Goal: Task Accomplishment & Management: Manage account settings

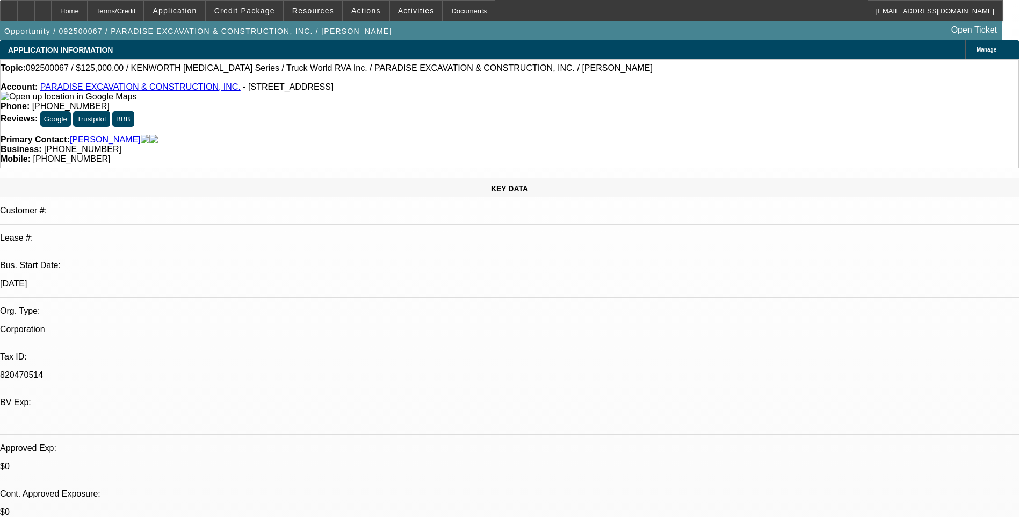
select select "0"
select select "6"
select select "0"
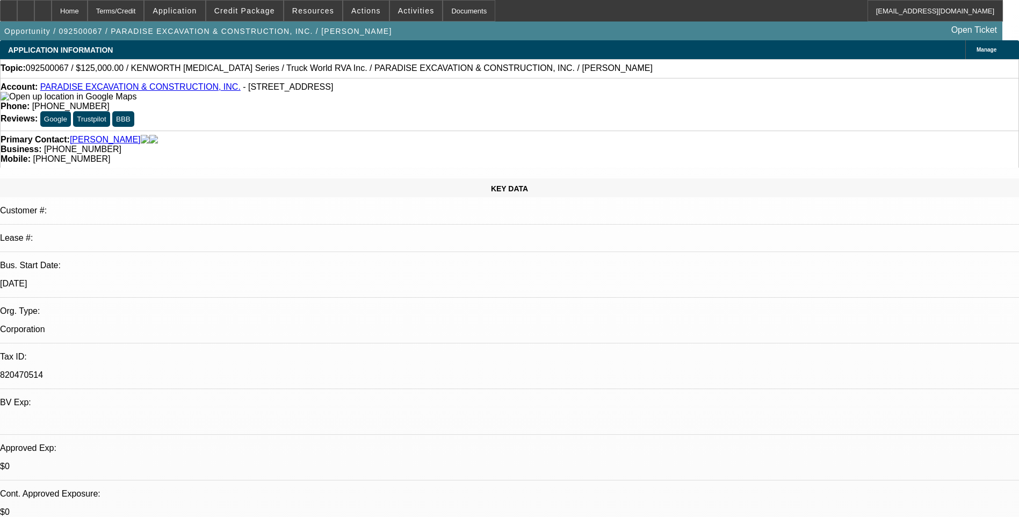
select select "0"
select select "6"
select select "0"
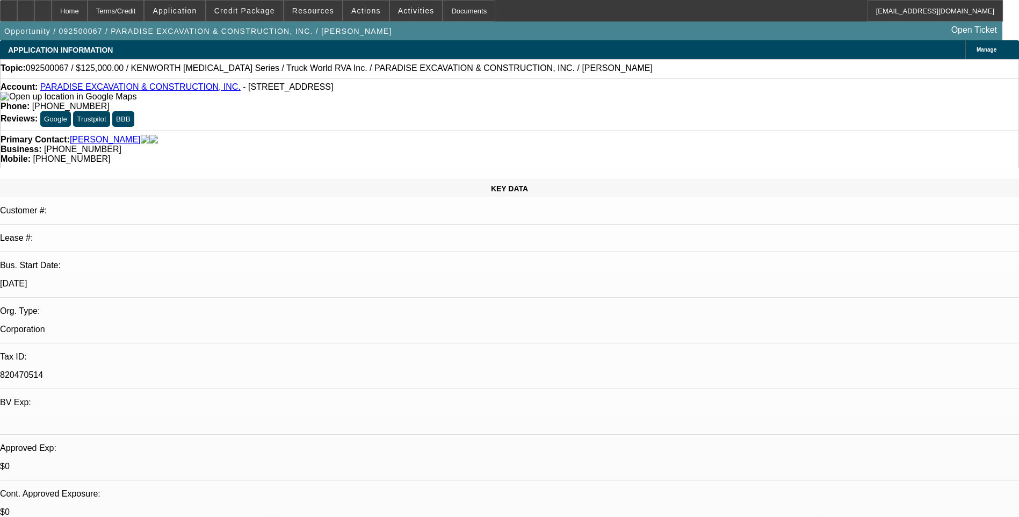
select select "0"
select select "6"
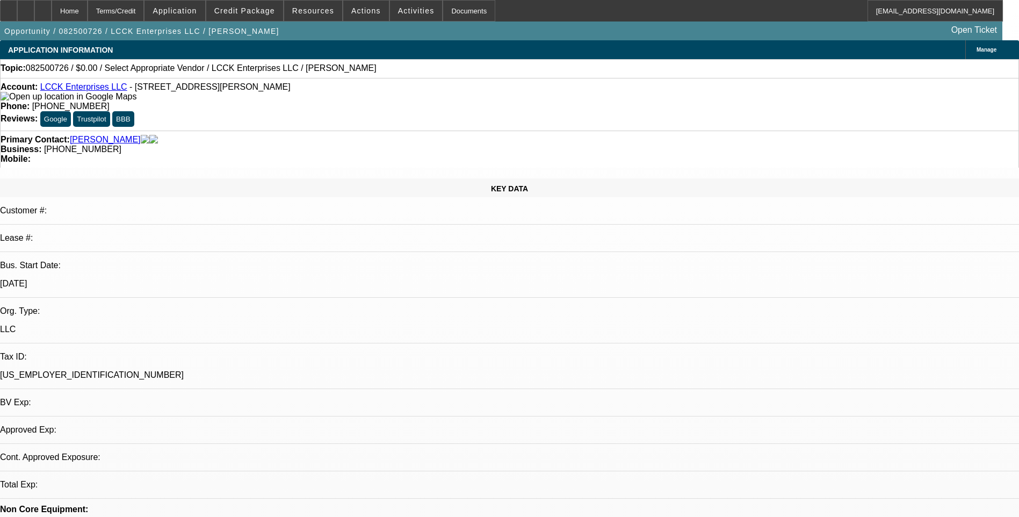
select select "0"
select select "2"
select select "0.1"
select select "1"
select select "2"
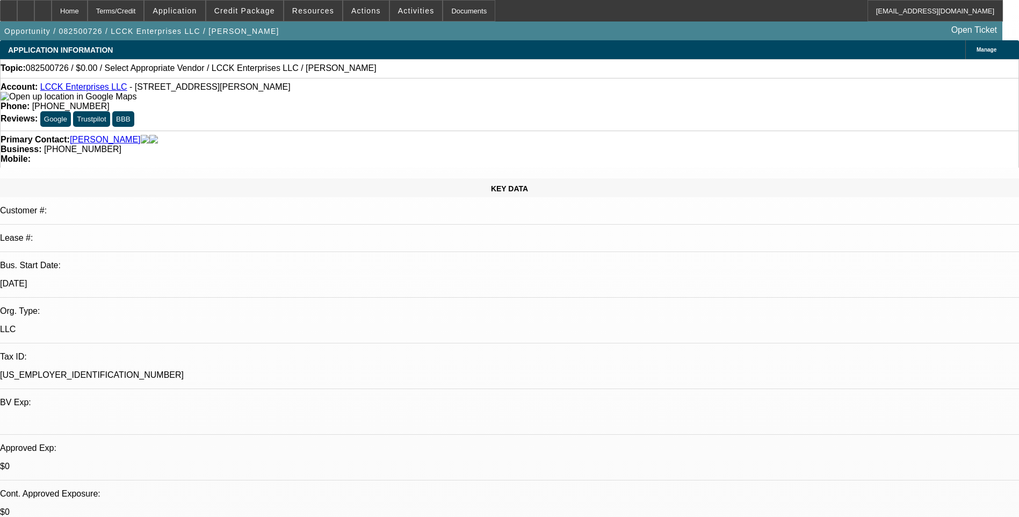
select select "4"
drag, startPoint x: 65, startPoint y: 8, endPoint x: 99, endPoint y: 1, distance: 35.1
click at [43, 7] on icon at bounding box center [43, 7] width 0 height 0
select select "0"
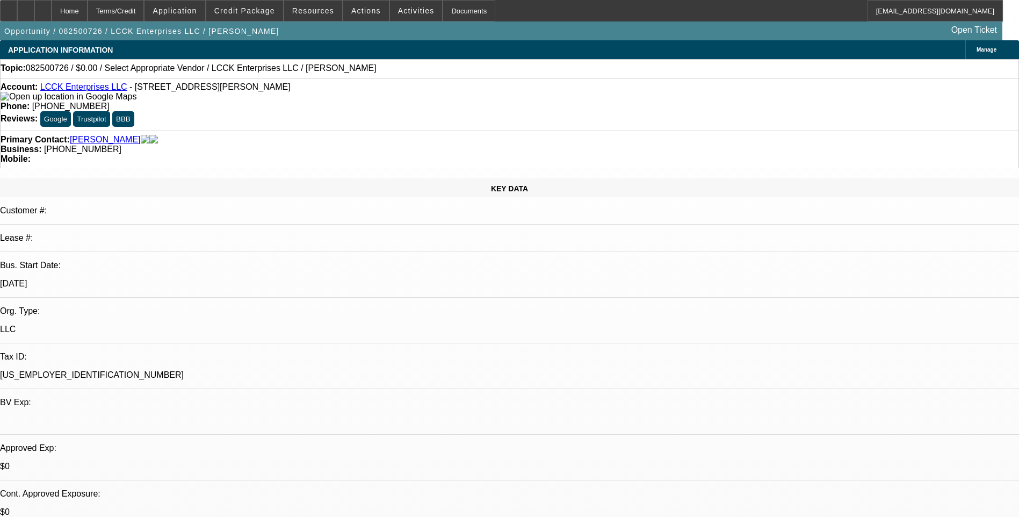
select select "2"
select select "0.1"
select select "1"
select select "2"
select select "4"
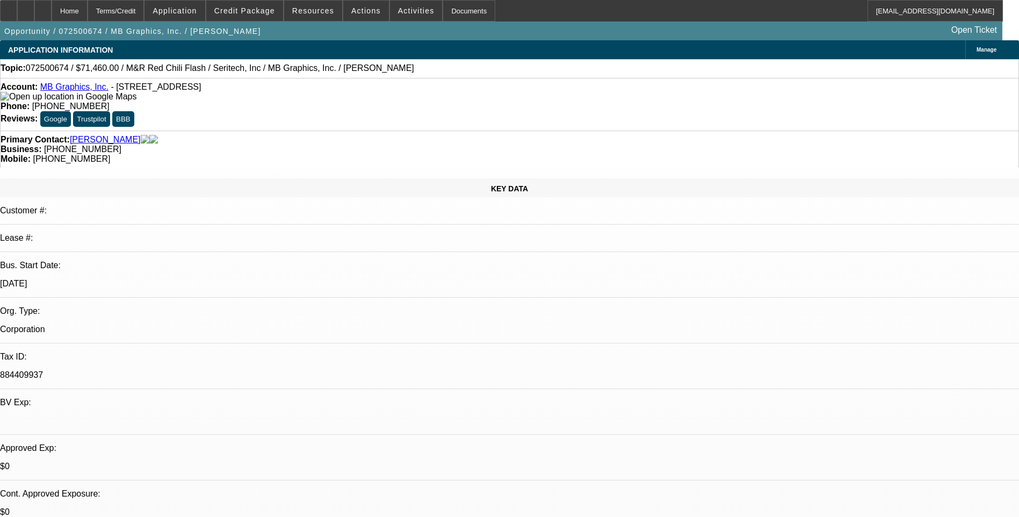
select select "0.1"
select select "0"
select select "0.1"
select select "0"
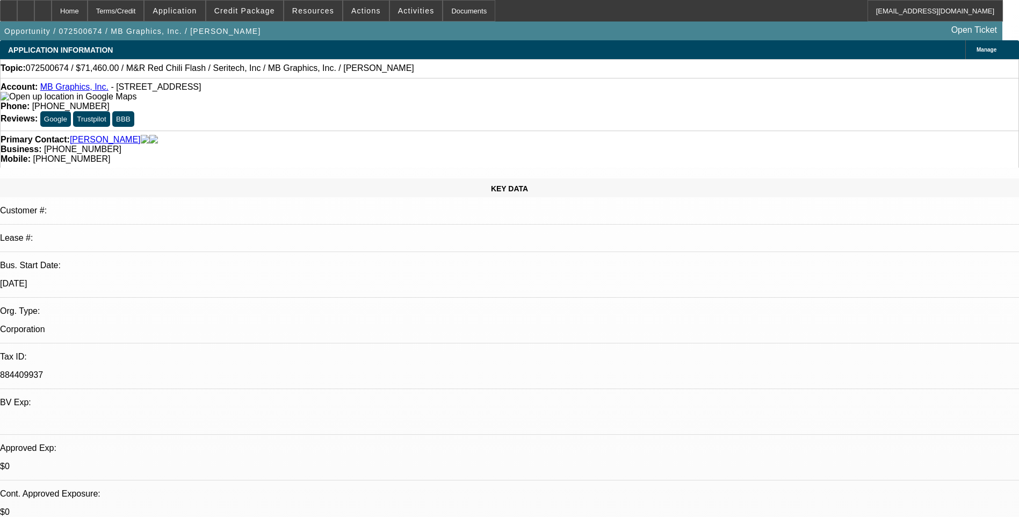
select select "0.1"
select select "0"
select select "0.1"
select select "0"
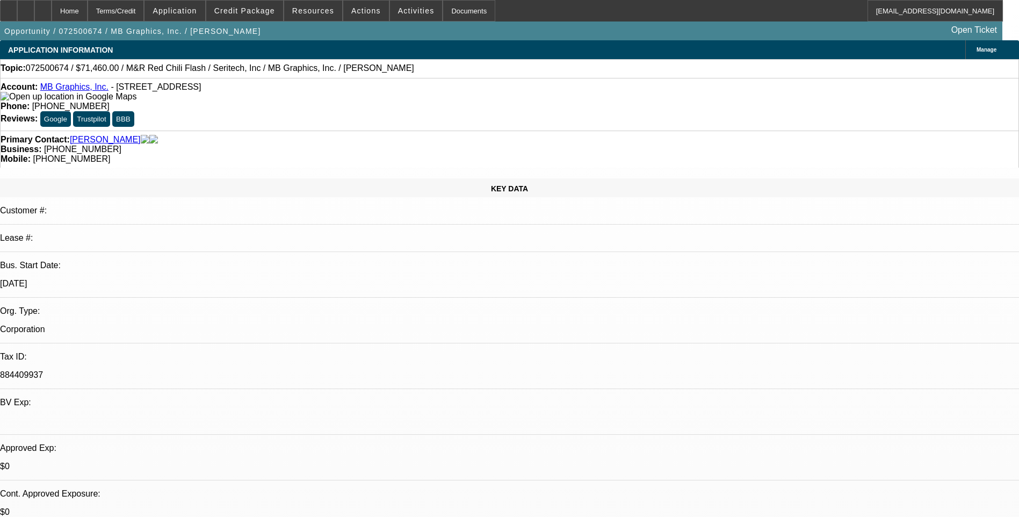
select select "0"
select select "0.1"
select select "1"
select select "5"
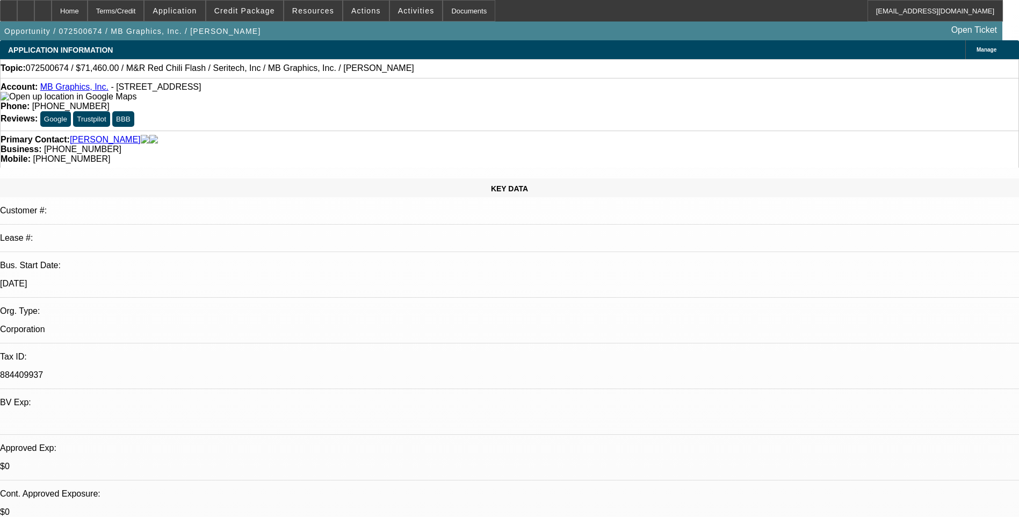
select select "1"
select select "5"
select select "1"
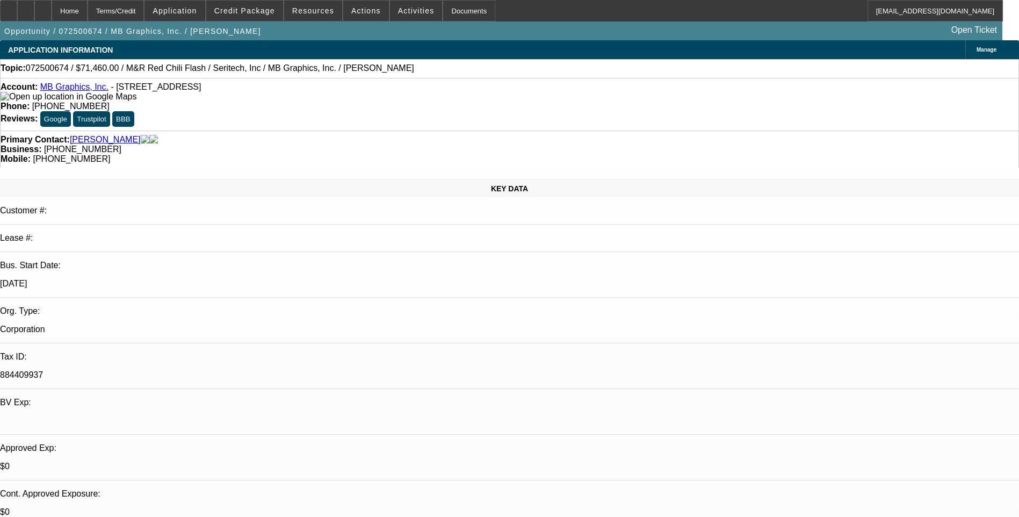
select select "5"
select select "1"
select select "5"
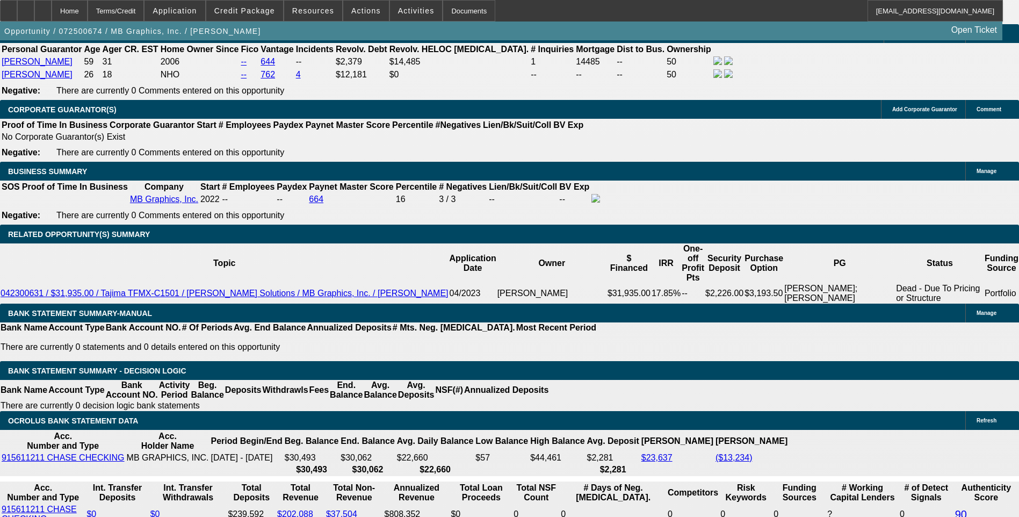
scroll to position [1666, 0]
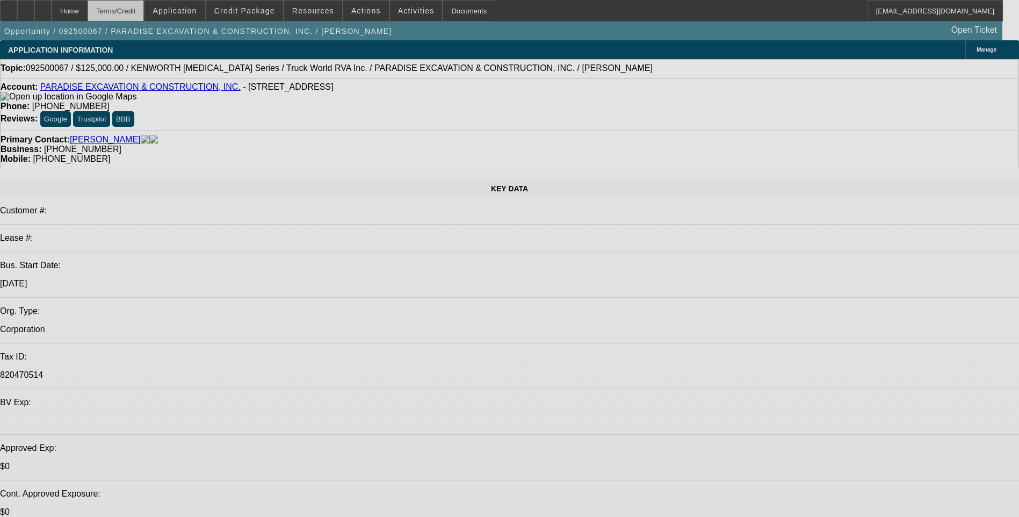
select select "0"
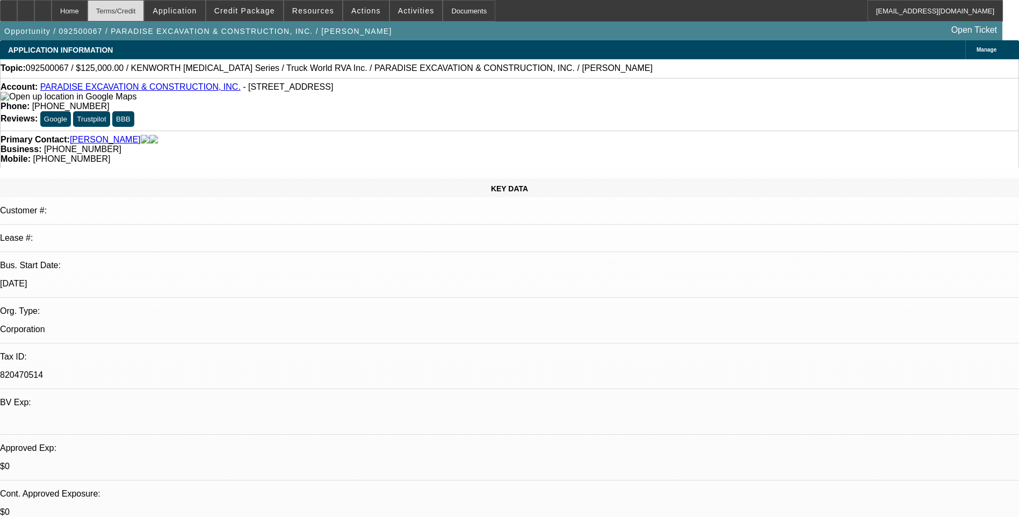
select select "0"
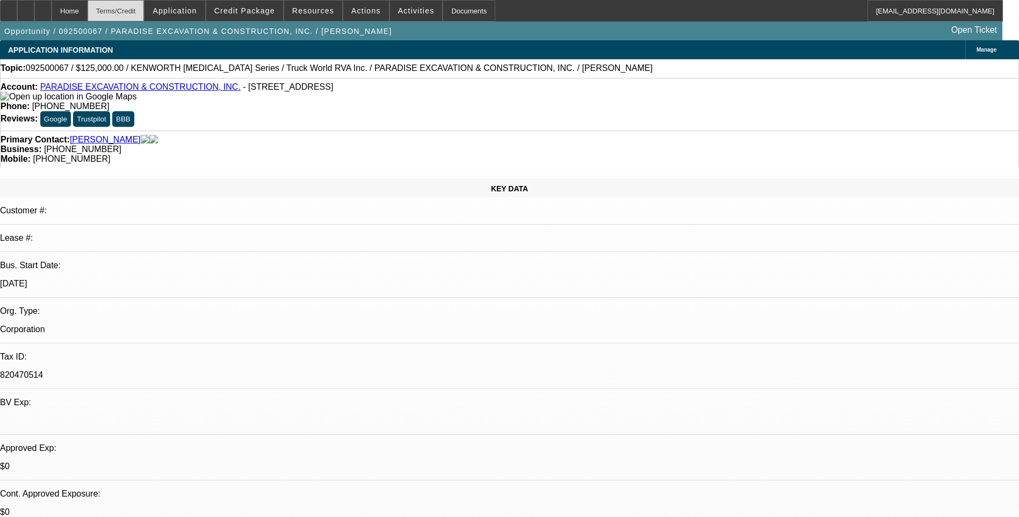
select select "0"
select select "1"
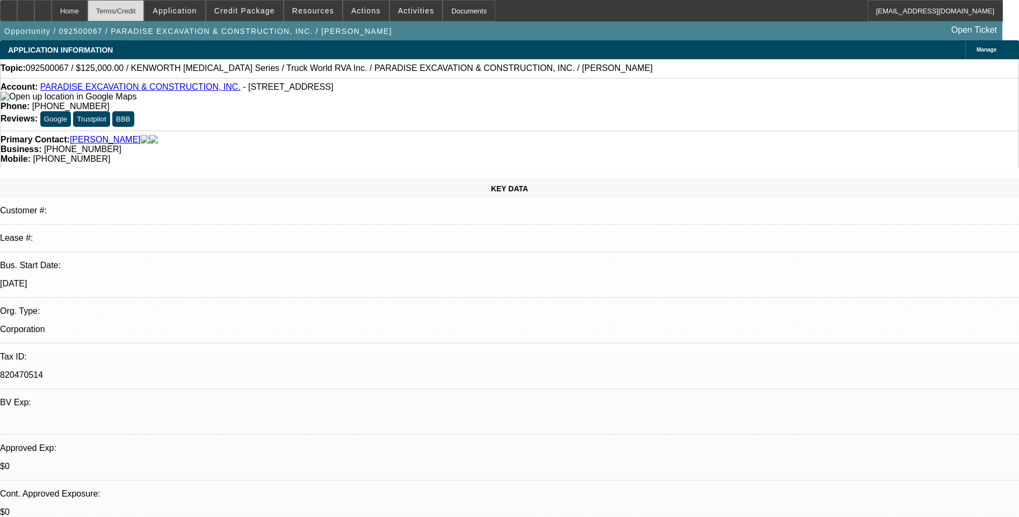
select select "6"
select select "1"
select select "6"
select select "1"
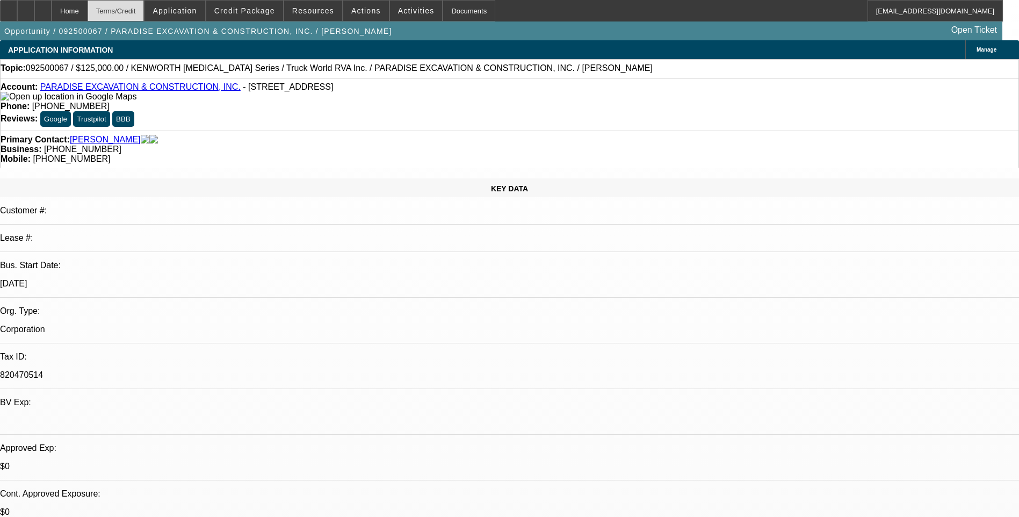
select select "1"
select select "6"
click at [143, 11] on div "Terms/Credit" at bounding box center [116, 10] width 57 height 21
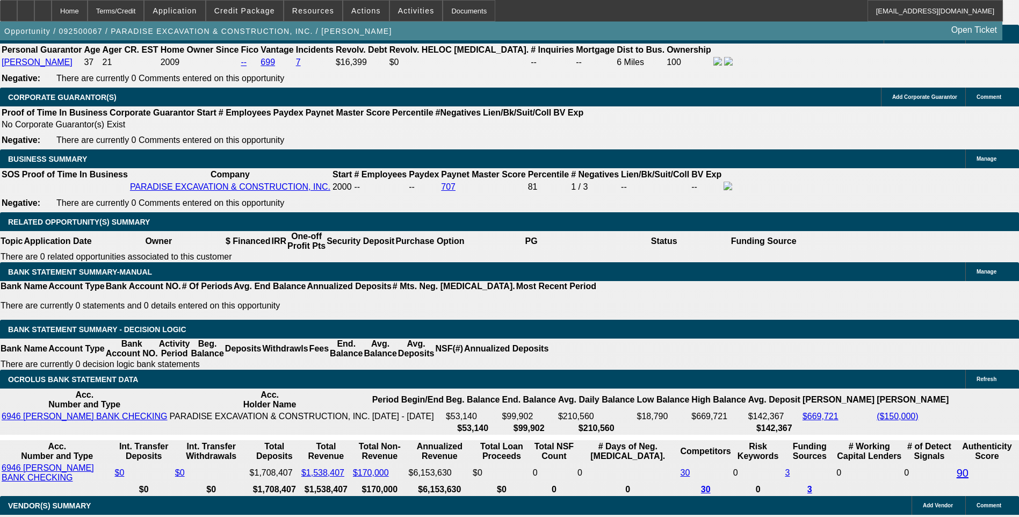
scroll to position [1584, 0]
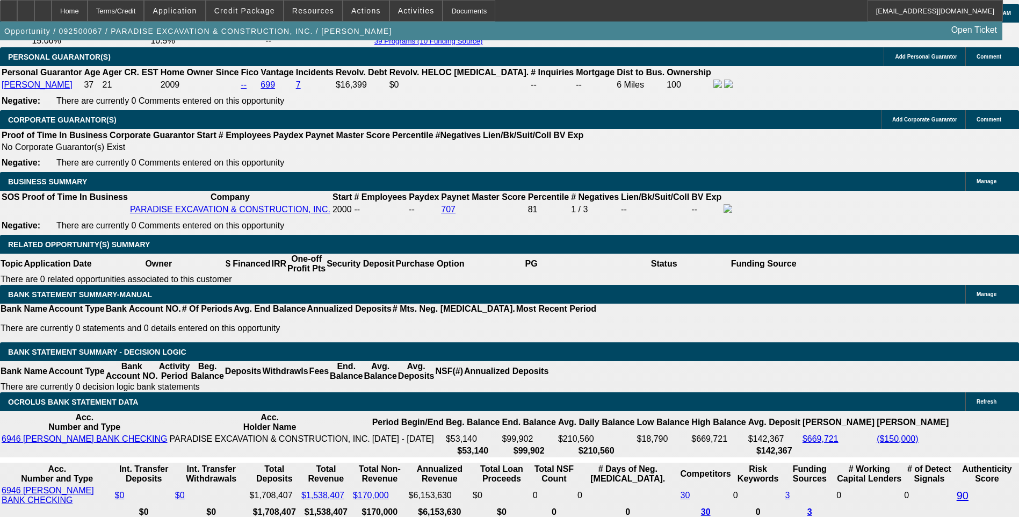
select select "3"
type input "UNKNOWN"
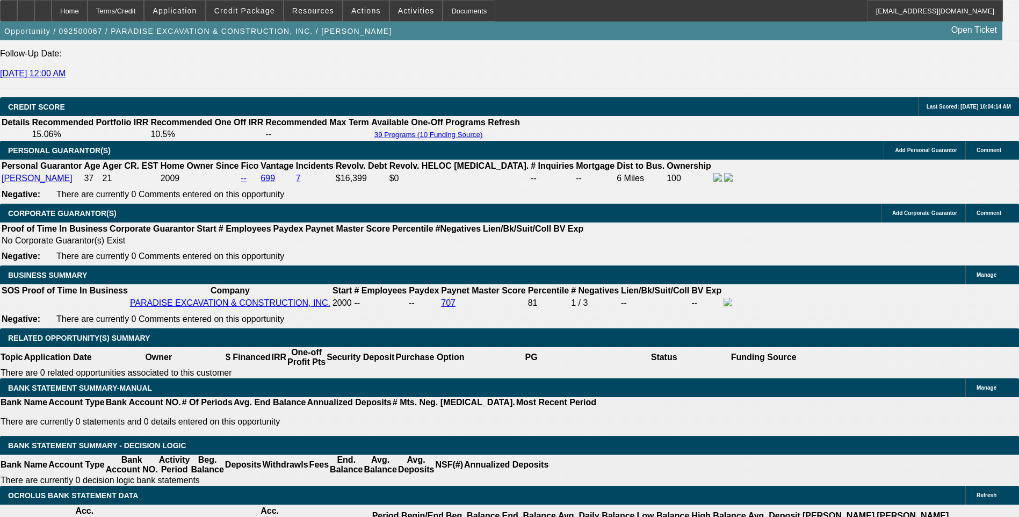
scroll to position [1477, 0]
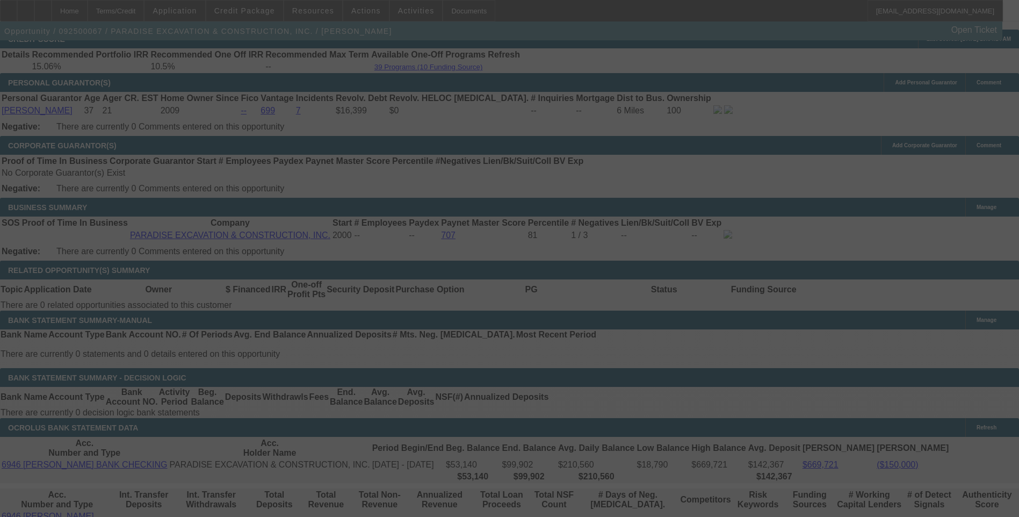
scroll to position [1584, 0]
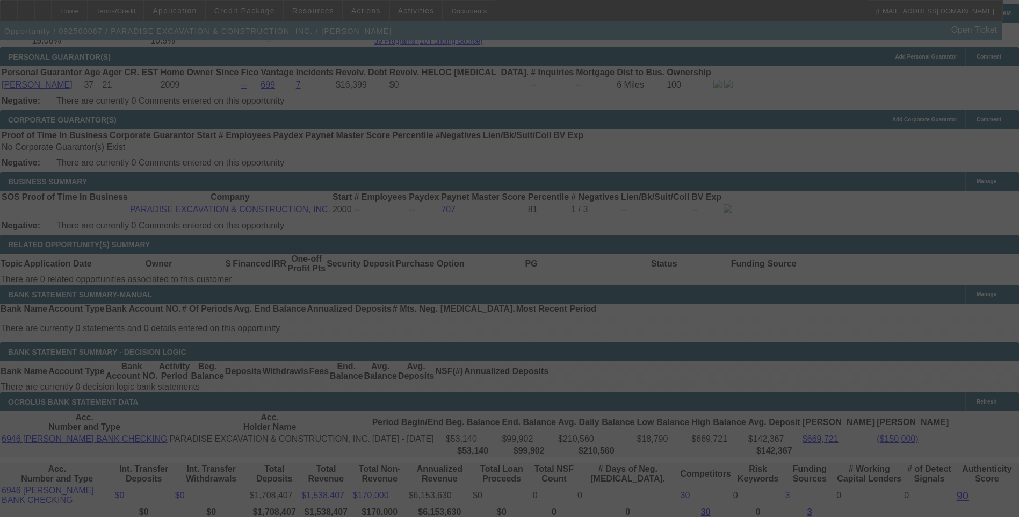
select select "0"
select select "3"
select select "0"
select select "6"
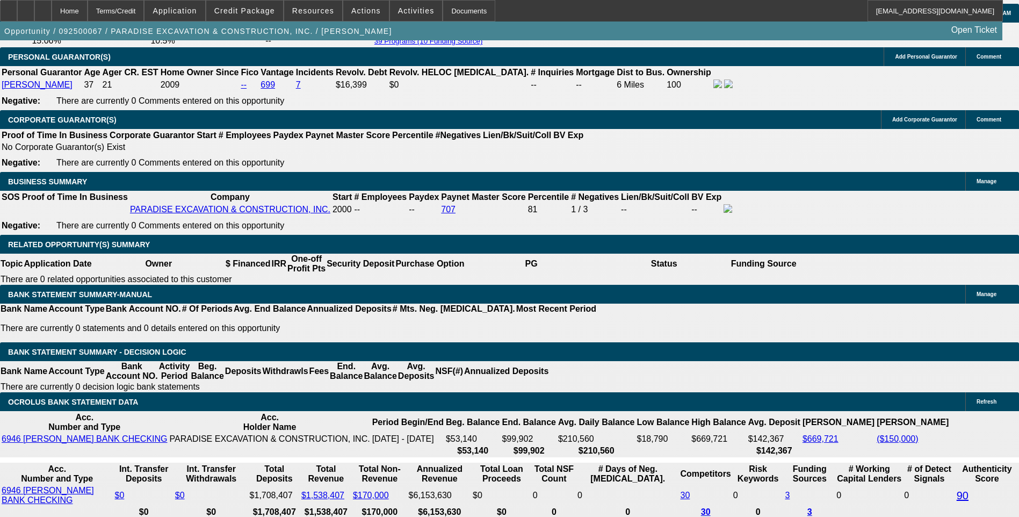
select select "1"
type input "UNKNOWN"
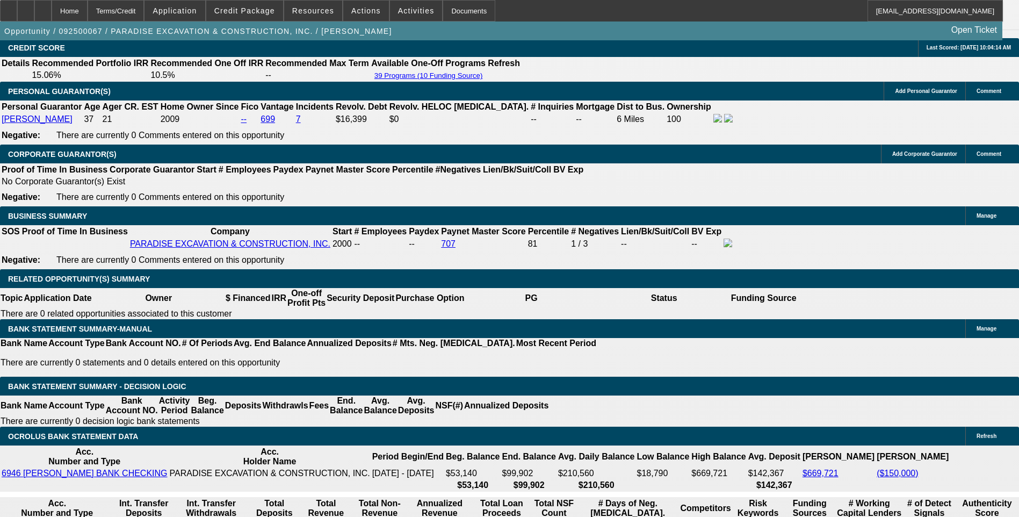
scroll to position [1423, 0]
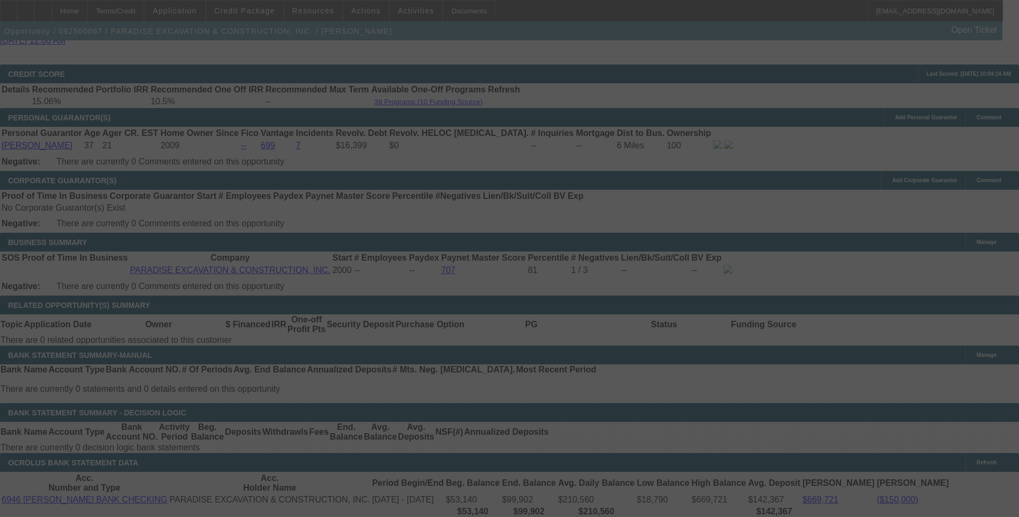
scroll to position [1530, 0]
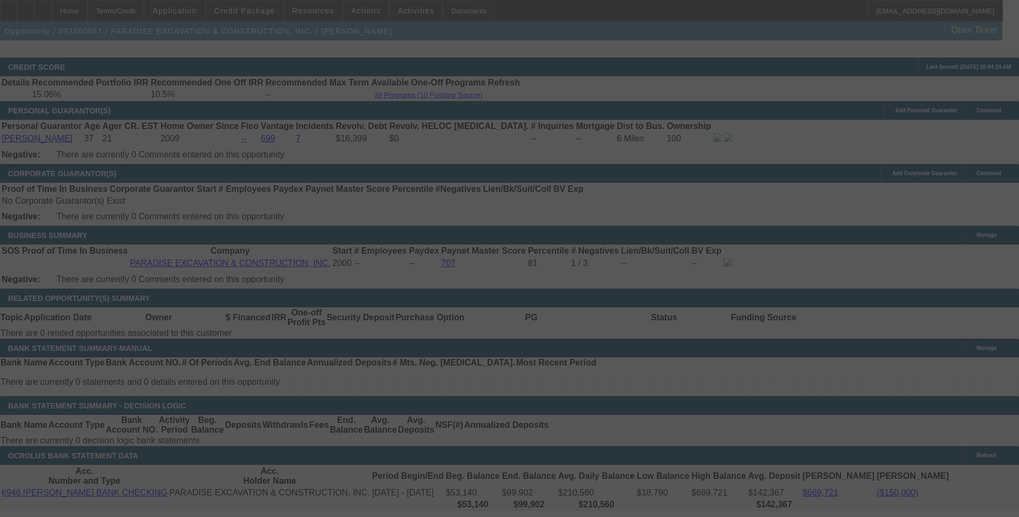
select select "0"
select select "6"
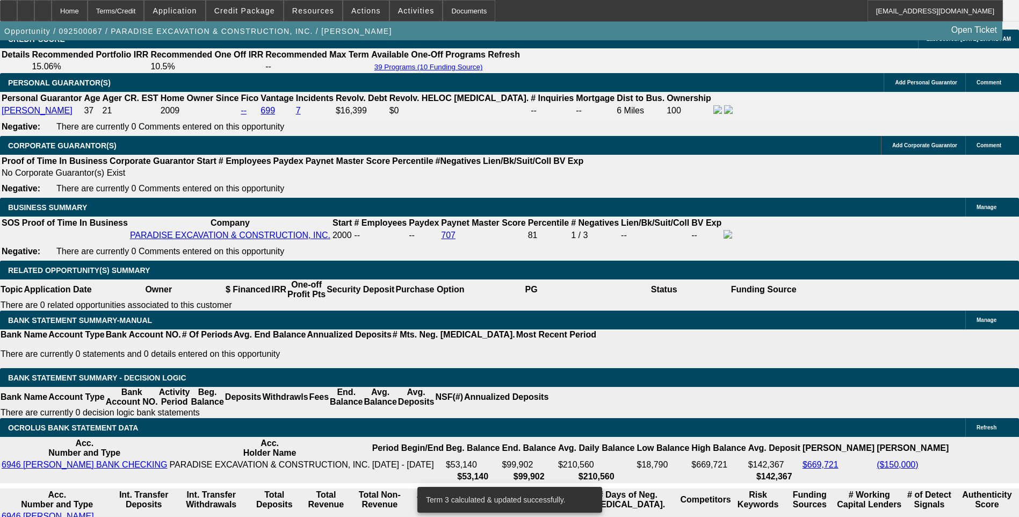
scroll to position [1584, 0]
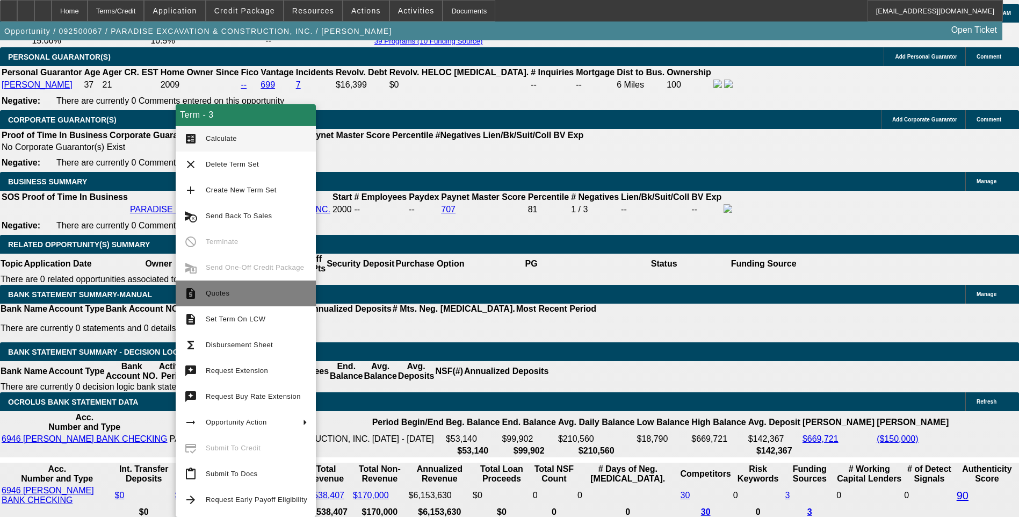
click at [220, 299] on span "Quotes" at bounding box center [257, 293] width 102 height 13
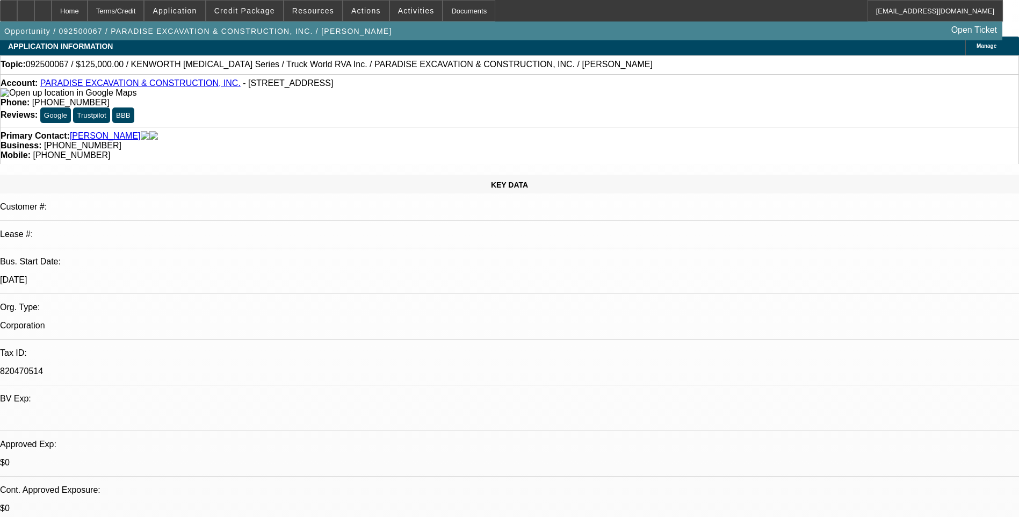
scroll to position [0, 0]
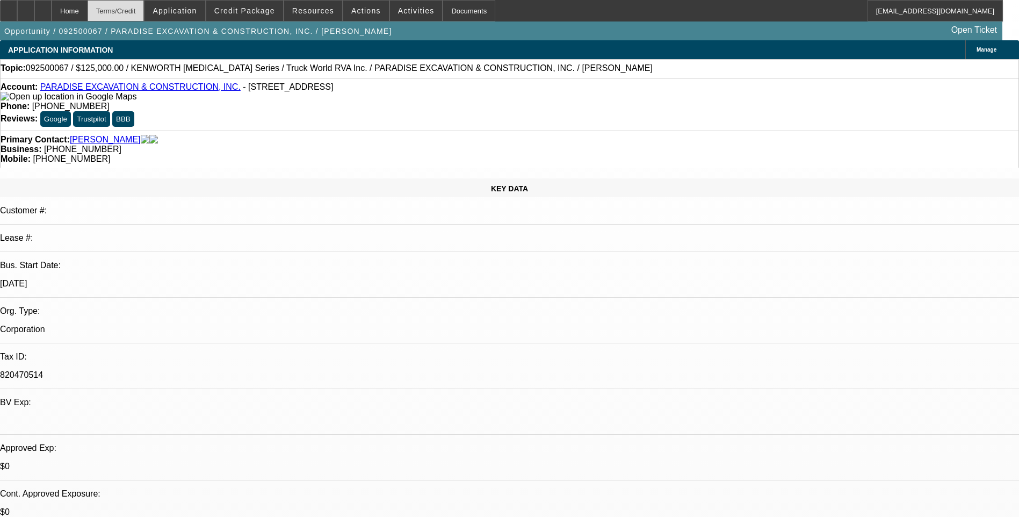
click at [135, 13] on div "Terms/Credit" at bounding box center [116, 10] width 57 height 21
click at [145, 17] on div "Terms/Credit" at bounding box center [116, 10] width 57 height 21
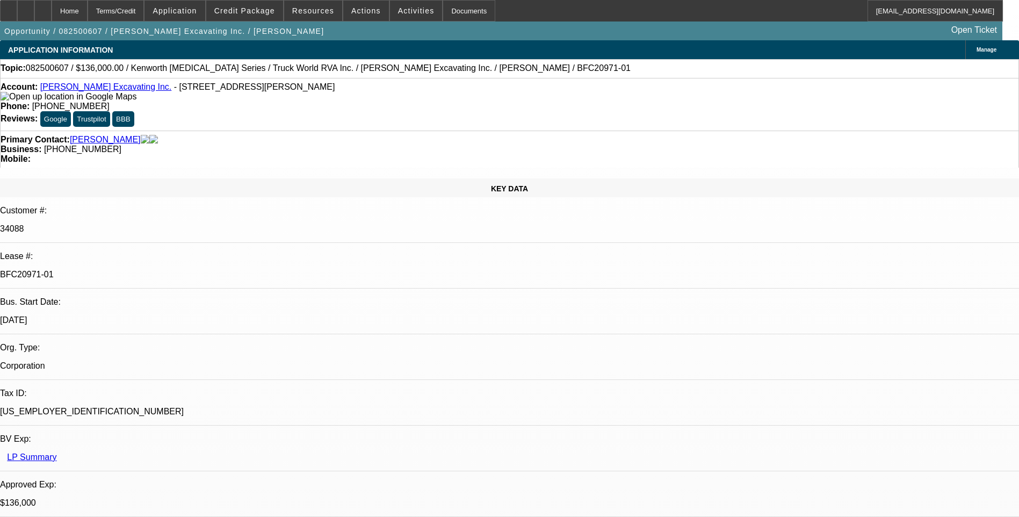
select select "0"
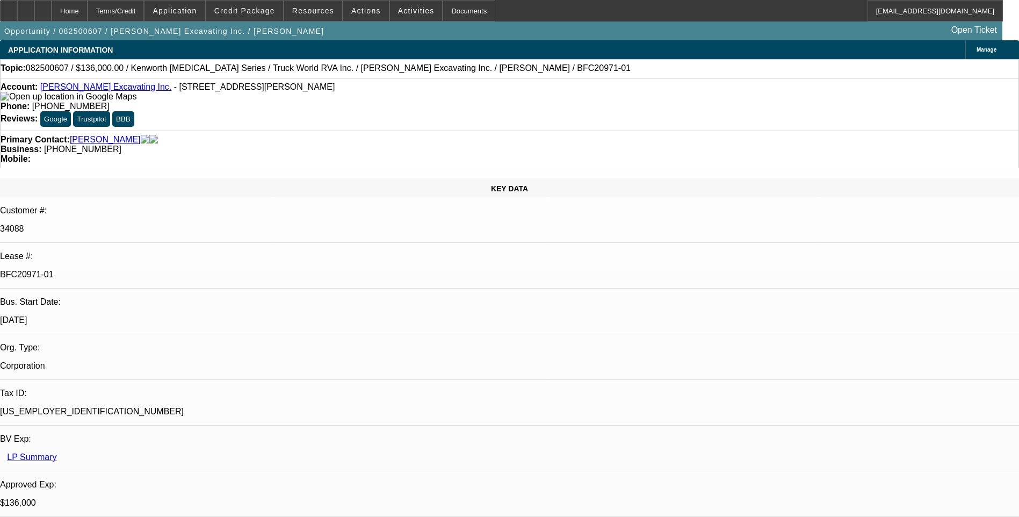
select select "0"
select select "1"
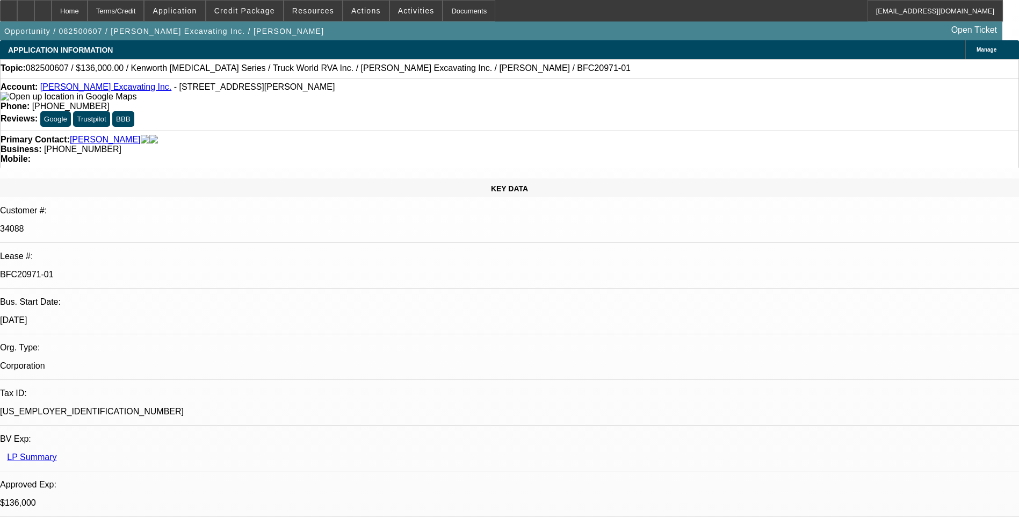
select select "1"
select select "6"
select select "1"
select select "6"
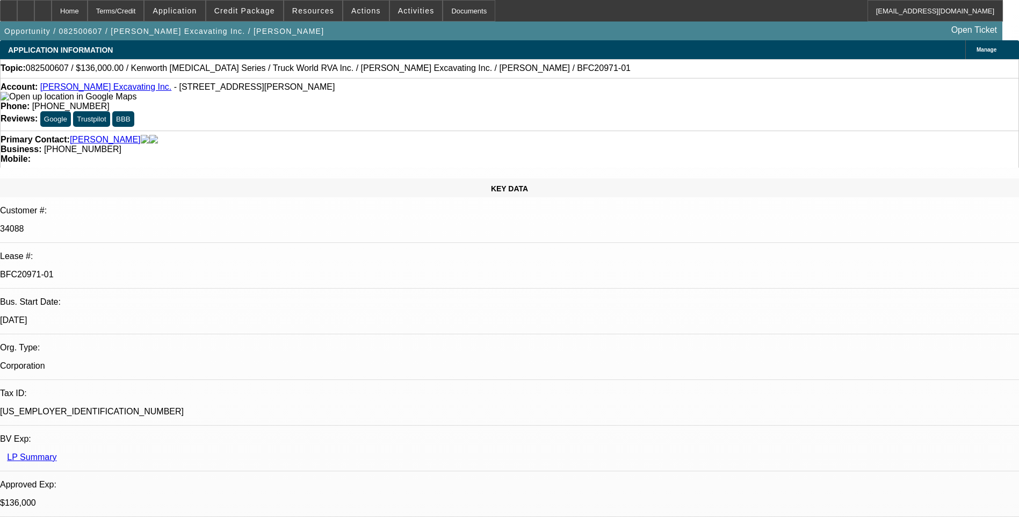
select select "1"
select select "6"
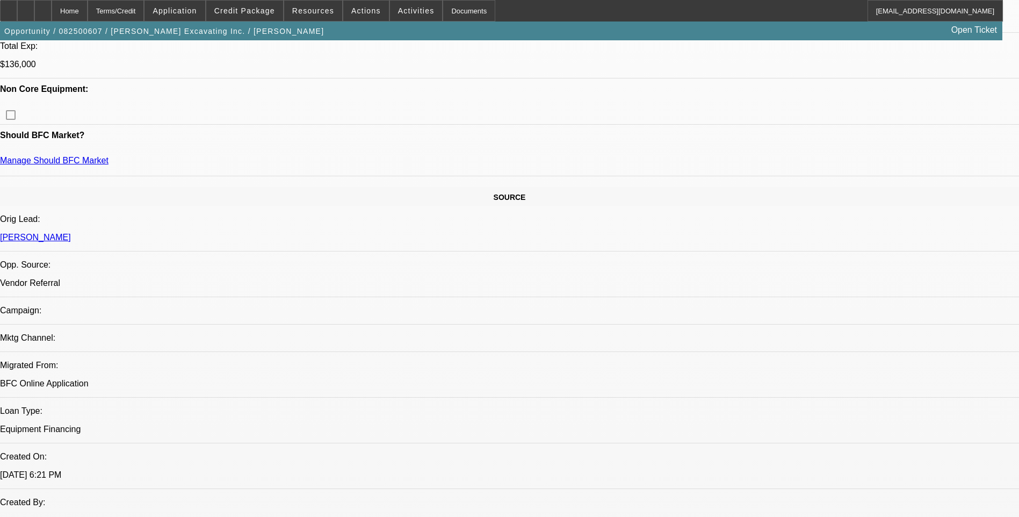
scroll to position [537, 0]
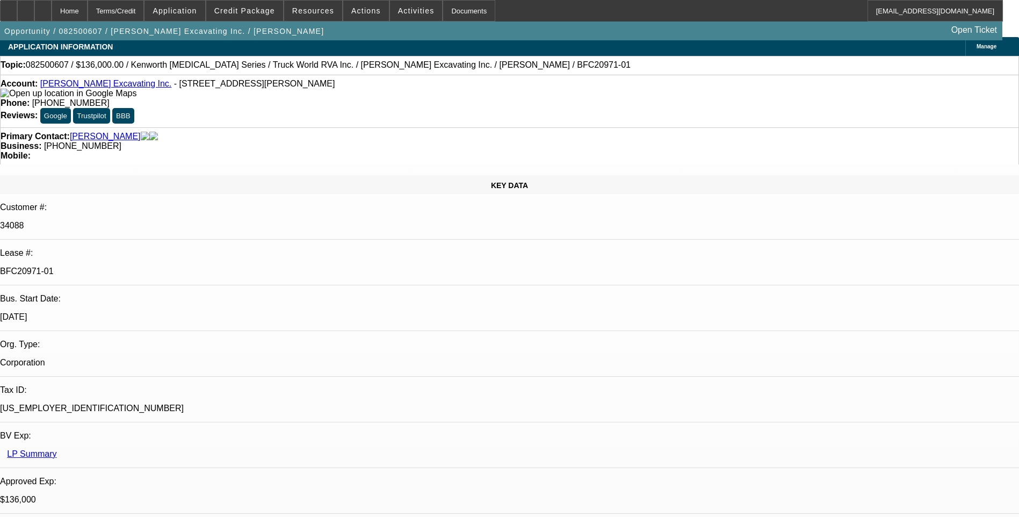
scroll to position [0, 0]
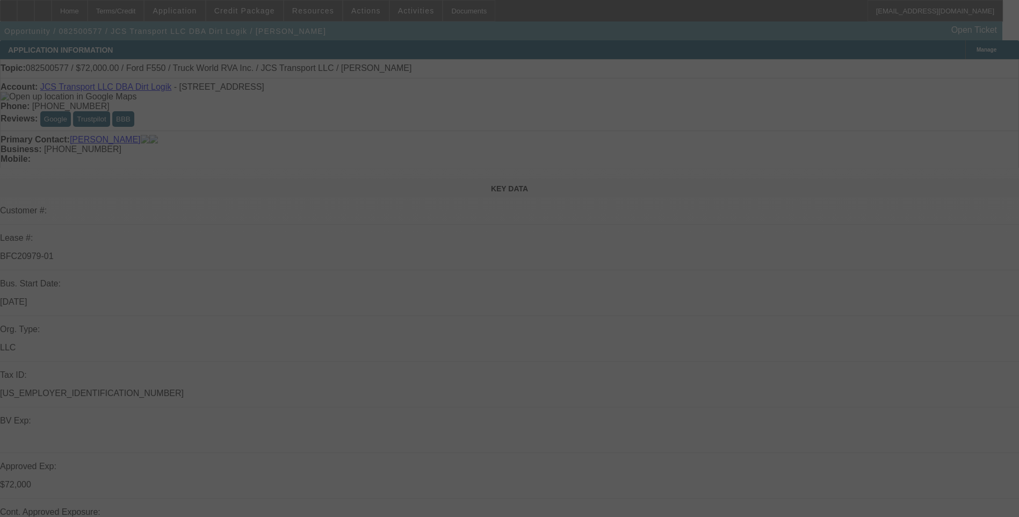
select select "0"
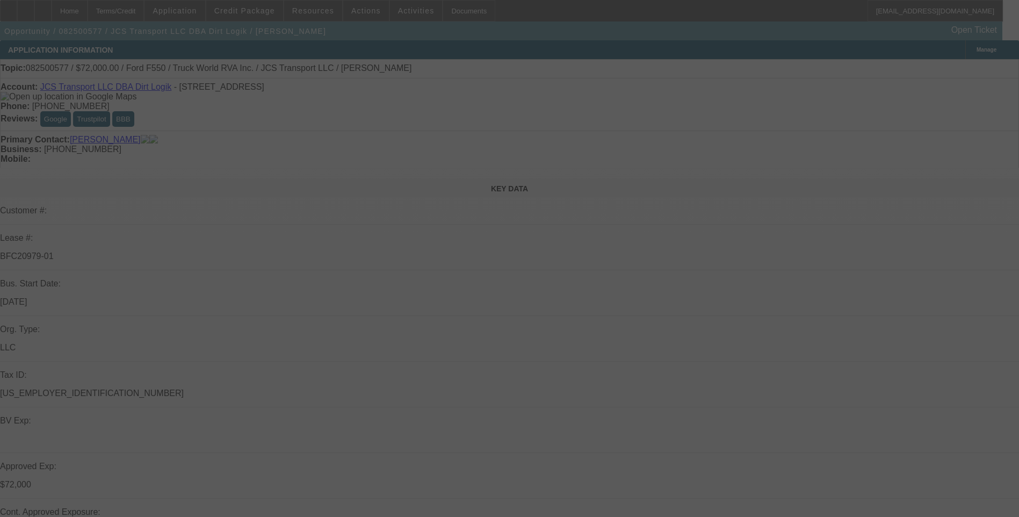
select select "0"
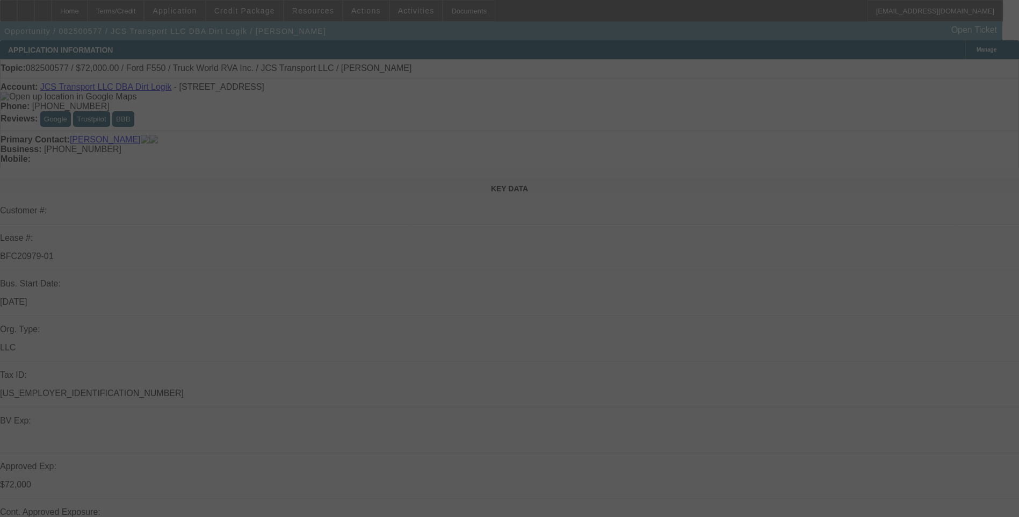
select select "0"
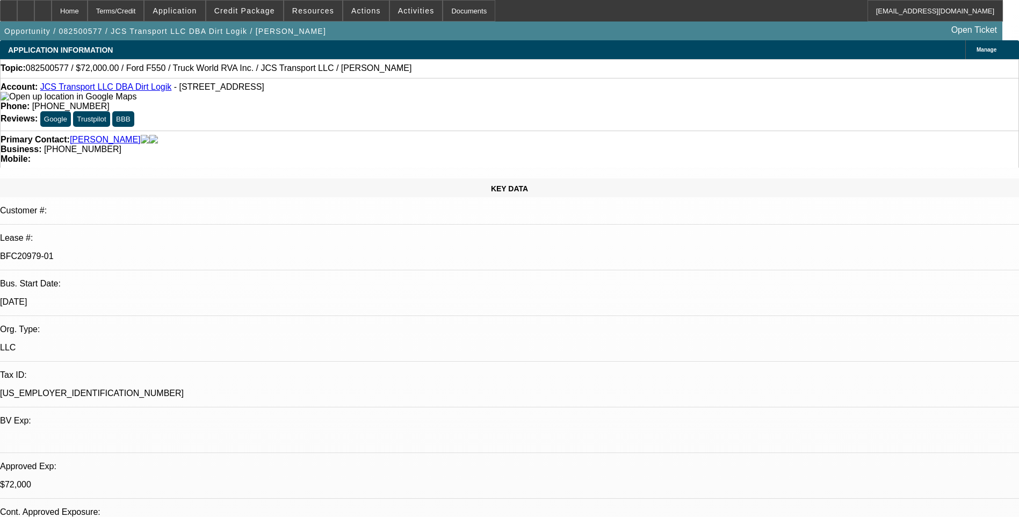
select select "1"
select select "6"
select select "1"
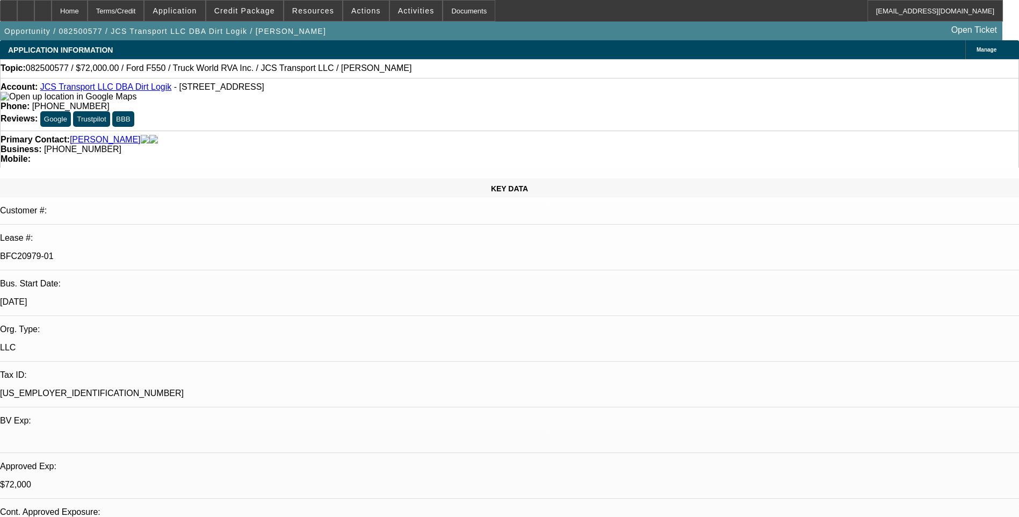
select select "6"
select select "1"
select select "6"
select select "1"
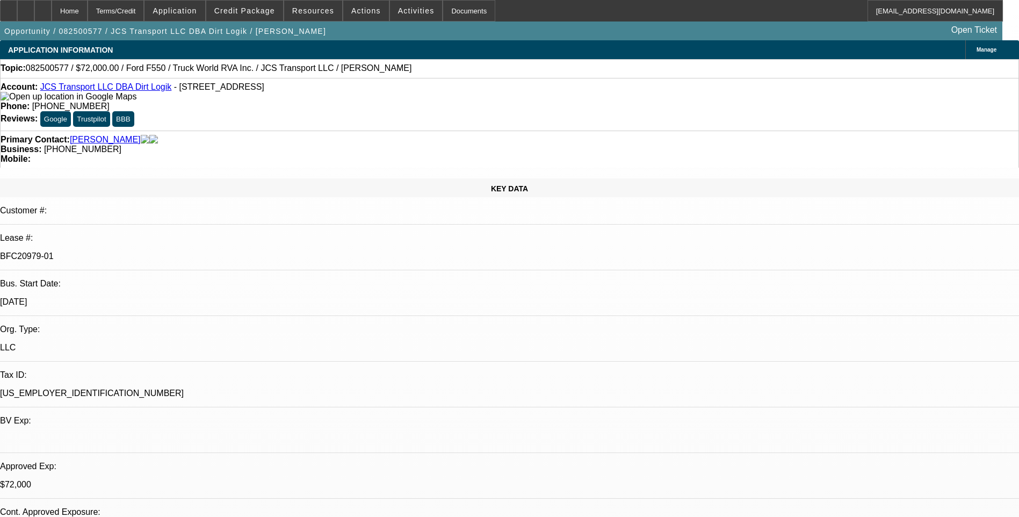
select select "1"
select select "6"
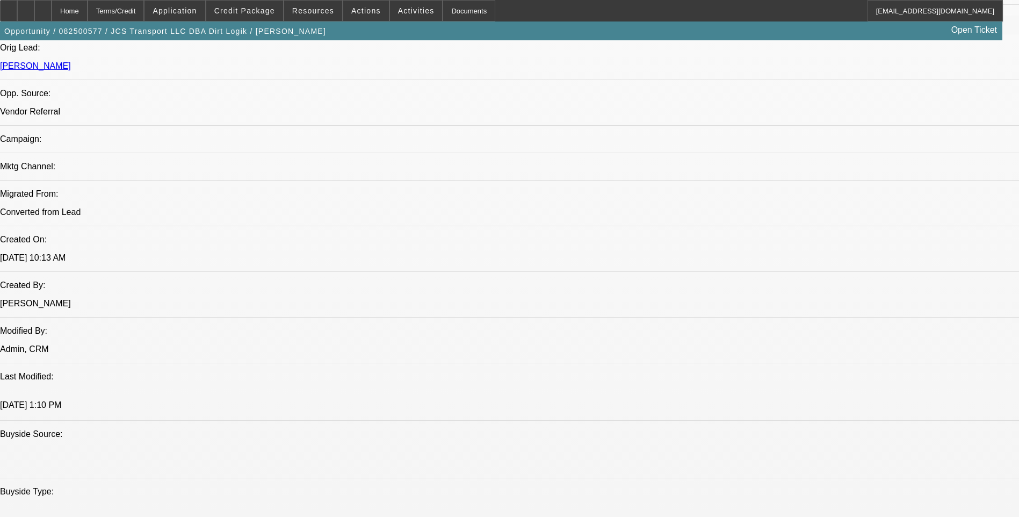
scroll to position [860, 0]
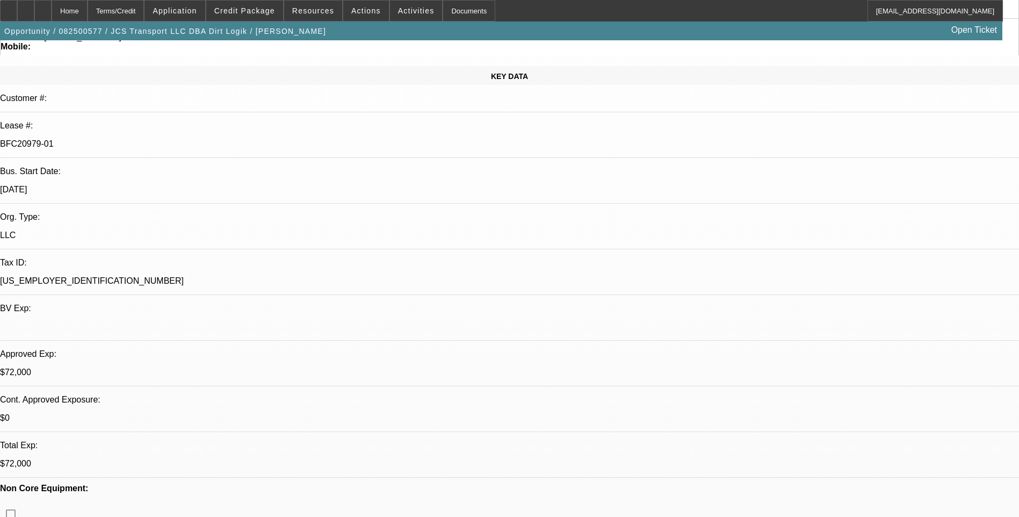
scroll to position [0, 0]
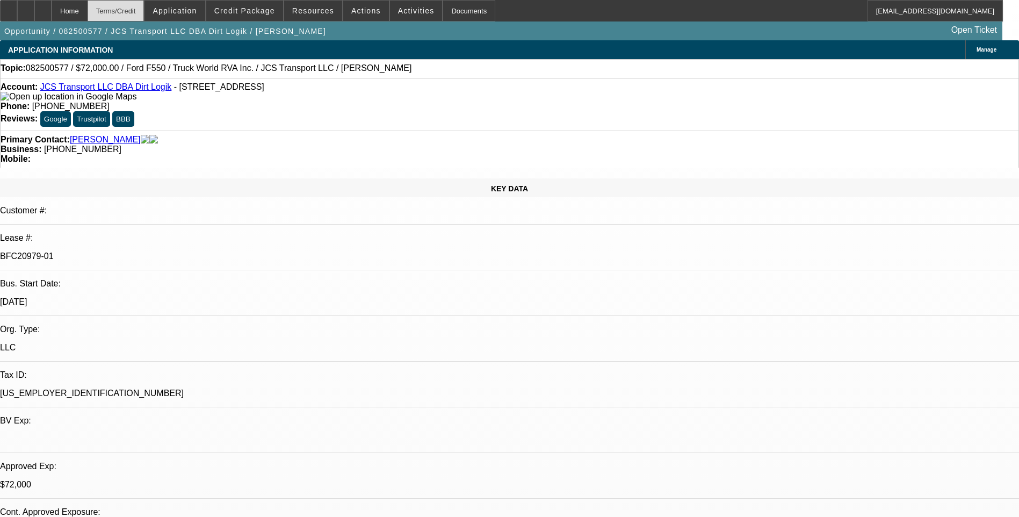
click at [145, 11] on div "Terms/Credit" at bounding box center [116, 10] width 57 height 21
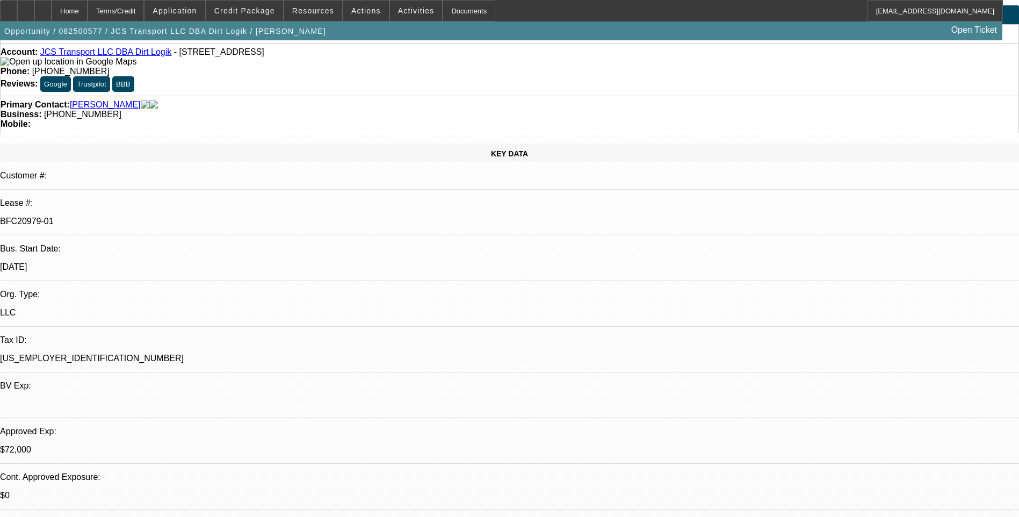
scroll to position [54, 0]
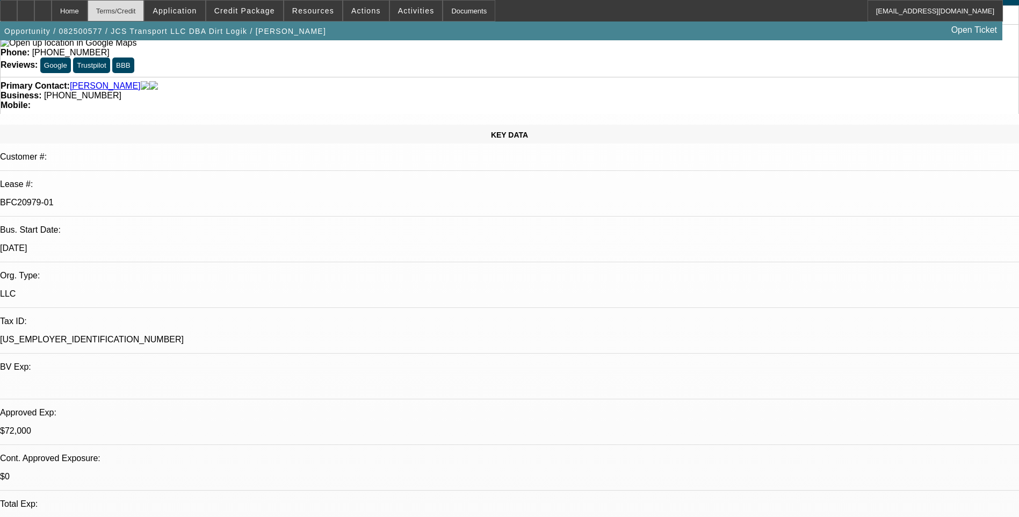
click at [142, 8] on div "Terms/Credit" at bounding box center [116, 10] width 57 height 21
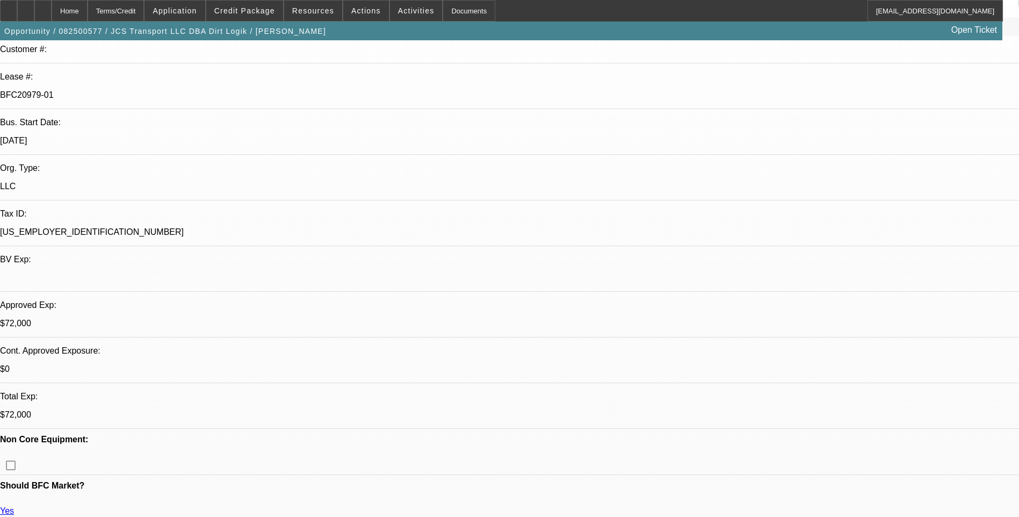
scroll to position [0, 0]
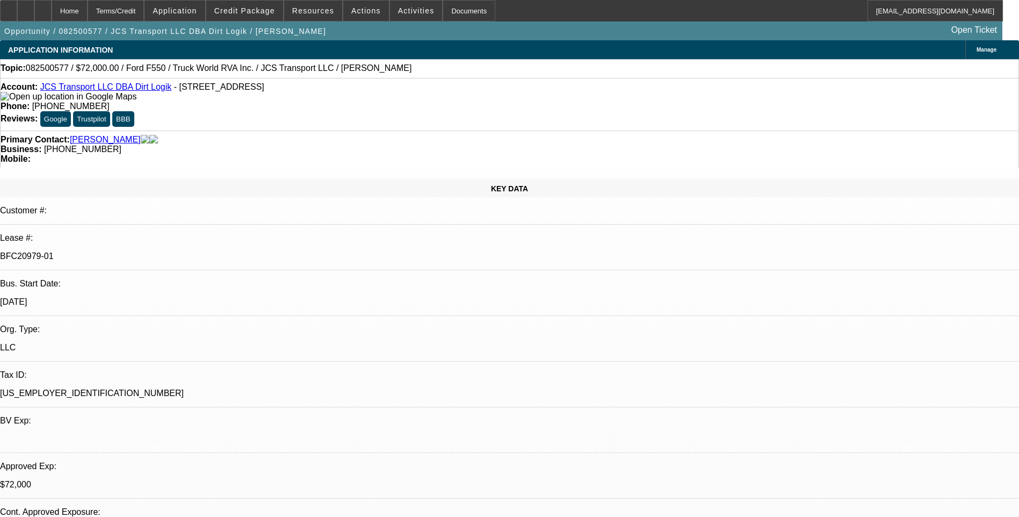
click at [671, 131] on div "Primary Contact: Samples, John Business: (606) 854-1005 Mobile:" at bounding box center [509, 149] width 1019 height 37
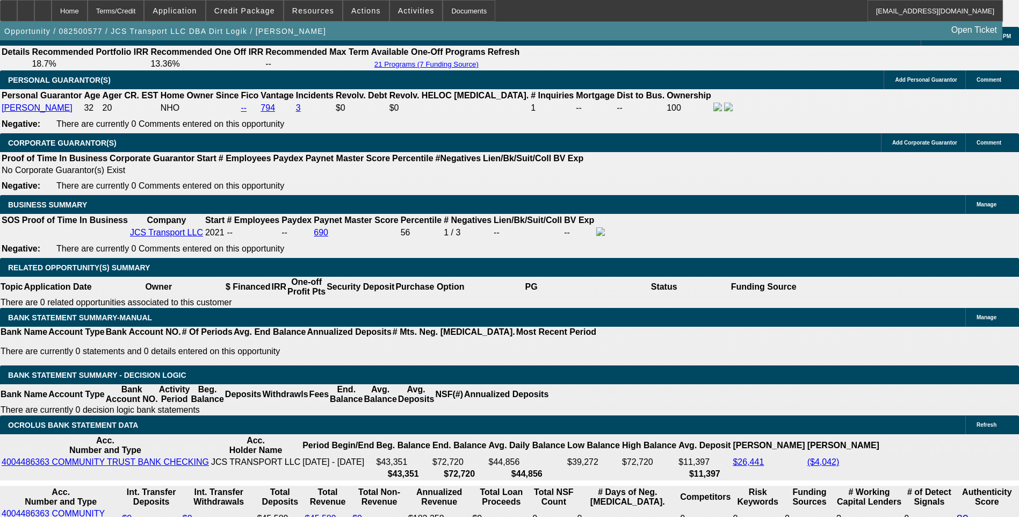
scroll to position [1612, 0]
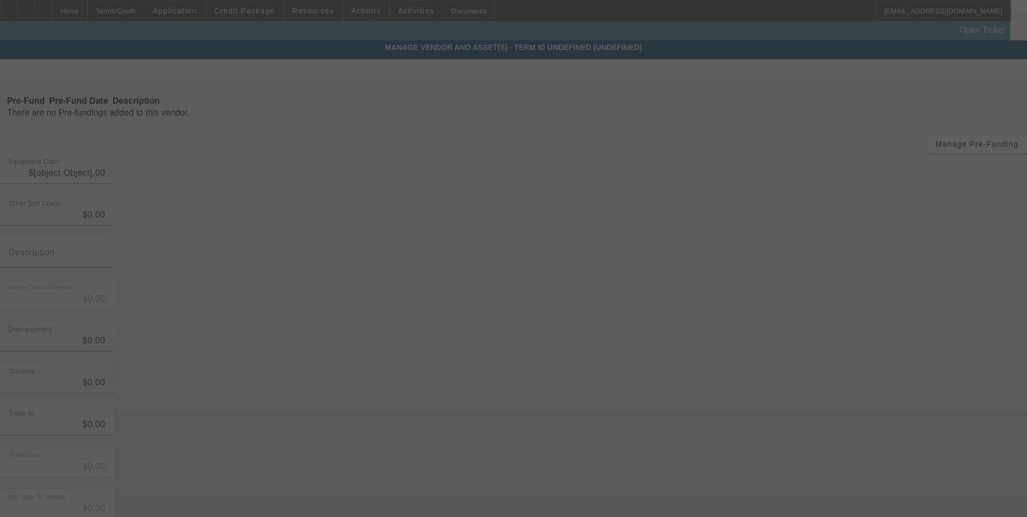
type input "$72,000.00"
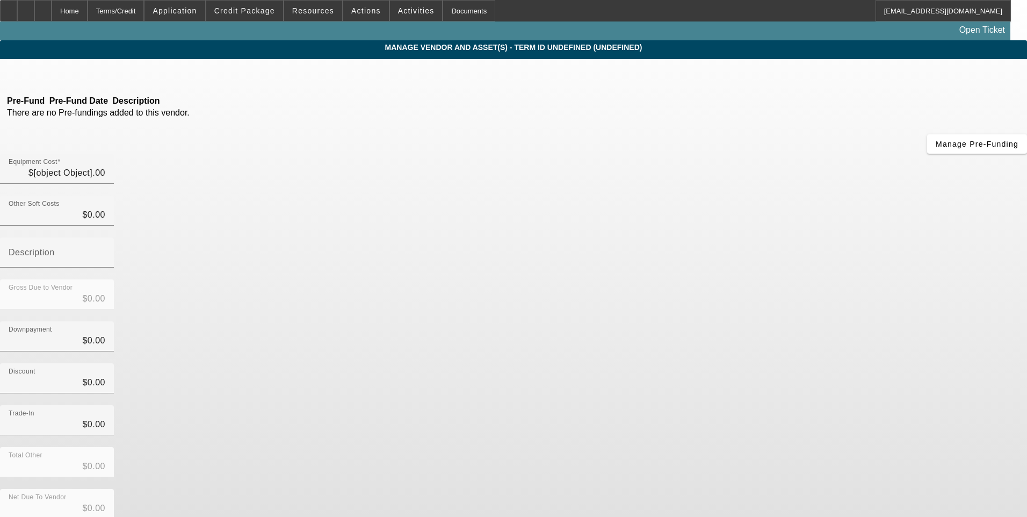
type input "$72,000.00"
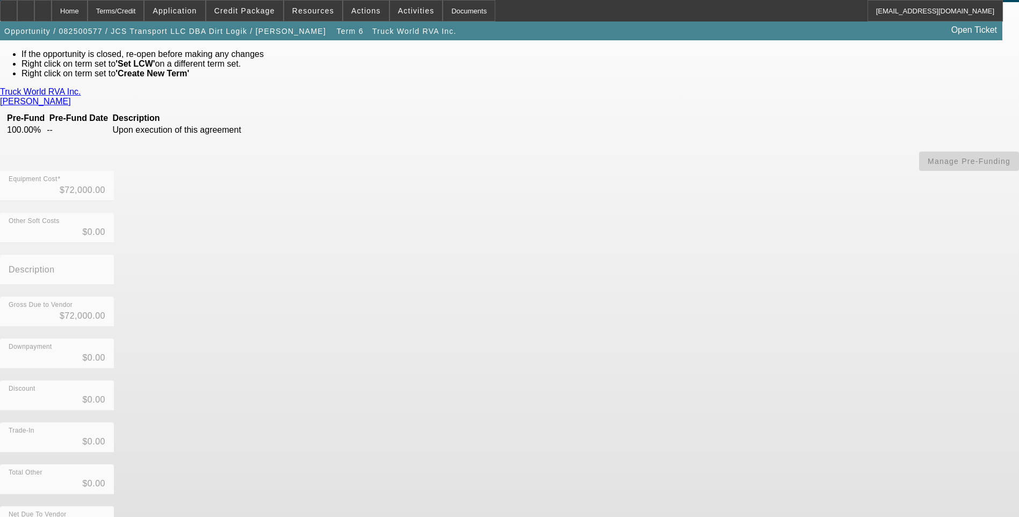
scroll to position [58, 0]
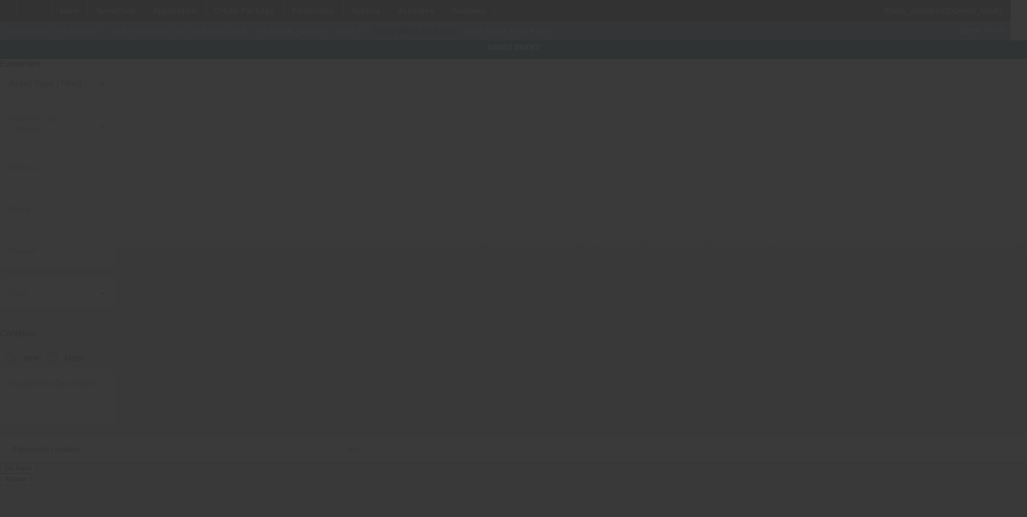
type input "1FDUF5HT1FED44777"
type input "Ford"
type input "F550"
radio input "true"
type textarea "with"
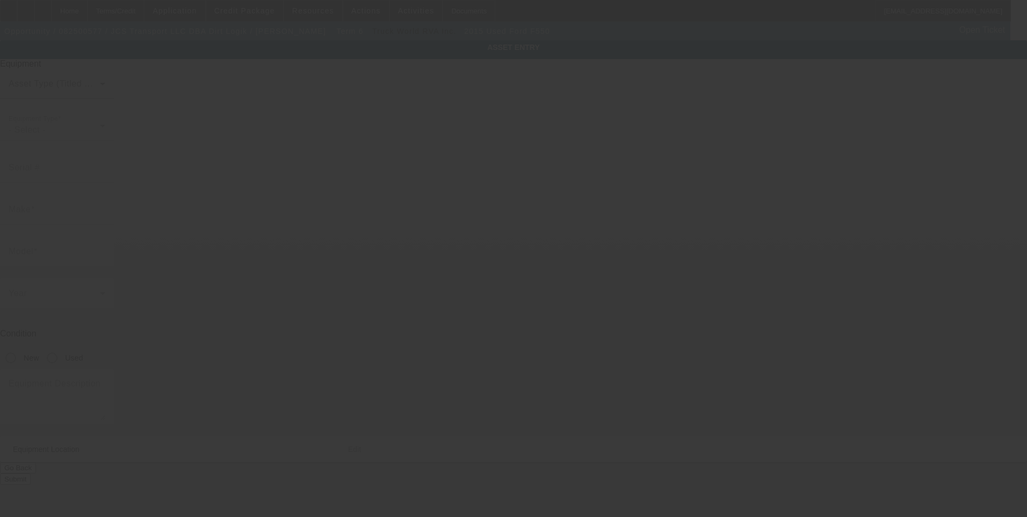
type input "11290 KY Highway 7"
type input "Cornettsville"
type input "41731"
type input "Perry"
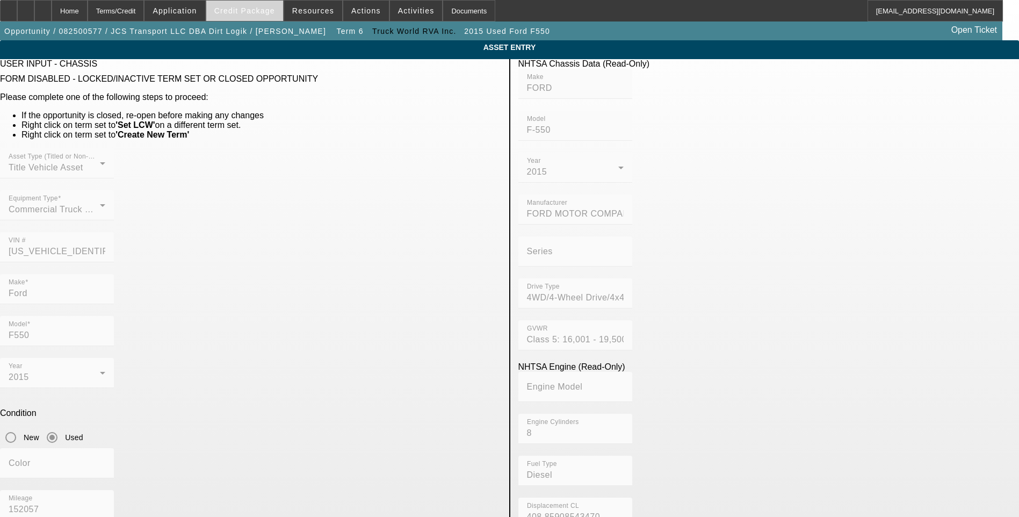
click at [249, 15] on span at bounding box center [244, 11] width 77 height 26
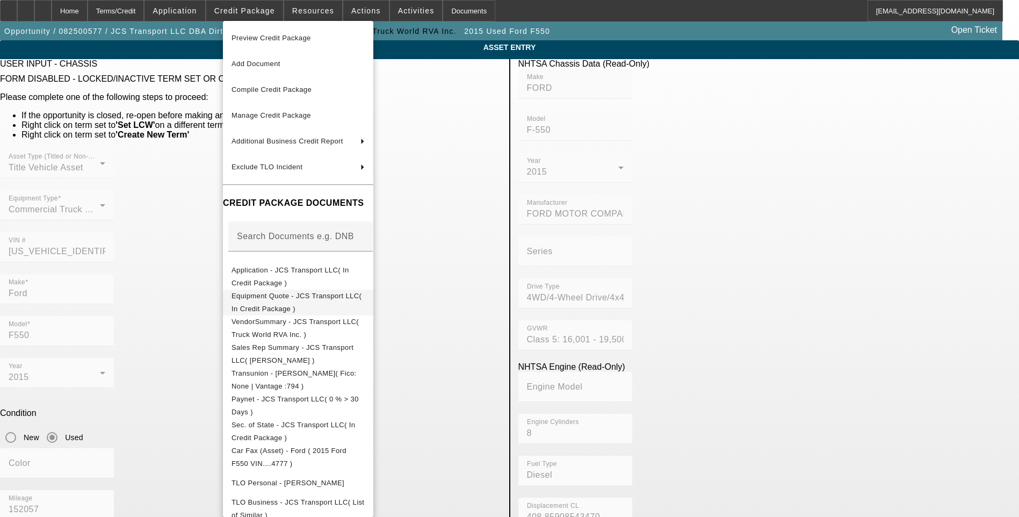
click at [325, 300] on span "Equipment Quote - JCS Transport LLC( In Credit Package )" at bounding box center [297, 302] width 130 height 21
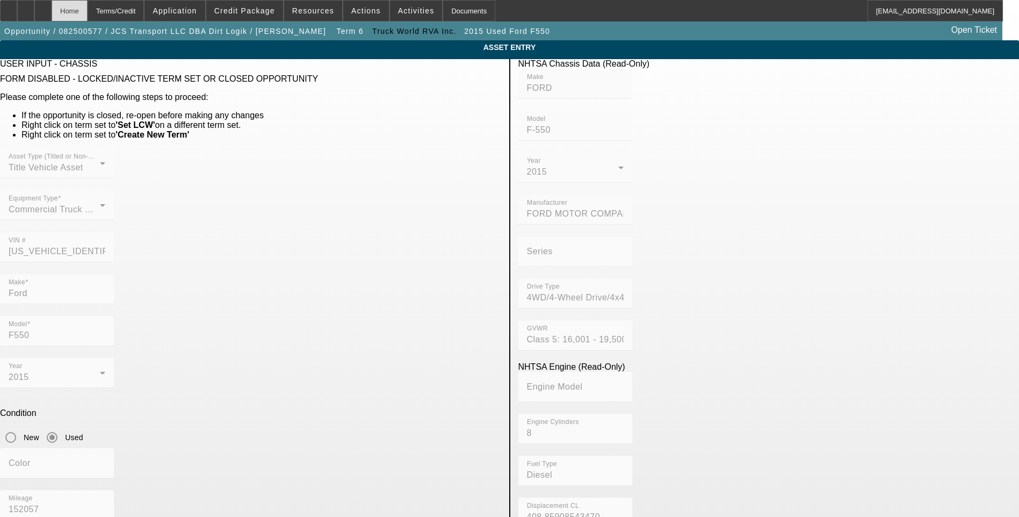
click at [88, 12] on div "Home" at bounding box center [70, 10] width 36 height 21
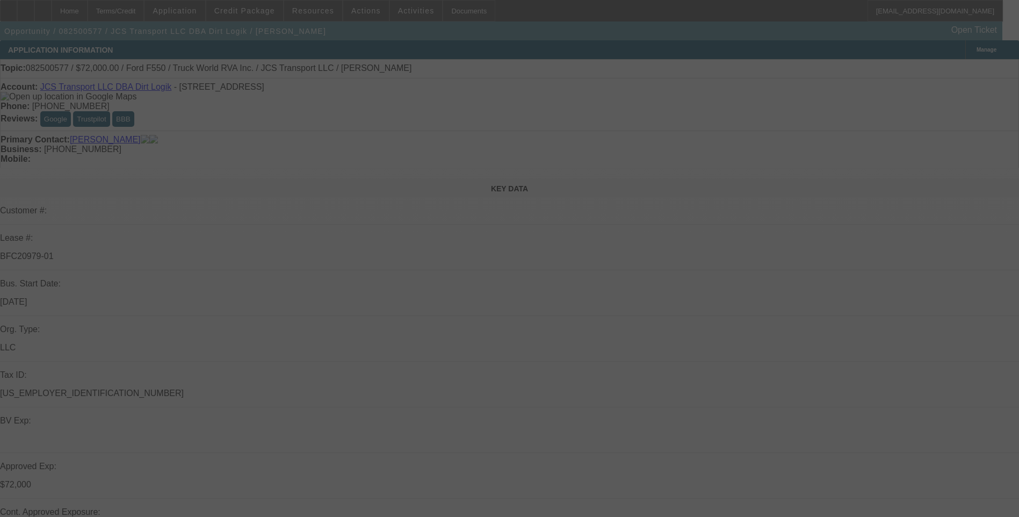
select select "0"
select select "6"
select select "0"
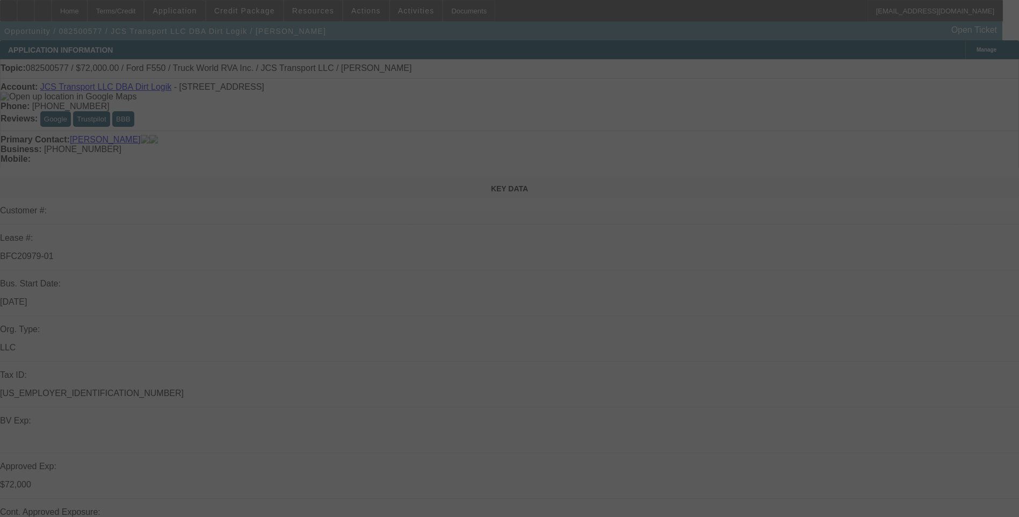
select select "0"
select select "6"
select select "0"
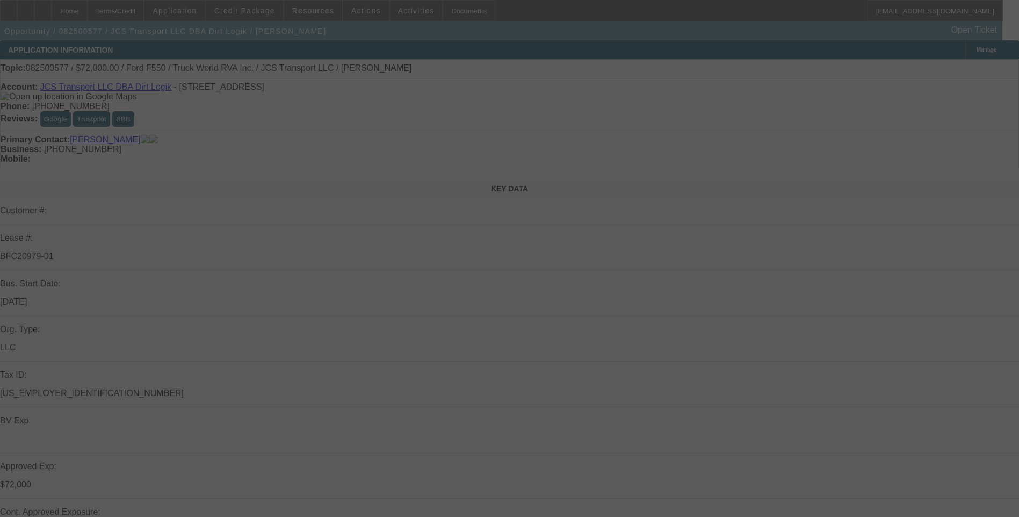
select select "0"
select select "6"
select select "0"
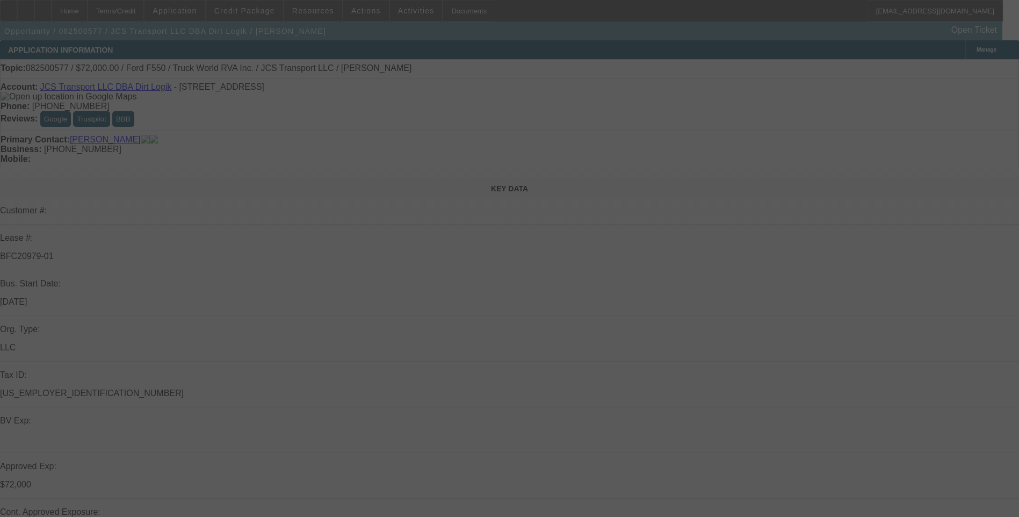
select select "6"
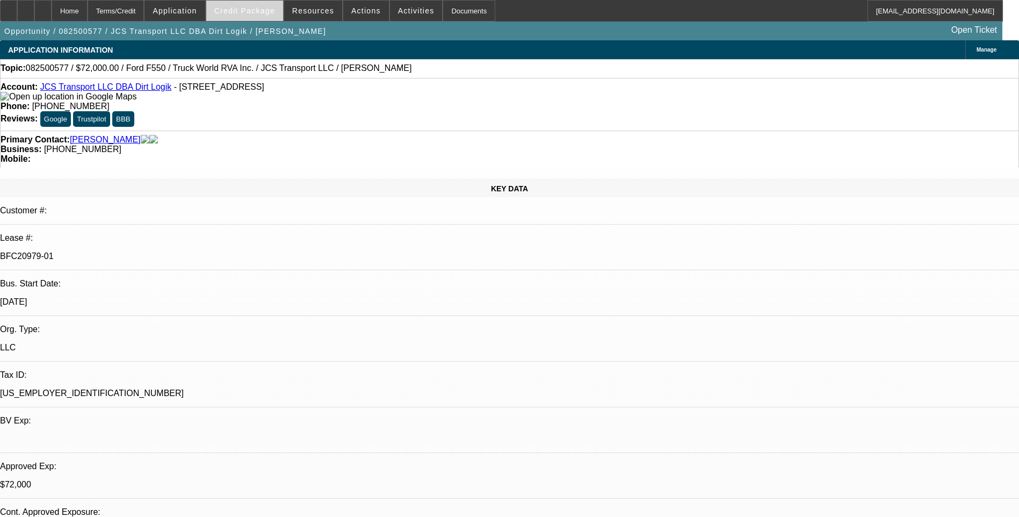
click at [246, 12] on span "Credit Package" at bounding box center [244, 10] width 61 height 9
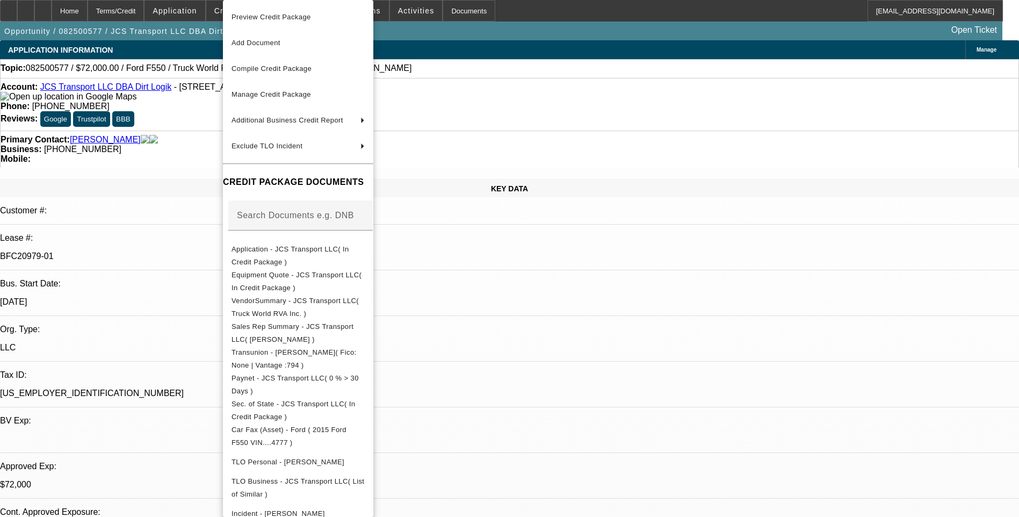
click at [304, 255] on span "Application - JCS Transport LLC( In Credit Package )" at bounding box center [291, 255] width 118 height 21
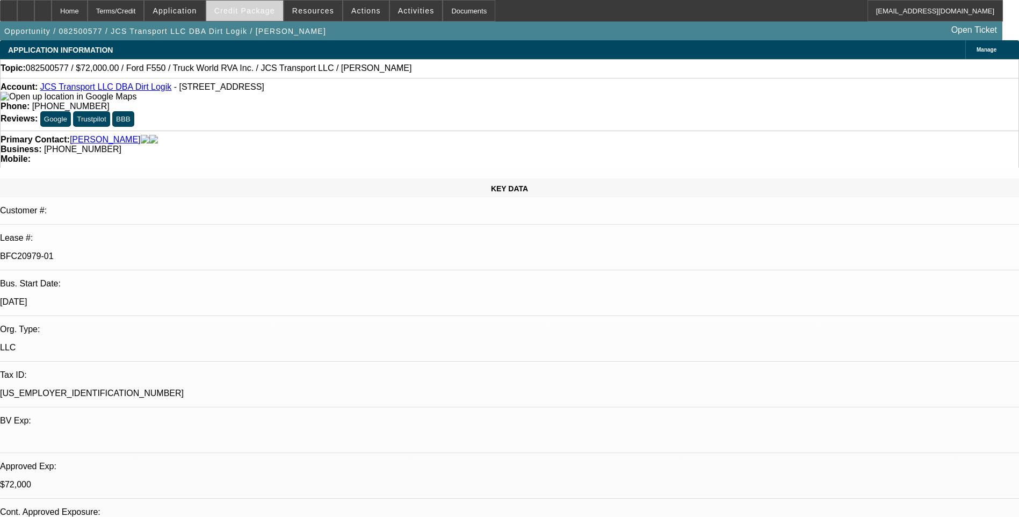
click at [245, 13] on span "Credit Package" at bounding box center [244, 10] width 61 height 9
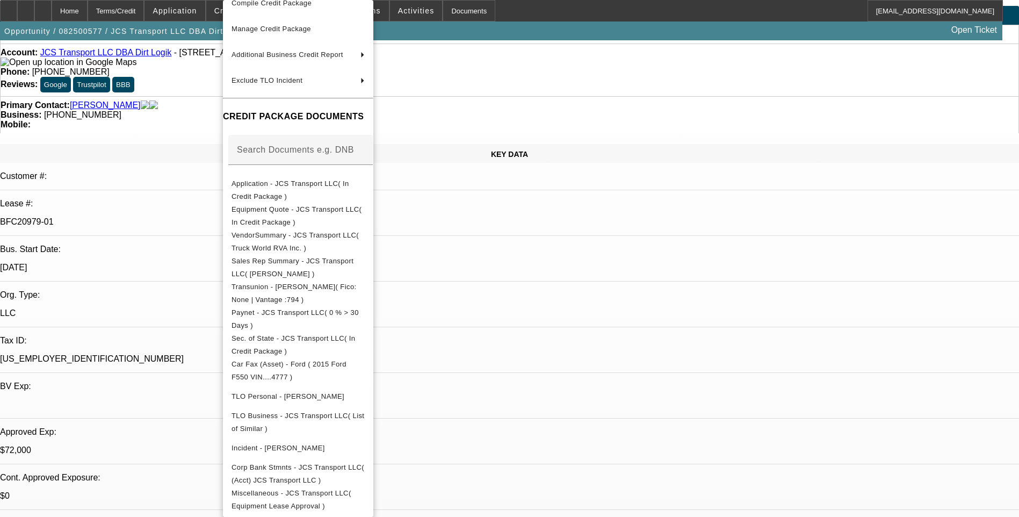
scroll to position [54, 0]
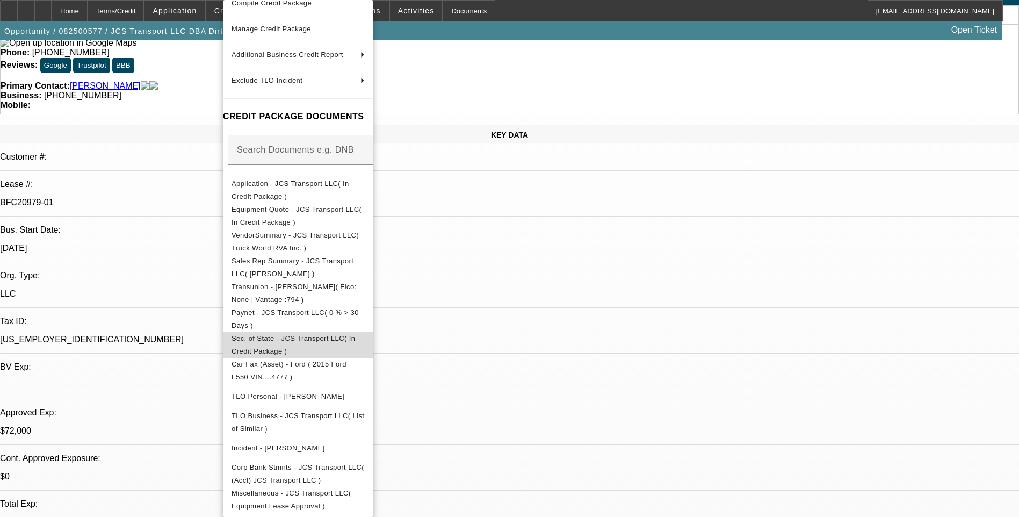
click at [339, 335] on span "Sec. of State - JCS Transport LLC( In Credit Package )" at bounding box center [294, 344] width 124 height 21
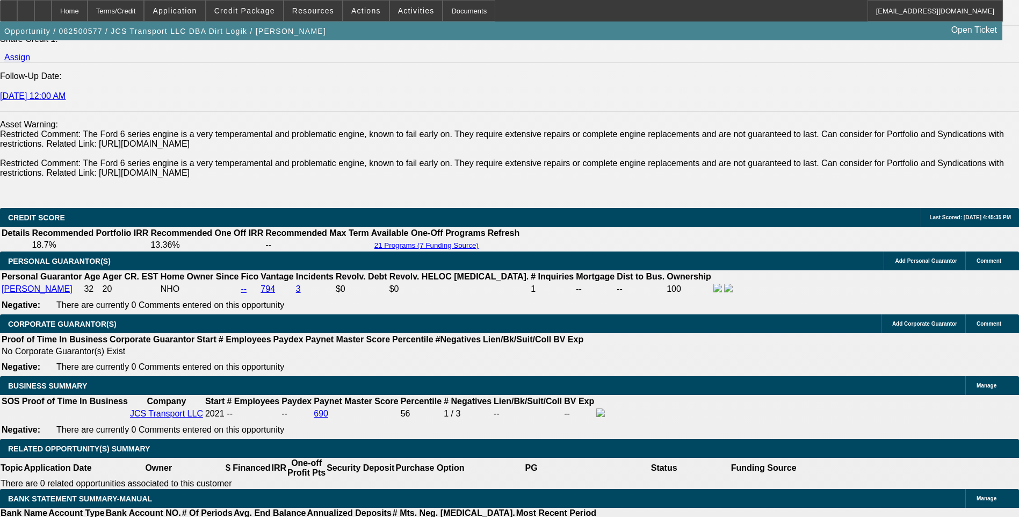
scroll to position [699, 0]
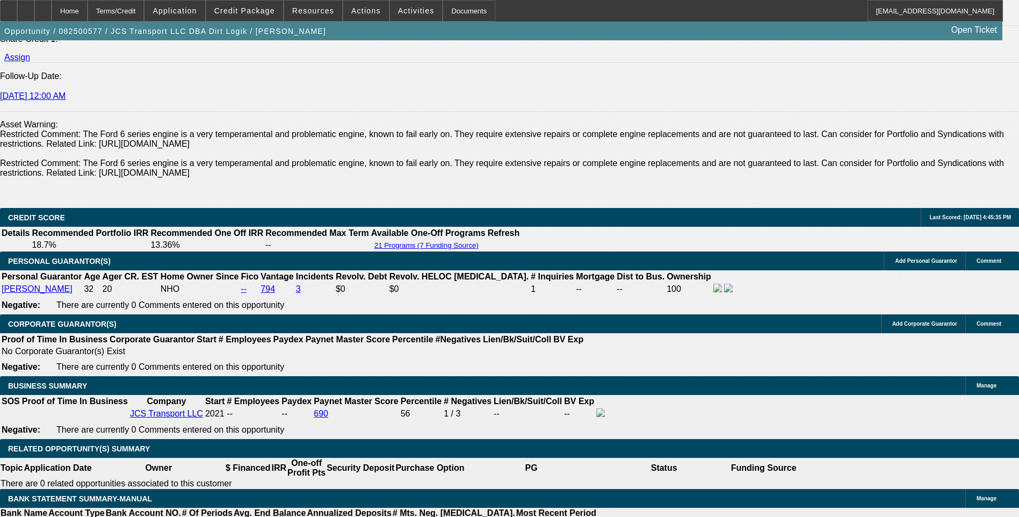
drag, startPoint x: 800, startPoint y: 244, endPoint x: 798, endPoint y: 229, distance: 15.1
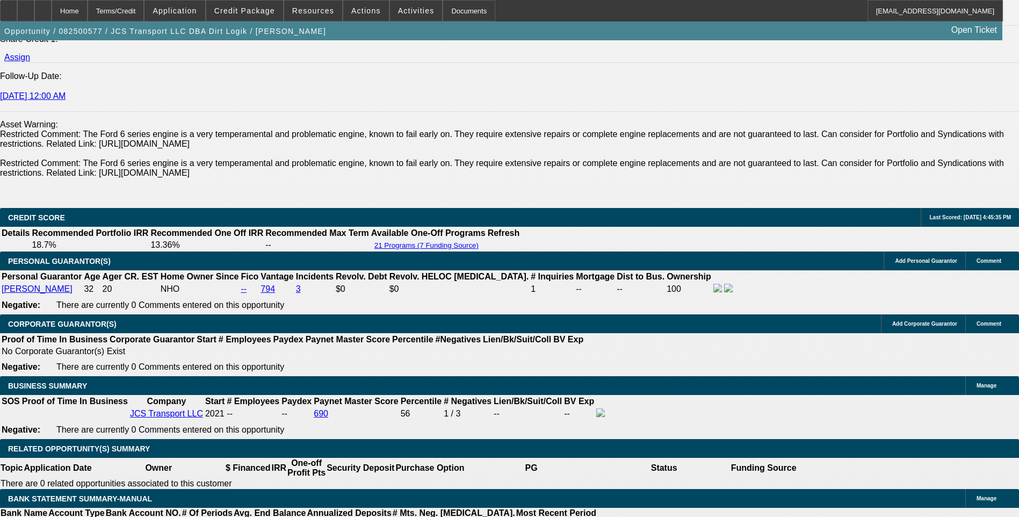
scroll to position [484, 0]
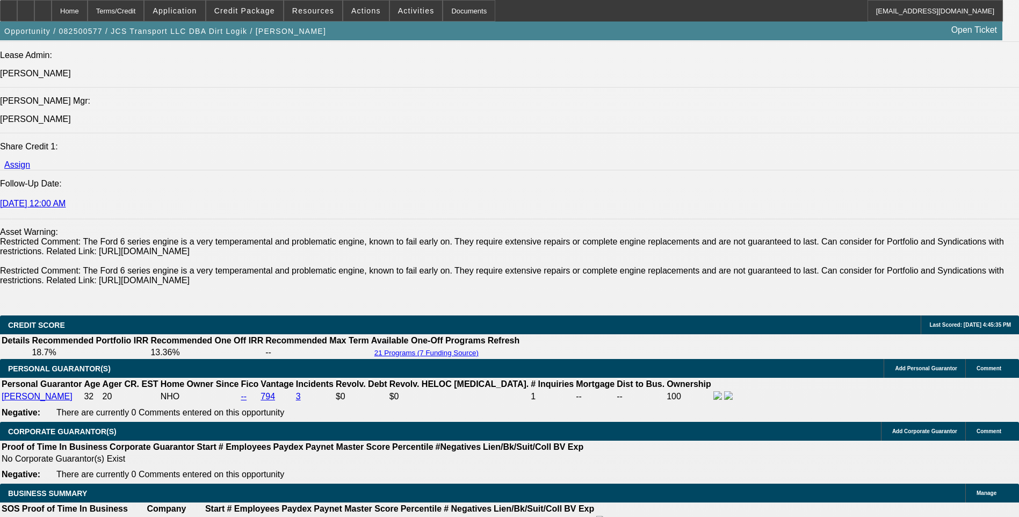
scroll to position [215, 0]
drag, startPoint x: 783, startPoint y: 236, endPoint x: 782, endPoint y: 227, distance: 9.2
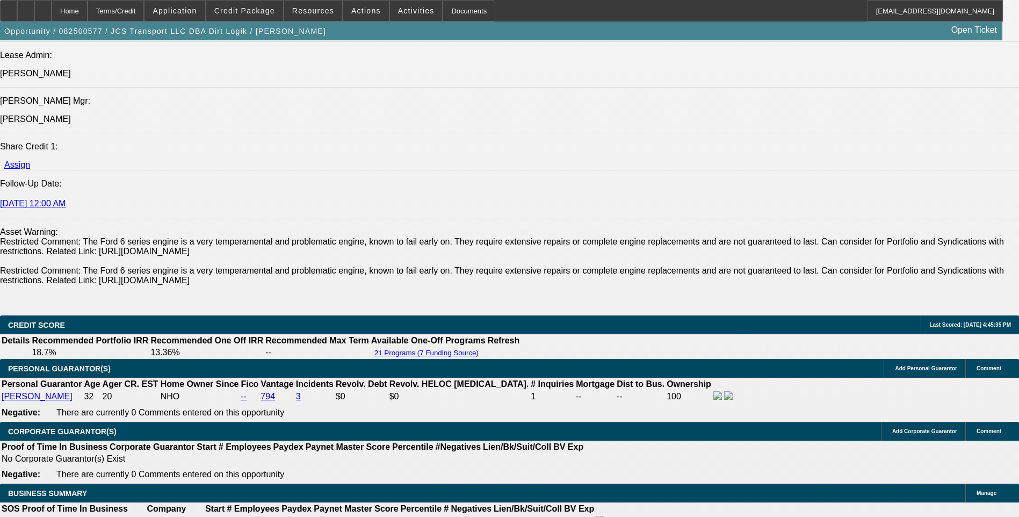
drag, startPoint x: 782, startPoint y: 184, endPoint x: 782, endPoint y: 178, distance: 5.9
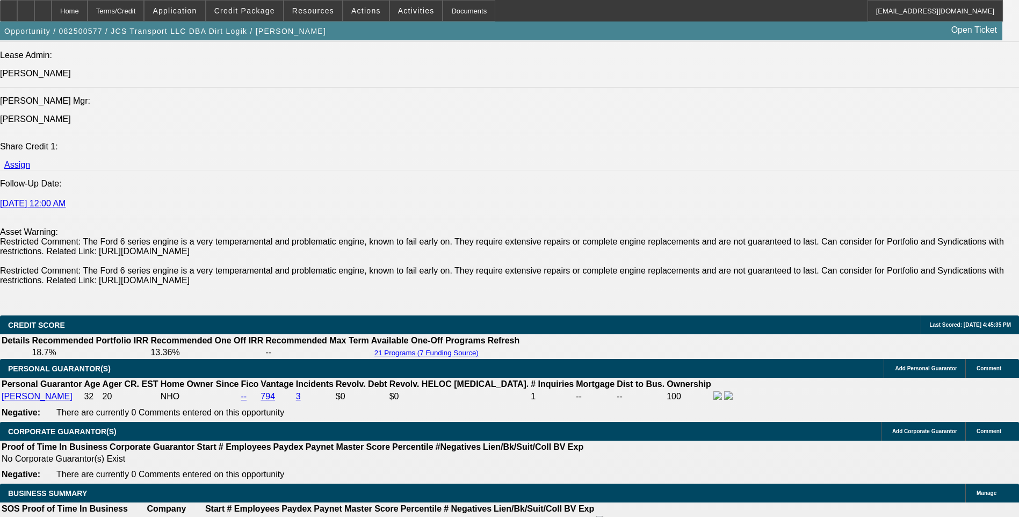
scroll to position [54, 0]
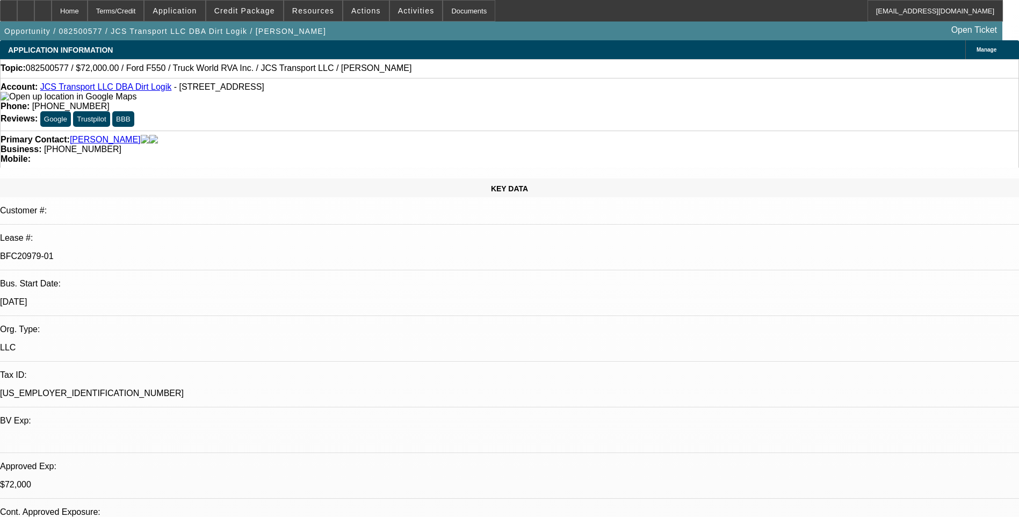
click at [671, 131] on div "Primary Contact: Samples, John Business: (606) 854-1005 Mobile:" at bounding box center [509, 149] width 1019 height 37
click at [671, 78] on div "Topic: 082500577 / $72,000.00 / Ford F550 / Truck World RVA Inc. / JCS Transpor…" at bounding box center [509, 68] width 1019 height 19
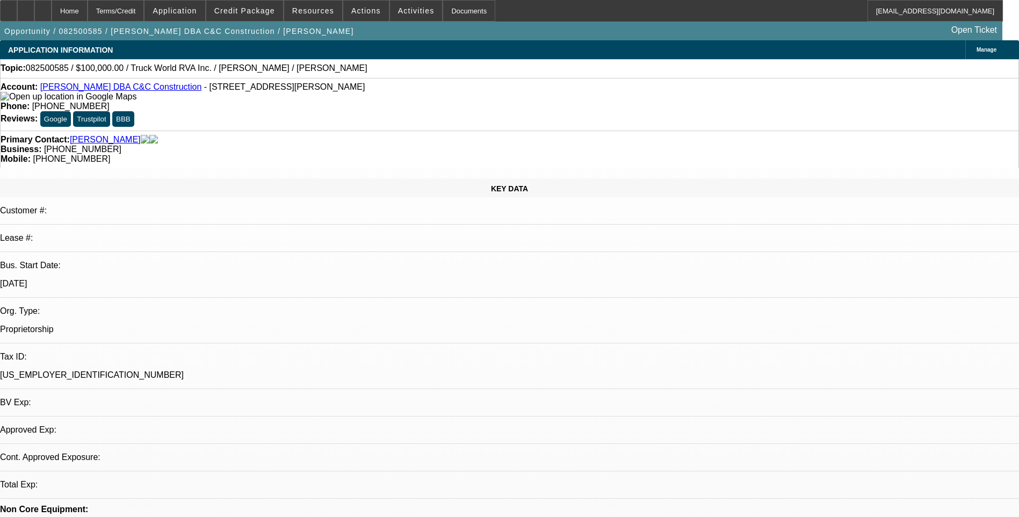
select select "0"
select select "2"
select select "0.1"
select select "1"
select select "2"
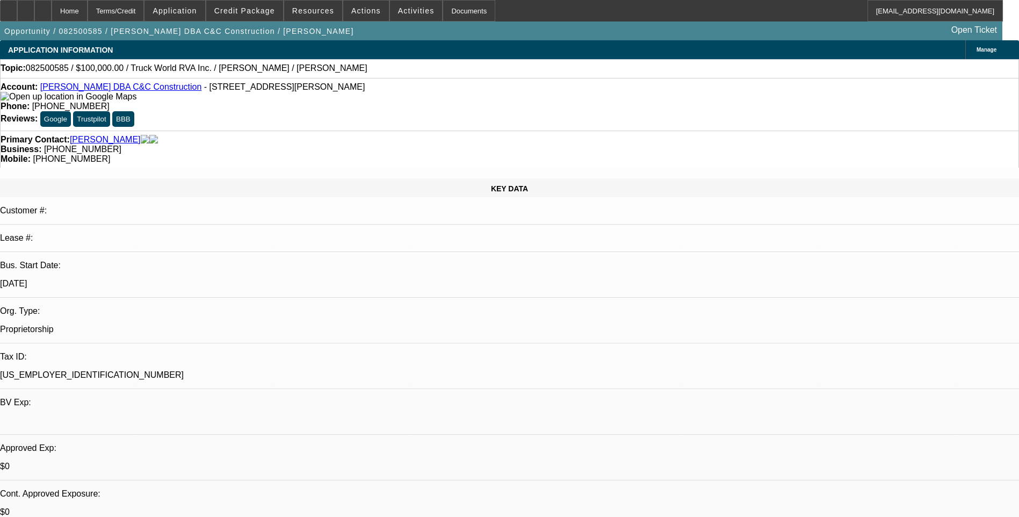
select select "4"
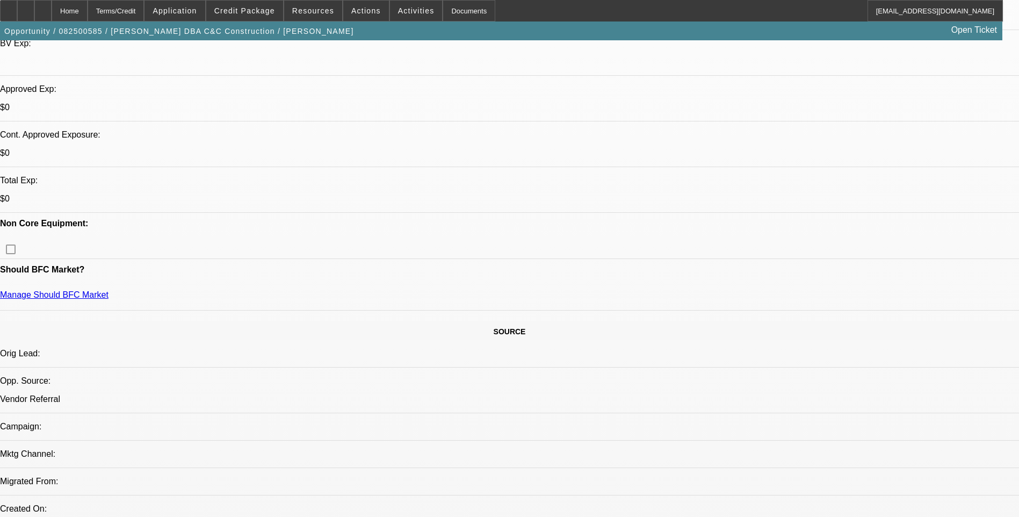
scroll to position [376, 0]
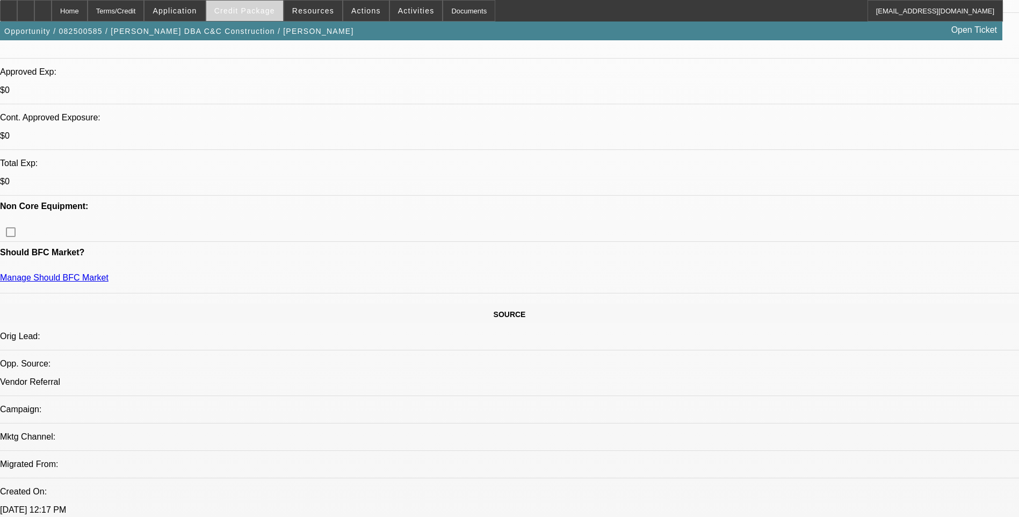
click at [264, 15] on span at bounding box center [244, 11] width 77 height 26
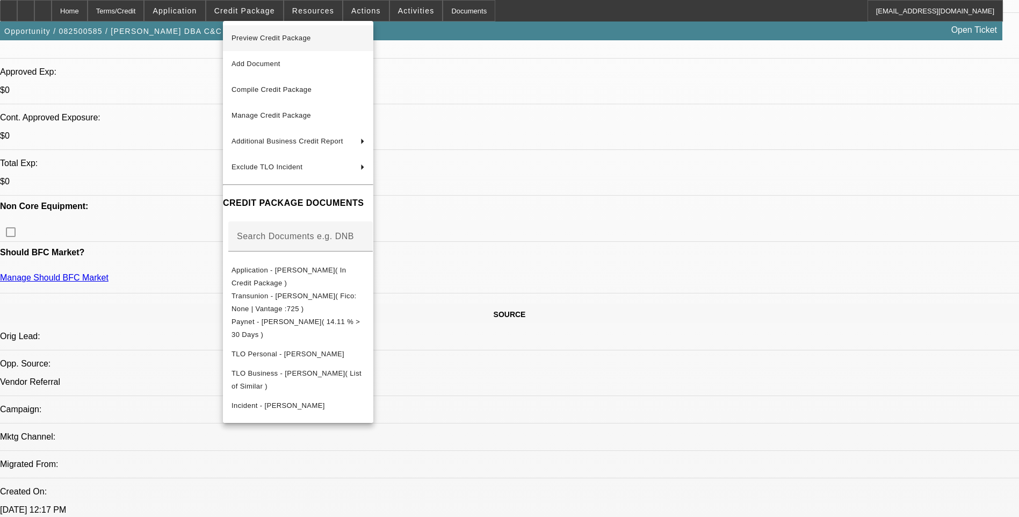
click at [298, 40] on span "Preview Credit Package" at bounding box center [272, 38] width 80 height 8
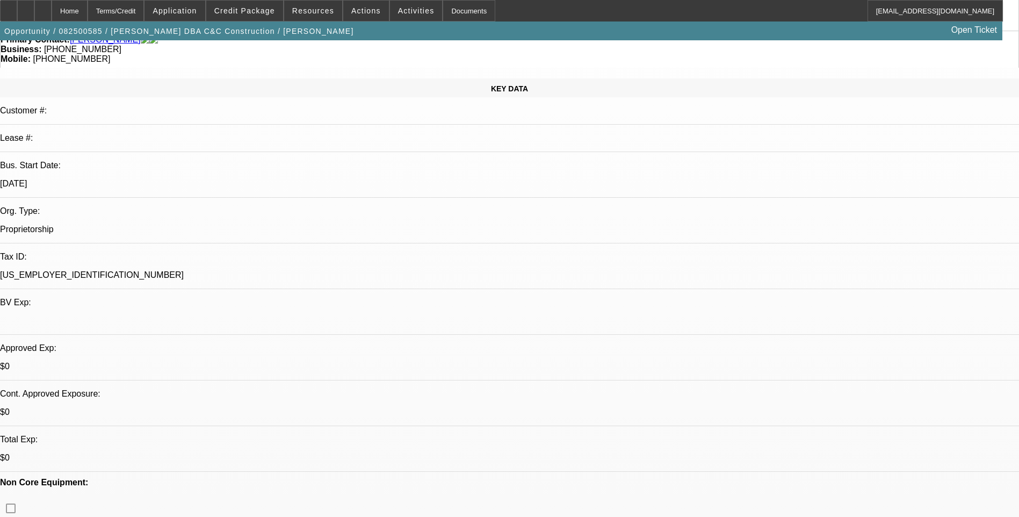
scroll to position [0, 0]
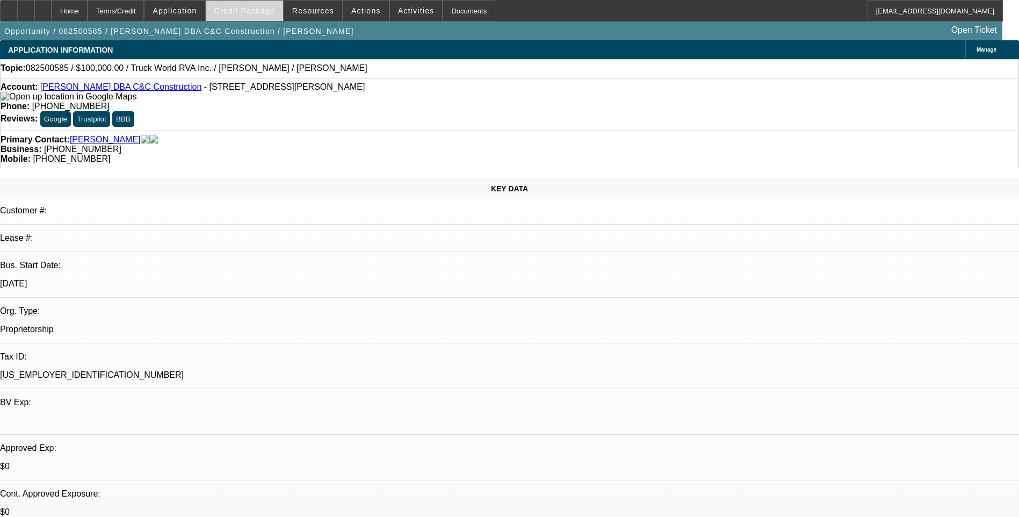
click at [246, 11] on span "Credit Package" at bounding box center [244, 10] width 61 height 9
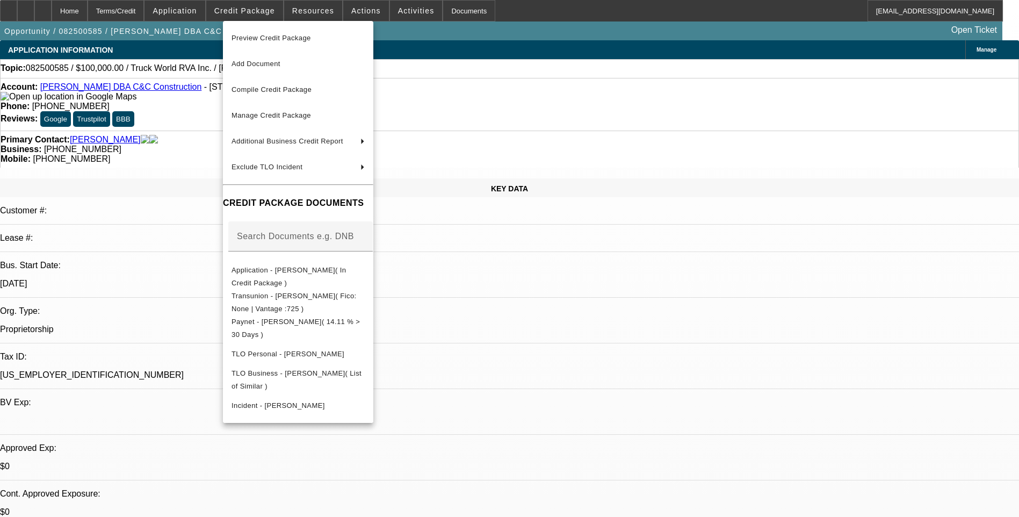
click at [574, 317] on div at bounding box center [509, 258] width 1019 height 517
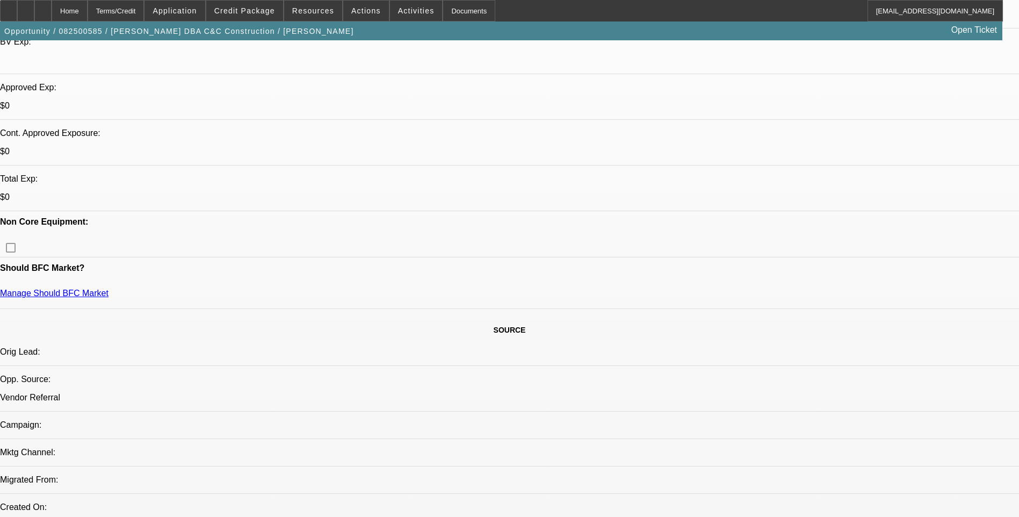
scroll to position [376, 0]
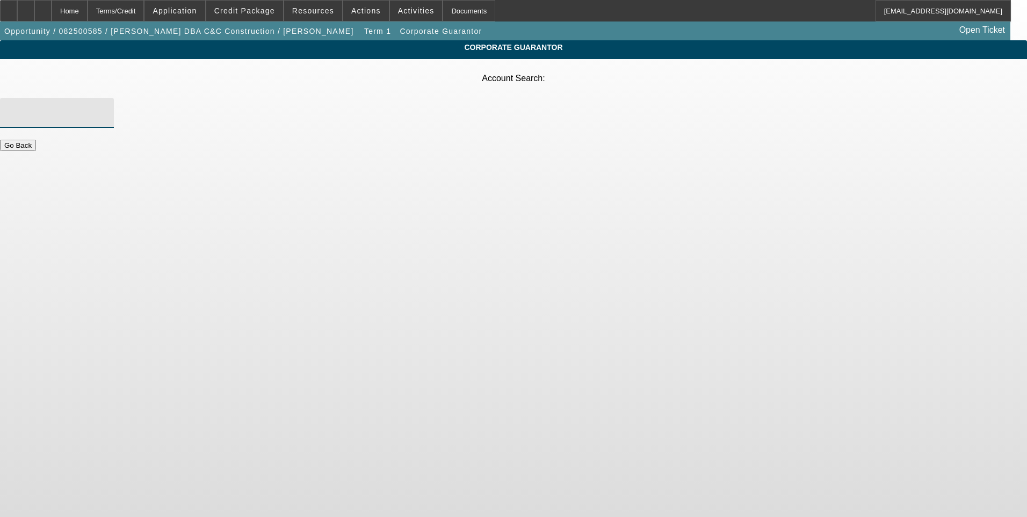
click at [105, 106] on input "Account Search" at bounding box center [57, 112] width 97 height 13
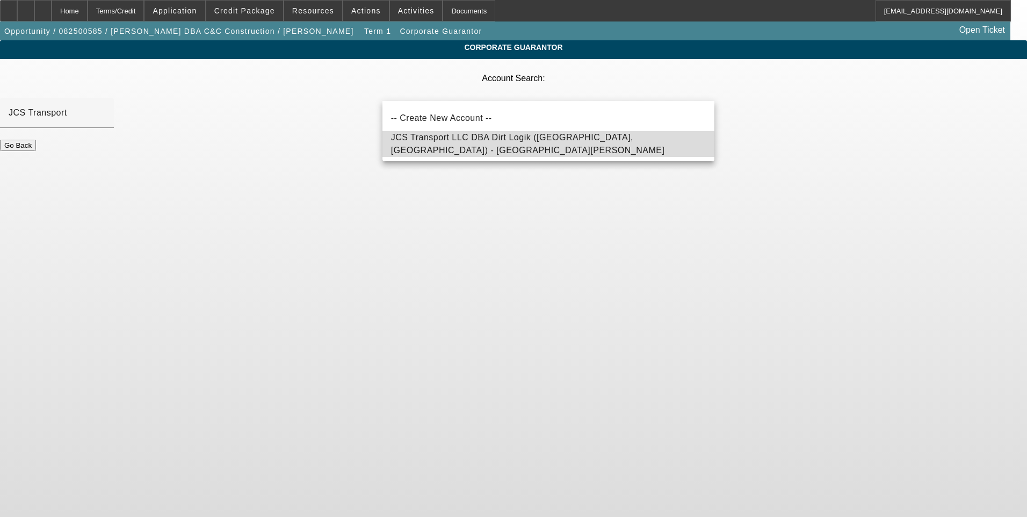
click at [462, 156] on mat-option "JCS Transport LLC DBA Dirt Logik (Cornettsville, KY) - Samples, John" at bounding box center [549, 144] width 332 height 26
type input "JCS Transport LLC DBA Dirt Logik (Cornettsville, KY) - Samples, John"
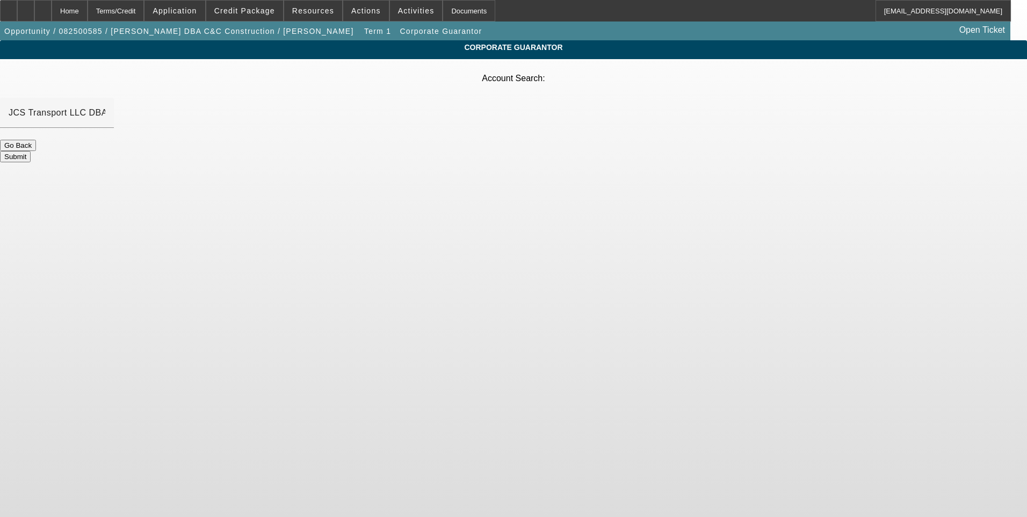
click at [31, 151] on button "Submit" at bounding box center [15, 156] width 31 height 11
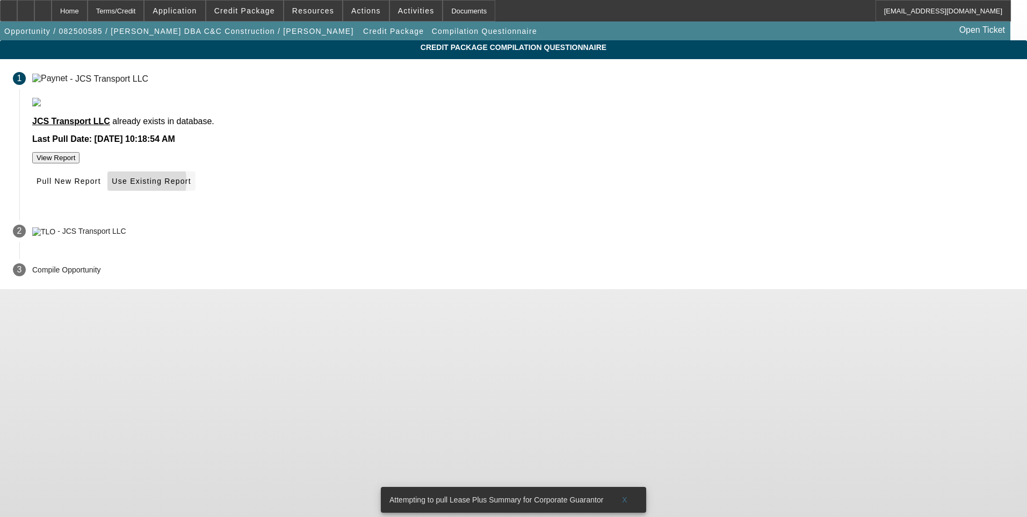
click at [191, 185] on span "Use Existing Report" at bounding box center [151, 181] width 79 height 9
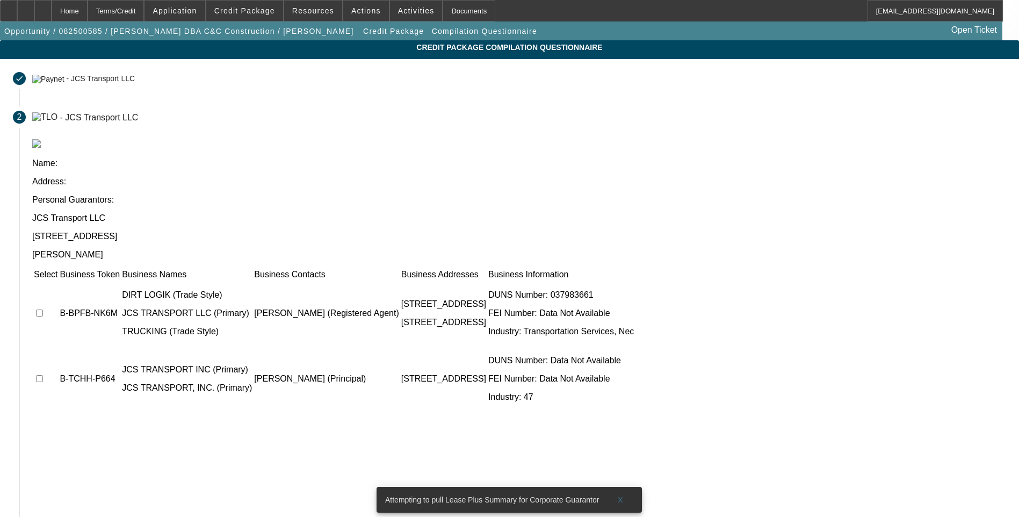
click at [43, 310] on input "checkbox" at bounding box center [39, 313] width 7 height 7
checkbox input "true"
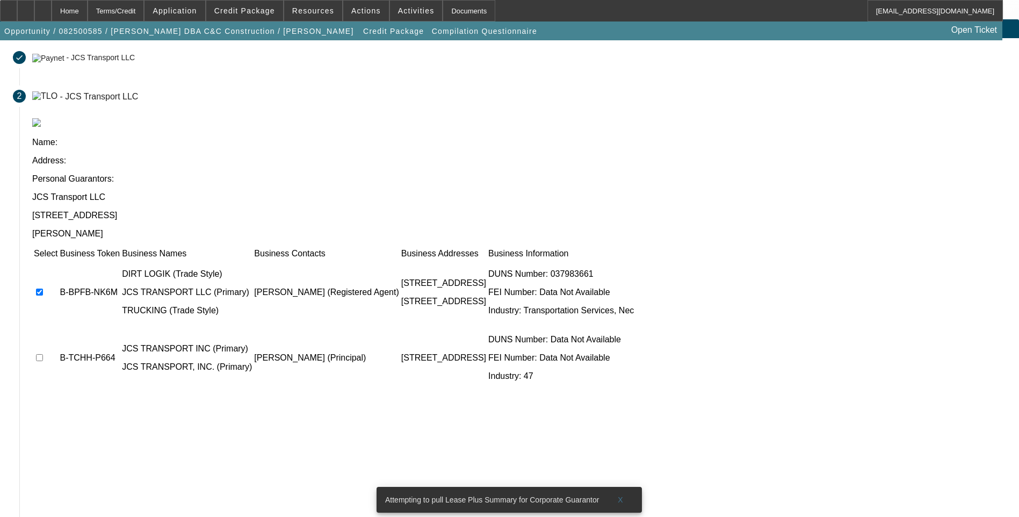
scroll to position [33, 0]
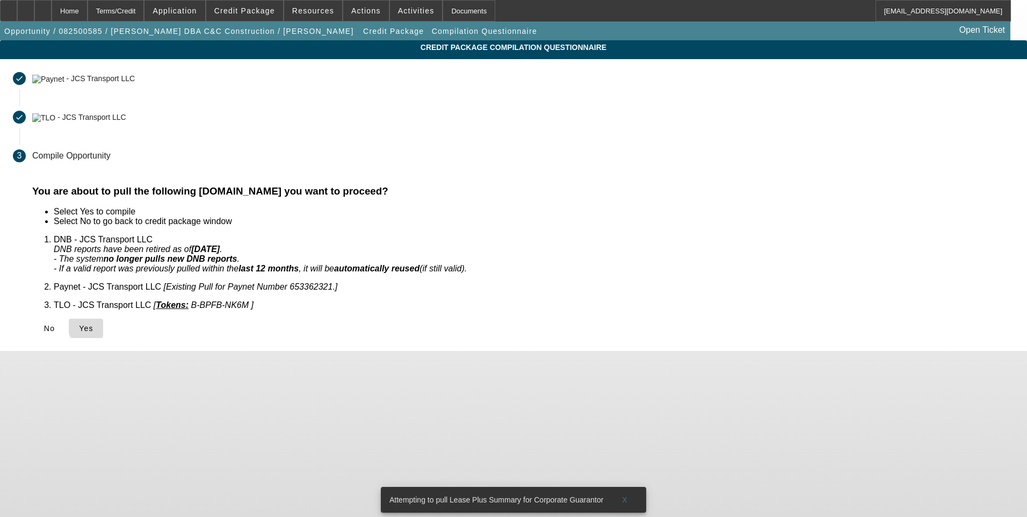
click at [93, 324] on span "Yes" at bounding box center [86, 328] width 15 height 9
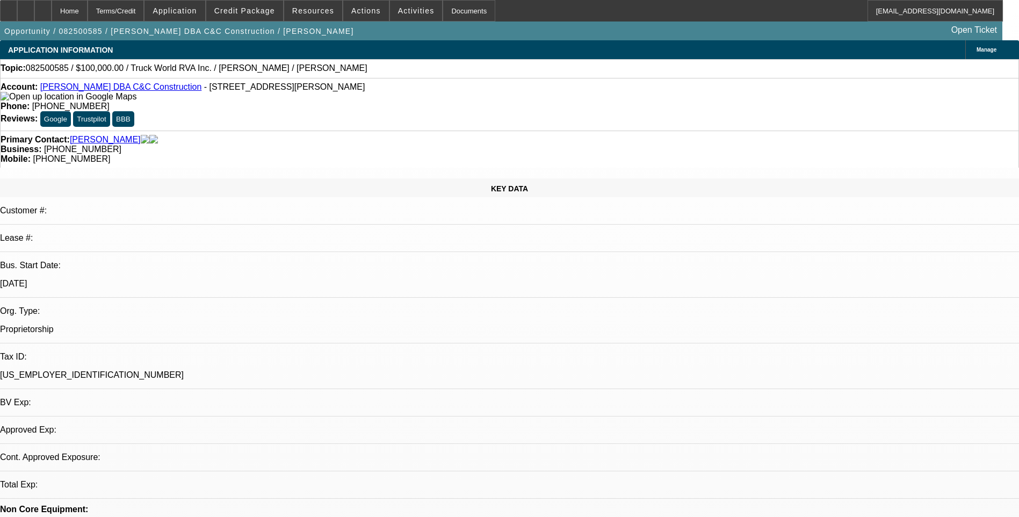
select select "0"
select select "2"
select select "0.1"
select select "4"
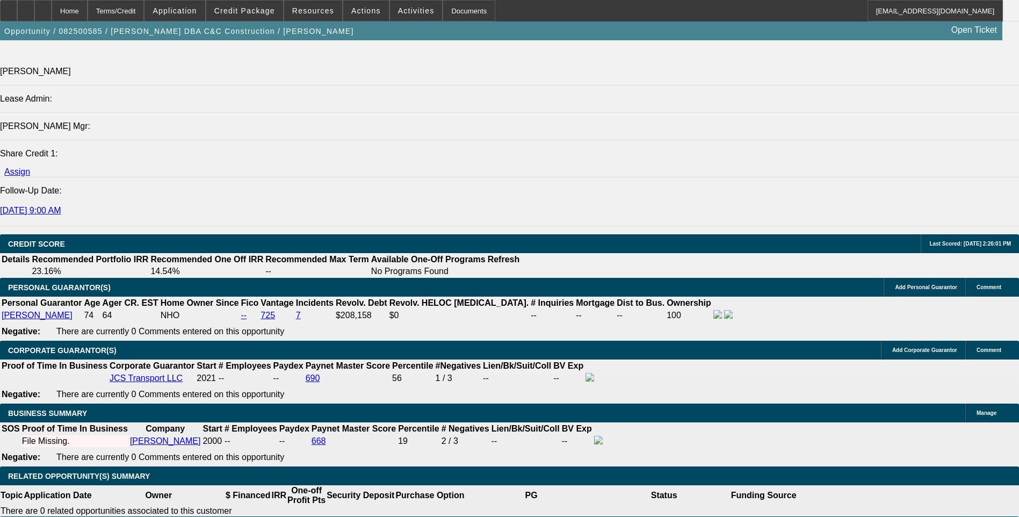
scroll to position [1290, 0]
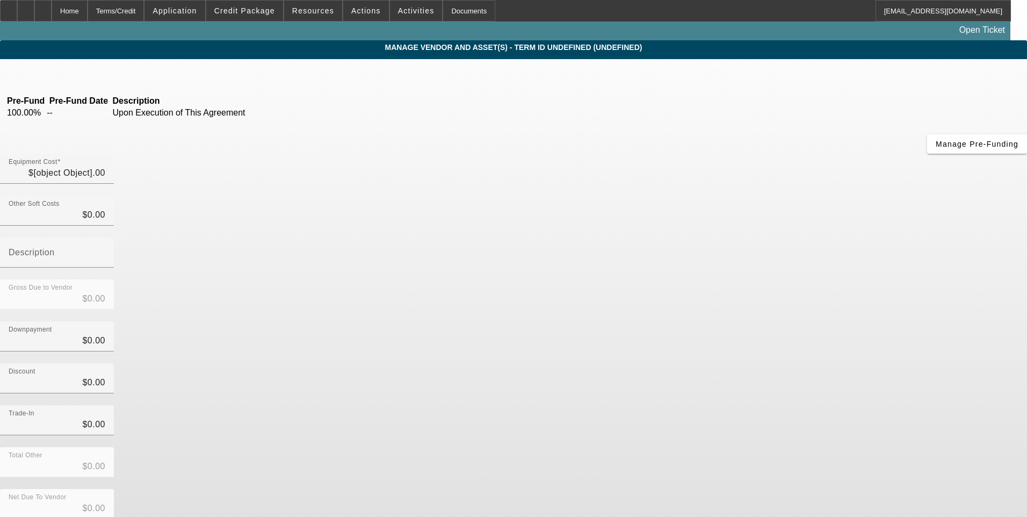
type input "$100,000.00"
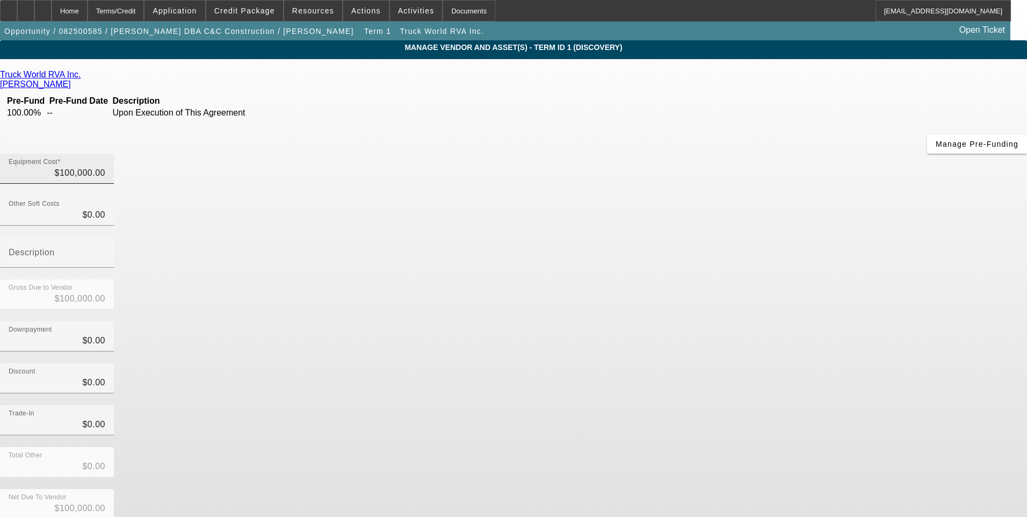
type input "100000"
click at [105, 167] on input "100000" at bounding box center [57, 173] width 97 height 13
type input "$0.00"
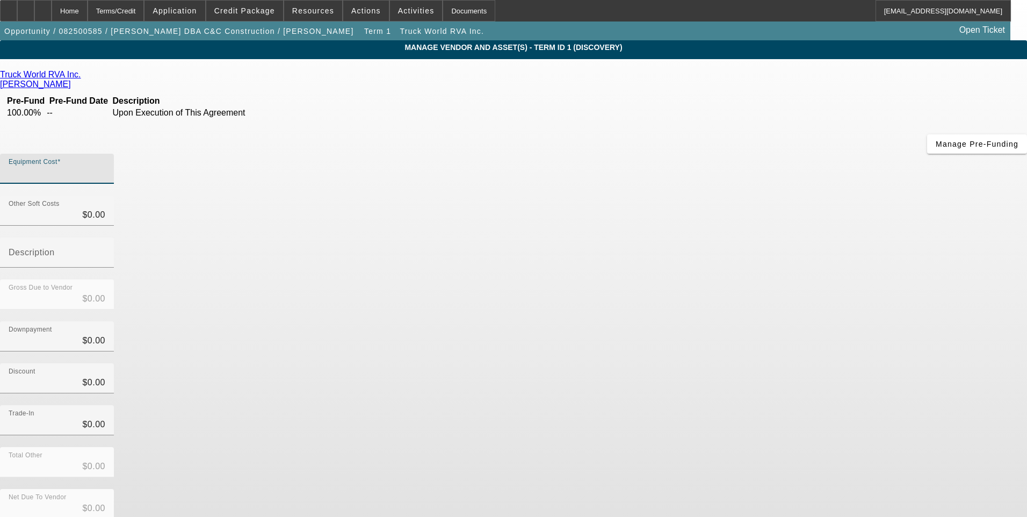
type input "7"
type input "$7.00"
type input "72"
type input "$72.00"
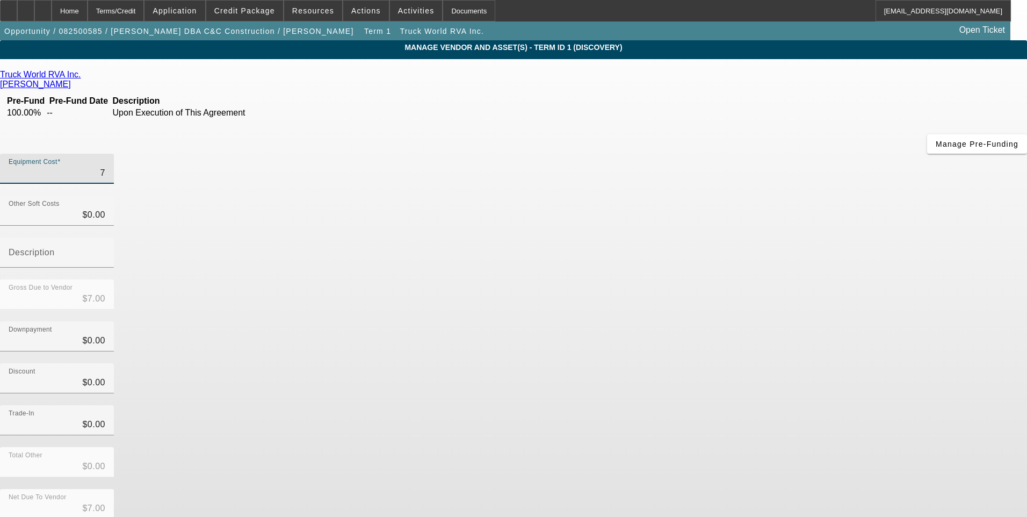
type input "$72.00"
type input "720"
type input "$720.00"
type input "7200"
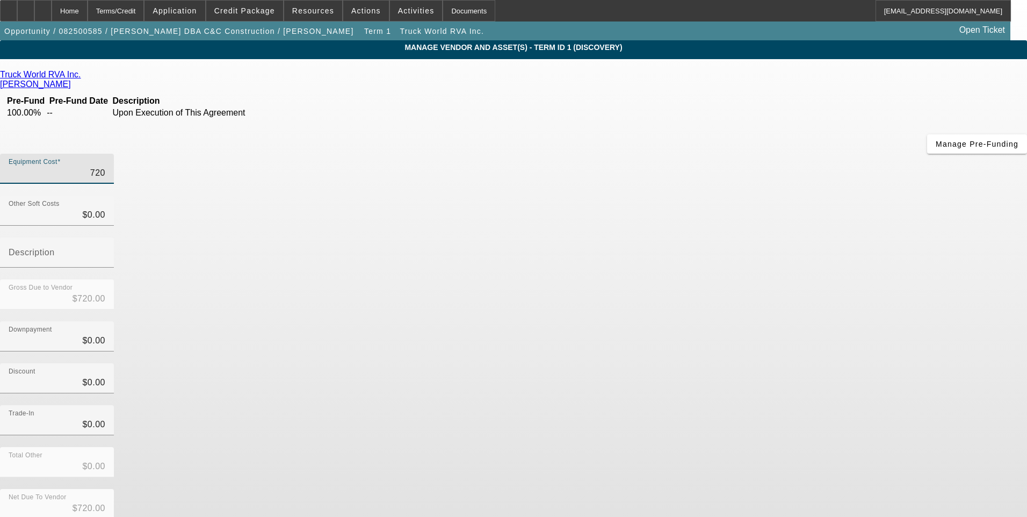
type input "$7,200.00"
type input "72000"
type input "$72,000.00"
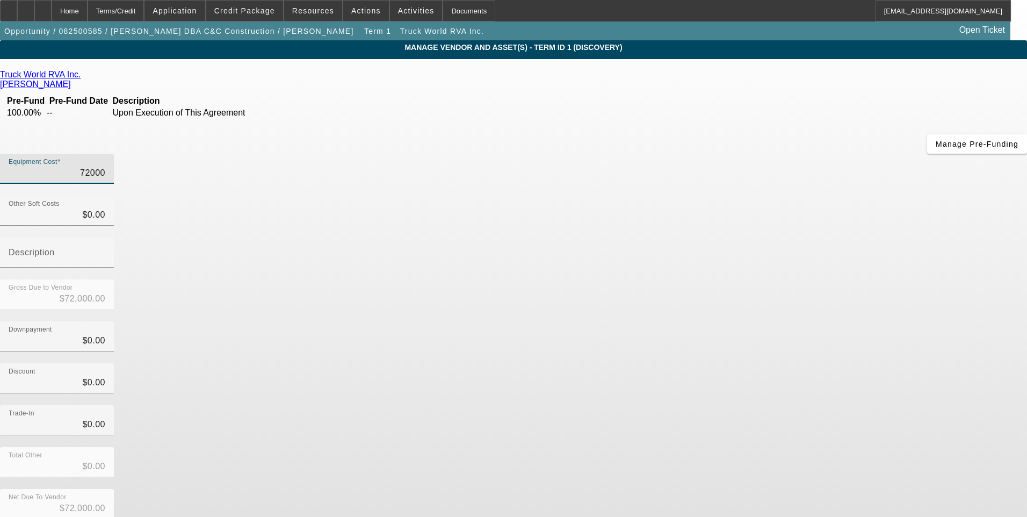
type input "$72,000.00"
click at [739, 321] on div "Downpayment $0.00" at bounding box center [513, 342] width 1027 height 42
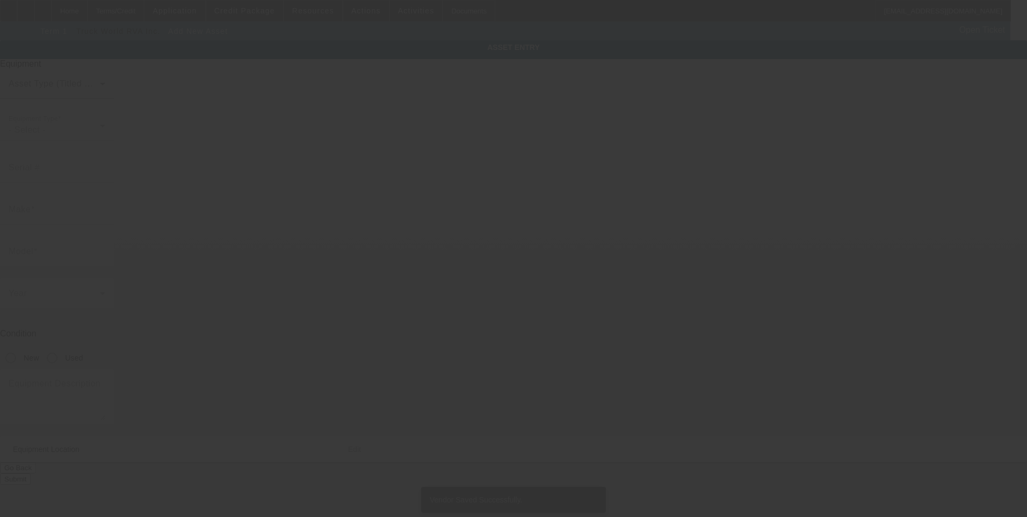
type input "1163 Little Leatherwood Creek Rd"
type input "Cornettsville"
type input "41731"
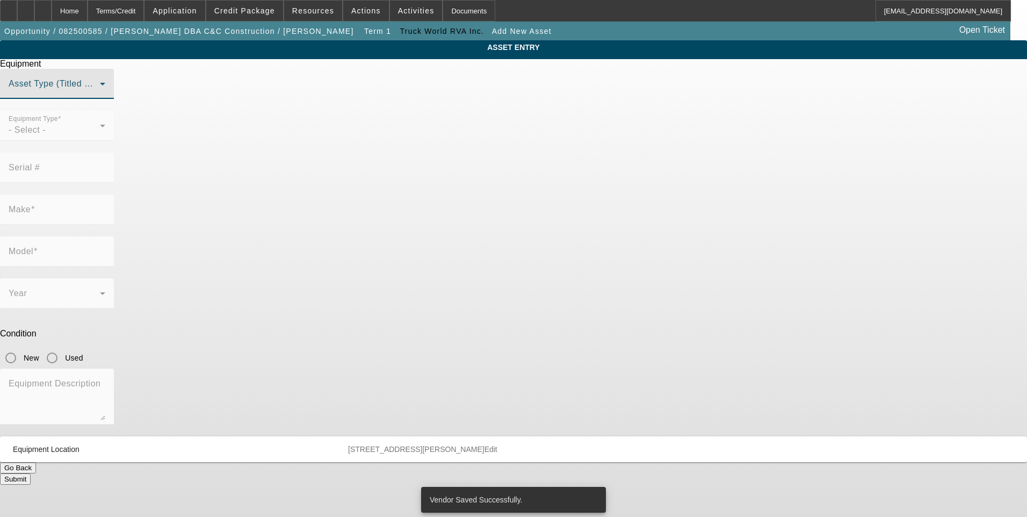
click at [100, 95] on span at bounding box center [54, 88] width 91 height 13
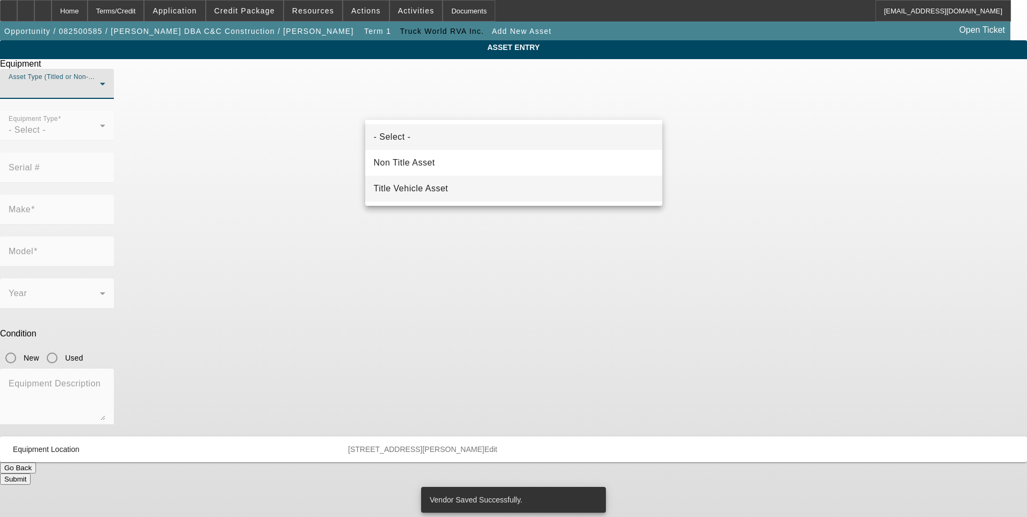
click at [428, 193] on span "Title Vehicle Asset" at bounding box center [411, 188] width 75 height 13
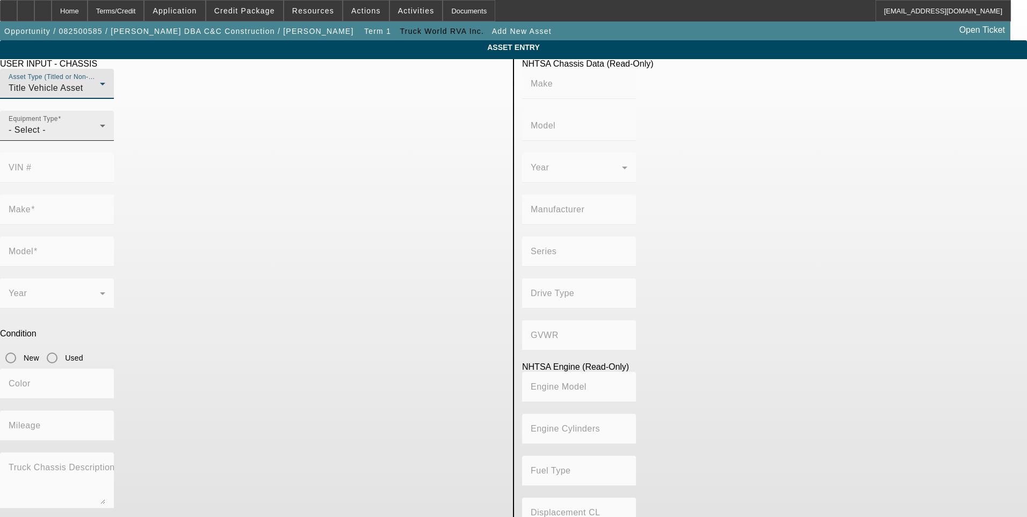
click at [100, 136] on div "- Select -" at bounding box center [54, 130] width 91 height 13
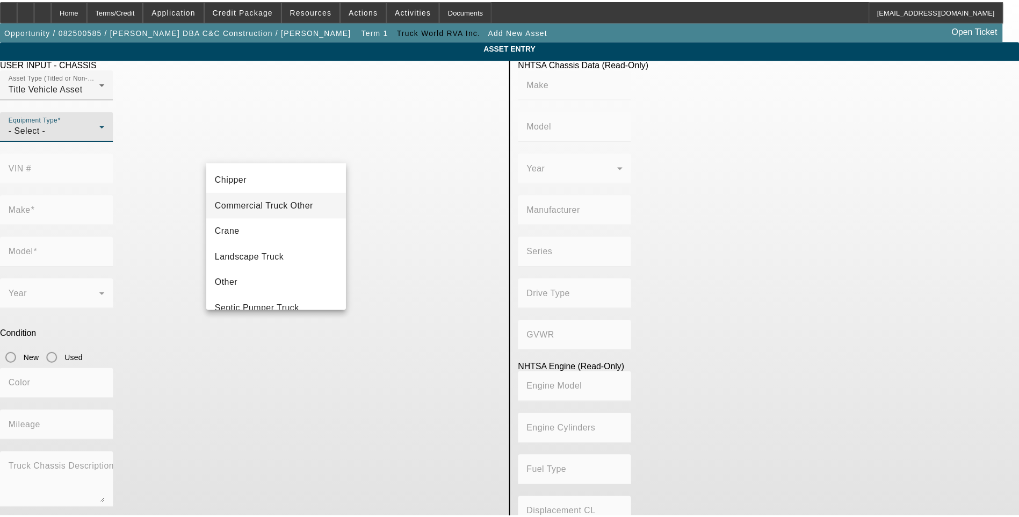
scroll to position [54, 0]
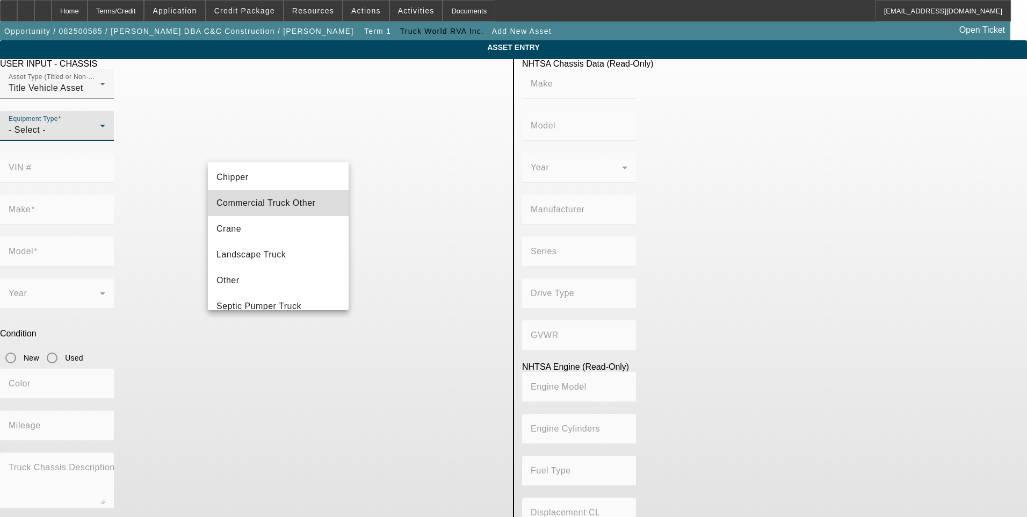
click at [278, 208] on span "Commercial Truck Other" at bounding box center [266, 203] width 99 height 13
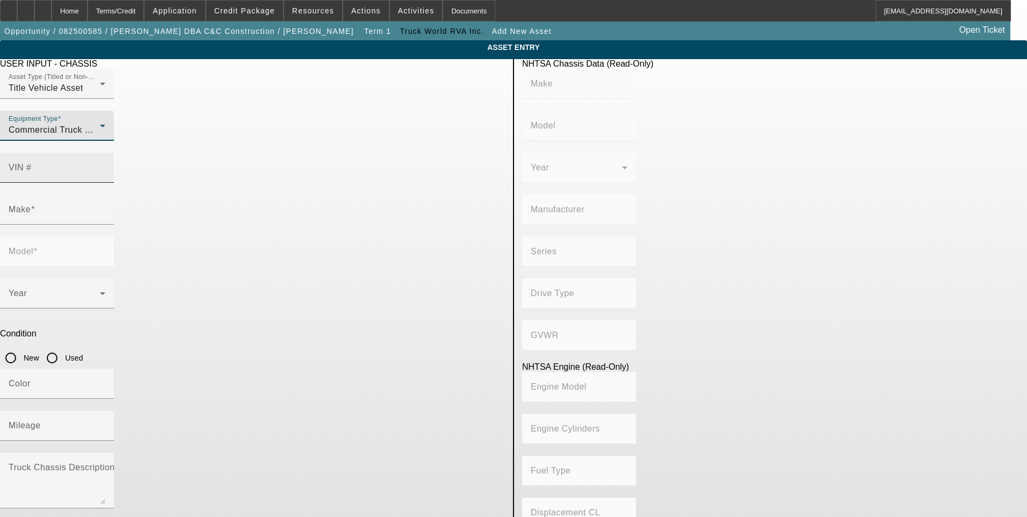
click at [105, 165] on input "VIN #" at bounding box center [57, 171] width 97 height 13
paste input "1FDUF5HT1FED44777"
type input "1FDUF5HT1FED44777"
type input "FORD"
type input "F-550"
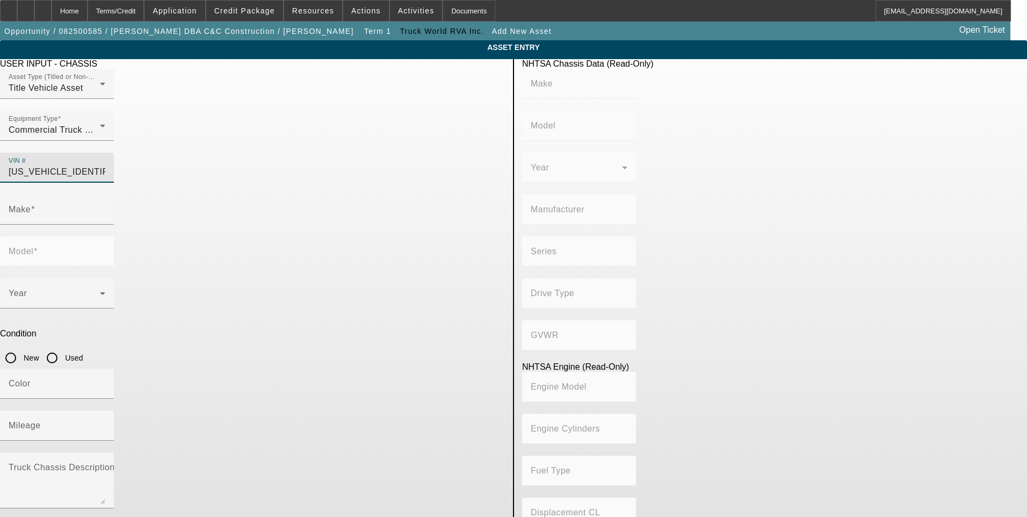
type input "FORD MOTOR COMPANY"
type input "4WD/4-Wheel Drive/4x4"
type input "Class 5: 16,001 - 19,500 lb (7,258 - 8,845 kg)"
type input "8"
type input "Diesel"
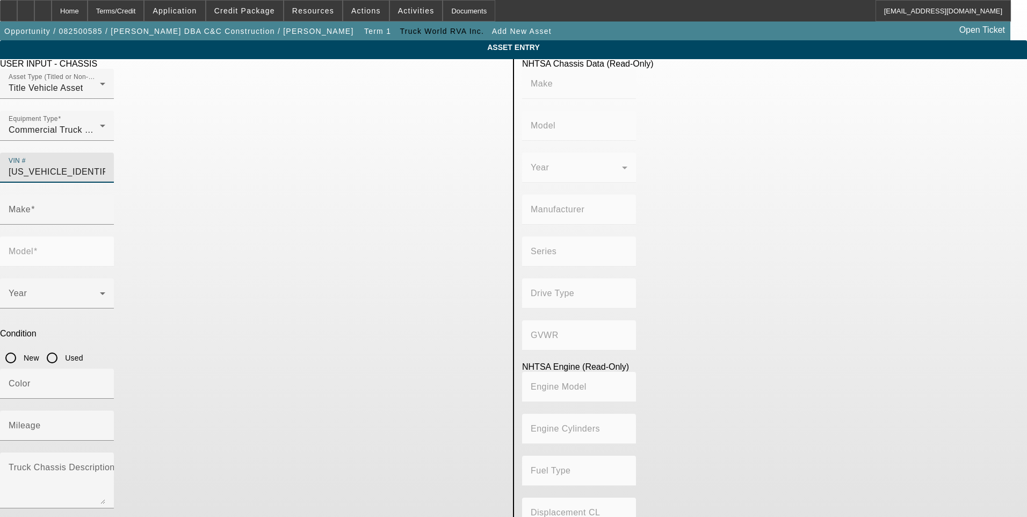
type input "408.85908543470"
type input "6.7"
type input "FORD"
type input "F-550"
type input "1FDUF5HT1FED44777"
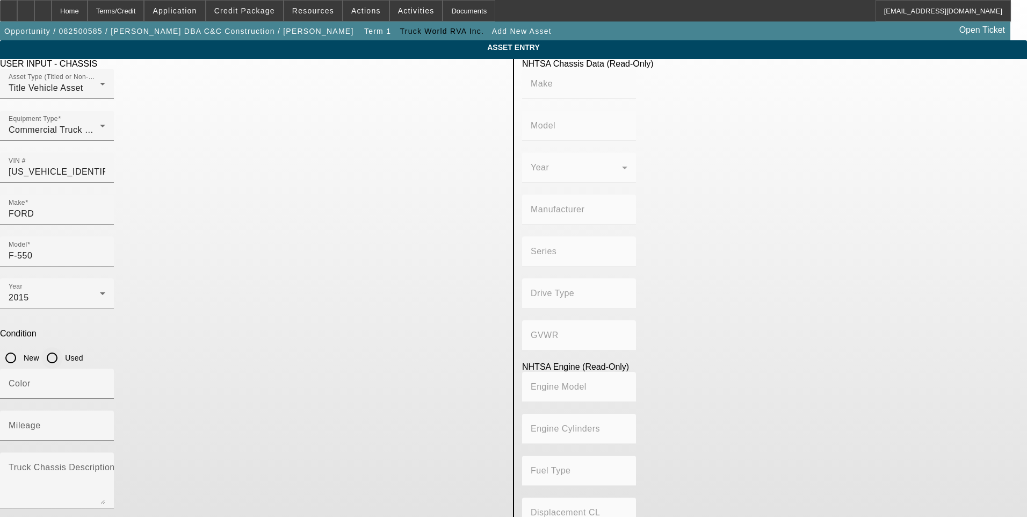
click at [63, 347] on input "Used" at bounding box center [51, 357] width 21 height 21
radio input "true"
click at [41, 421] on mat-label "Mileage" at bounding box center [25, 425] width 32 height 9
click at [105, 423] on input "Mileage" at bounding box center [57, 429] width 97 height 13
type input "FORD"
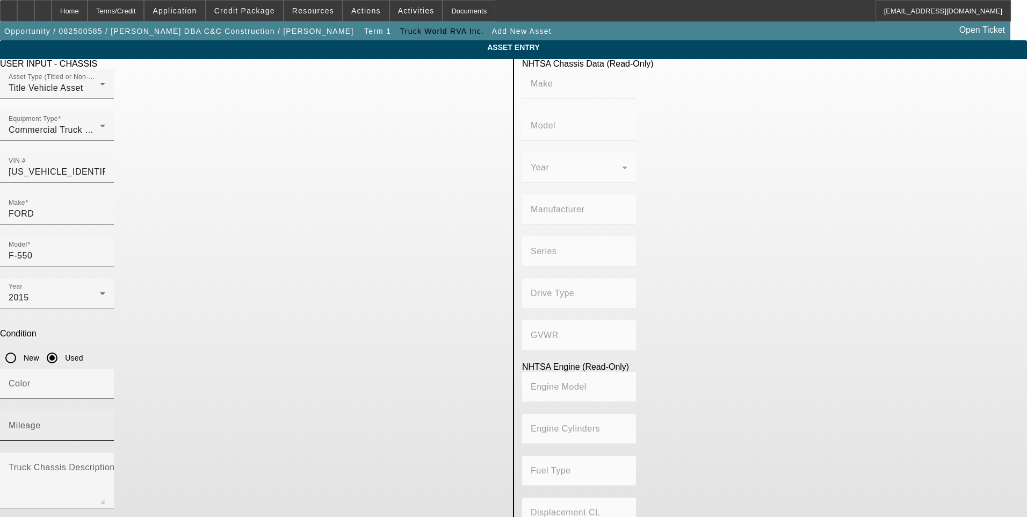
type input "F-550"
type input "FORD MOTOR COMPANY"
type input "4WD/4-Wheel Drive/4x4"
type input "Class 5: 16,001 - 19,500 lb (7,258 - 8,845 kg)"
type input "8"
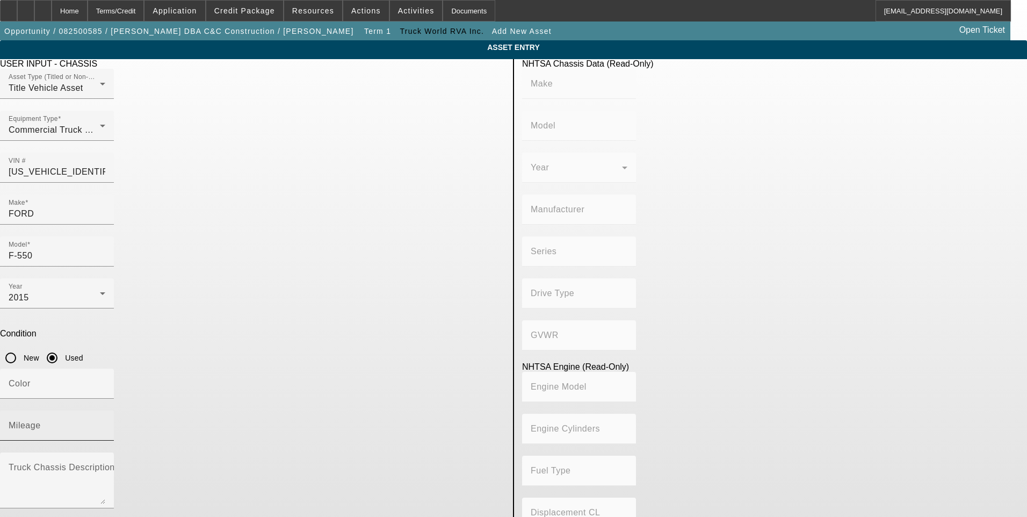
type input "Diesel"
type input "408.85908543470"
type input "6.7"
type input "152057"
click at [140, 268] on app-asset-collateral-manage "ASSET ENTRY USER INPUT - CHASSIS Asset Type (Titled or Non-Titled) Title Vehicl…" at bounding box center [513, 338] width 1027 height 596
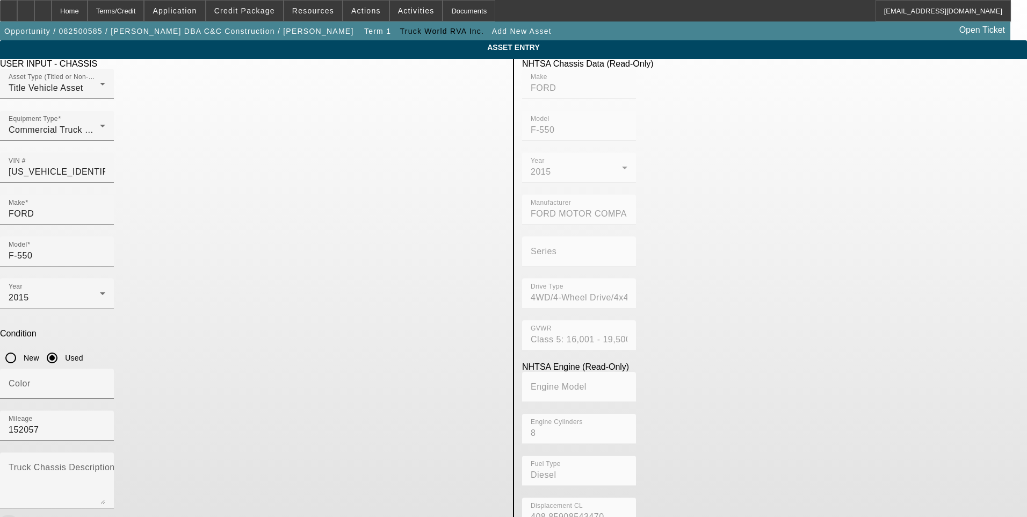
click at [15, 516] on span "button" at bounding box center [8, 525] width 13 height 13
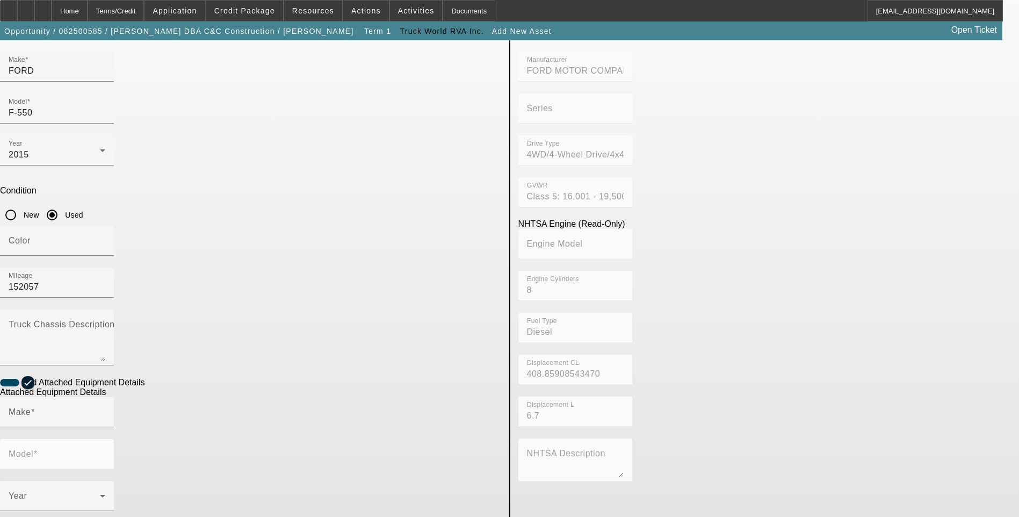
scroll to position [175, 0]
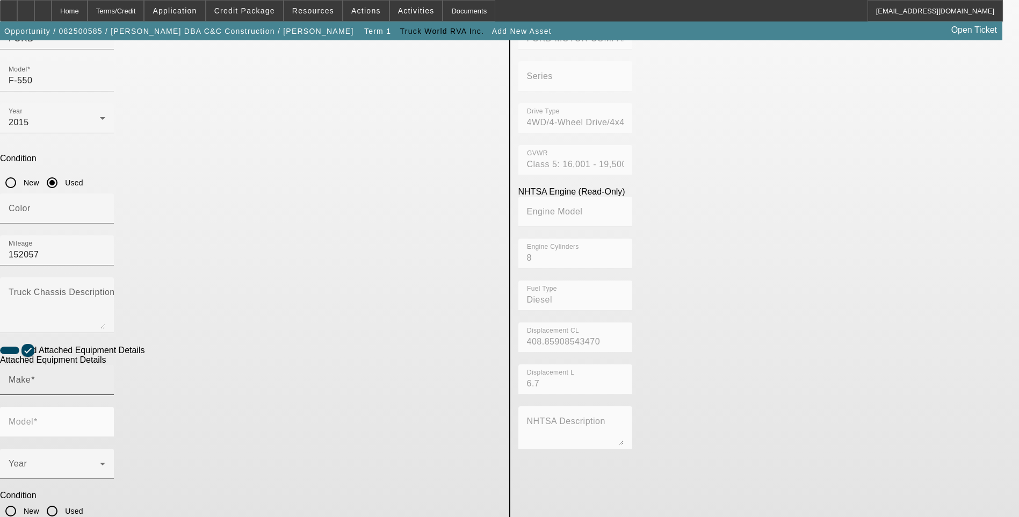
click at [35, 375] on span at bounding box center [33, 379] width 4 height 9
click at [105, 378] on input "Make" at bounding box center [57, 384] width 97 height 13
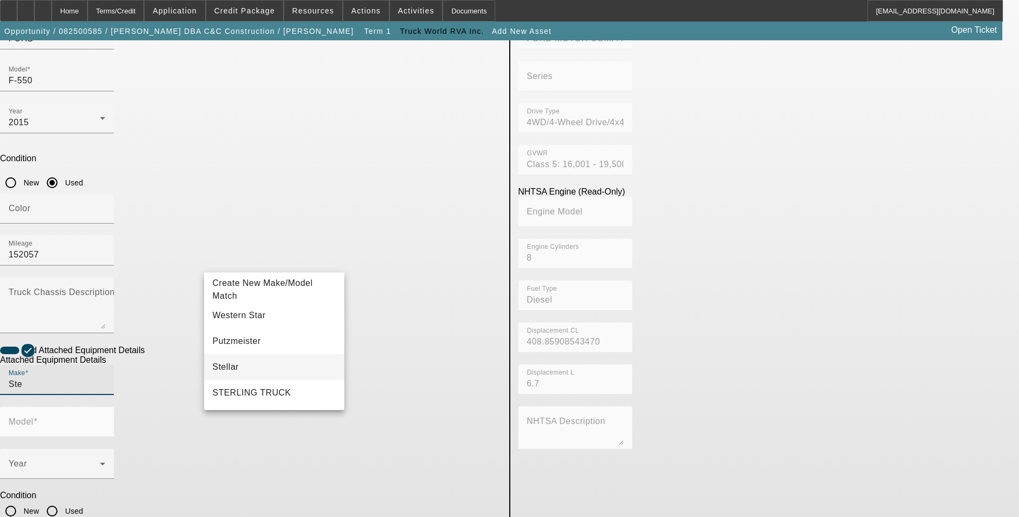
click at [263, 372] on mat-option "Stellar" at bounding box center [274, 367] width 141 height 26
type input "Stellar"
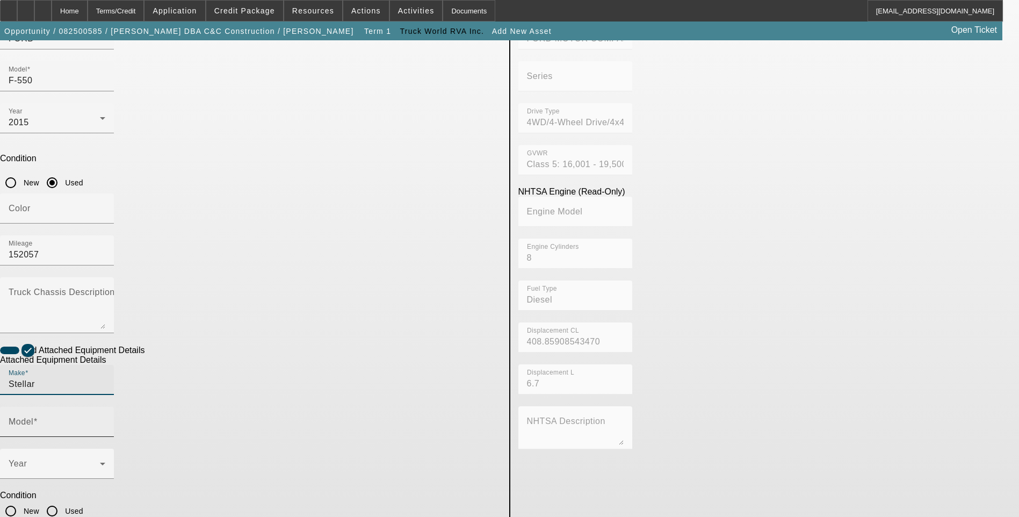
click at [105, 420] on input "Model" at bounding box center [57, 426] width 97 height 13
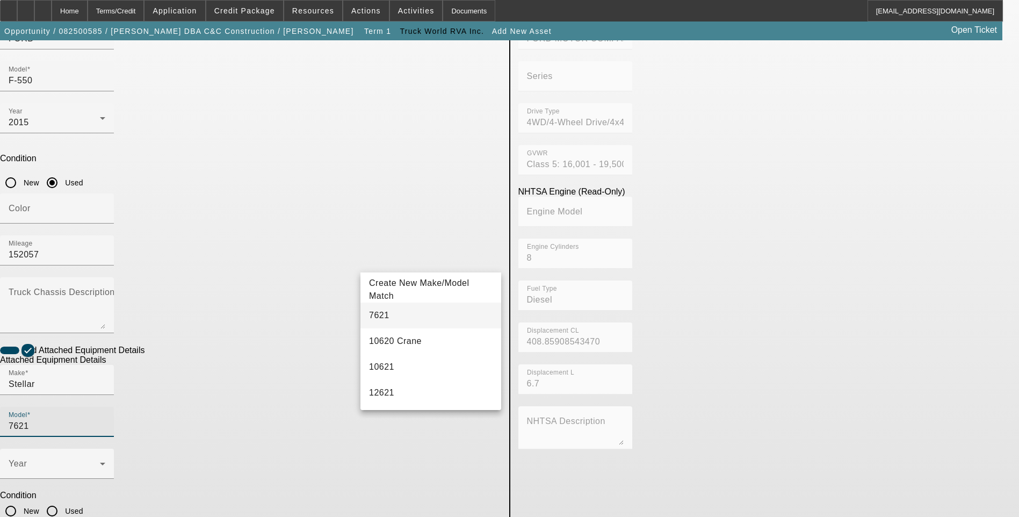
click at [380, 319] on span "7621" at bounding box center [379, 315] width 20 height 9
type input "7621"
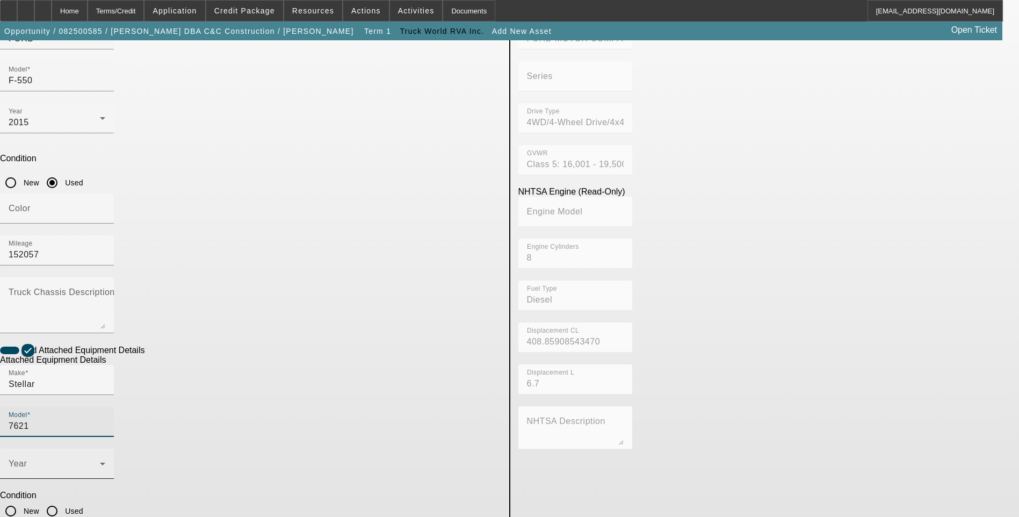
click at [100, 462] on span at bounding box center [54, 468] width 91 height 13
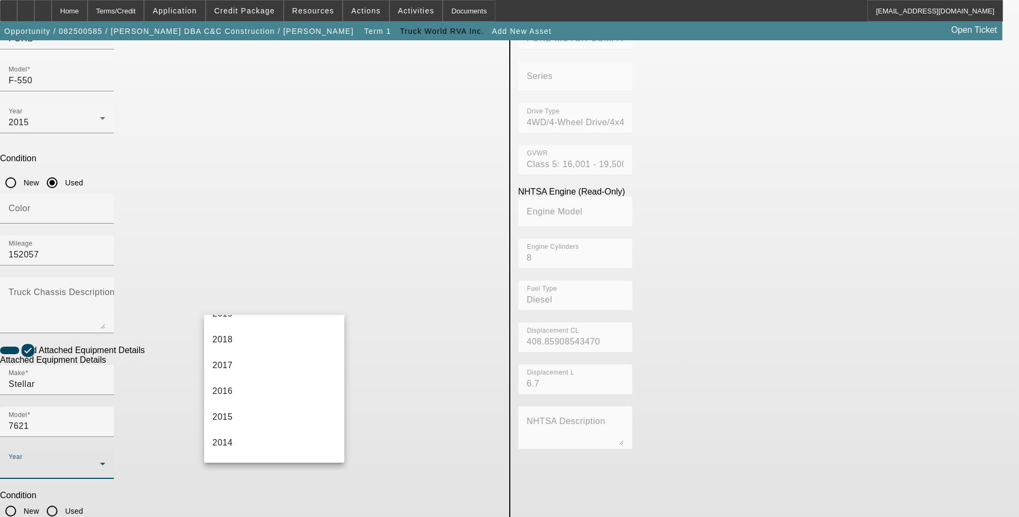
scroll to position [269, 0]
click at [259, 395] on mat-option "2015" at bounding box center [274, 399] width 141 height 26
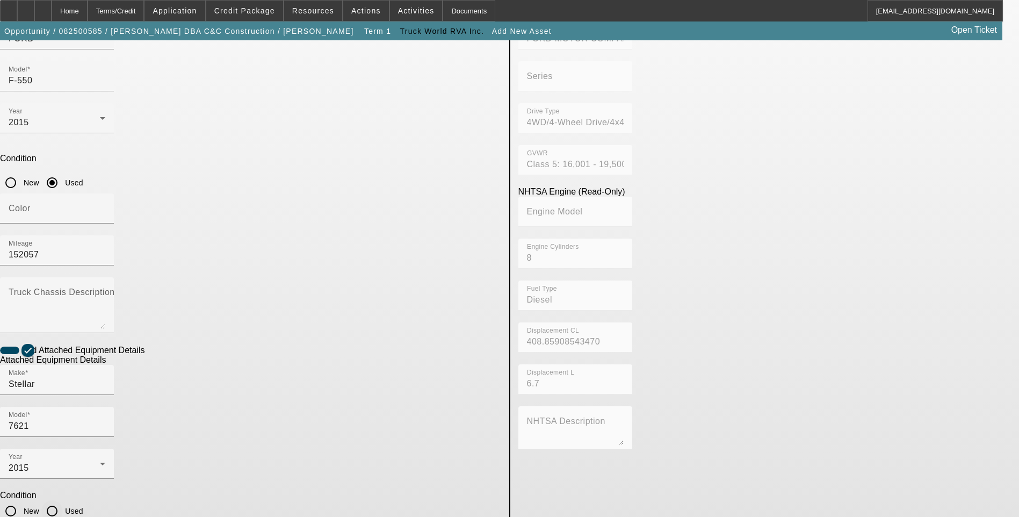
click at [63, 500] on input "Used" at bounding box center [51, 510] width 21 height 21
radio input "true"
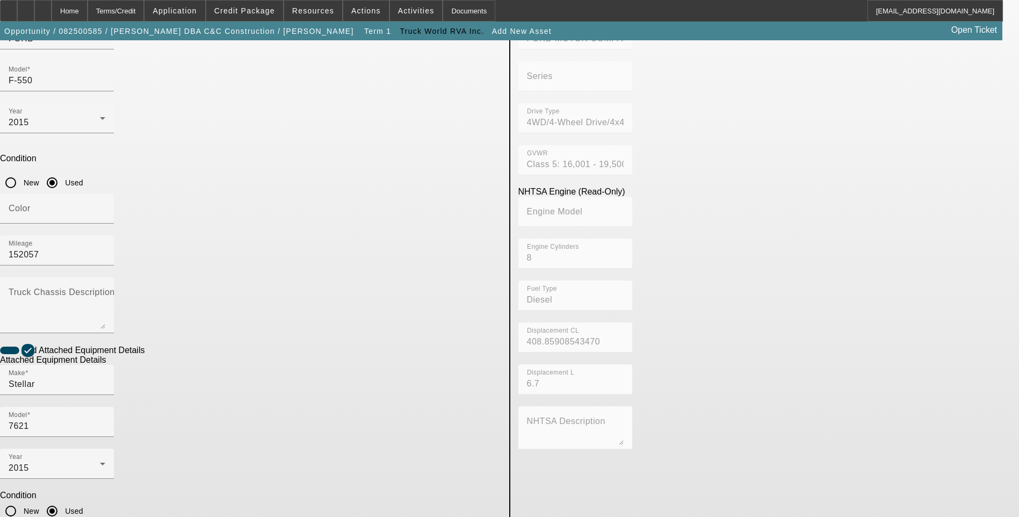
paste input "HHB15B799"
type input "HHB15B799"
click at [112, 256] on app-asset-collateral-manage "ASSET ENTRY USER INPUT - CHASSIS Asset Type (Titled or Non-Titled) Title Vehicl…" at bounding box center [509, 283] width 1019 height 836
paste textarea "Crane Includes All Accessories, Attachments and Options"
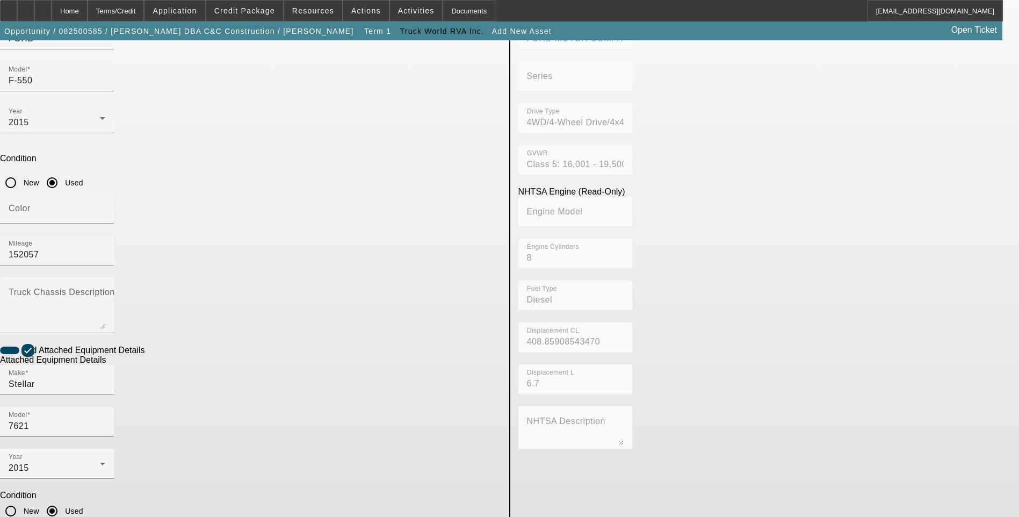
type textarea "Crane Includes All Accessories, Attachments and Options"
click at [168, 267] on app-asset-collateral-manage "ASSET ENTRY USER INPUT - CHASSIS Asset Type (Titled or Non-Titled) Title Vehicl…" at bounding box center [509, 283] width 1019 height 836
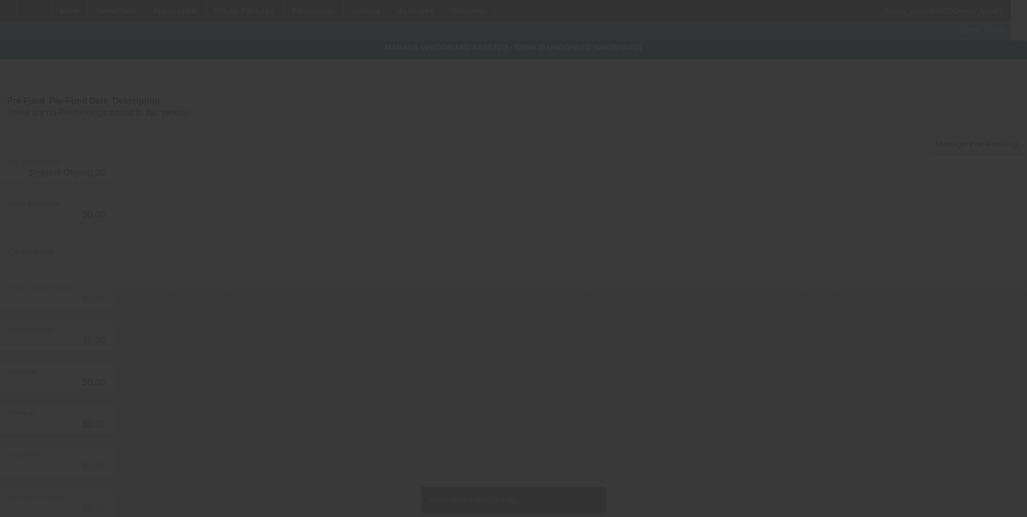
type input "$72,000.00"
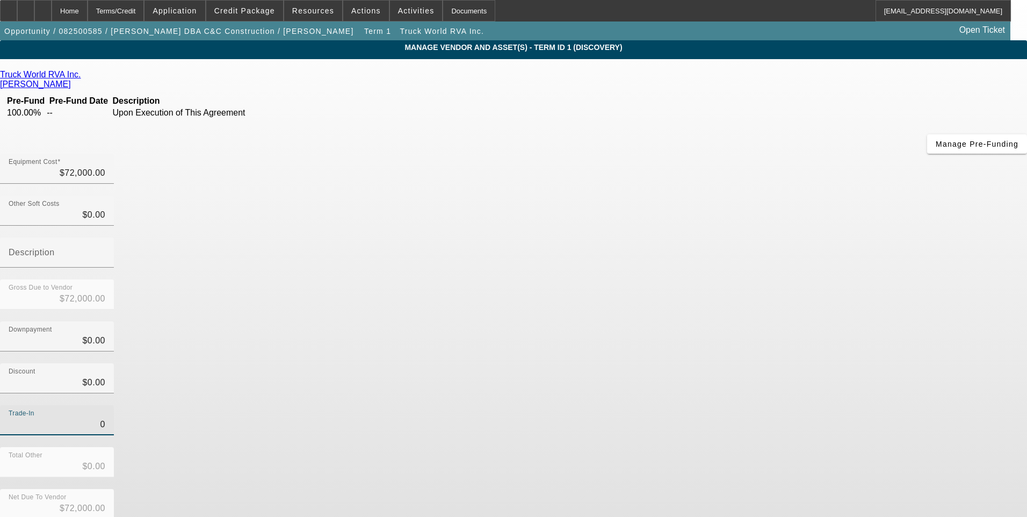
click at [105, 418] on input "0" at bounding box center [57, 424] width 97 height 13
type input "$0.00"
drag, startPoint x: 693, startPoint y: 301, endPoint x: 711, endPoint y: 311, distance: 20.7
click at [694, 405] on div "Trade-In $0.00" at bounding box center [513, 426] width 1027 height 42
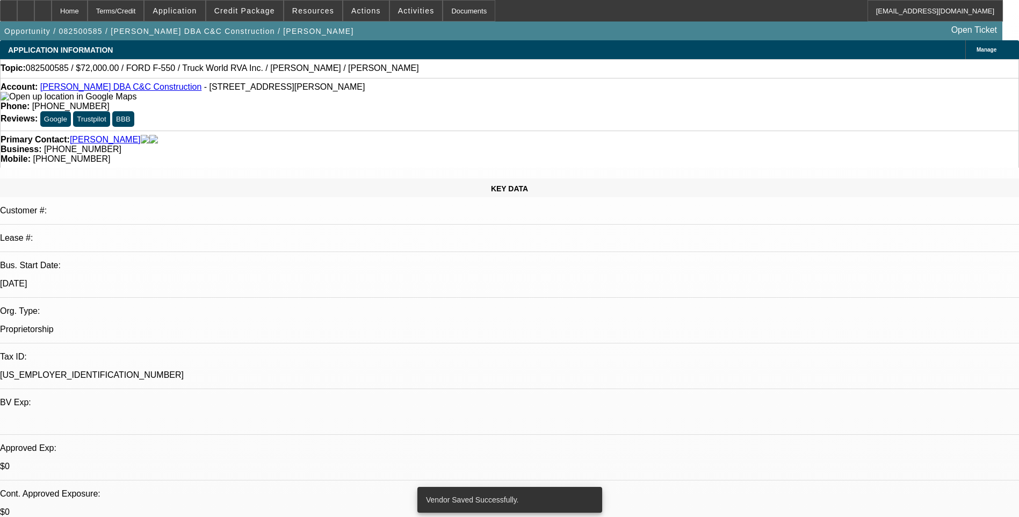
select select "0"
select select "2"
select select "0.1"
select select "4"
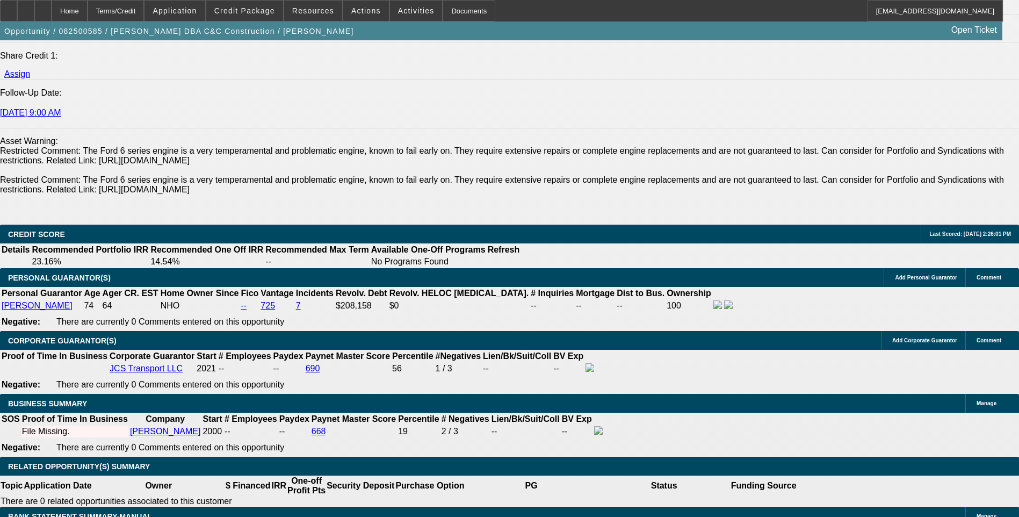
scroll to position [1451, 0]
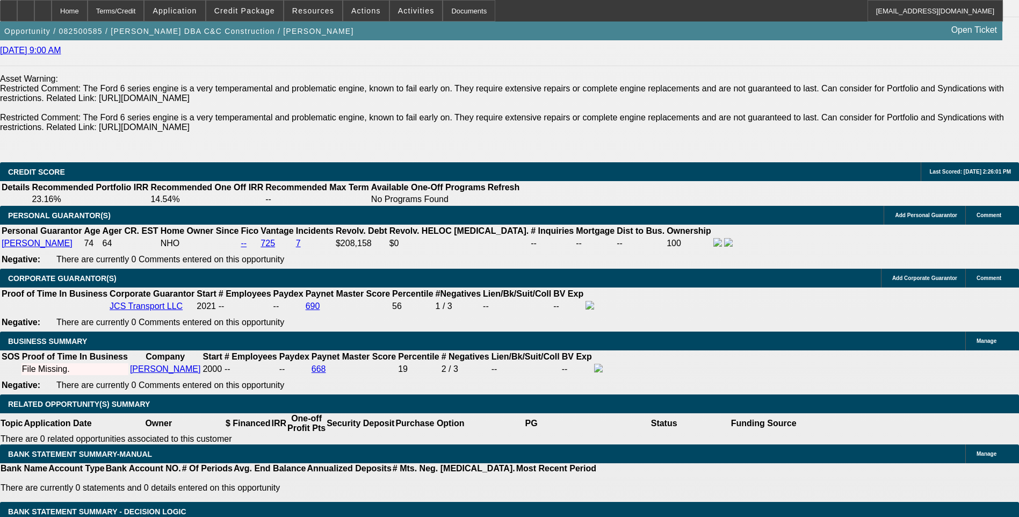
type input "$0.00"
type input "48"
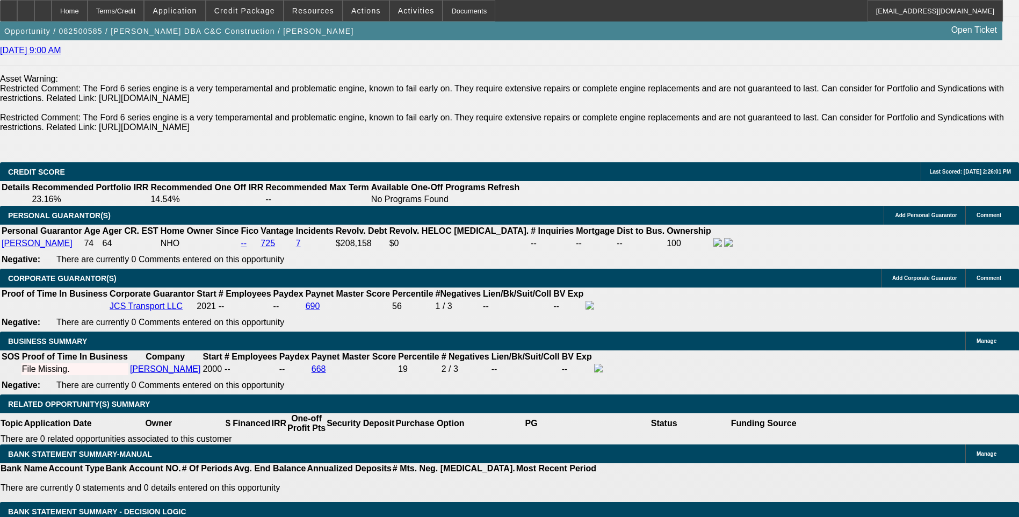
type input "10."
type input "$3,061.64"
type input "$1,530.82"
type input "$3,652.22"
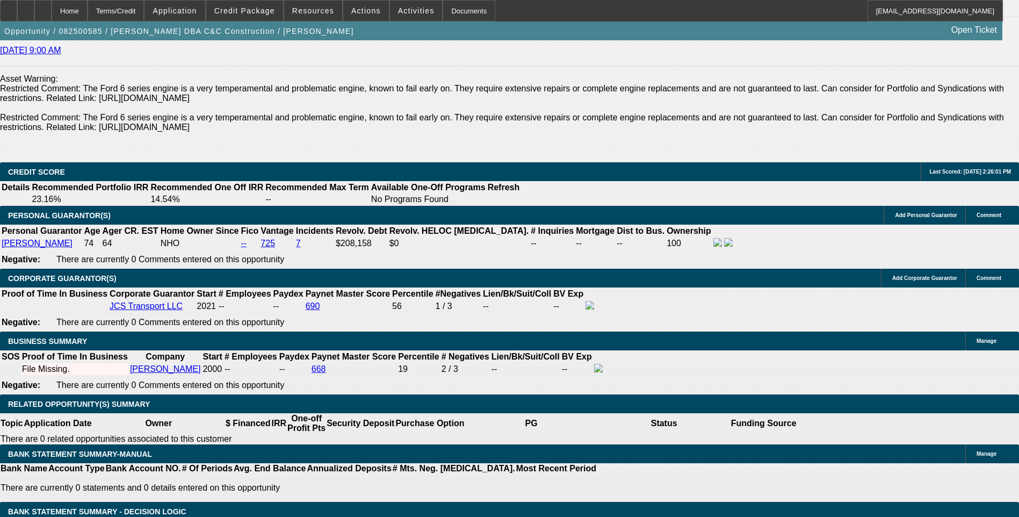
type input "$1,826.11"
type input "10.8"
type input "$3,707.78"
type input "$1,853.89"
type input "10.8"
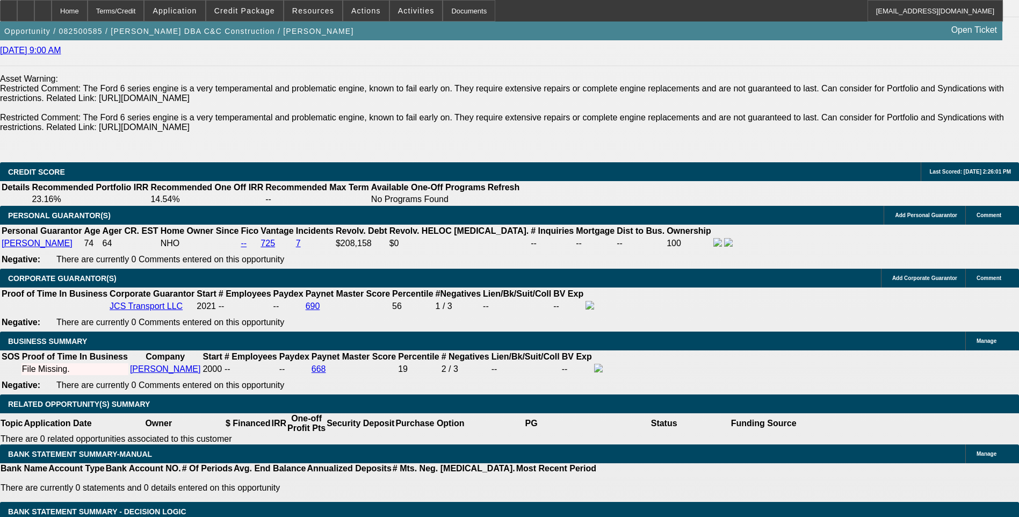
type input "1853"
type input "$3,706.00"
type input "185"
type input "$370.00"
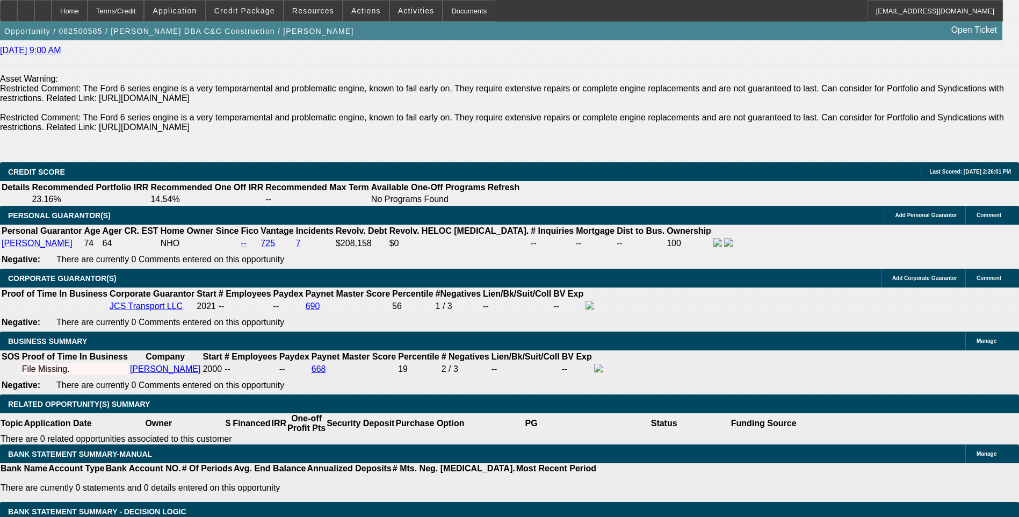
type input "1855"
type input "$3,710.00"
type input "10.8"
type input "$1,855.00"
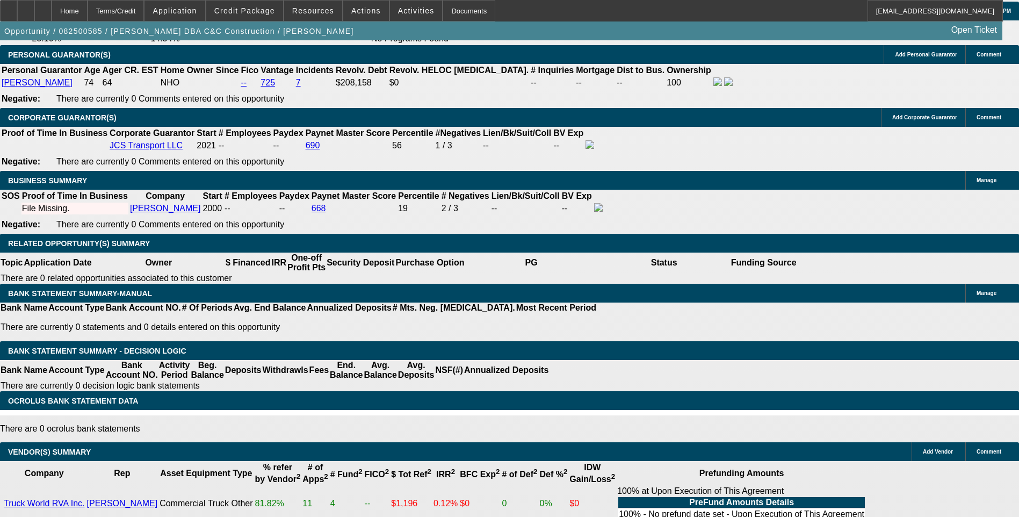
scroll to position [1612, 0]
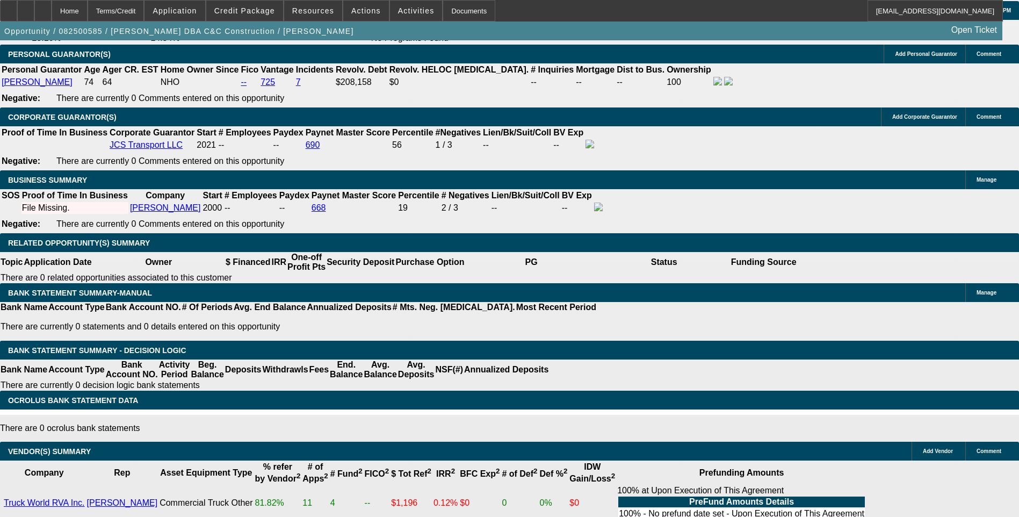
select select "6"
select select "0"
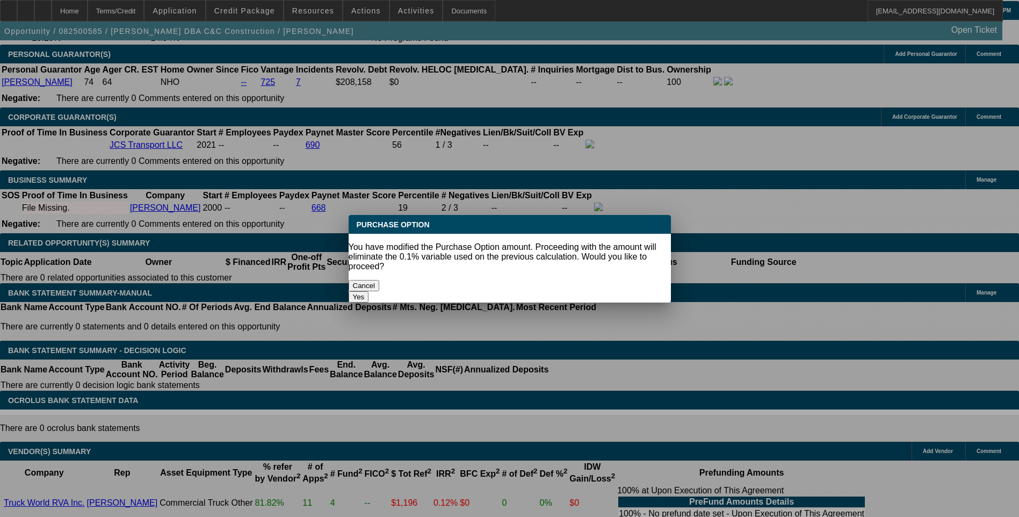
scroll to position [0, 0]
click at [369, 291] on button "Yes" at bounding box center [359, 296] width 20 height 11
type input "$0.00"
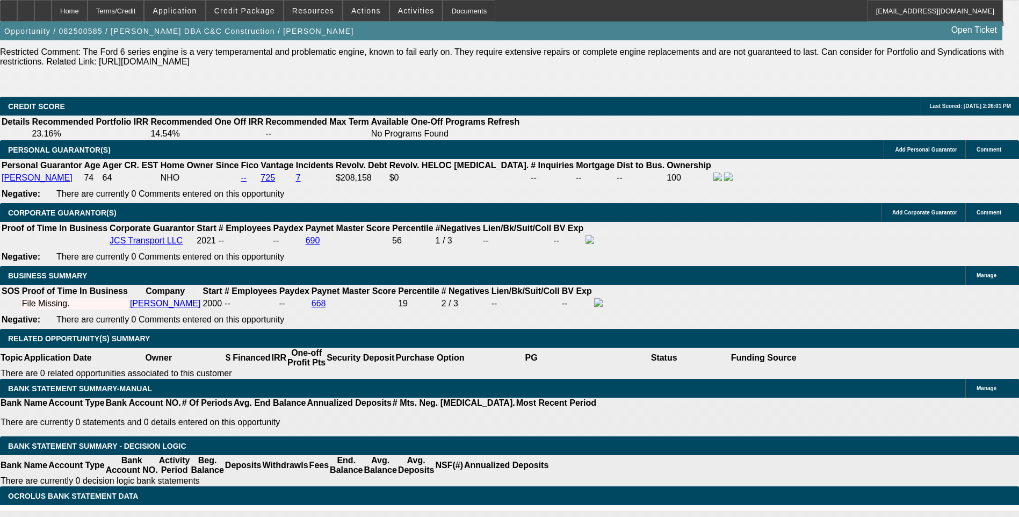
scroll to position [1505, 0]
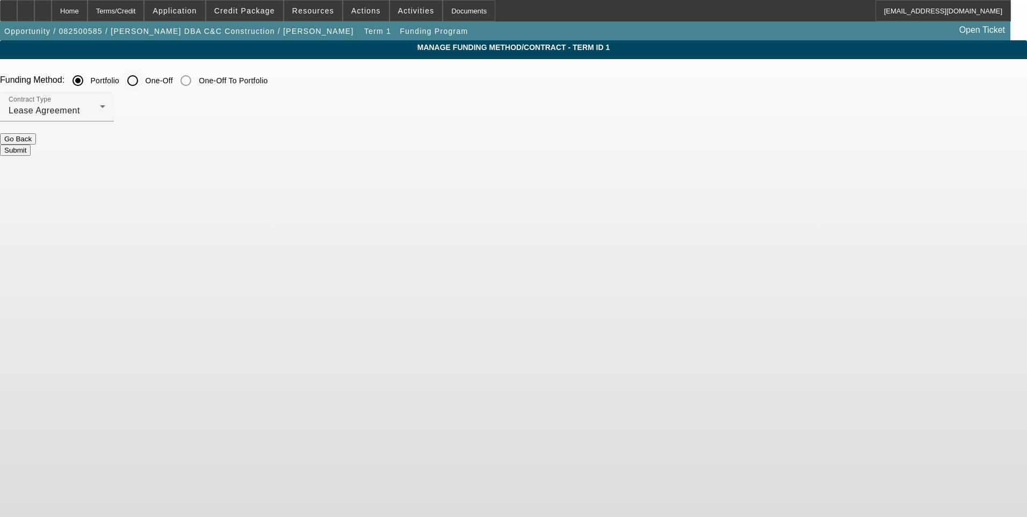
click at [143, 81] on input "One-Off" at bounding box center [132, 80] width 21 height 21
radio input "true"
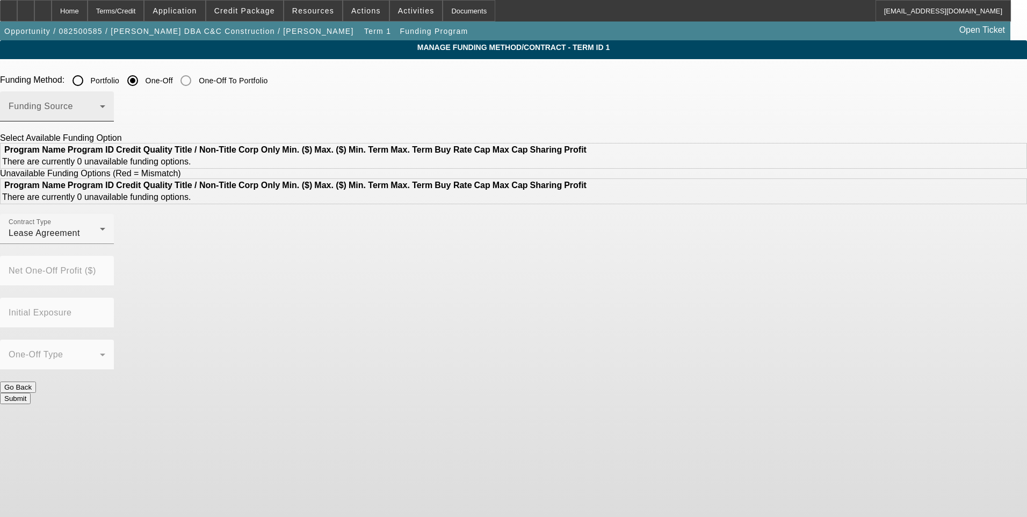
click at [100, 107] on span at bounding box center [54, 110] width 91 height 13
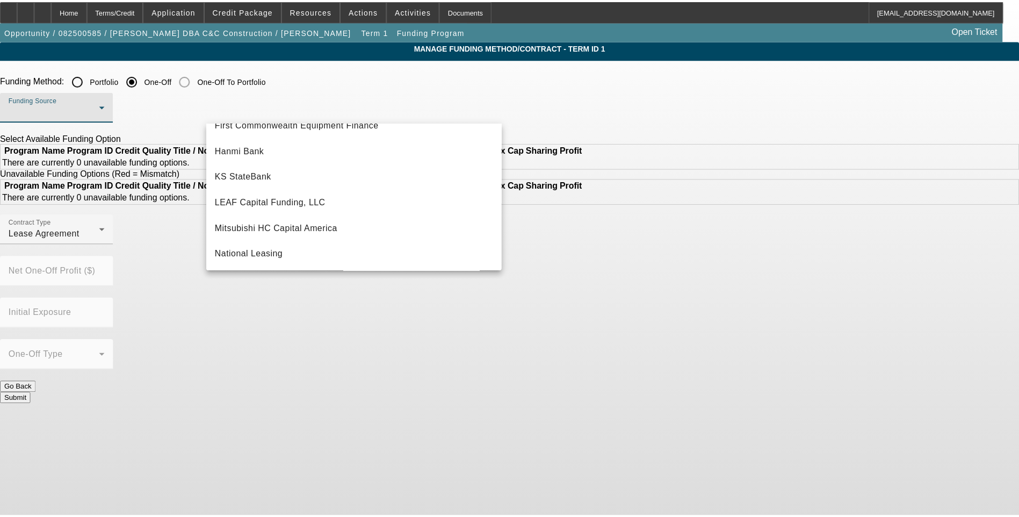
scroll to position [215, 0]
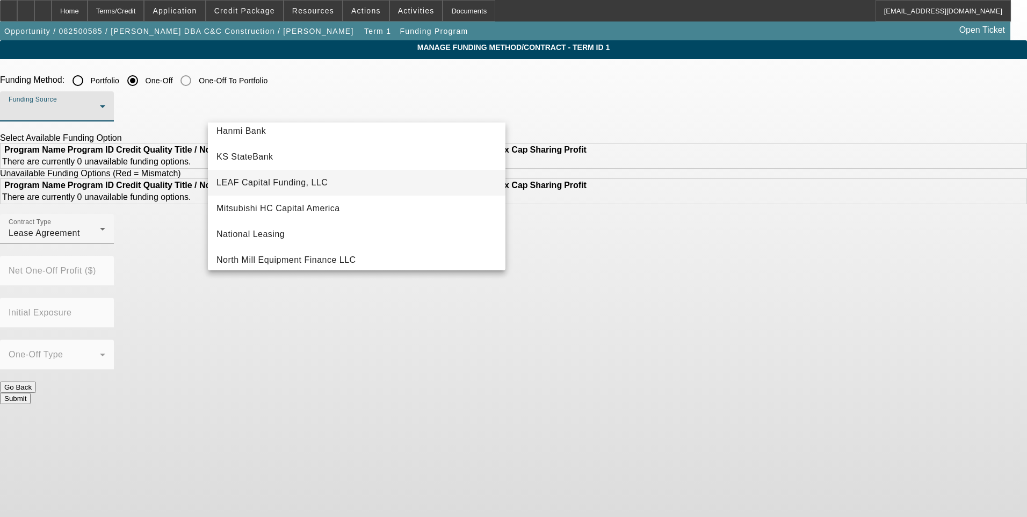
click at [298, 183] on span "LEAF Capital Funding, LLC" at bounding box center [272, 182] width 111 height 13
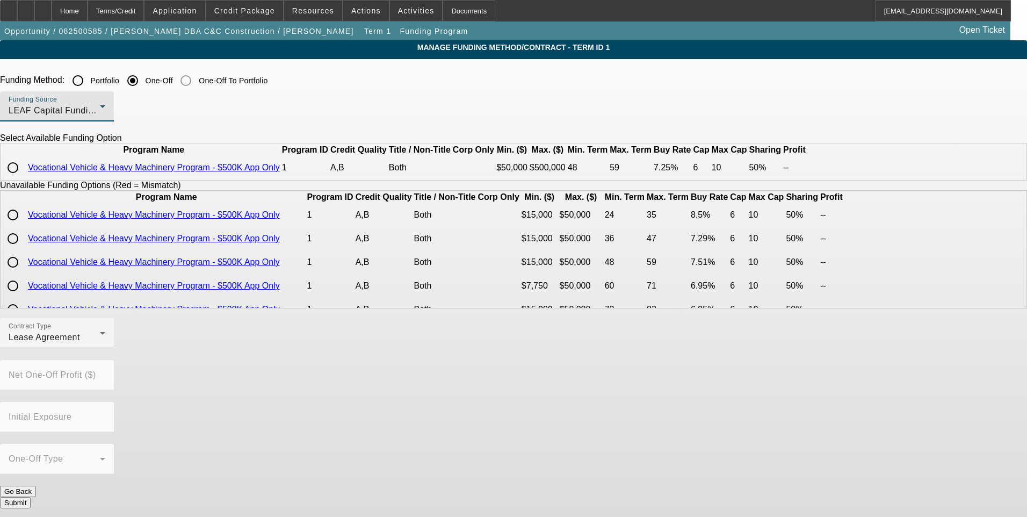
drag, startPoint x: 220, startPoint y: 192, endPoint x: 206, endPoint y: 195, distance: 14.9
click at [24, 178] on input "radio" at bounding box center [12, 167] width 21 height 21
radio input "true"
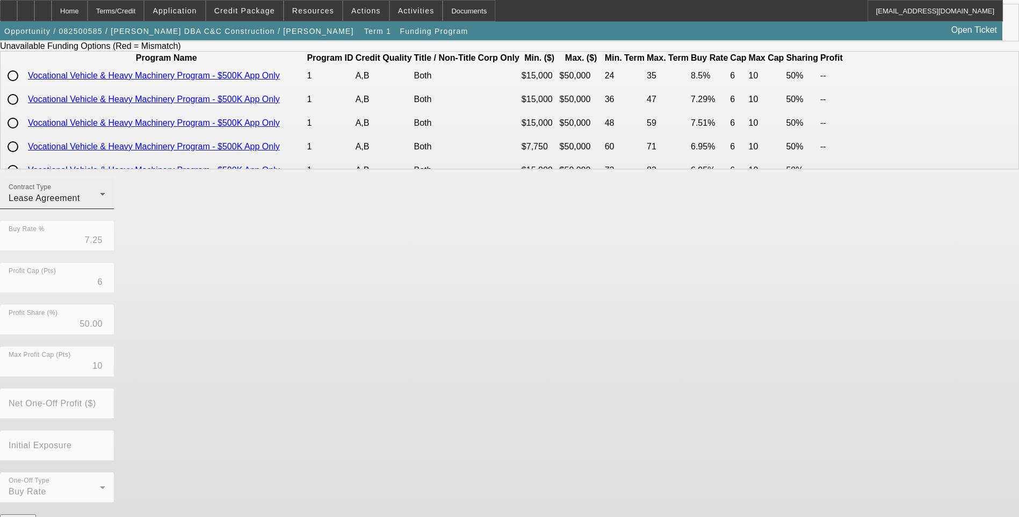
scroll to position [154, 0]
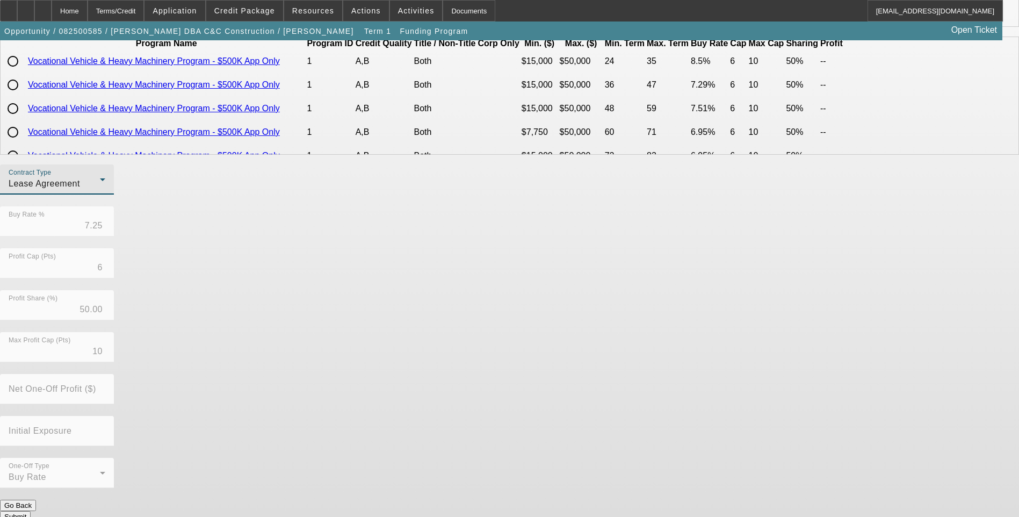
click at [100, 190] on div "Lease Agreement" at bounding box center [54, 183] width 91 height 13
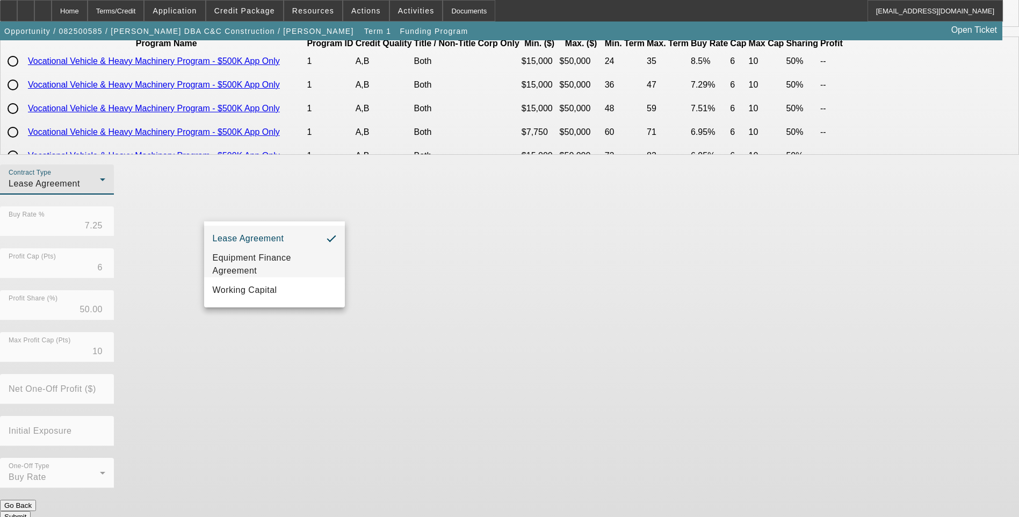
click at [270, 264] on span "Equipment Finance Agreement" at bounding box center [275, 264] width 124 height 26
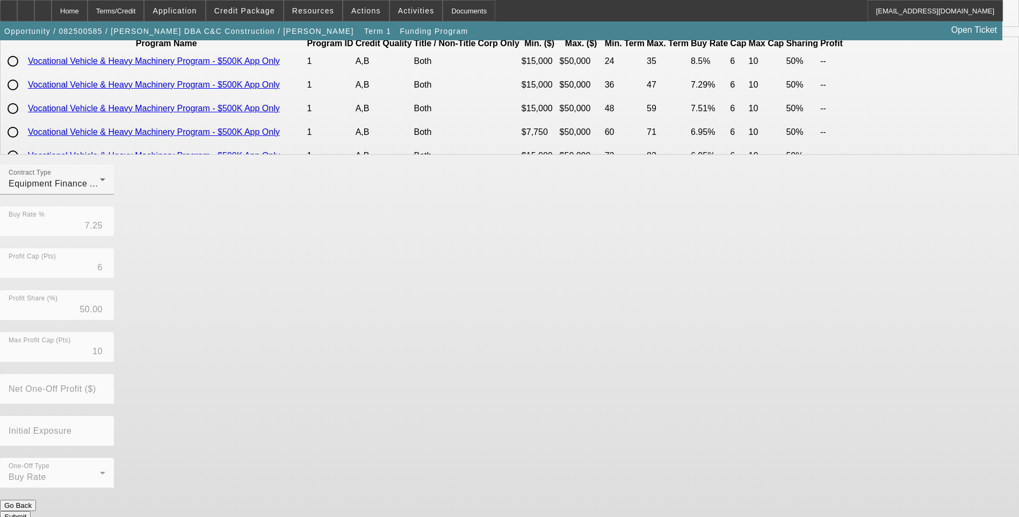
drag, startPoint x: 115, startPoint y: 256, endPoint x: 213, endPoint y: 306, distance: 109.6
click at [116, 257] on app-term-manage-funding "Manage Funding Method/Contract - Term ID 1 Funding Method: Portfolio One-Off On…" at bounding box center [509, 209] width 1019 height 645
click at [31, 511] on button "Submit" at bounding box center [15, 516] width 31 height 11
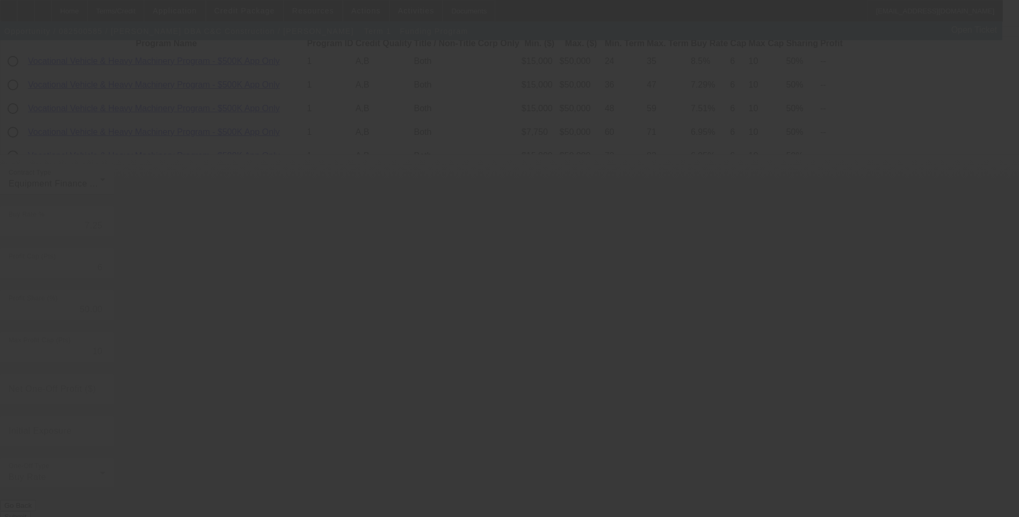
radio input "true"
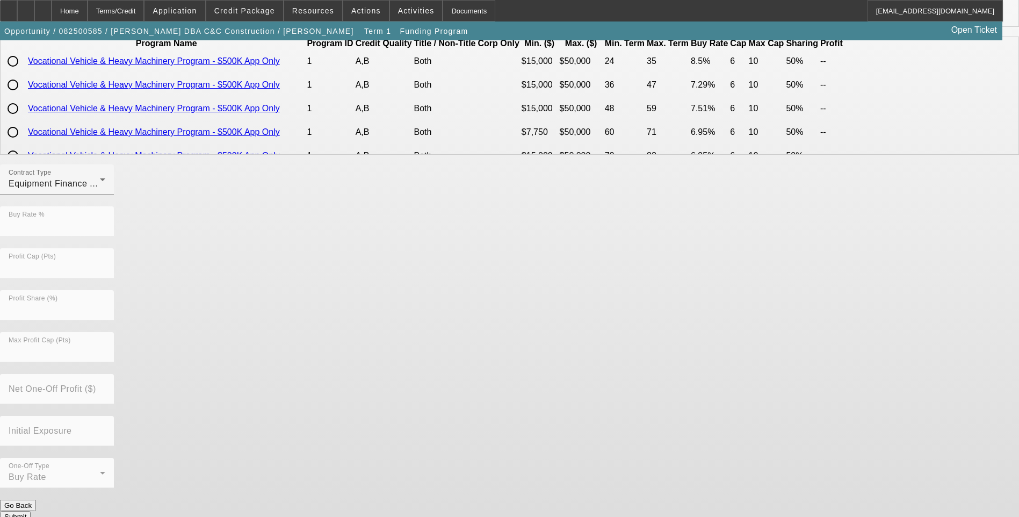
scroll to position [0, 0]
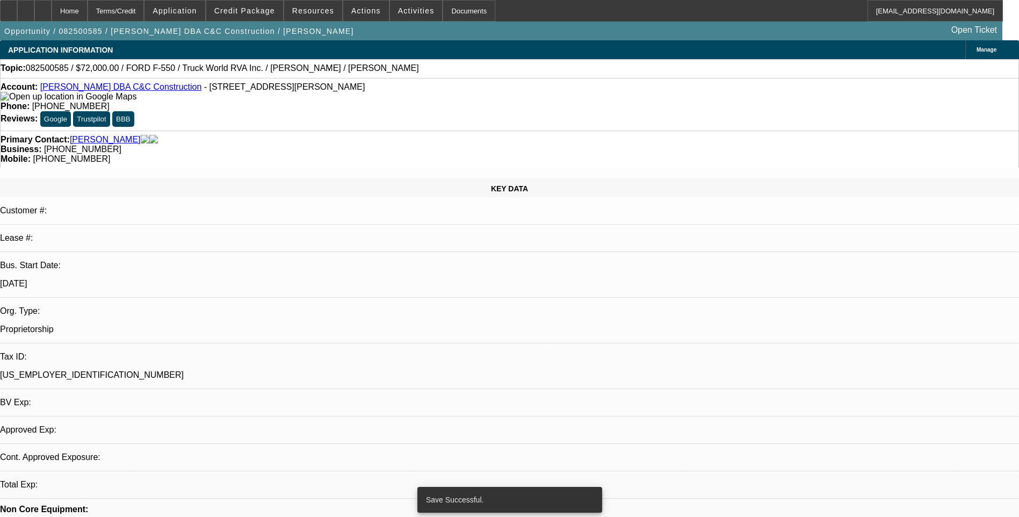
select select "0"
select select "2"
select select "0"
select select "6"
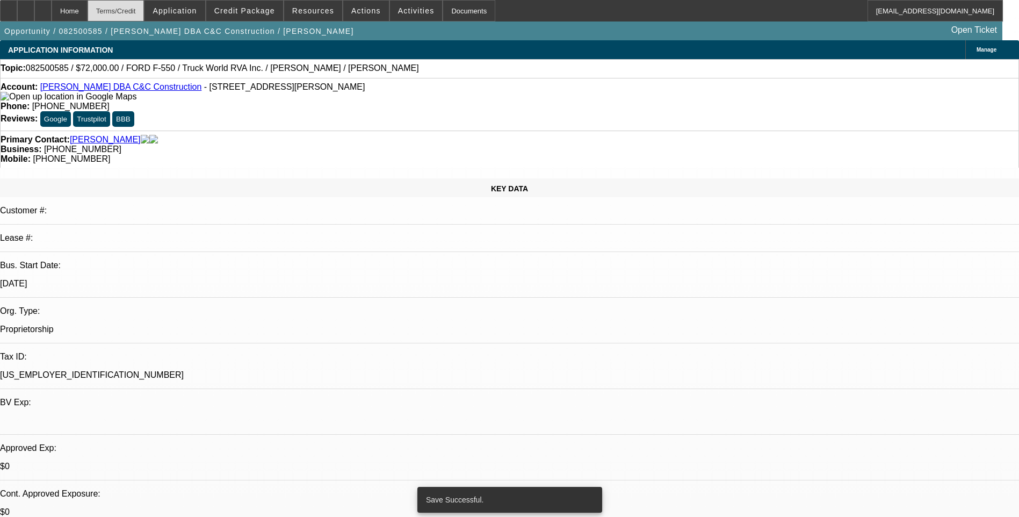
click at [143, 12] on div "Terms/Credit" at bounding box center [116, 10] width 57 height 21
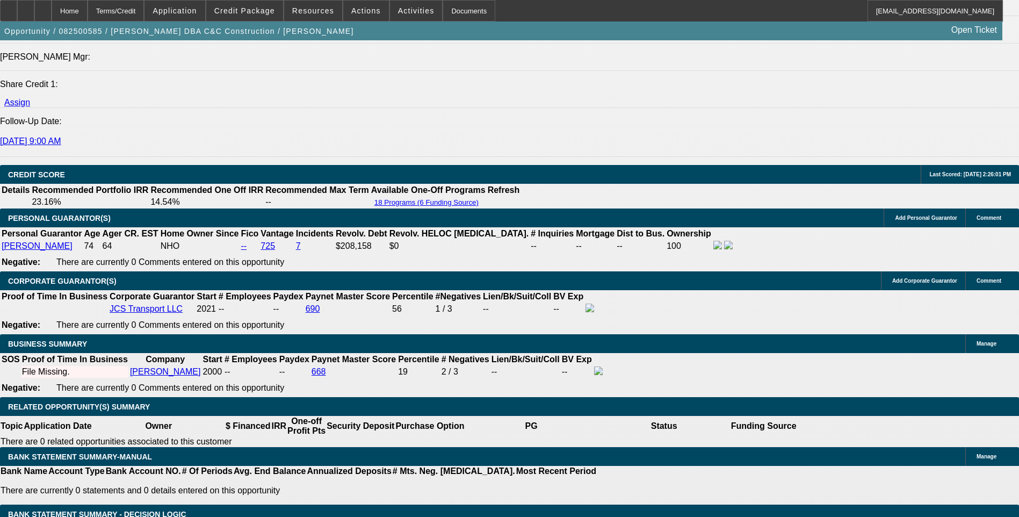
scroll to position [1394, 0]
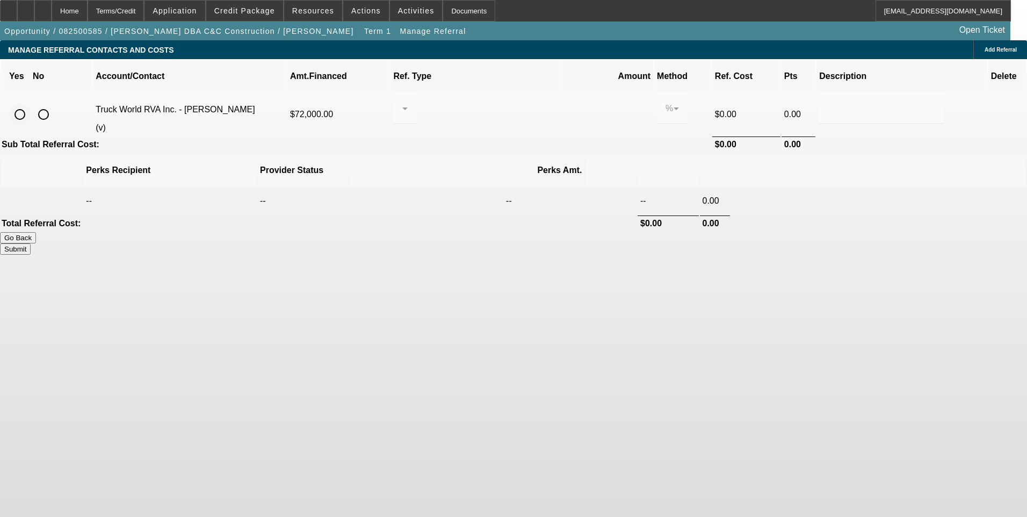
click at [31, 104] on input "radio" at bounding box center [19, 114] width 21 height 21
radio input "true"
click at [402, 102] on div at bounding box center [402, 108] width 1 height 13
drag, startPoint x: 478, startPoint y: 170, endPoint x: 506, endPoint y: 146, distance: 36.6
click at [481, 165] on span "Pay vendor COMPANY" at bounding box center [488, 152] width 87 height 26
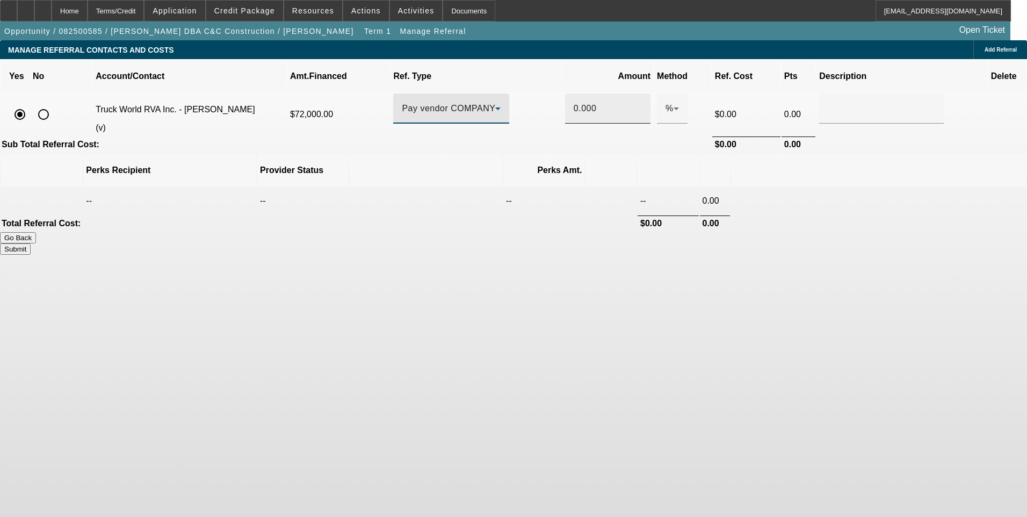
click at [574, 102] on input "0.000" at bounding box center [608, 108] width 68 height 13
type input "1.000"
click at [828, 102] on input "text" at bounding box center [881, 108] width 107 height 13
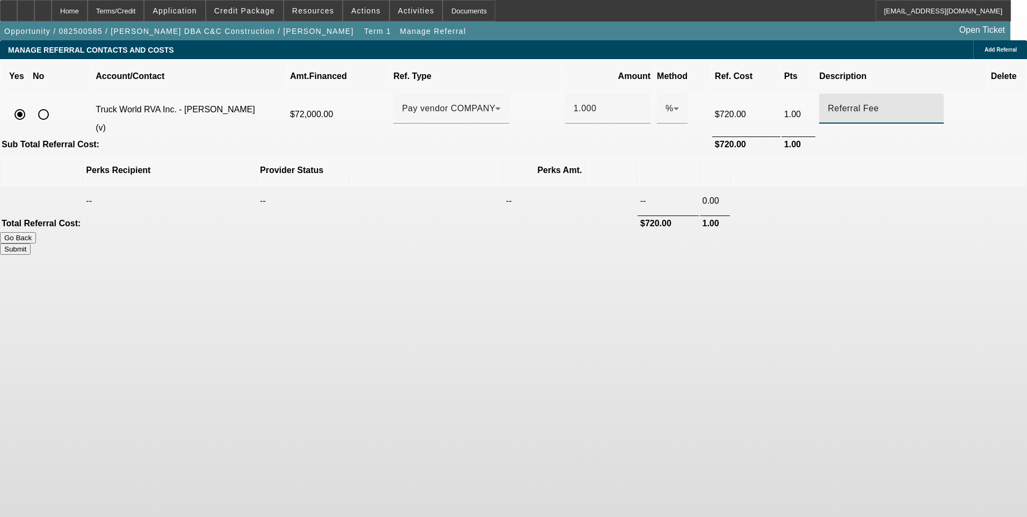
type input "Referral Fee"
drag, startPoint x: 850, startPoint y: 328, endPoint x: 814, endPoint y: 296, distance: 48.3
click at [840, 320] on body "Home Terms/Credit Application Credit Package Resources Actions Activities Docum…" at bounding box center [513, 258] width 1027 height 517
click at [31, 243] on button "Submit" at bounding box center [15, 248] width 31 height 11
type input "1.000"
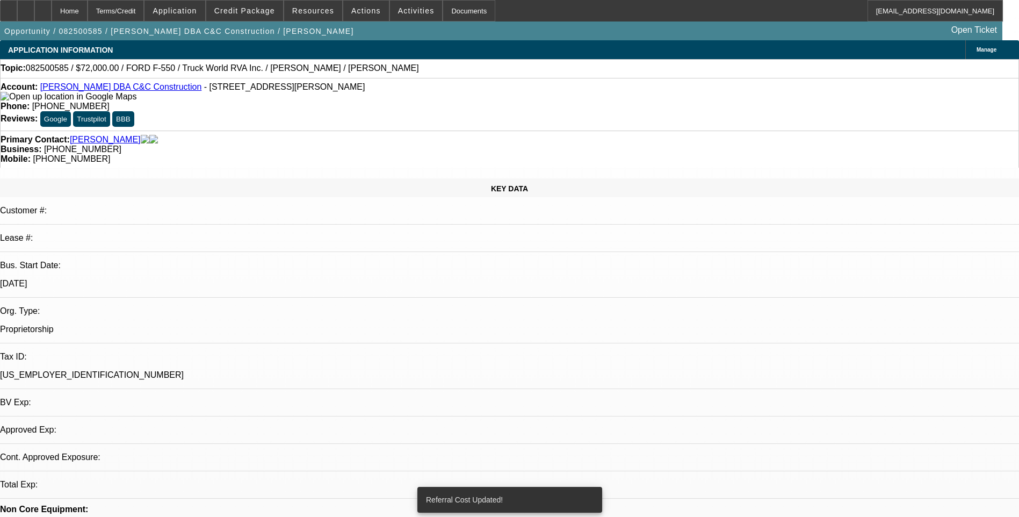
select select "0"
select select "2"
select select "0"
select select "6"
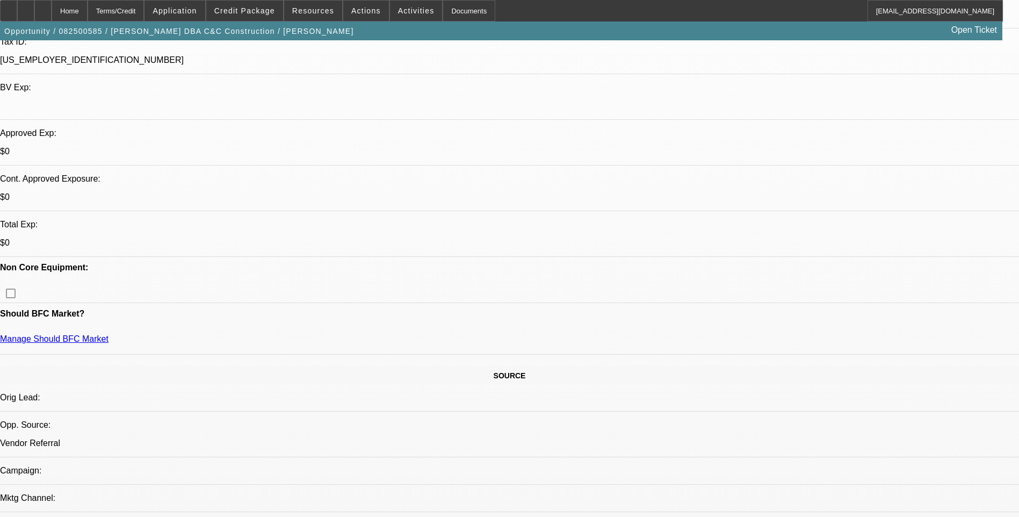
scroll to position [322, 0]
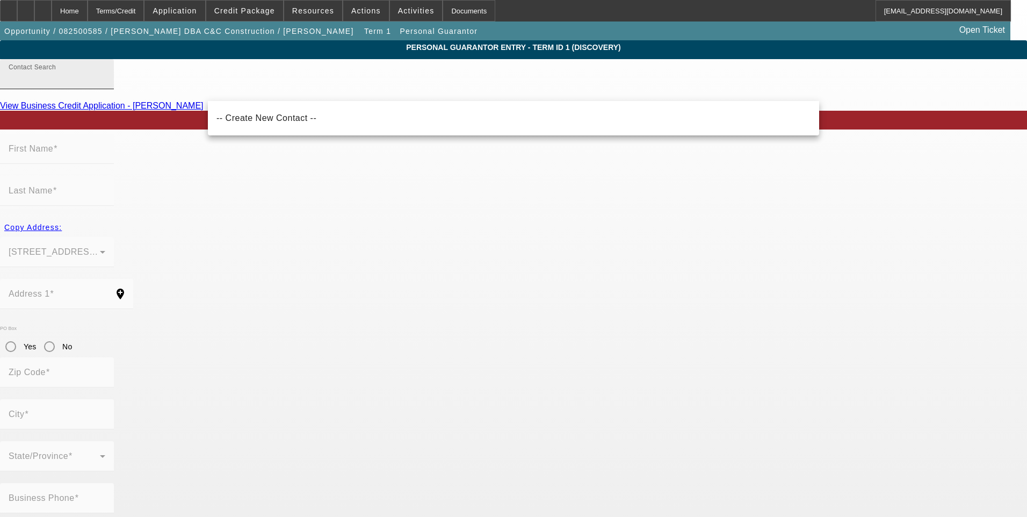
click at [105, 85] on input "Contact Search" at bounding box center [57, 78] width 97 height 13
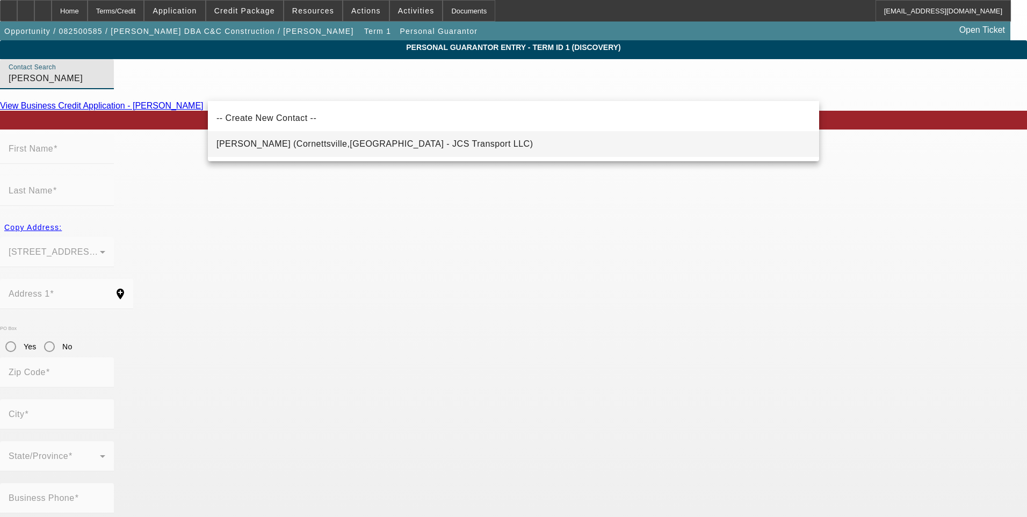
click at [272, 146] on span "Samples, John (Cornettsville,KY - JCS Transport LLC)" at bounding box center [375, 143] width 316 height 9
type input "Samples, John (Cornettsville,KY - JCS Transport LLC)"
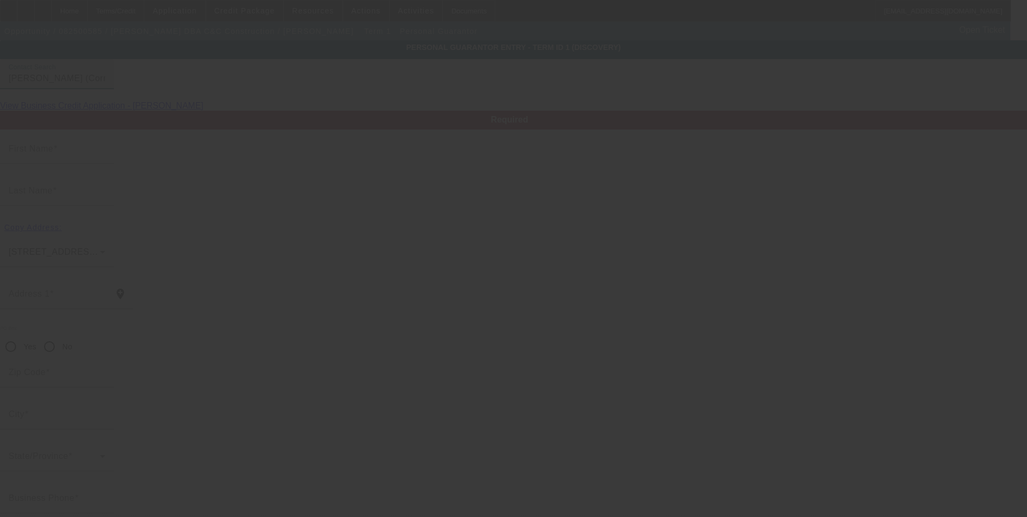
type input "John"
type input "Samples"
type input "39 Mill Pond Rd"
radio input "true"
type input "41731"
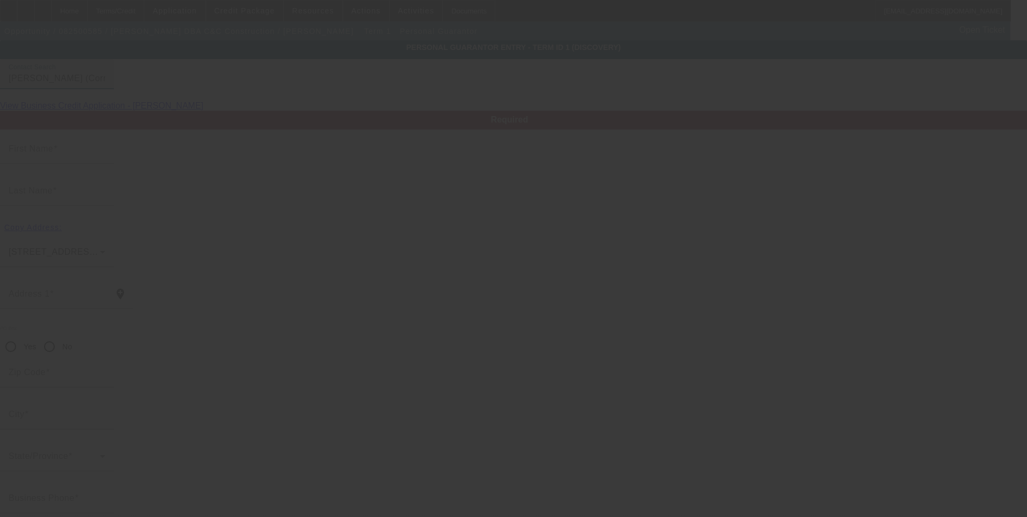
type input "Cornettsville"
type input "[PHONE_NUMBER]"
type input "100"
type input "404-45-6526"
type input "samples93@hotmail.com"
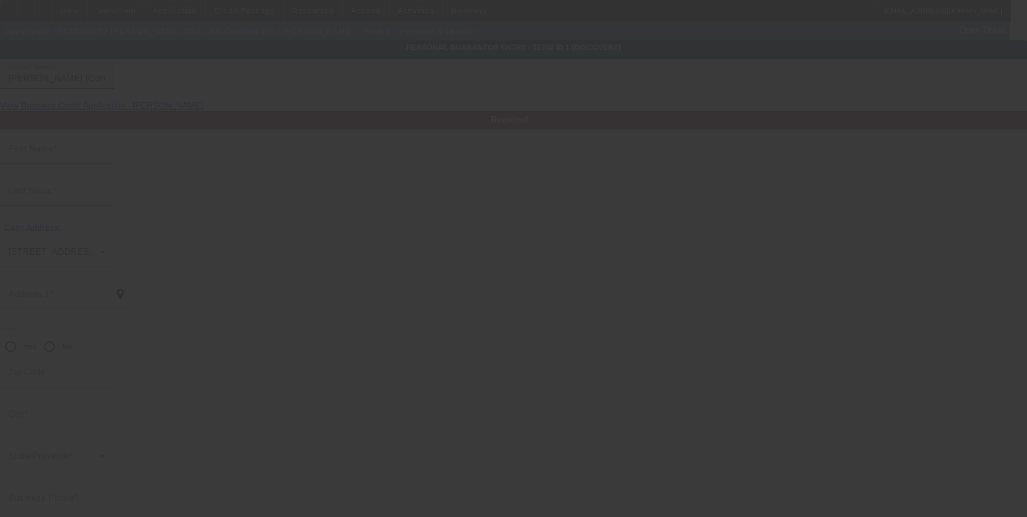
type input "C"
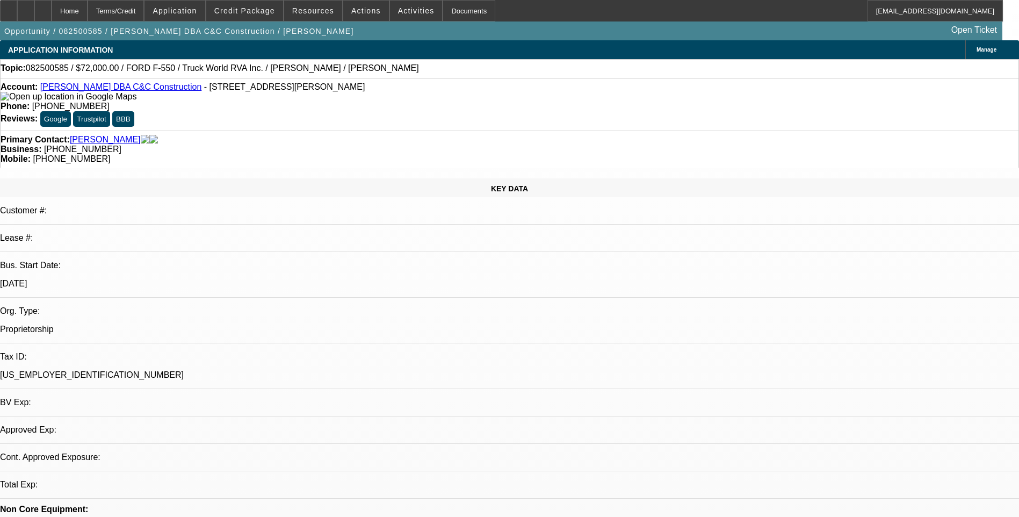
select select "0"
select select "2"
select select "0"
select select "6"
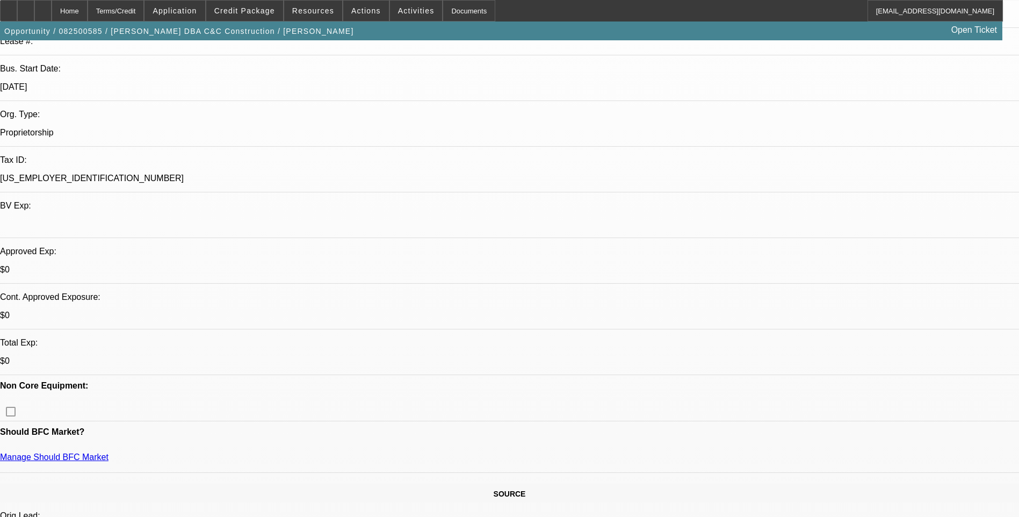
scroll to position [161, 0]
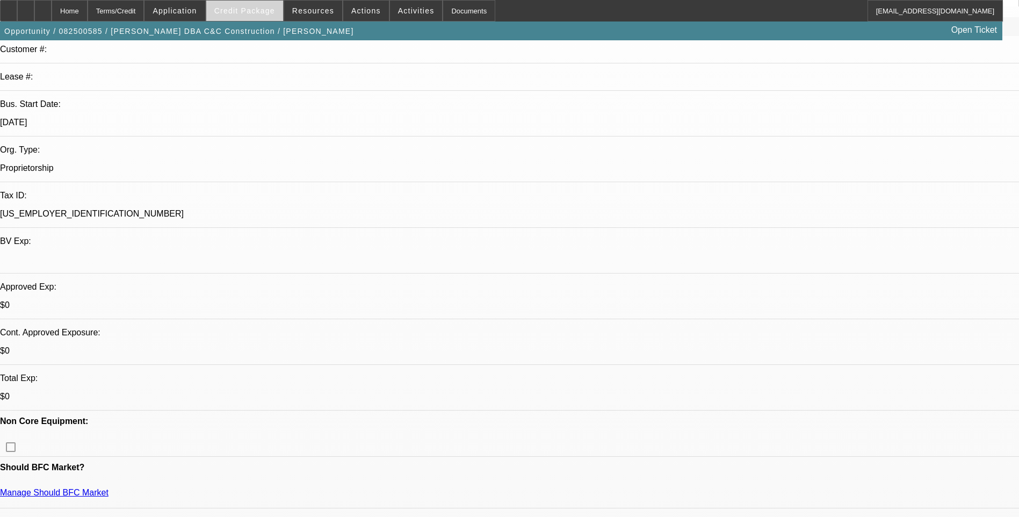
click at [250, 11] on span "Credit Package" at bounding box center [244, 10] width 61 height 9
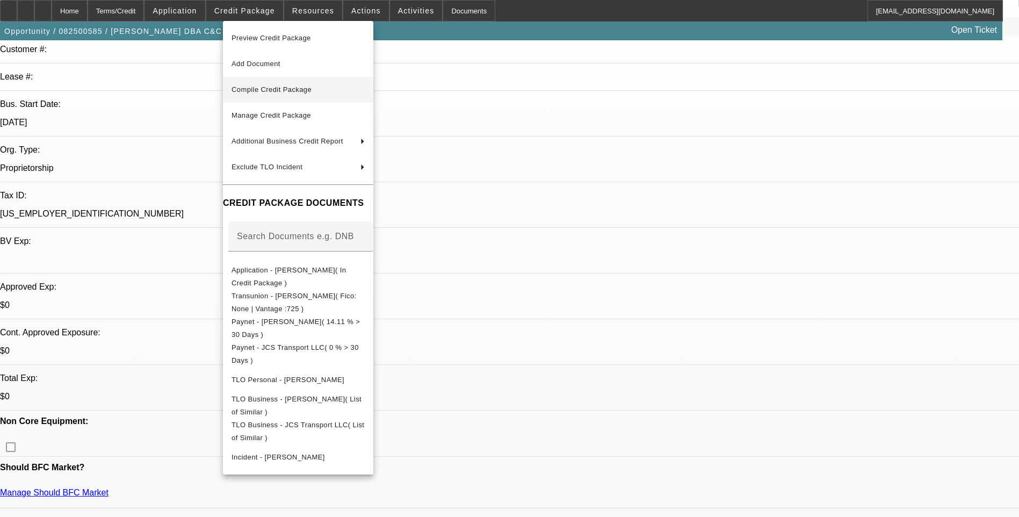
click at [306, 92] on span "Compile Credit Package" at bounding box center [272, 89] width 80 height 8
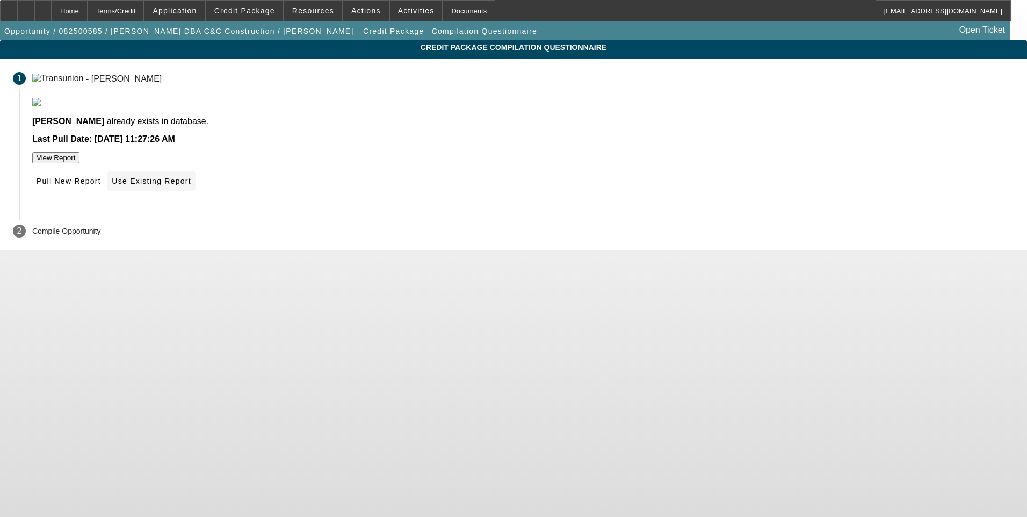
click at [191, 185] on span "Use Existing Report" at bounding box center [151, 181] width 79 height 9
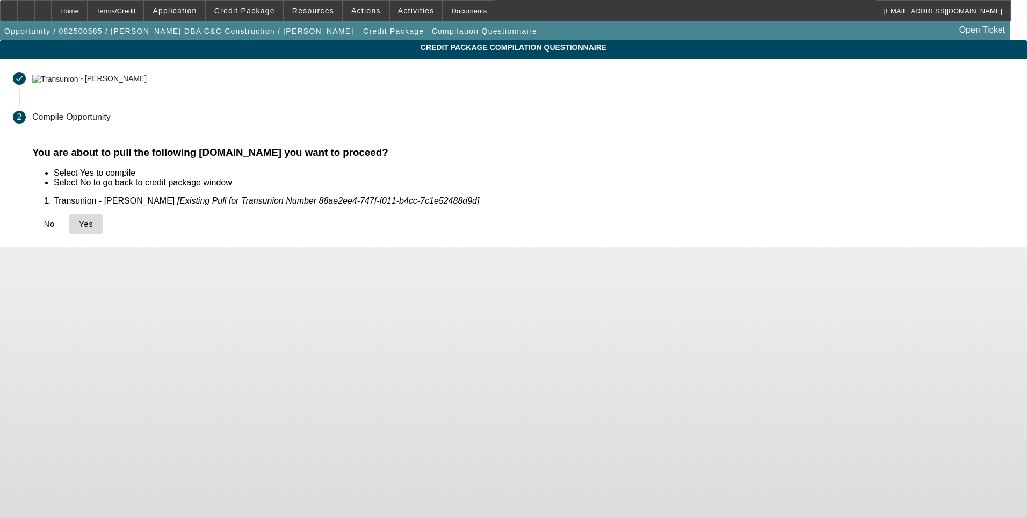
click at [93, 225] on span "Yes" at bounding box center [86, 224] width 15 height 9
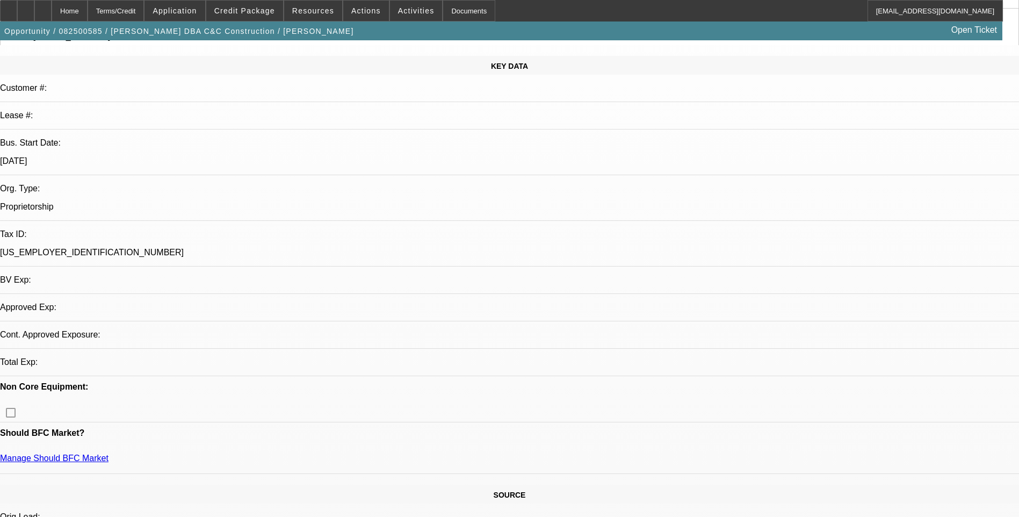
select select "0"
select select "2"
select select "0"
select select "6"
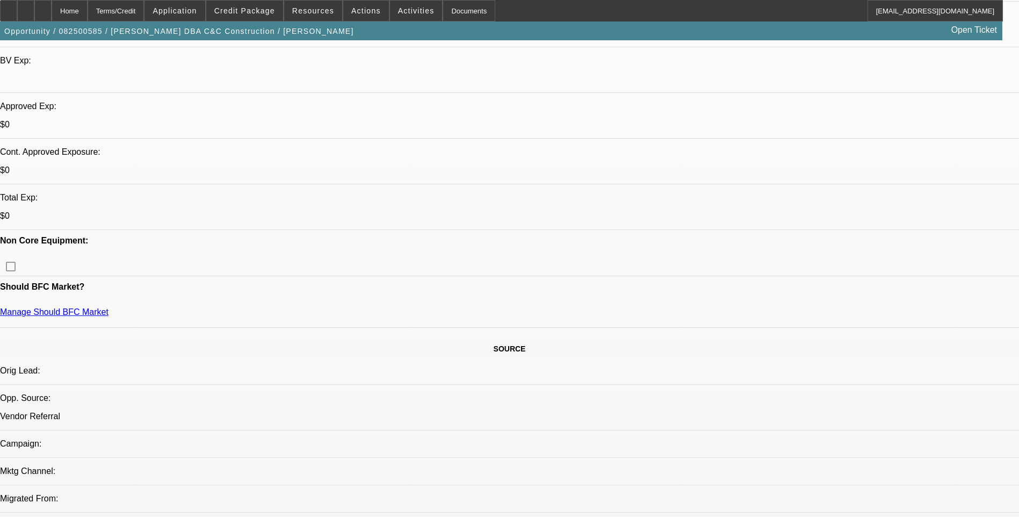
scroll to position [161, 0]
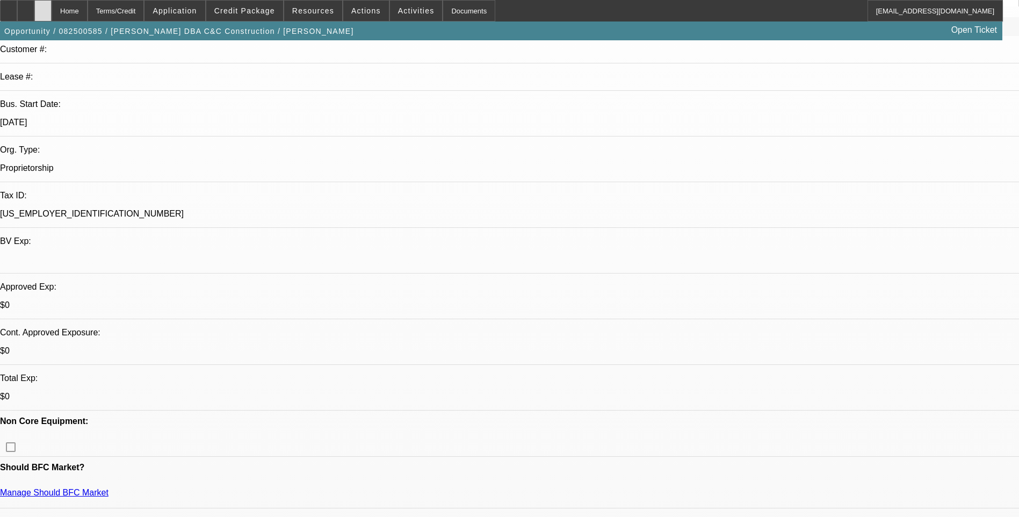
click at [43, 7] on icon at bounding box center [43, 7] width 0 height 0
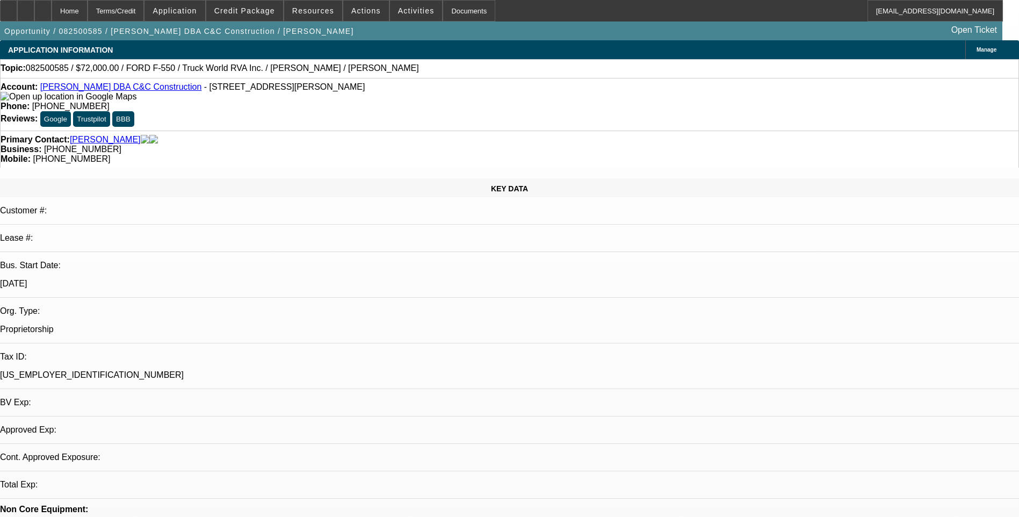
select select "0"
select select "2"
select select "0"
select select "6"
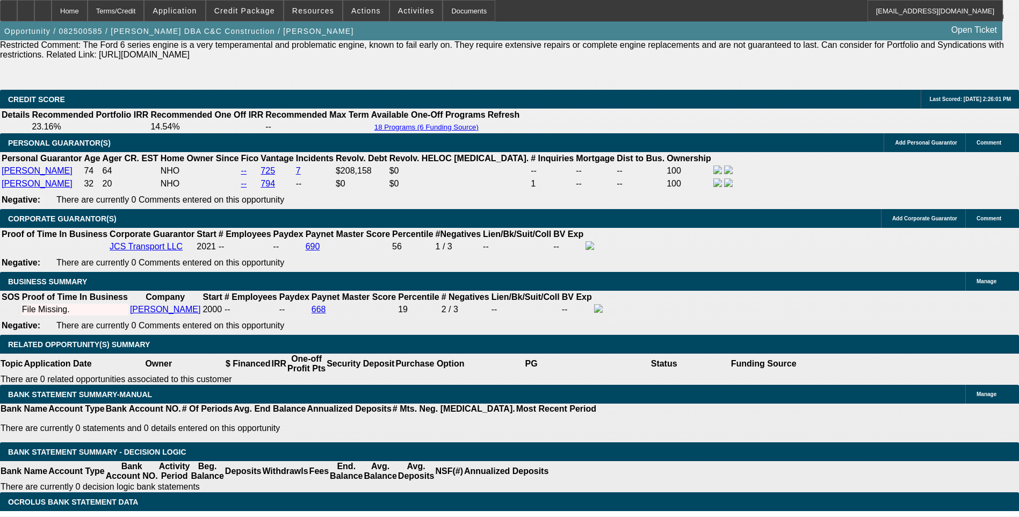
scroll to position [1505, 0]
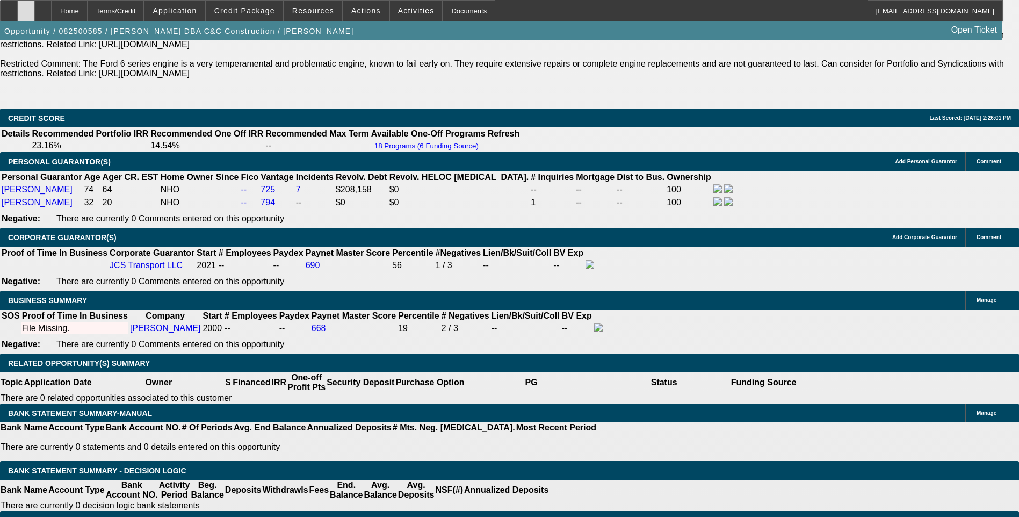
click at [26, 7] on icon at bounding box center [26, 7] width 0 height 0
click at [52, 18] on div at bounding box center [42, 10] width 17 height 21
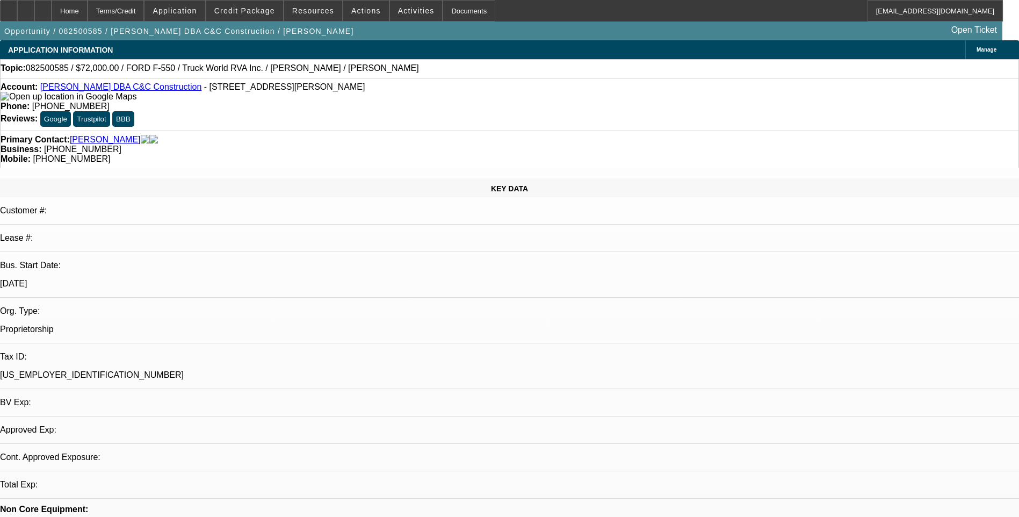
select select "0"
select select "2"
select select "0"
select select "6"
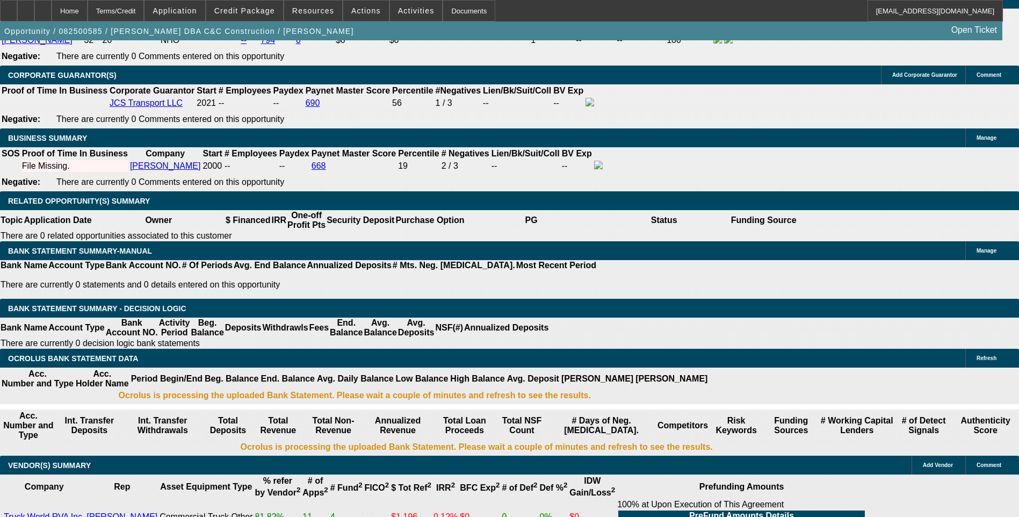
scroll to position [1666, 0]
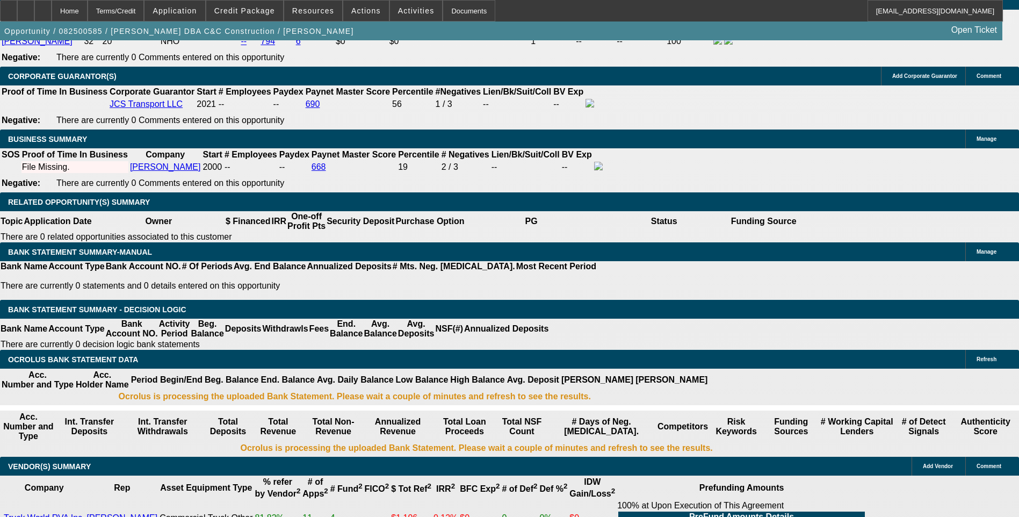
select select "0"
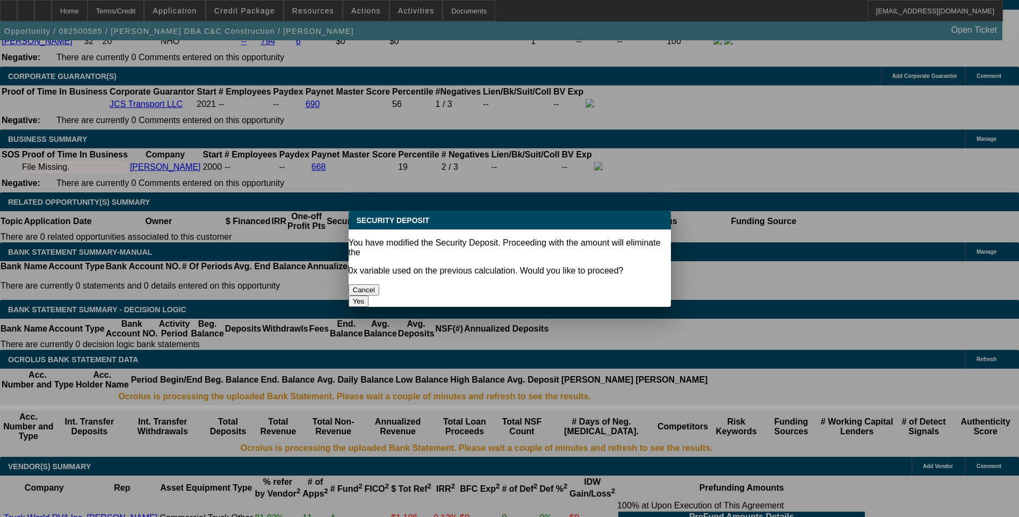
click at [369, 296] on button "Yes" at bounding box center [359, 301] width 20 height 11
type input "$0.00"
type input "UNKNOWN"
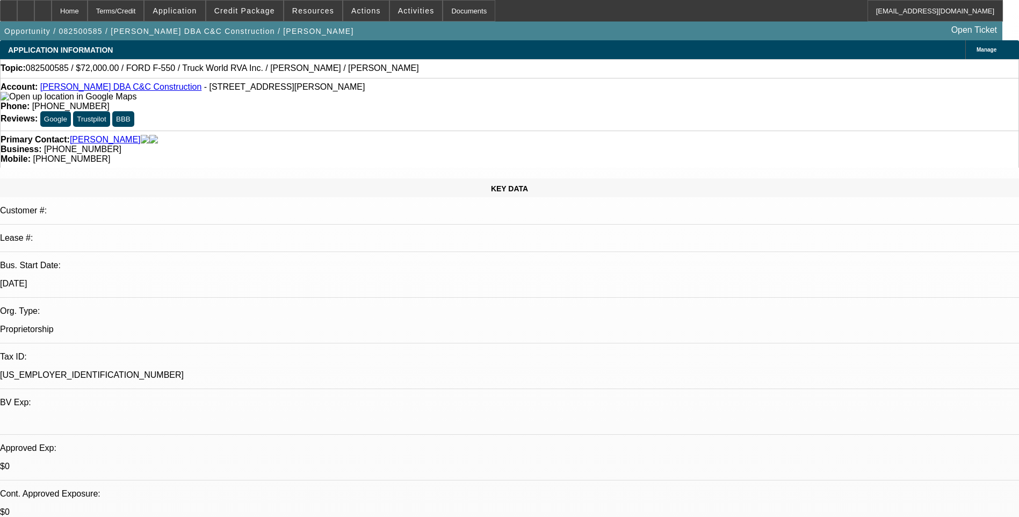
scroll to position [1666, 0]
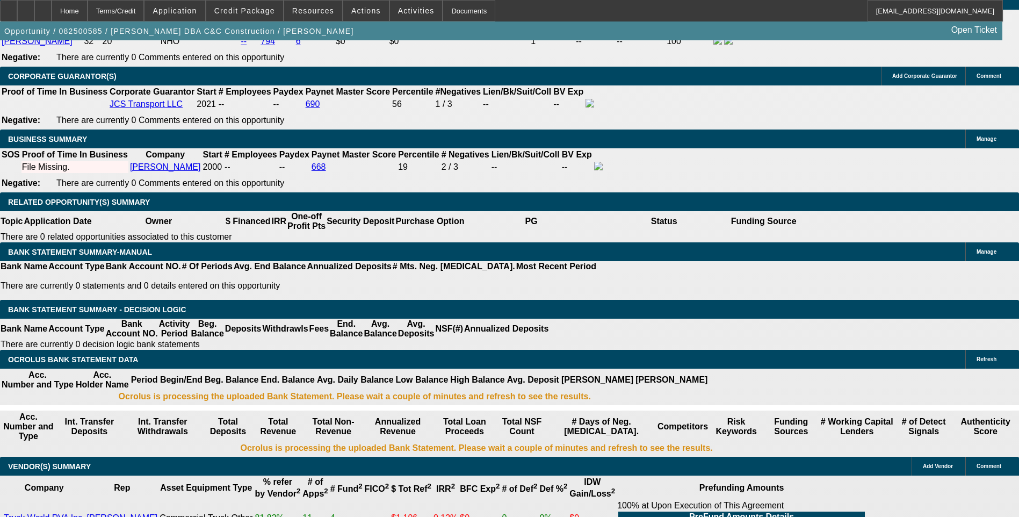
select select "1"
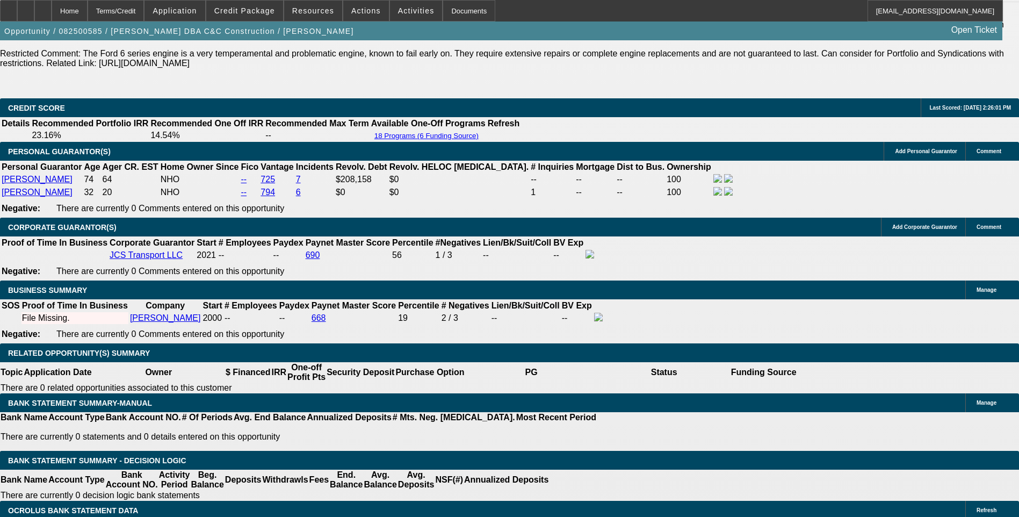
scroll to position [1505, 0]
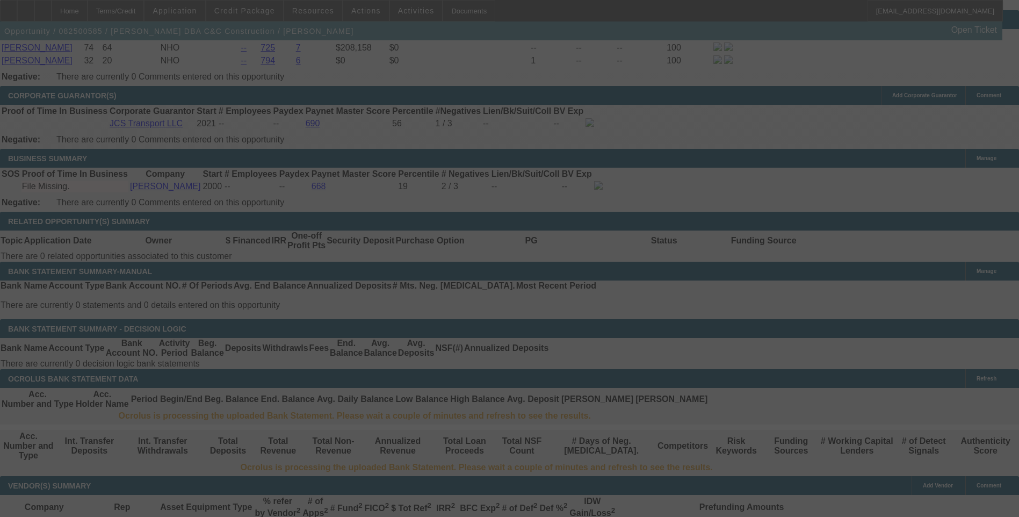
scroll to position [1666, 0]
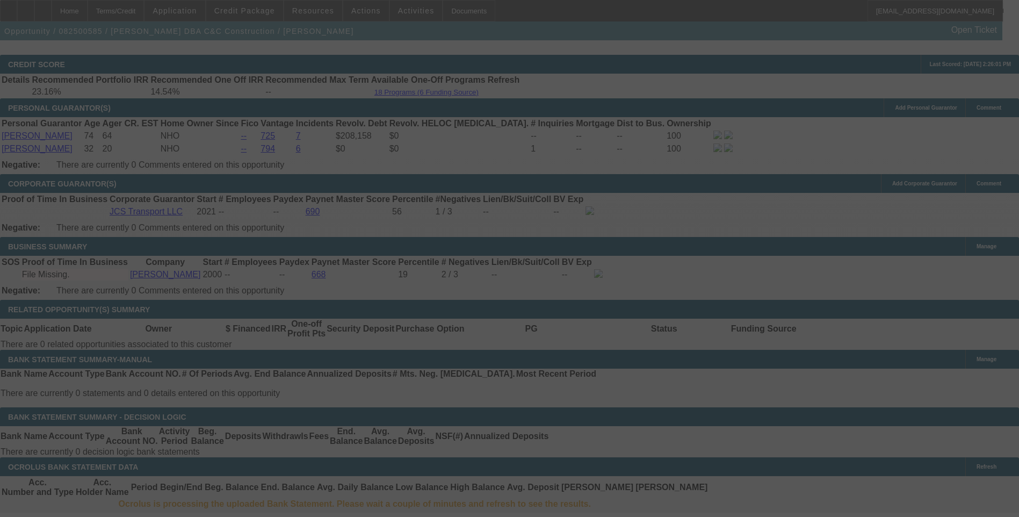
select select "0"
select select "6"
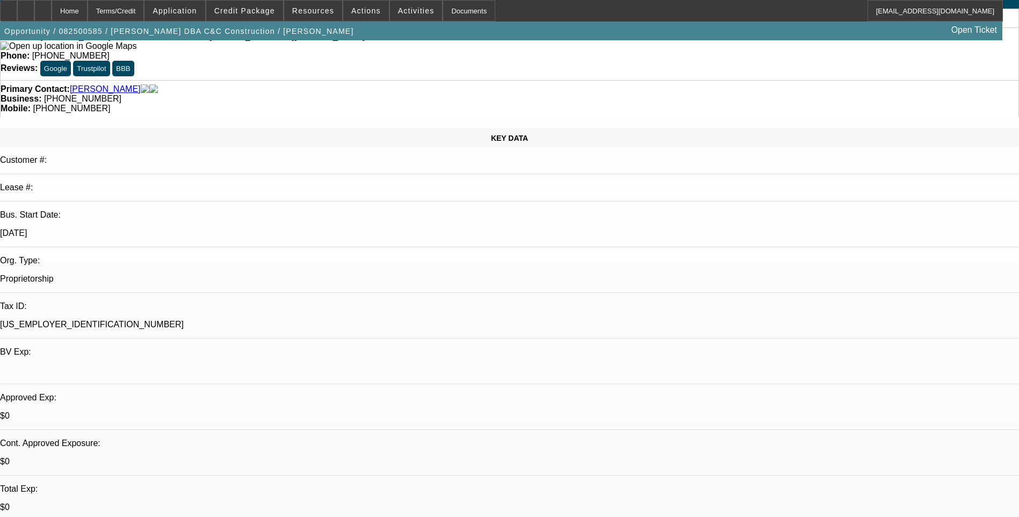
scroll to position [0, 0]
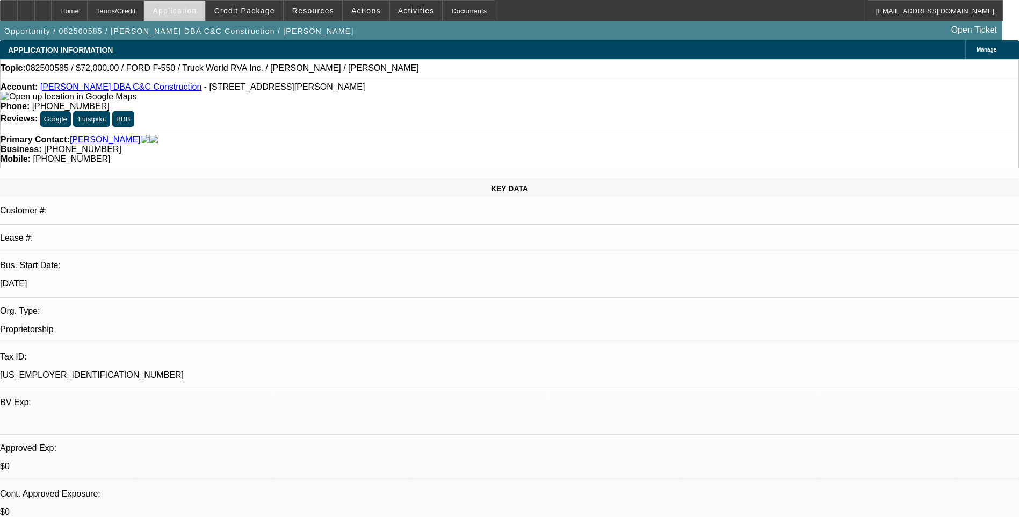
click at [187, 16] on span at bounding box center [175, 11] width 60 height 26
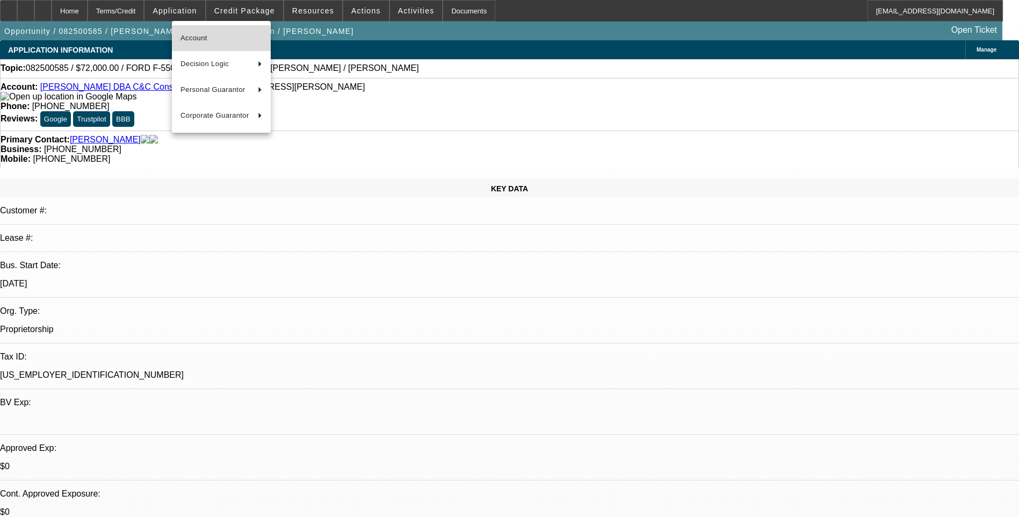
click at [218, 42] on span "Account" at bounding box center [222, 38] width 82 height 13
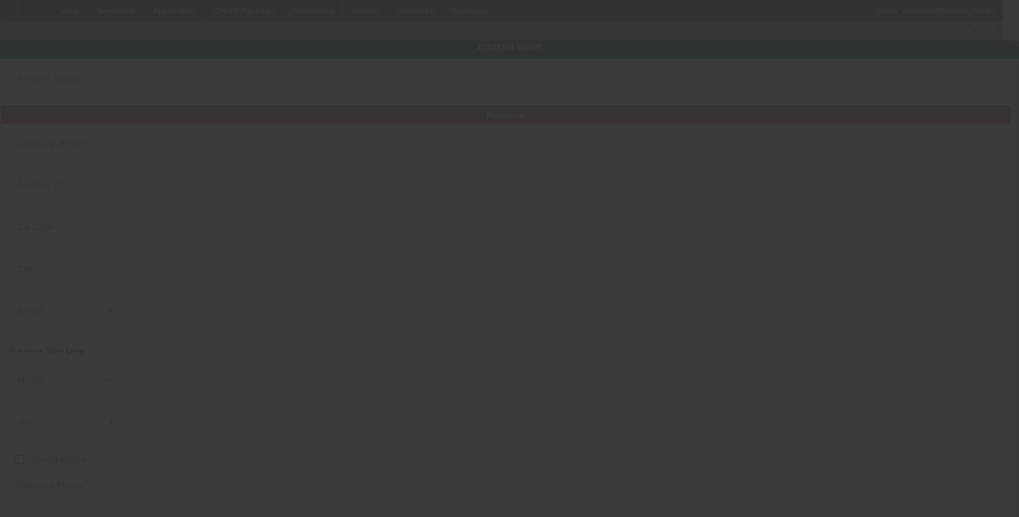
type input "8/21/2025"
type input "Michael E. Cornett"
type input "1163 Little Leatherwood Creek Rd"
type input "41731"
type input "Cornettsville"
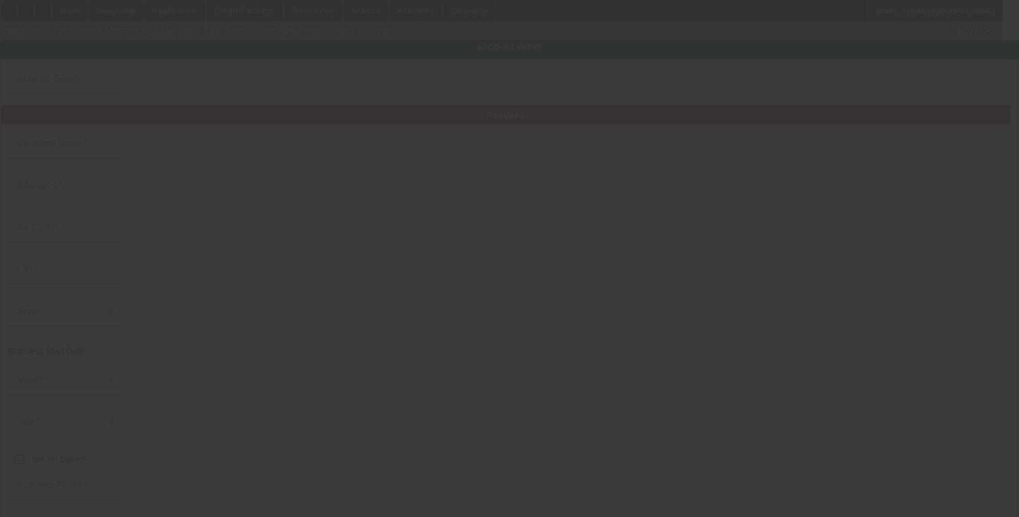
type input "(606) 438-3451"
type input "C&C Construction"
type input "61-1197559"
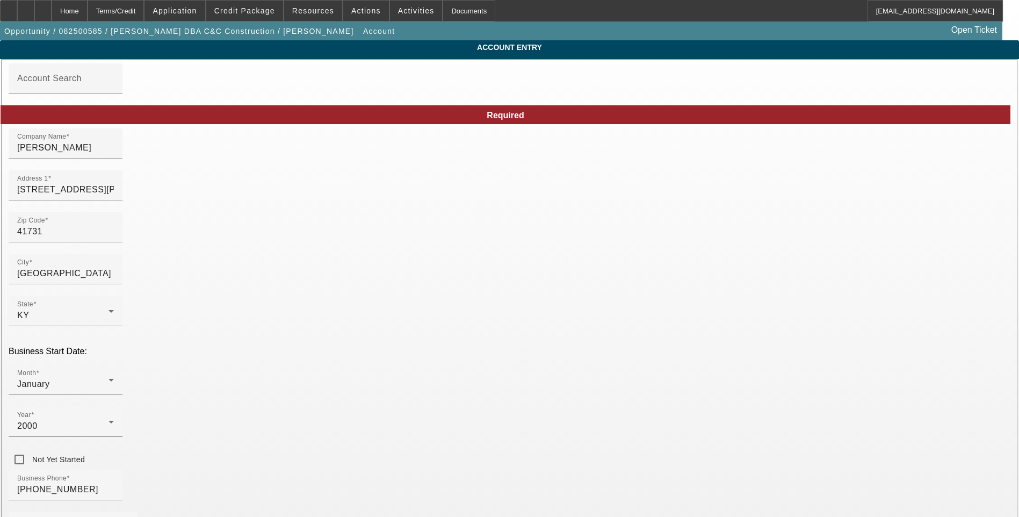
drag, startPoint x: 139, startPoint y: 224, endPoint x: 140, endPoint y: 203, distance: 21.0
click at [88, 12] on div "Home" at bounding box center [70, 10] width 36 height 21
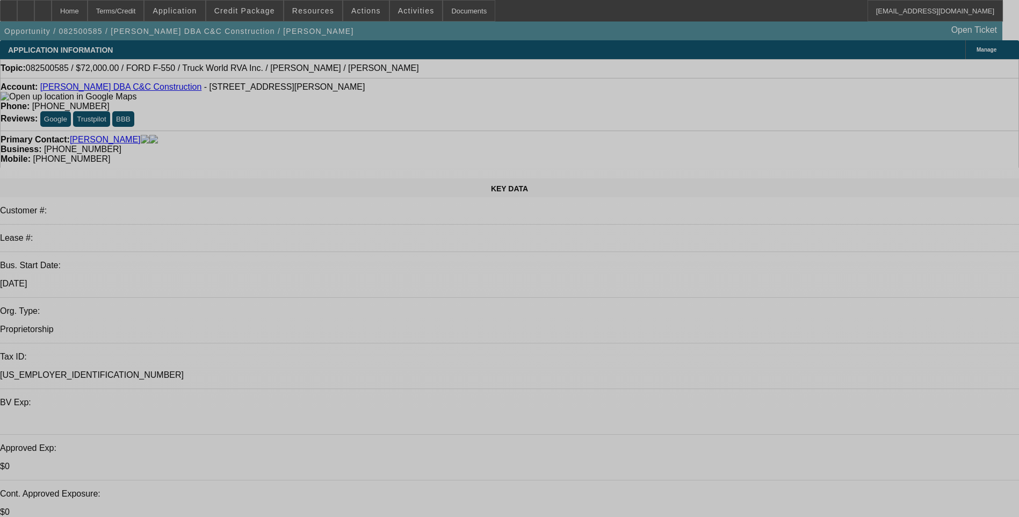
select select "0"
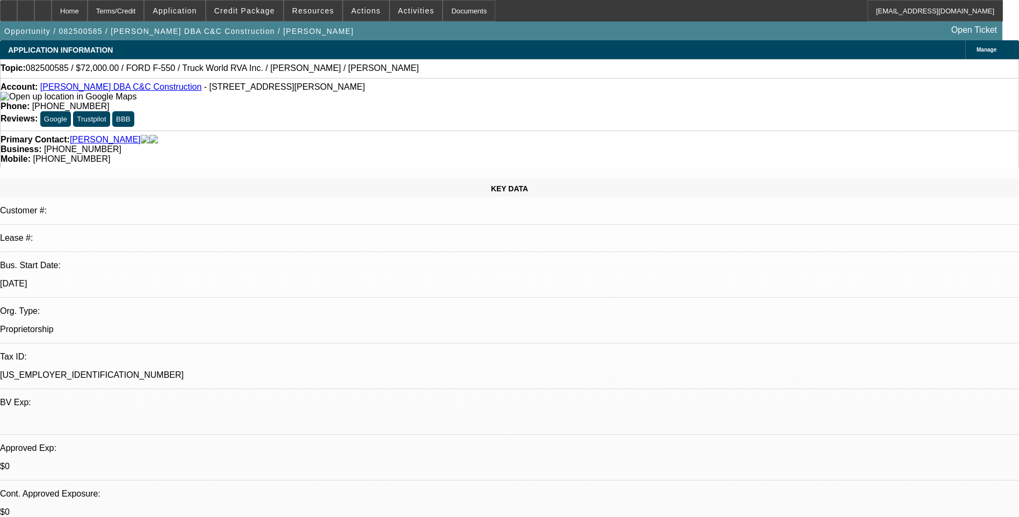
select select "0"
select select "6"
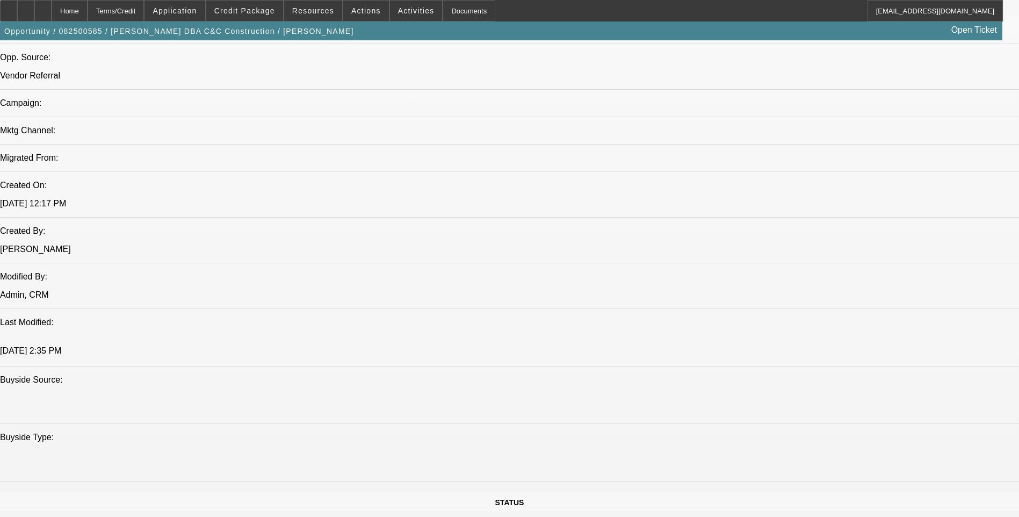
scroll to position [860, 0]
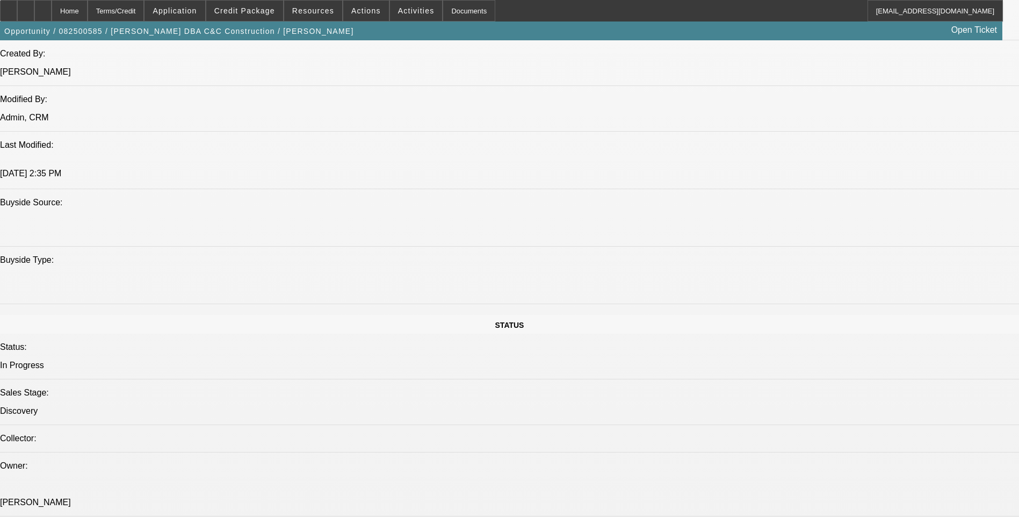
click at [43, 7] on icon at bounding box center [43, 7] width 0 height 0
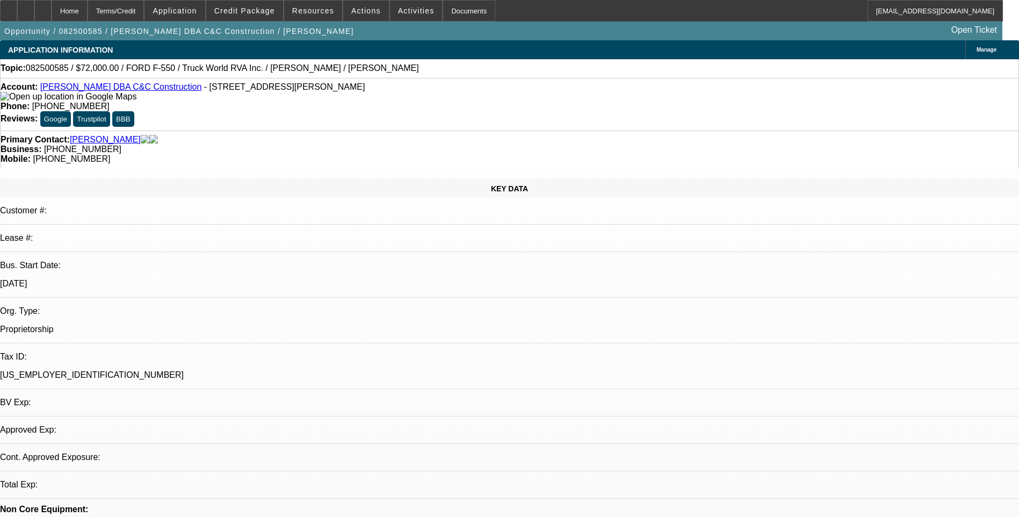
select select "0"
select select "6"
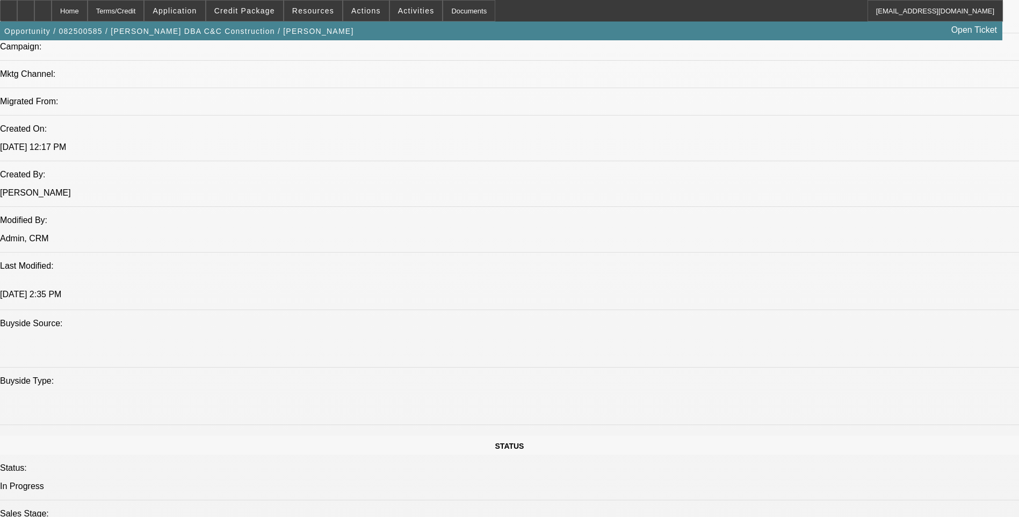
scroll to position [699, 0]
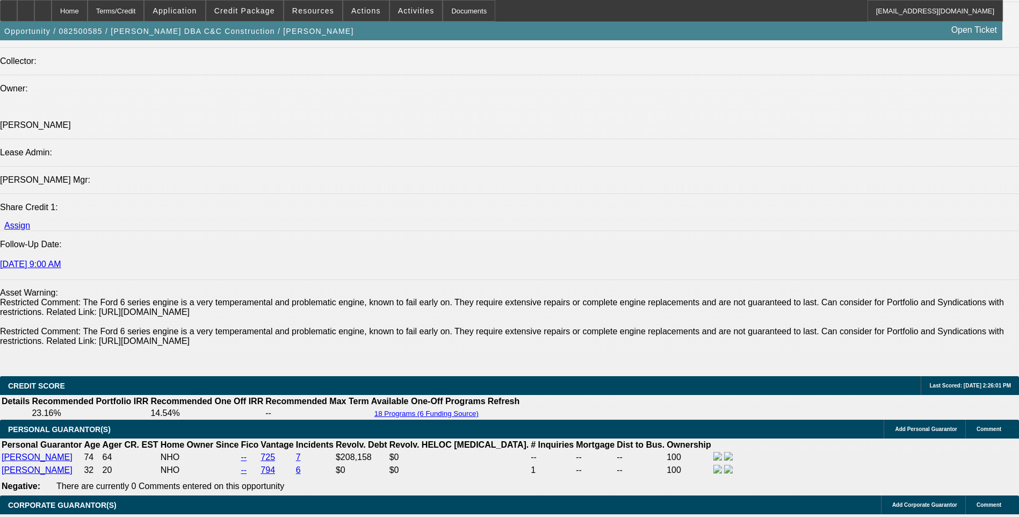
scroll to position [1236, 0]
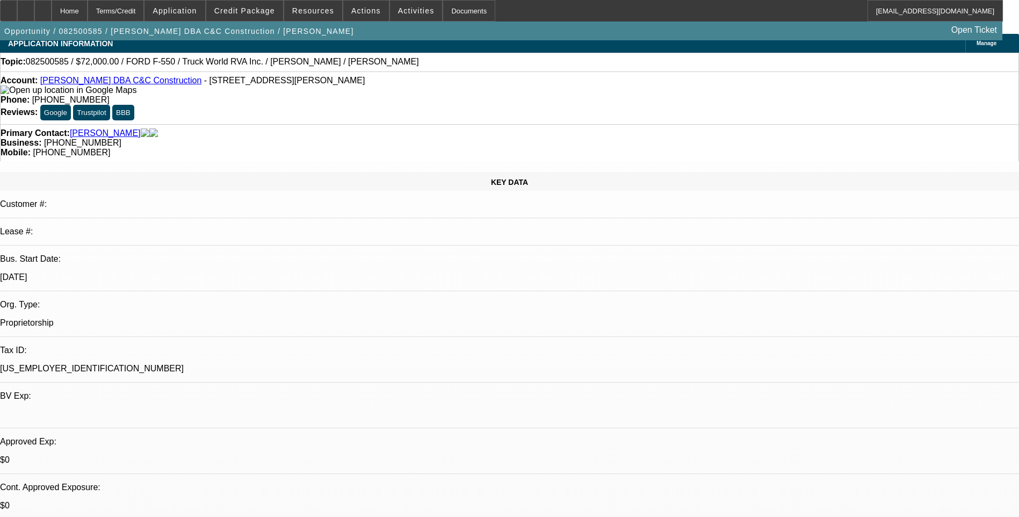
scroll to position [0, 0]
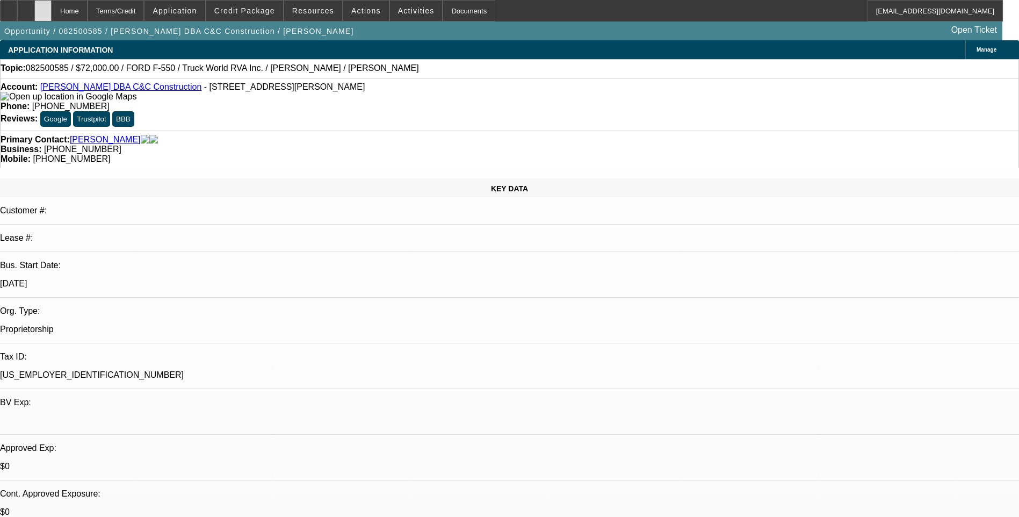
click at [43, 7] on icon at bounding box center [43, 7] width 0 height 0
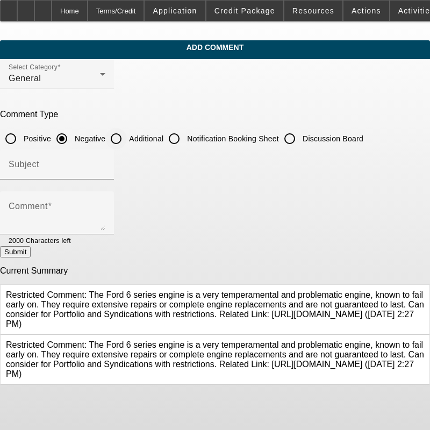
click at [127, 135] on input "Additional" at bounding box center [115, 138] width 21 height 21
radio input "true"
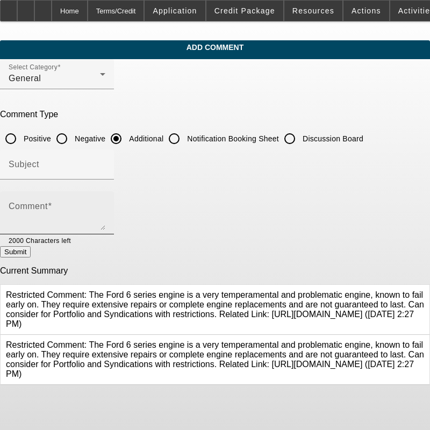
click at [48, 206] on mat-label "Comment" at bounding box center [28, 205] width 39 height 9
click at [57, 206] on textarea "Comment" at bounding box center [57, 217] width 97 height 26
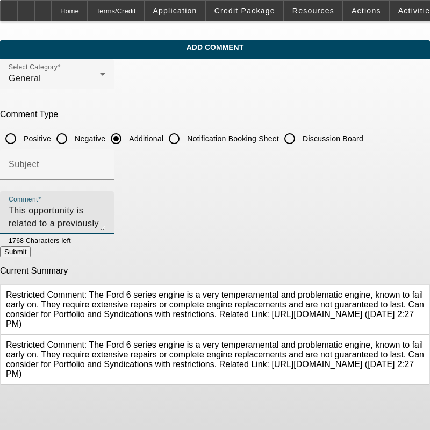
scroll to position [10, 0]
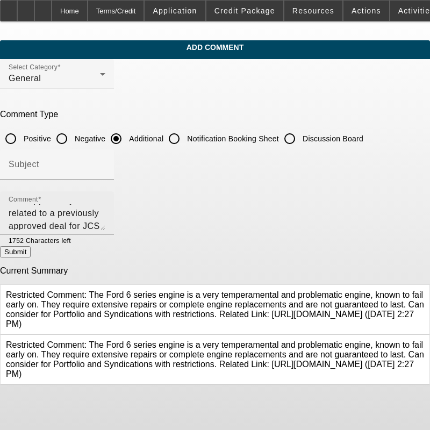
click at [105, 224] on textarea "This opportunity is related to a previously approved deal for JCS Transport LLC…" at bounding box center [57, 217] width 97 height 26
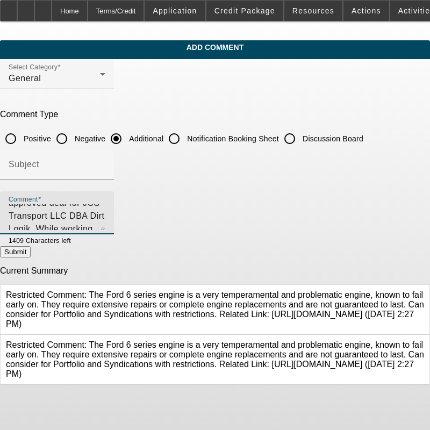
scroll to position [52, 0]
type textarea "This opportunity is related to a previously approved deal for JCS Transport LLC…"
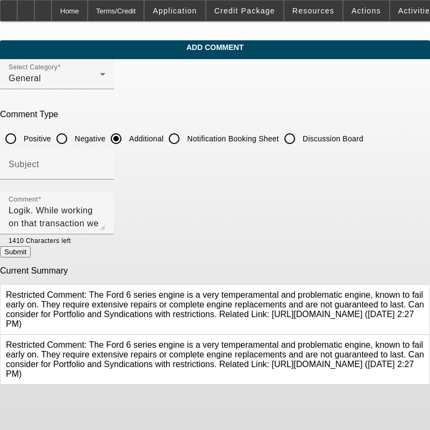
click at [31, 252] on button "Submit" at bounding box center [15, 251] width 31 height 11
radio input "true"
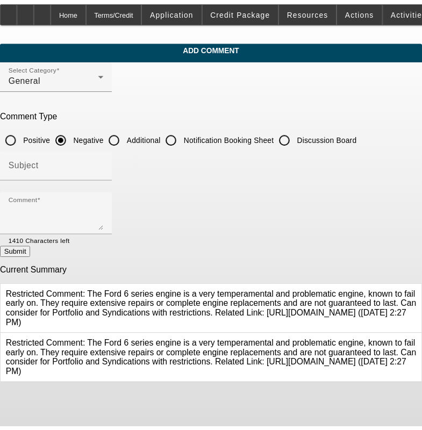
scroll to position [0, 0]
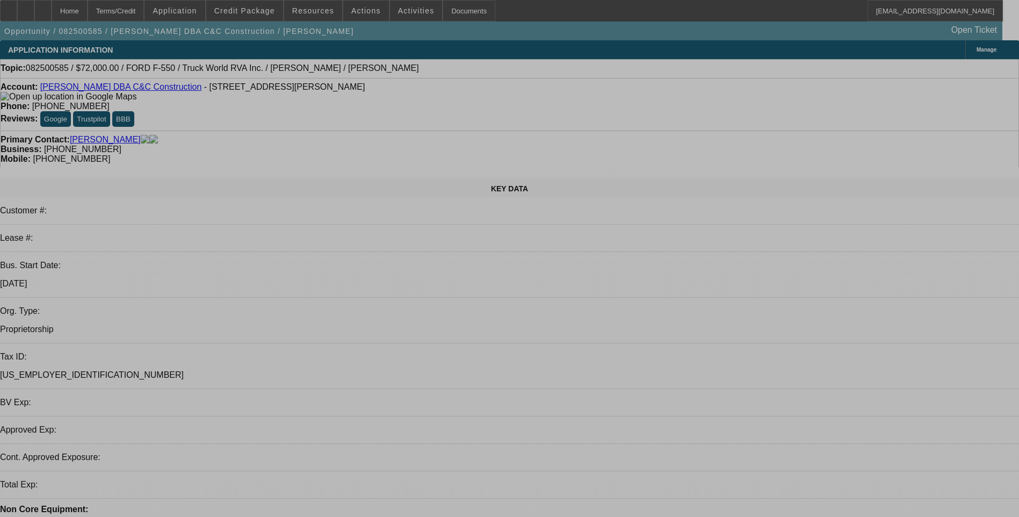
select select "0"
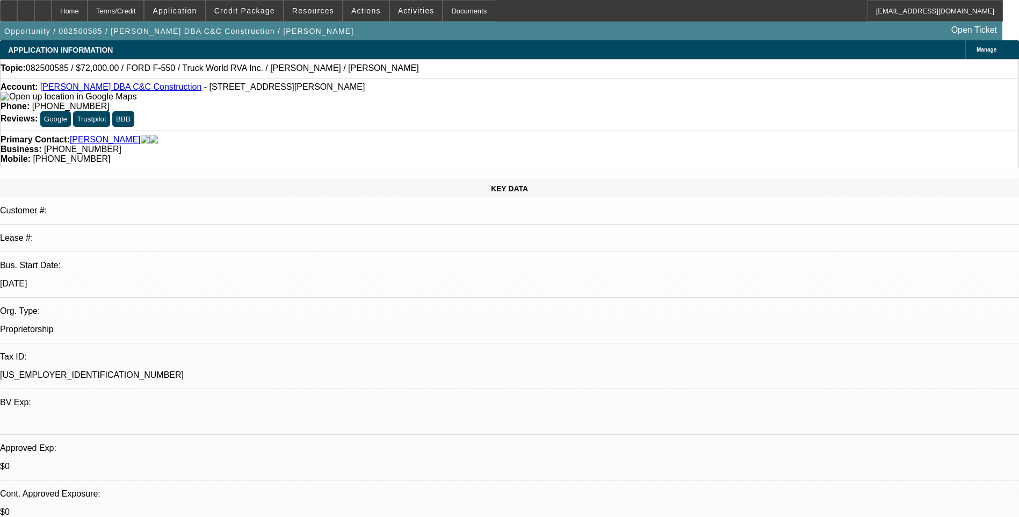
select select "1"
select select "6"
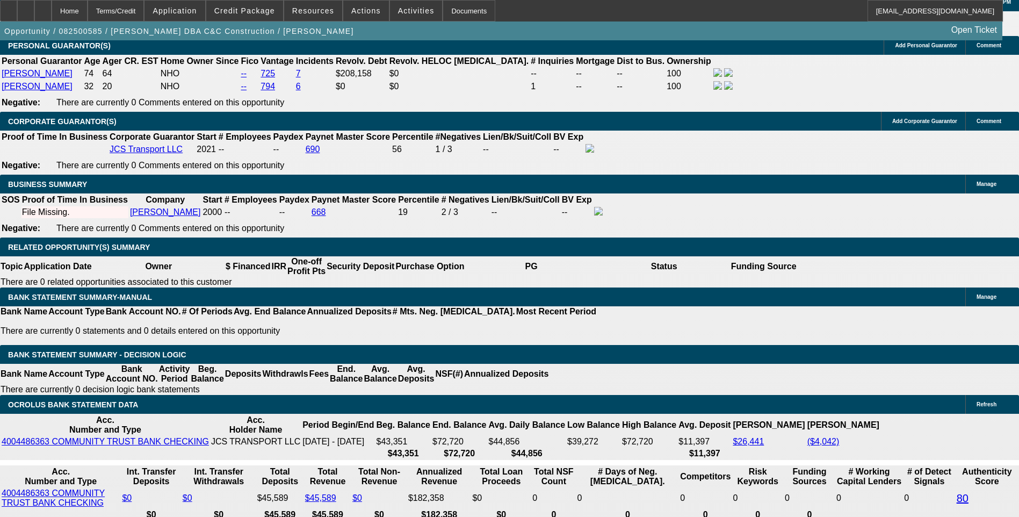
scroll to position [1719, 0]
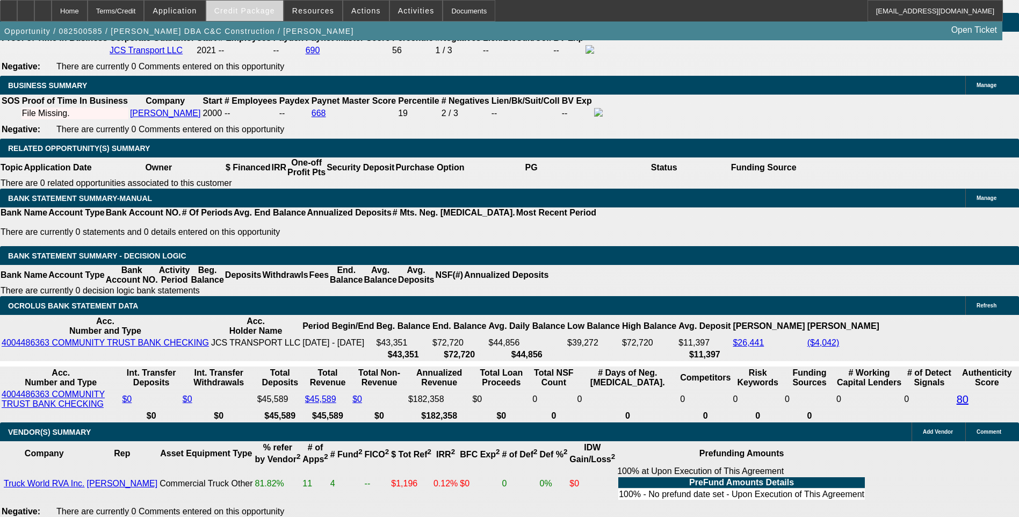
click at [267, 12] on span "Credit Package" at bounding box center [244, 10] width 61 height 9
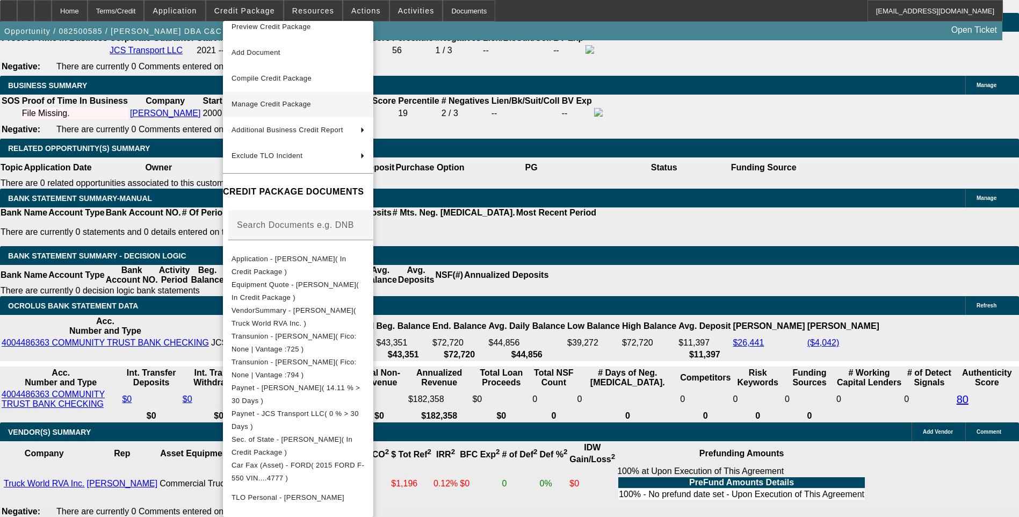
scroll to position [0, 0]
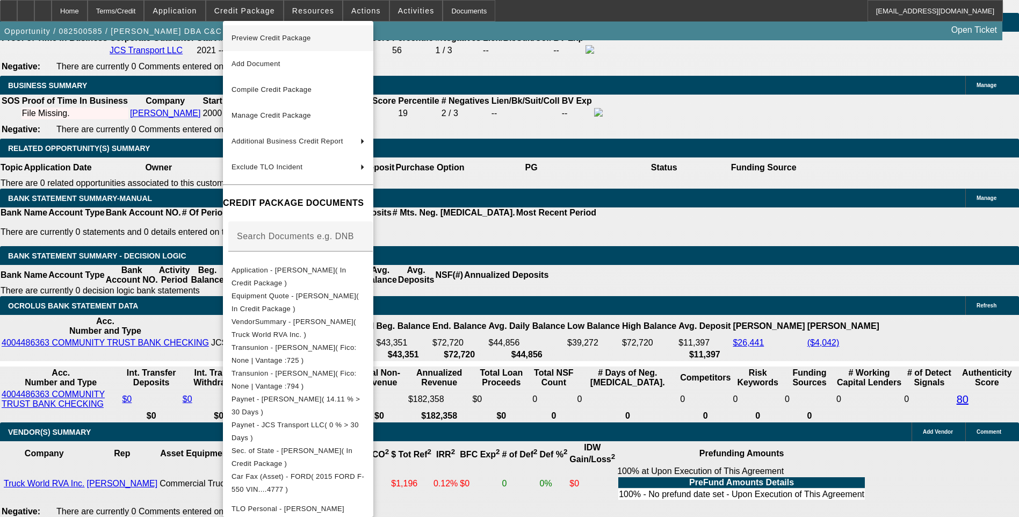
click at [298, 35] on span "Preview Credit Package" at bounding box center [272, 38] width 80 height 8
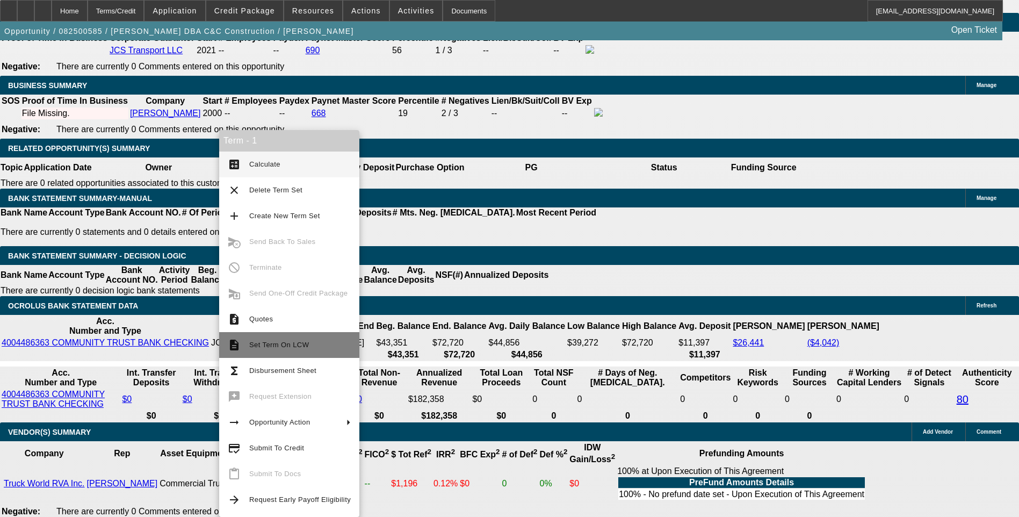
click at [284, 342] on span "Set Term On LCW" at bounding box center [279, 345] width 60 height 8
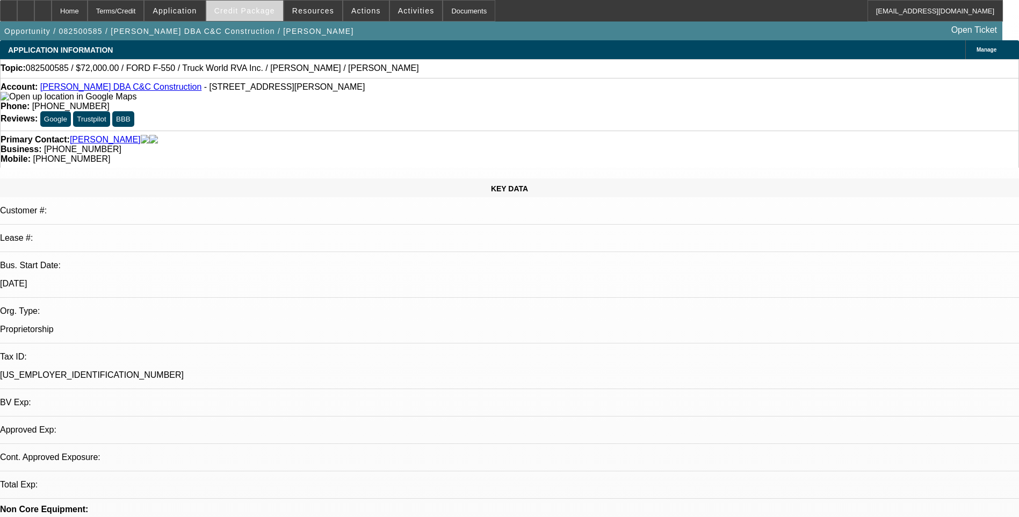
select select "0"
select select "6"
click at [257, 15] on button "Credit Package" at bounding box center [244, 11] width 77 height 20
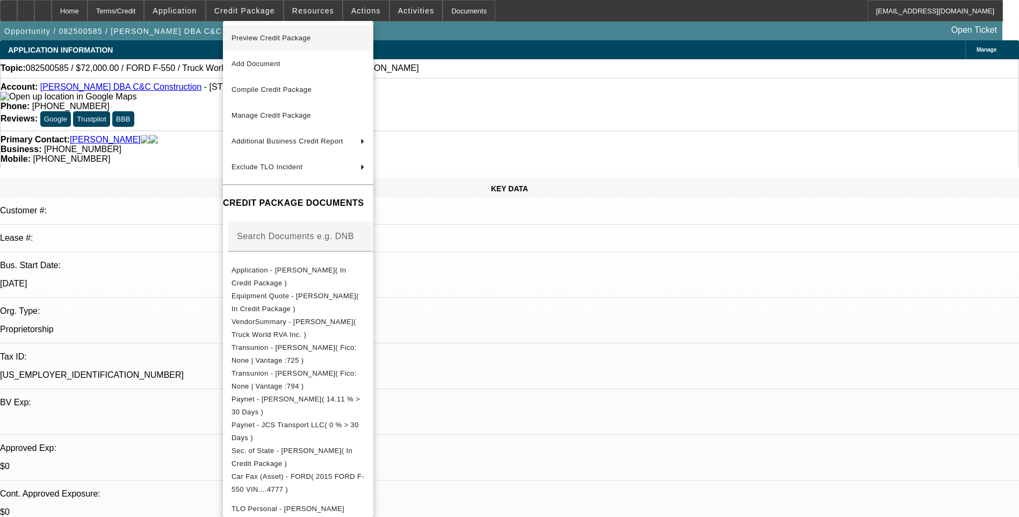
click at [283, 42] on span "Preview Credit Package" at bounding box center [298, 38] width 133 height 13
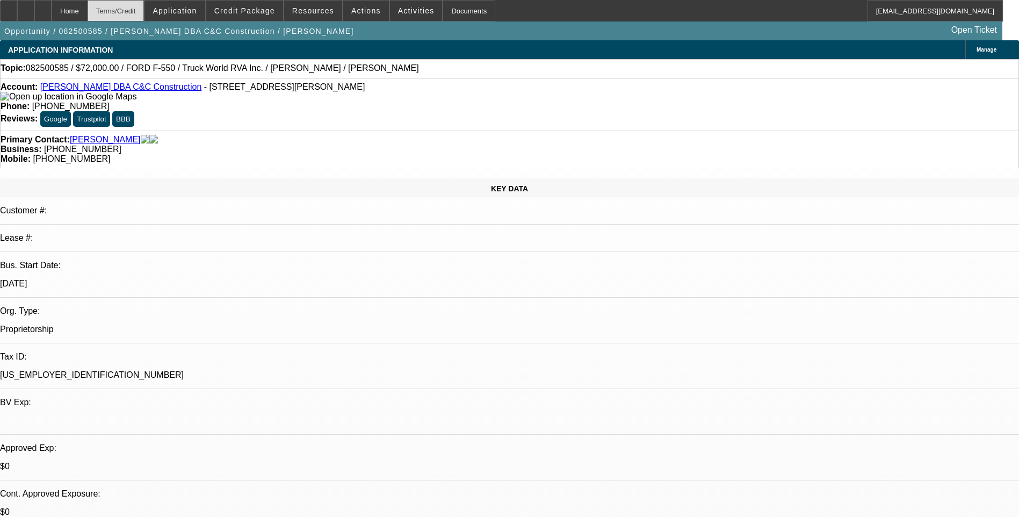
click at [133, 16] on div "Terms/Credit" at bounding box center [116, 10] width 57 height 21
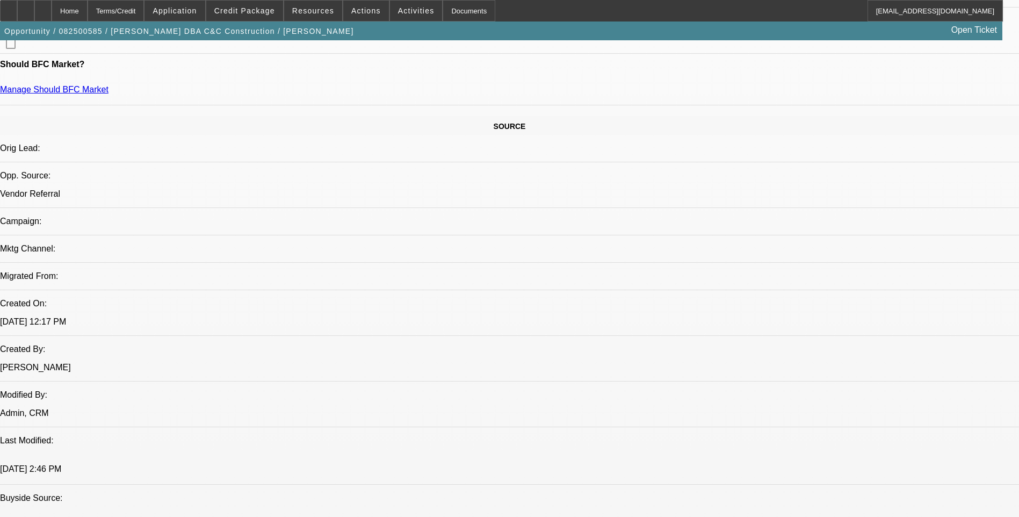
scroll to position [592, 0]
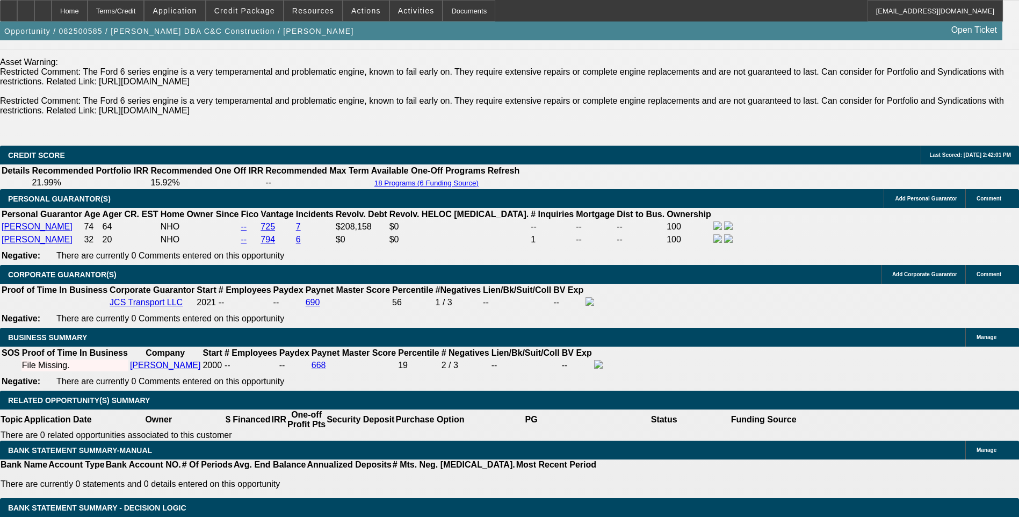
scroll to position [1397, 0]
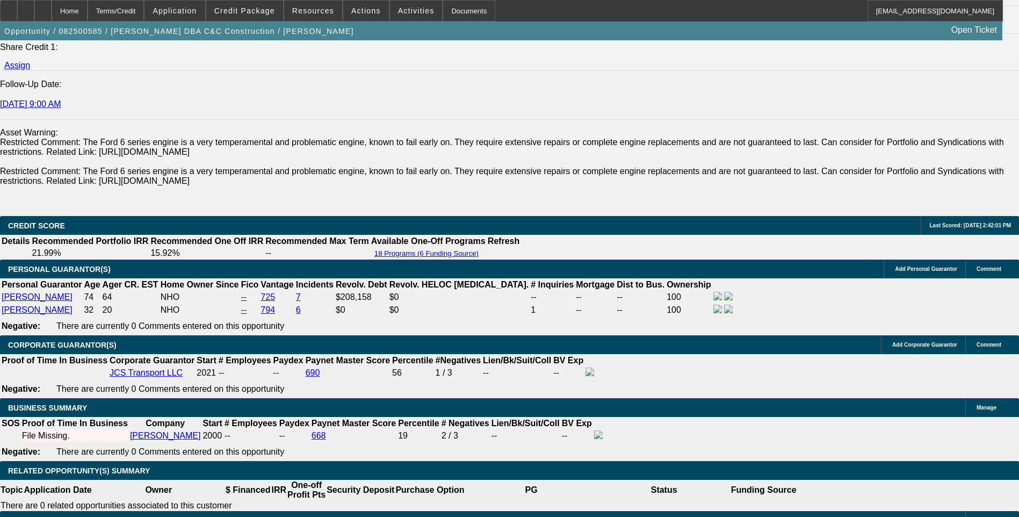
click at [673, 129] on div "APPLICATION INFORMATION [GEOGRAPHIC_DATA] Topic: 082500585 / $72,000.00 / FORD …" at bounding box center [509, 475] width 1019 height 3665
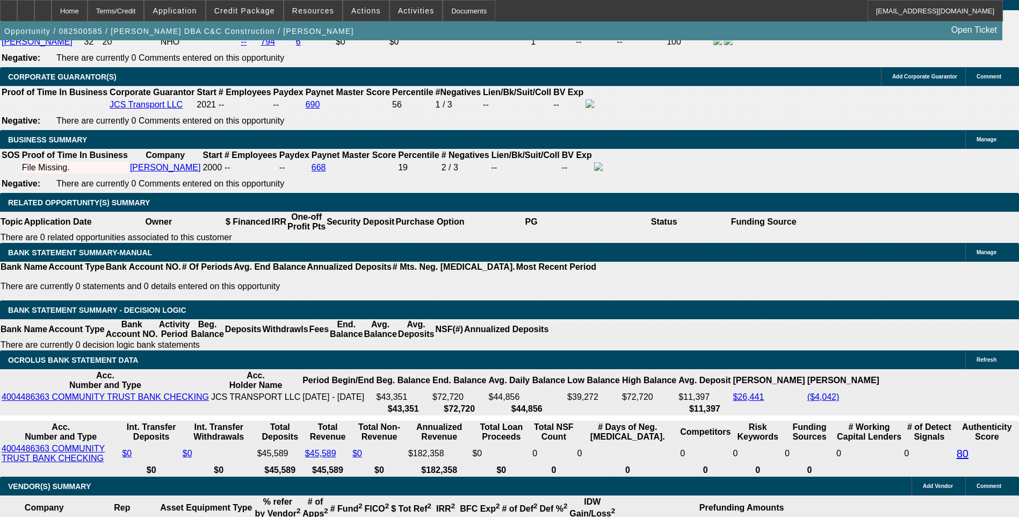
scroll to position [1666, 0]
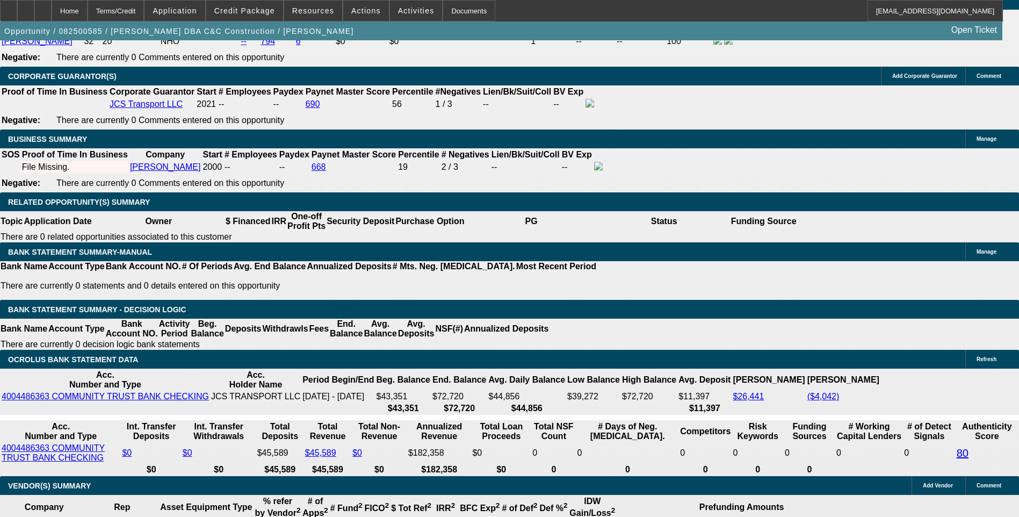
drag, startPoint x: 649, startPoint y: 287, endPoint x: 596, endPoint y: 256, distance: 60.7
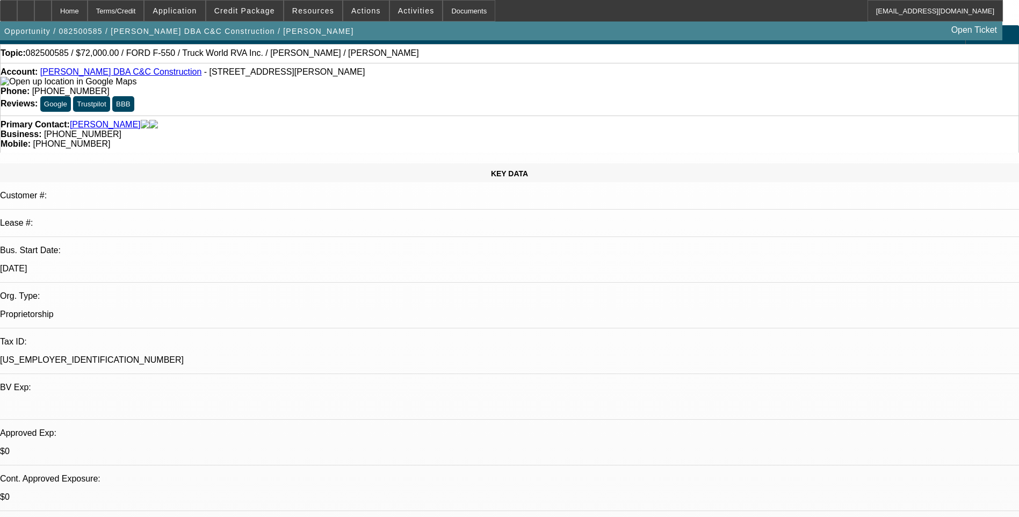
scroll to position [0, 0]
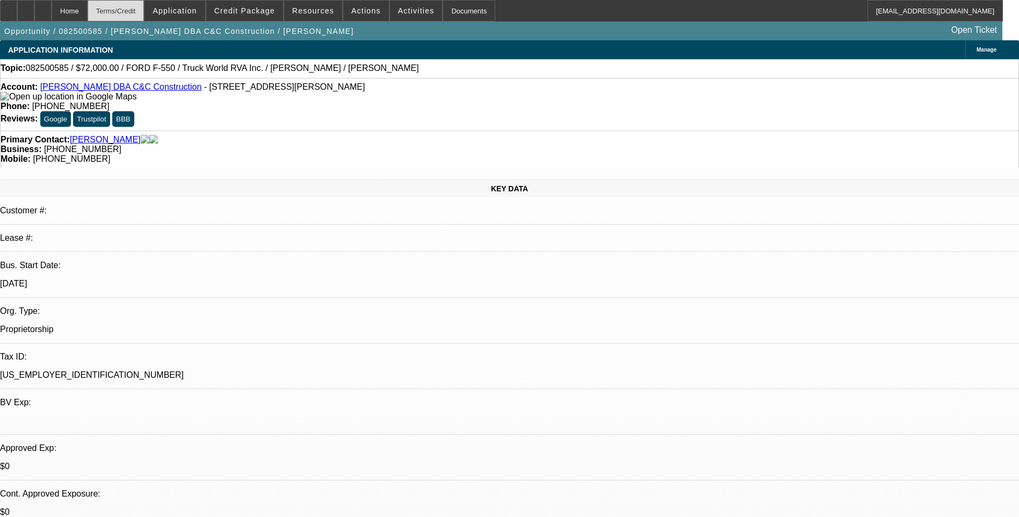
click at [137, 18] on div "Terms/Credit" at bounding box center [116, 10] width 57 height 21
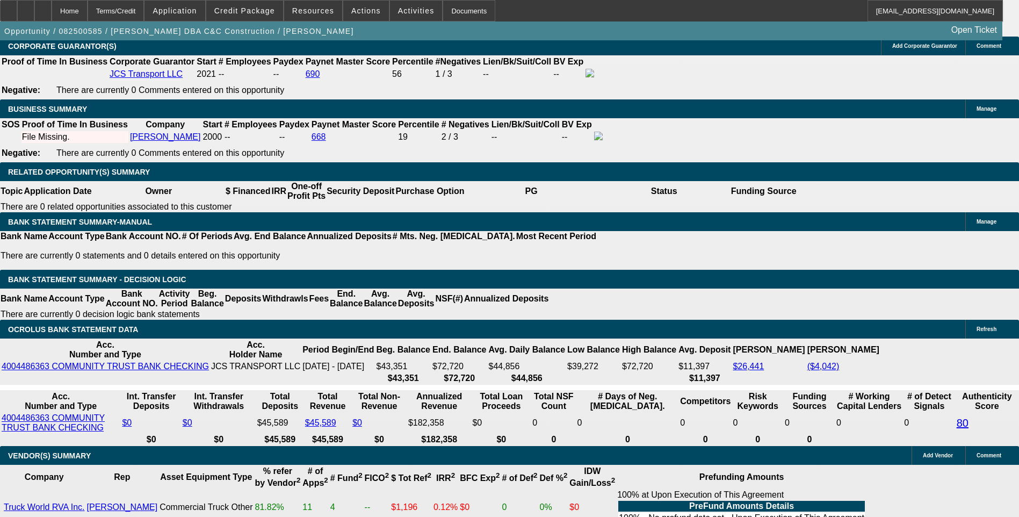
scroll to position [1720, 0]
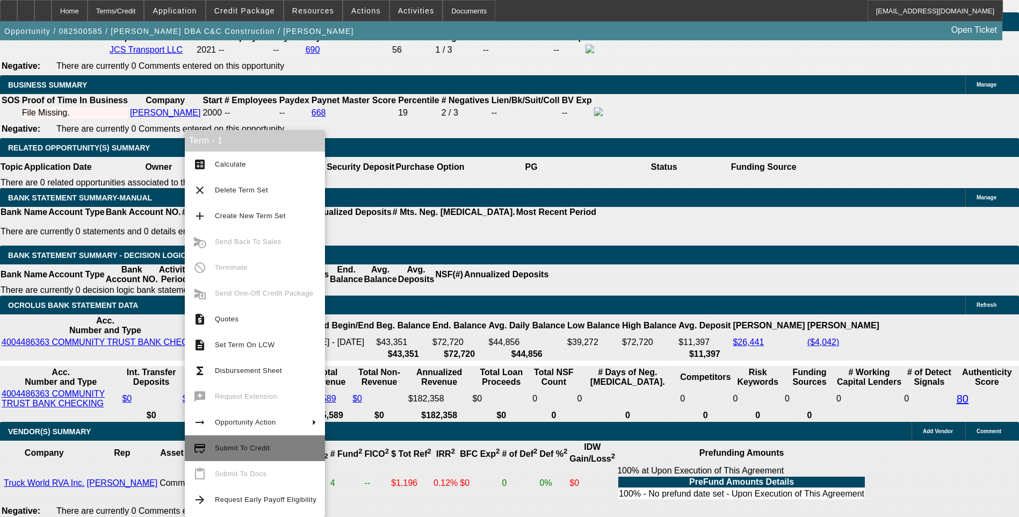
click at [250, 455] on button "credit_score Submit To Credit" at bounding box center [255, 448] width 140 height 26
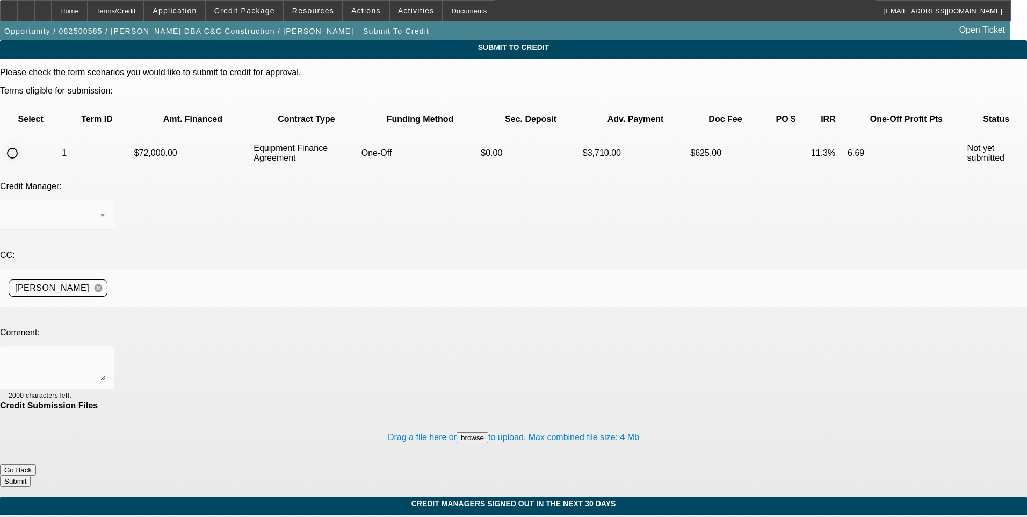
click at [23, 142] on input "radio" at bounding box center [12, 152] width 21 height 21
radio input "true"
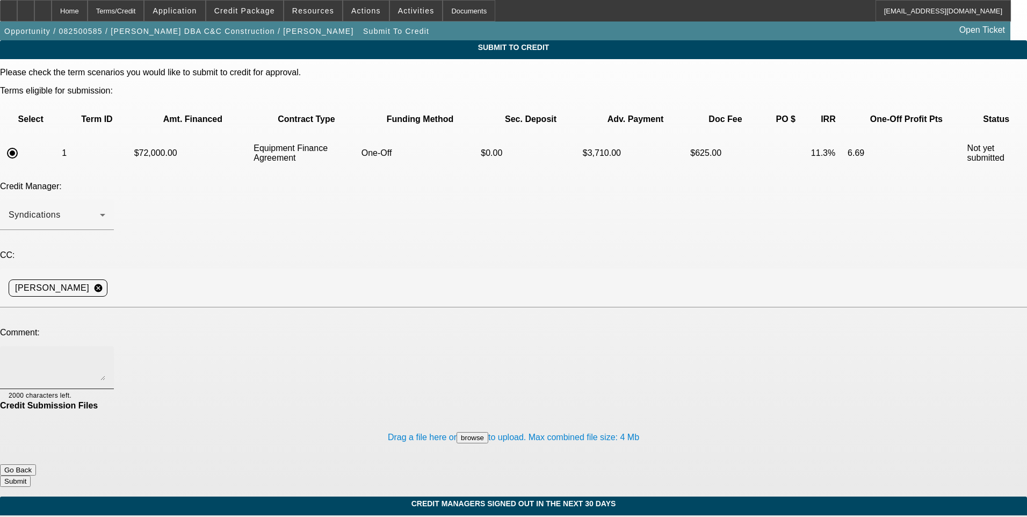
click at [105, 355] on textarea at bounding box center [57, 368] width 97 height 26
click at [105, 355] on textarea "See additional comments for write up and send to Leaf. Here is the link to the …" at bounding box center [57, 368] width 97 height 26
paste textarea "[URL][DOMAIN_NAME]"
type textarea "See additional comments for write up and send to Leaf. Here is the link to the …"
click at [31, 476] on button "Submit" at bounding box center [15, 481] width 31 height 11
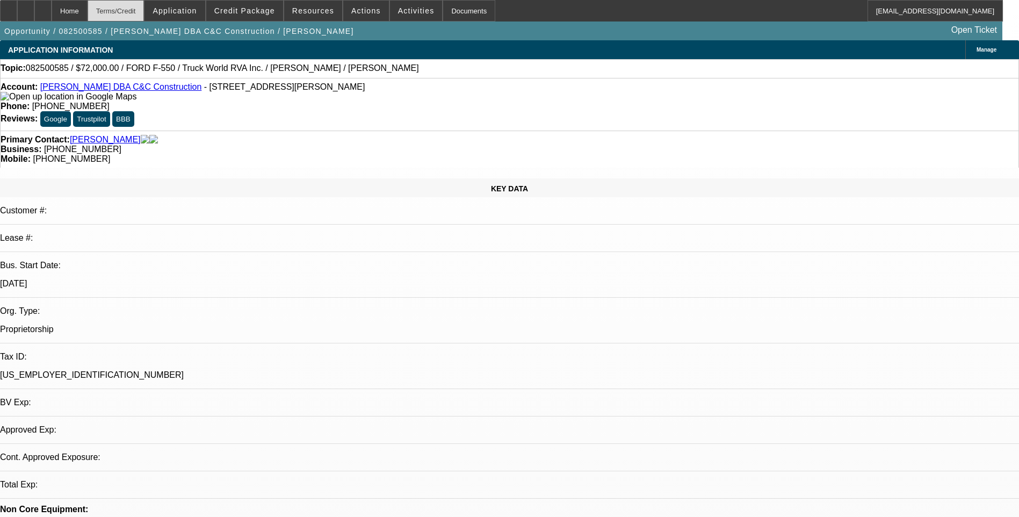
select select "0"
select select "6"
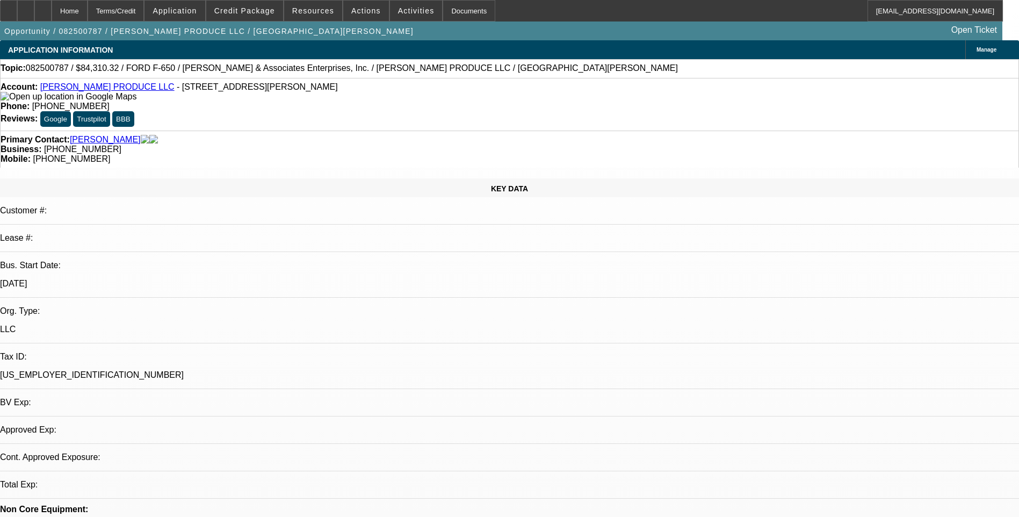
select select "0"
select select "1"
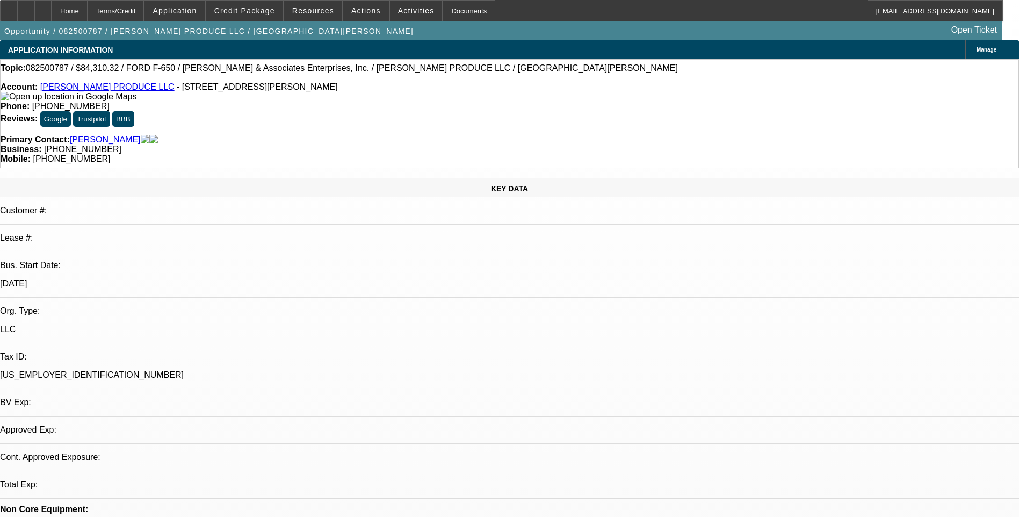
select select "6"
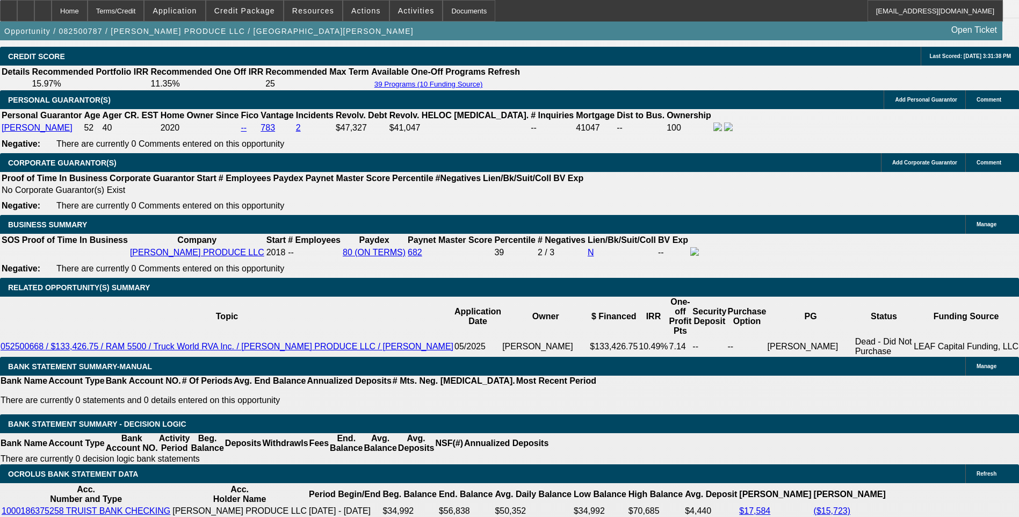
scroll to position [1612, 0]
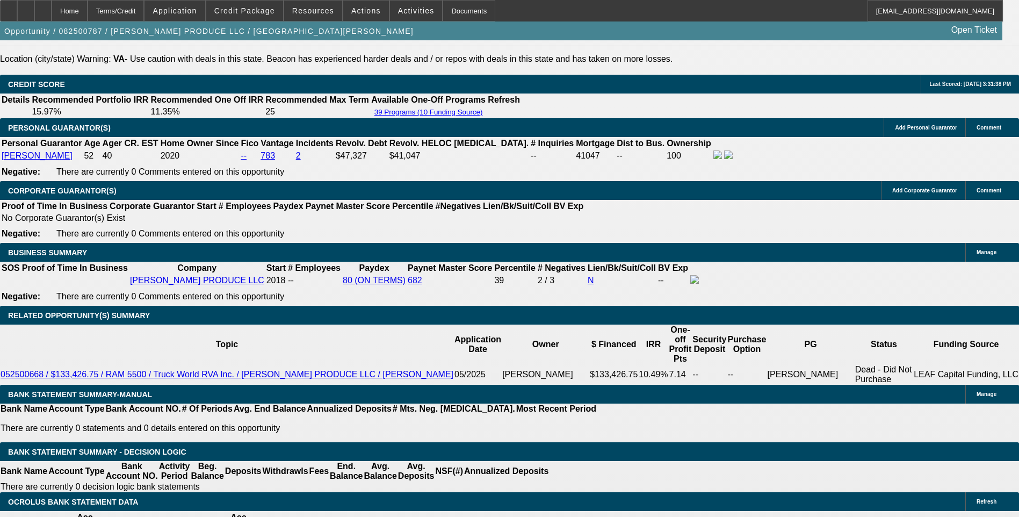
scroll to position [1558, 0]
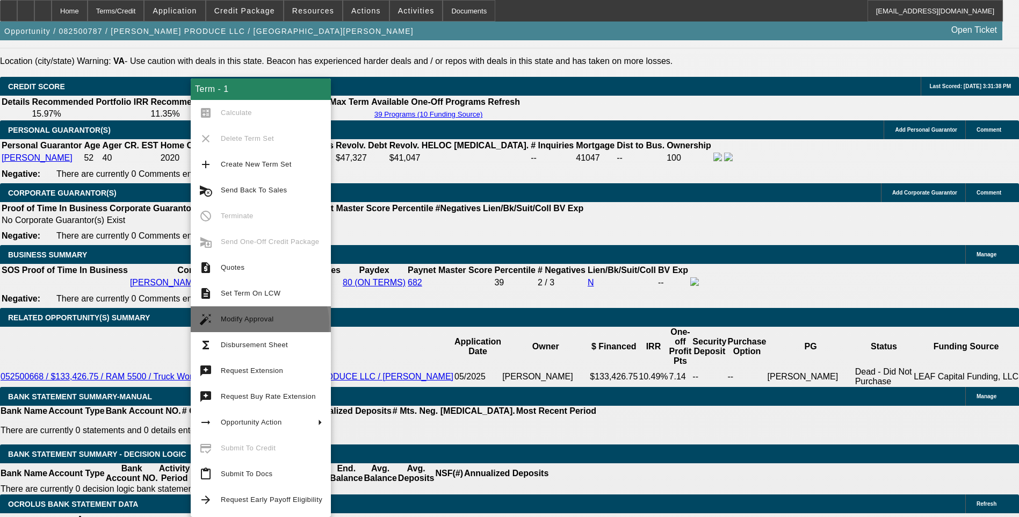
click at [259, 323] on span "Modify Approval" at bounding box center [272, 319] width 102 height 13
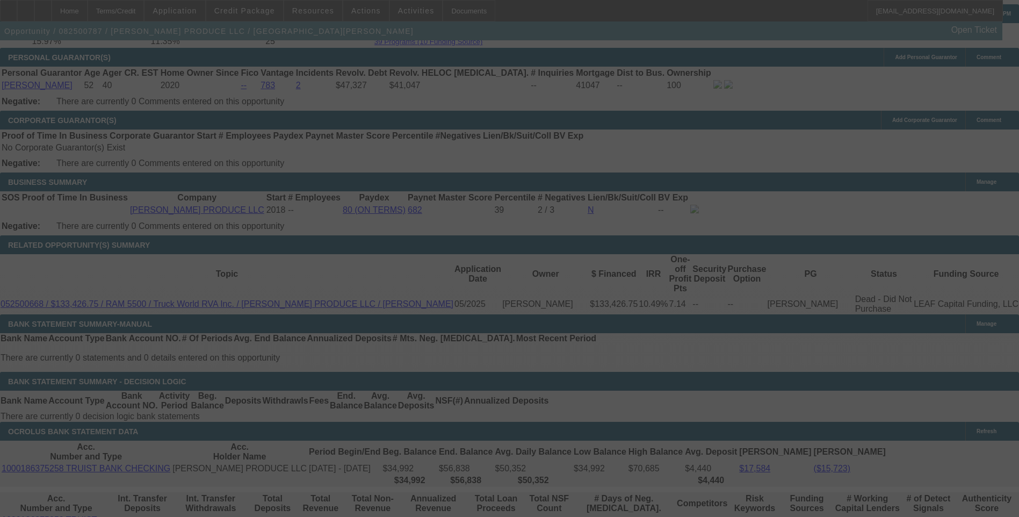
scroll to position [1612, 0]
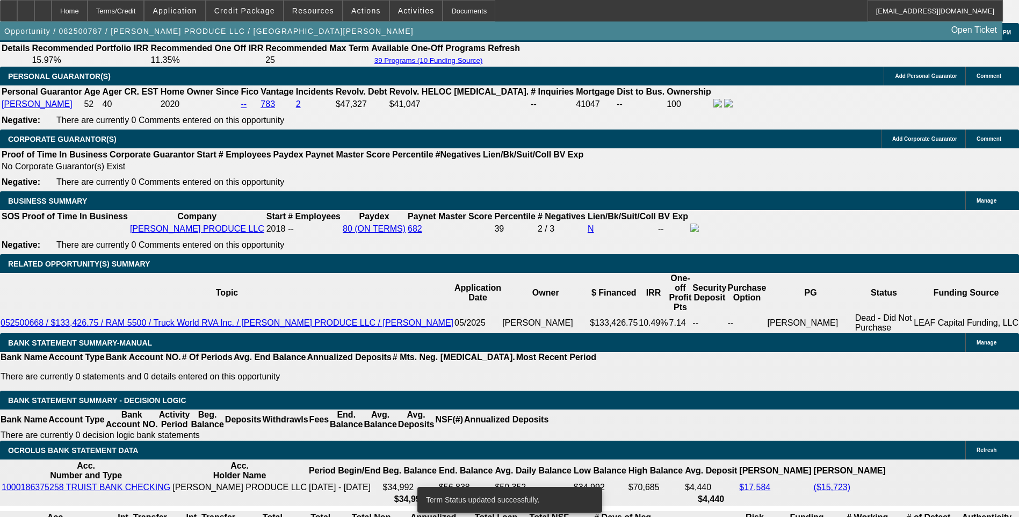
select select "0"
select select "6"
select select "0"
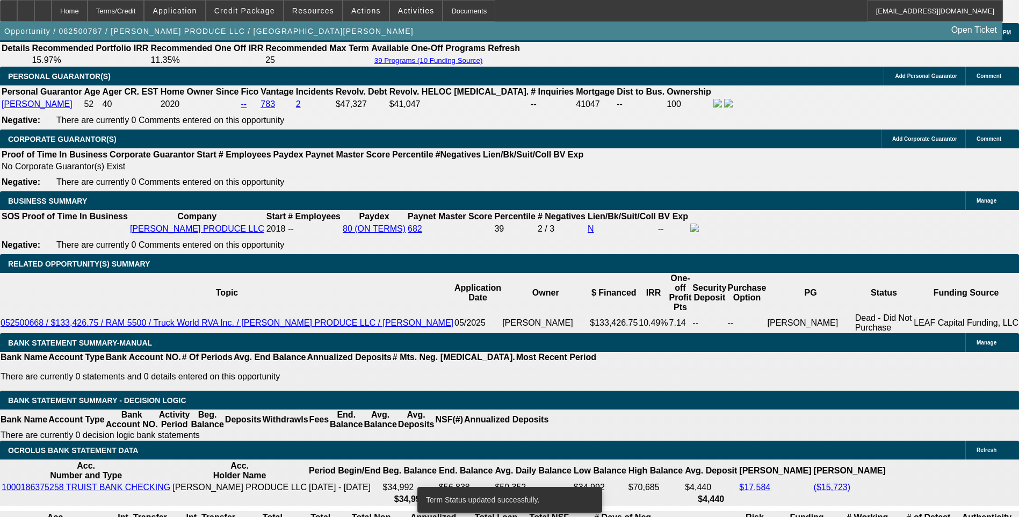
select select "0"
select select "6"
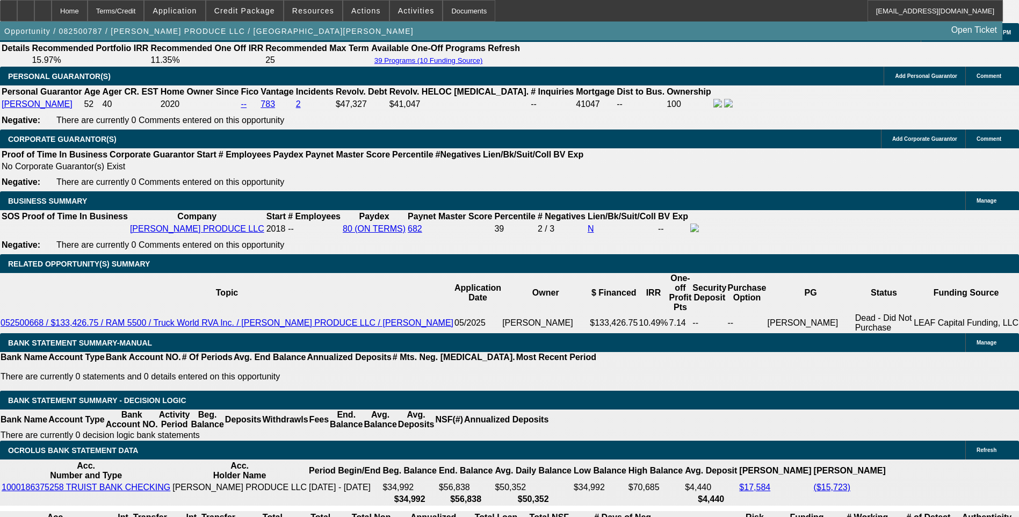
type input "UNKNOWN"
type input ".9"
type input "$2,374.59"
type input "10.9"
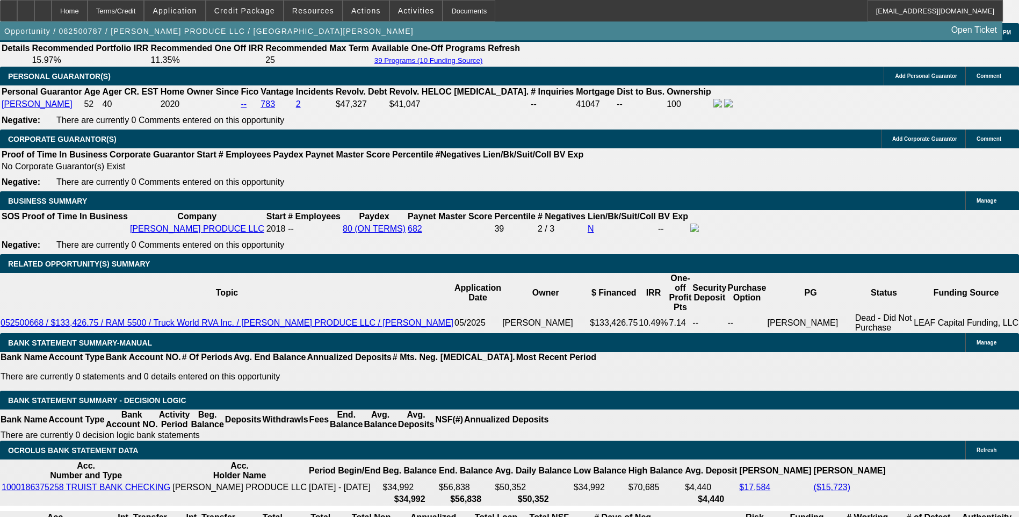
type input "$2,756.22"
type input "10.9"
type input "275"
type input "2755"
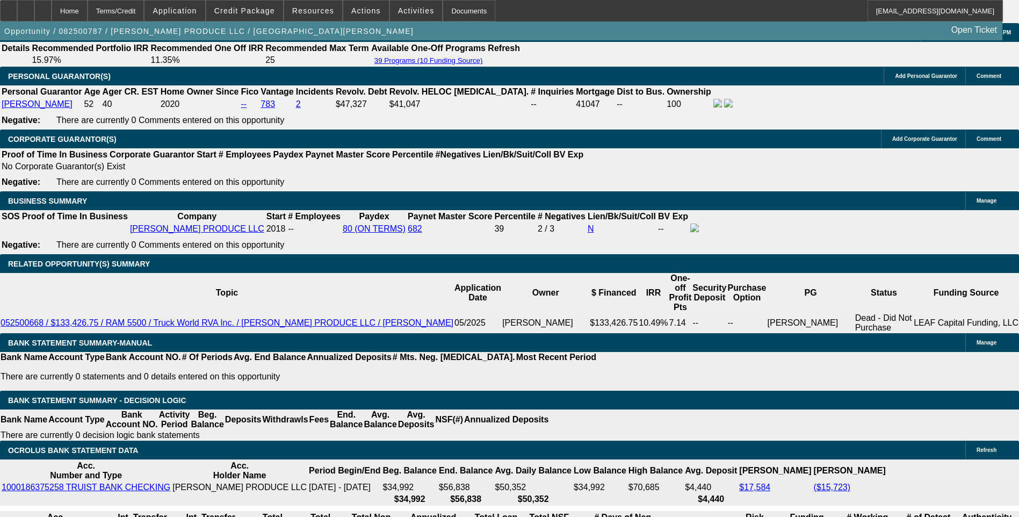
type input "10.9"
type input "$2,755.00"
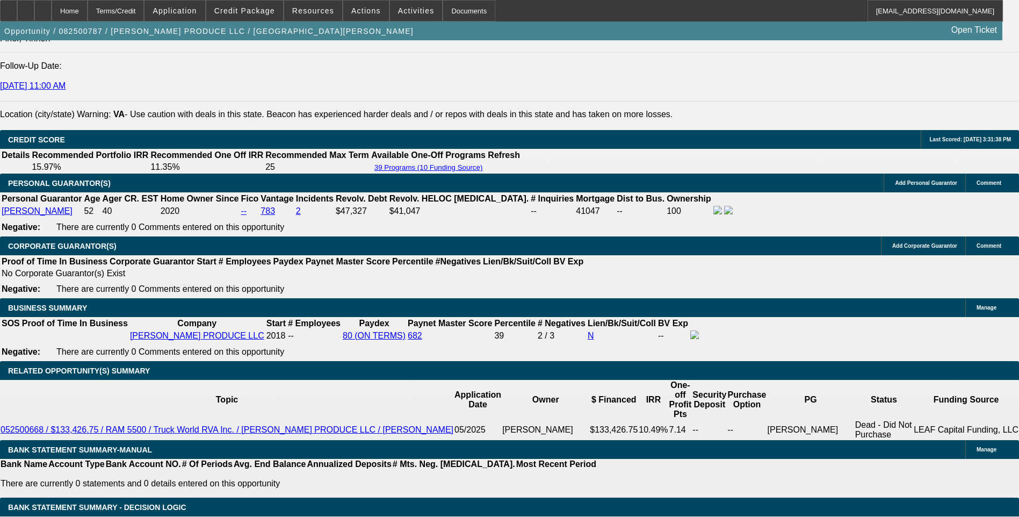
scroll to position [1505, 0]
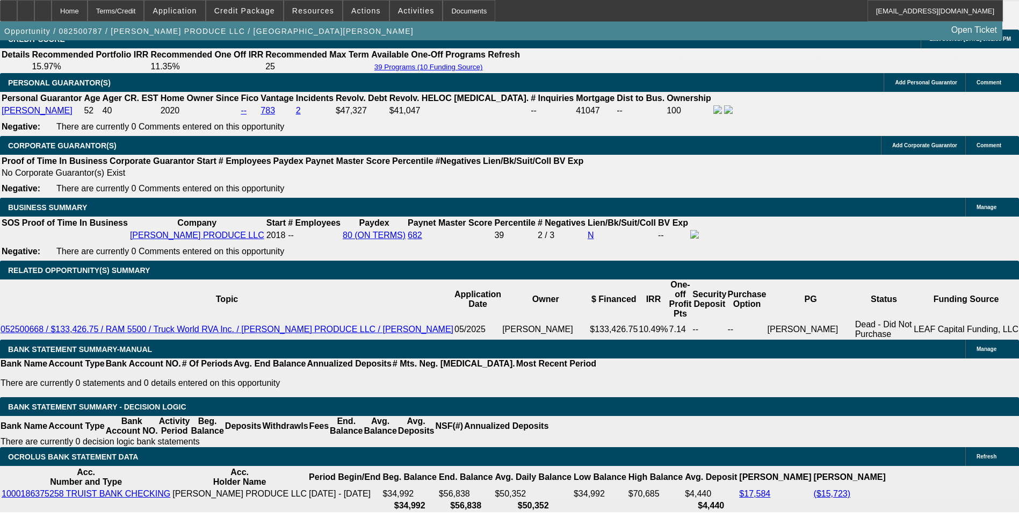
scroll to position [1612, 0]
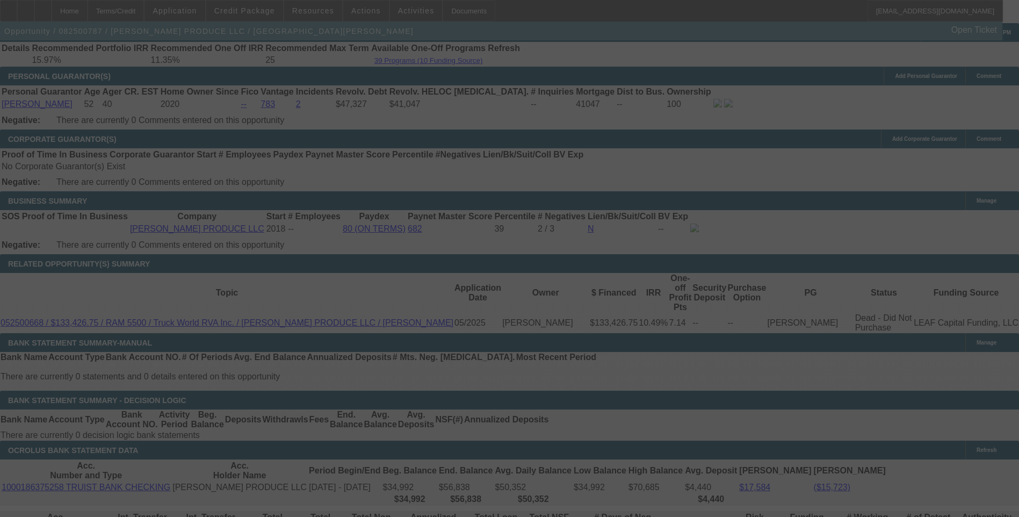
select select "0"
select select "6"
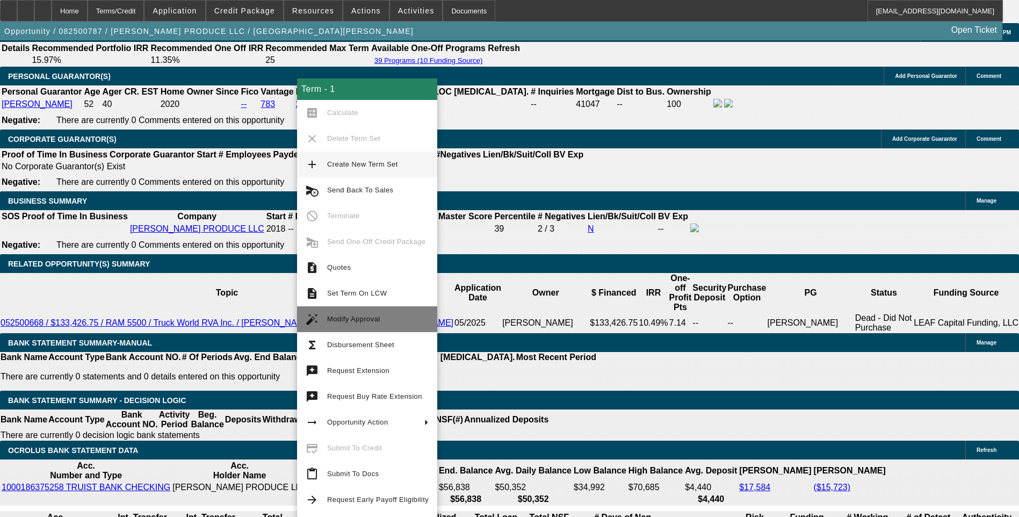
click at [358, 317] on span "Modify Approval" at bounding box center [353, 319] width 53 height 8
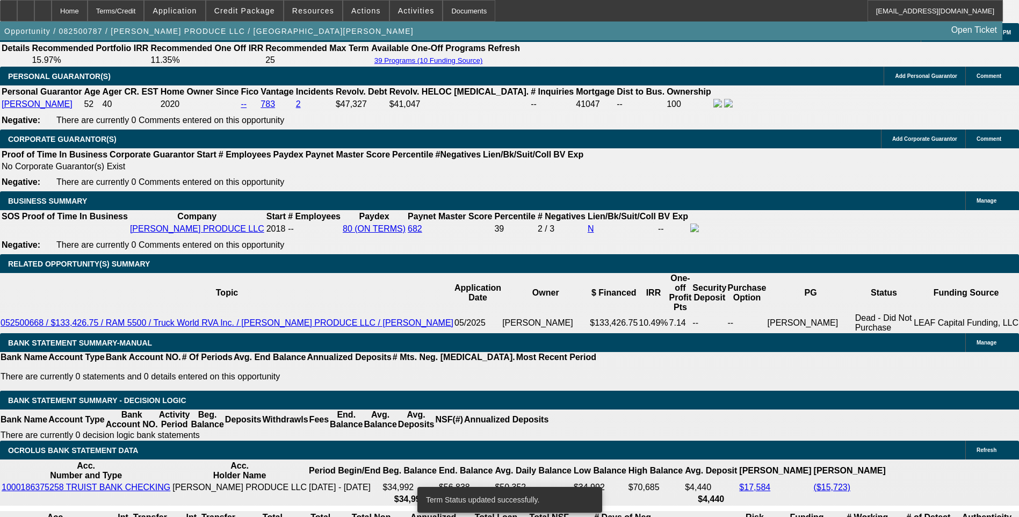
select select "0"
select select "6"
select select "0"
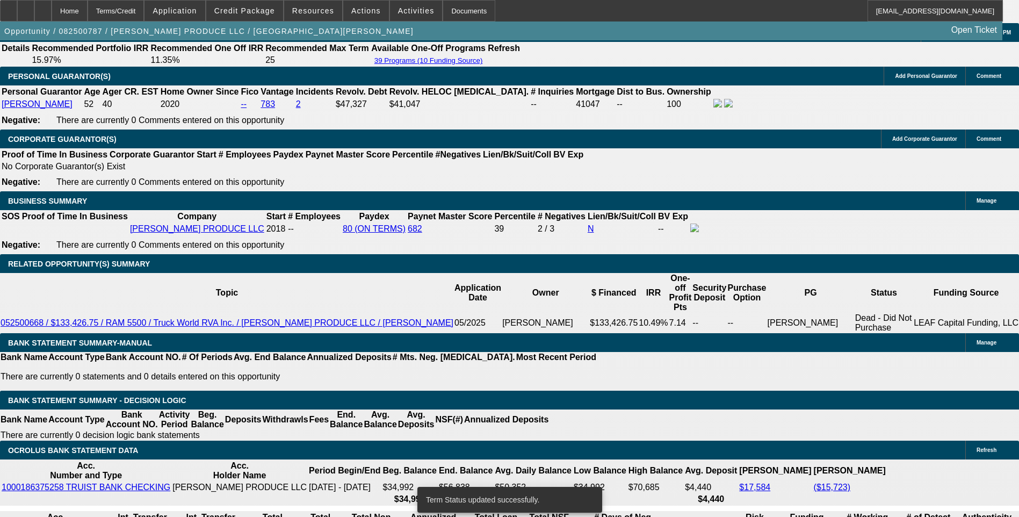
select select "0"
select select "6"
select select "0"
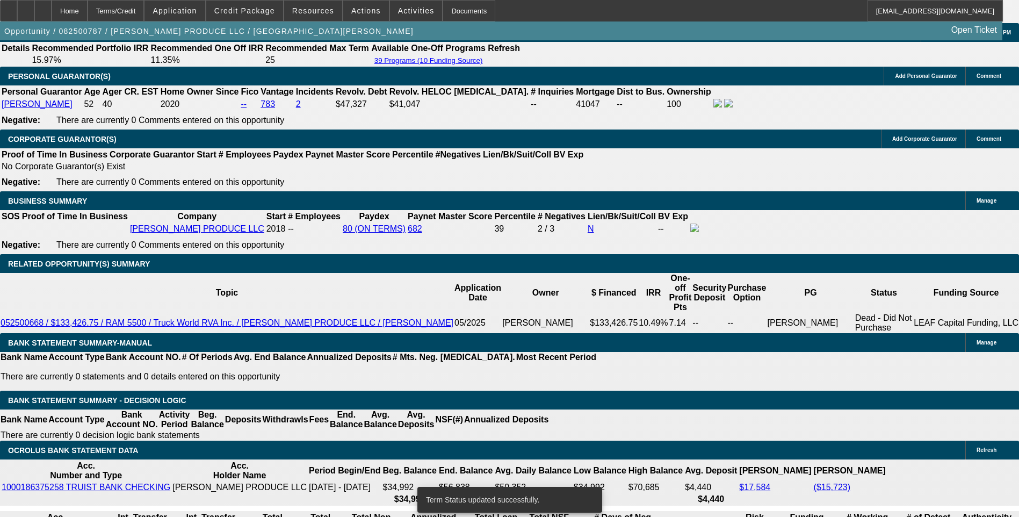
select select "0"
select select "6"
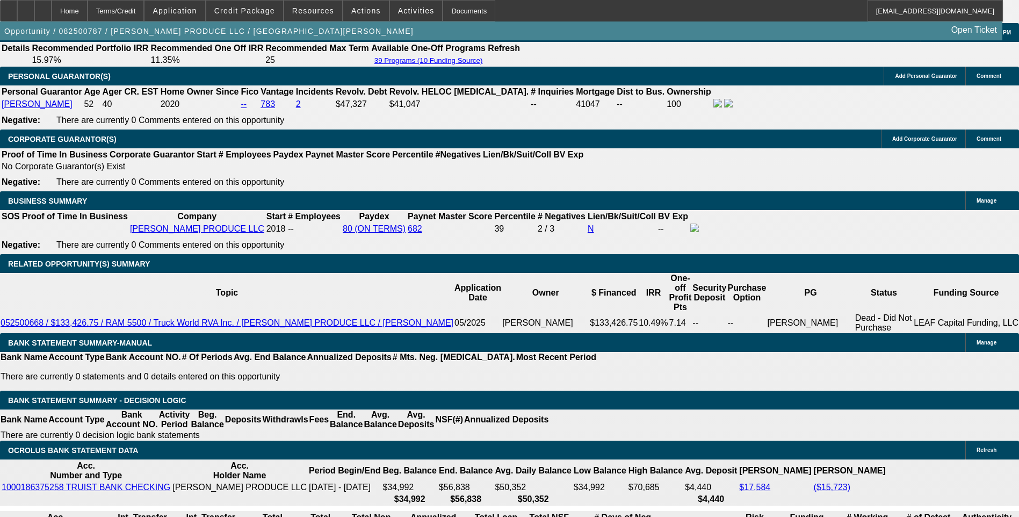
type input "UNKNOWN"
type input "3"
type input "$28,569.26"
type input "24"
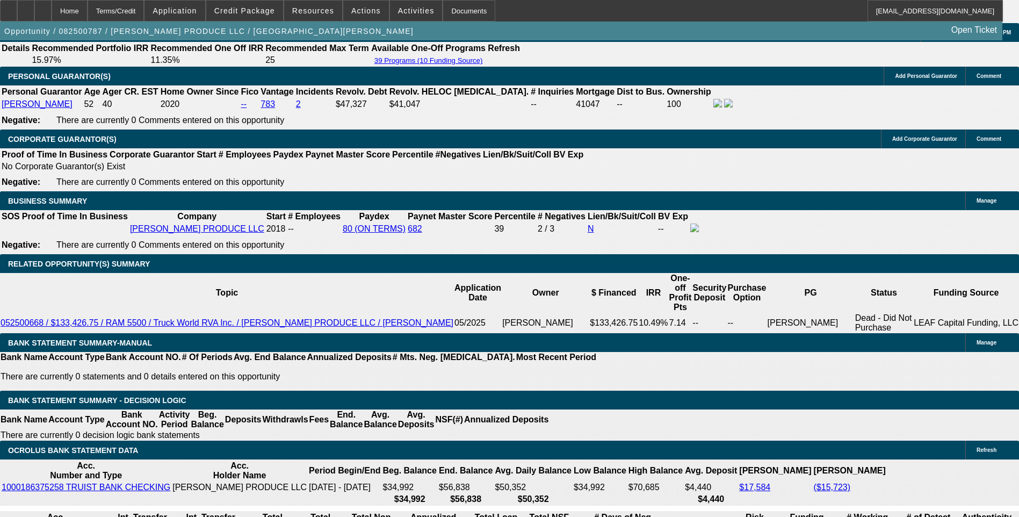
type input "$4.06"
type input "24"
type input "10."
type input "$3,890.49"
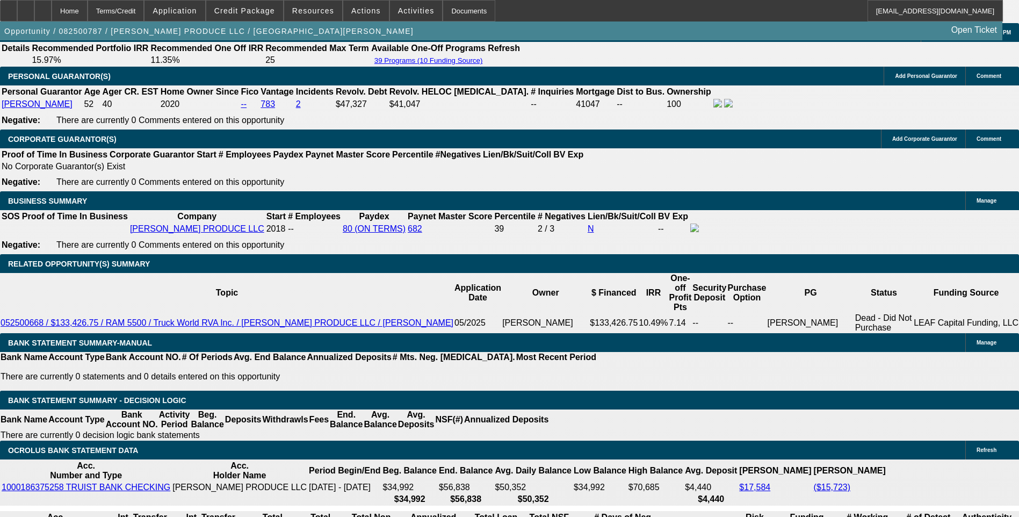
type input "10.9"
type input "$3,925.61"
type input "10.9"
type input "$3,925.00"
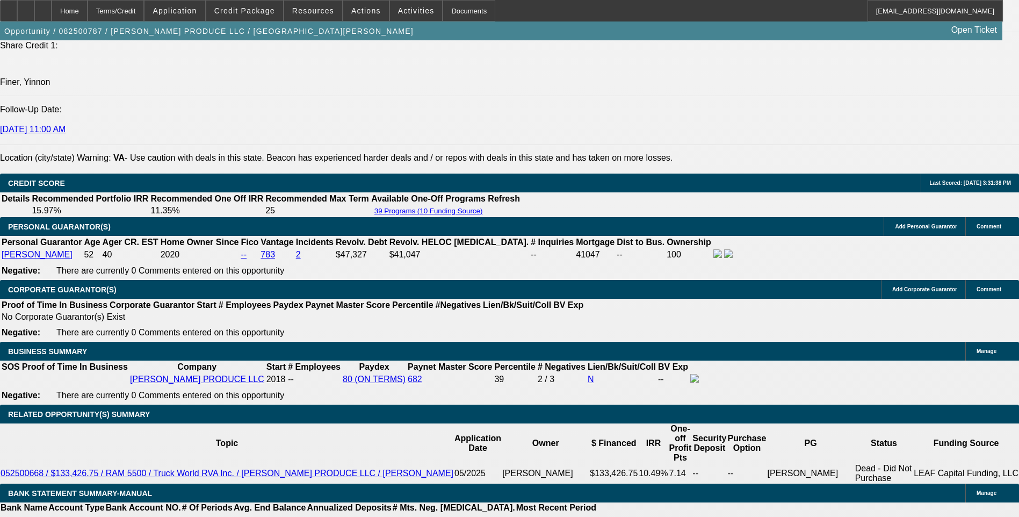
scroll to position [1451, 0]
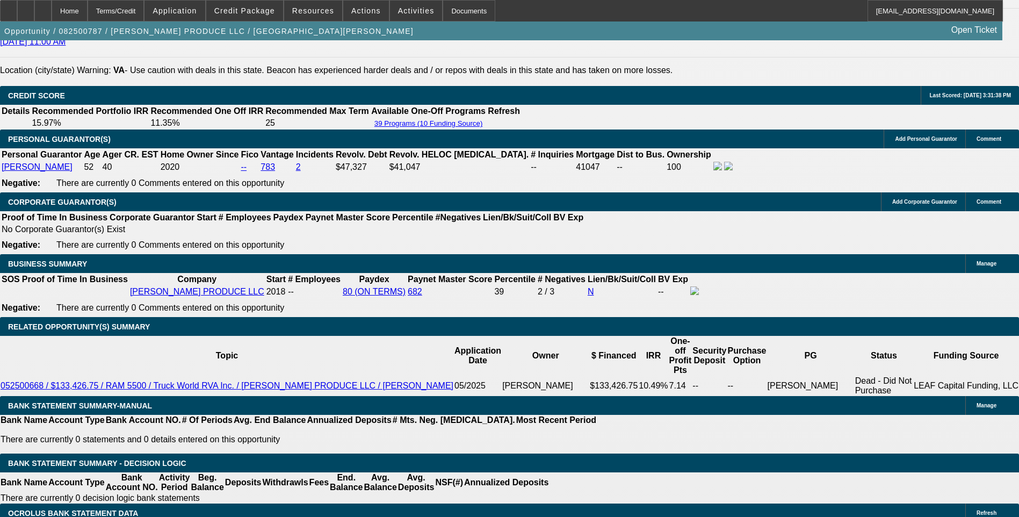
scroll to position [1558, 0]
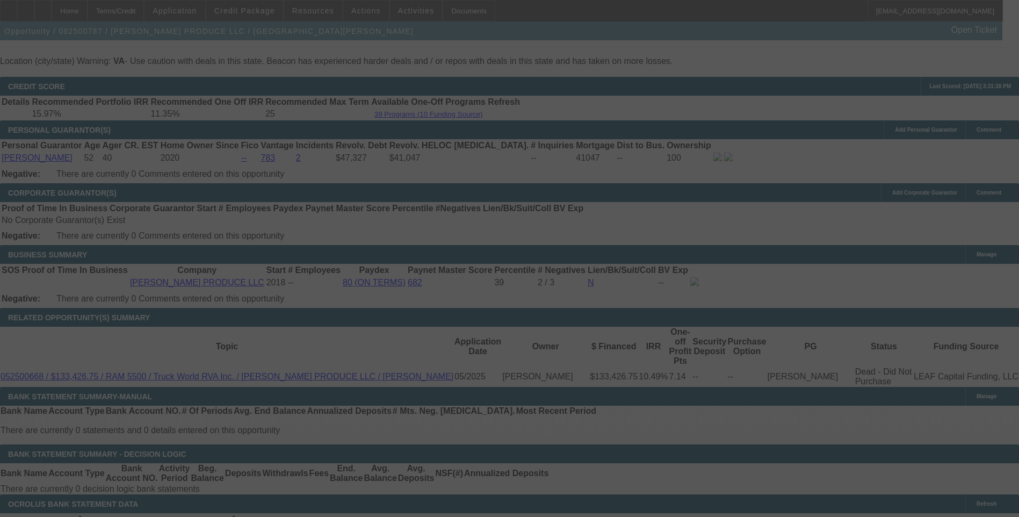
select select "0"
select select "6"
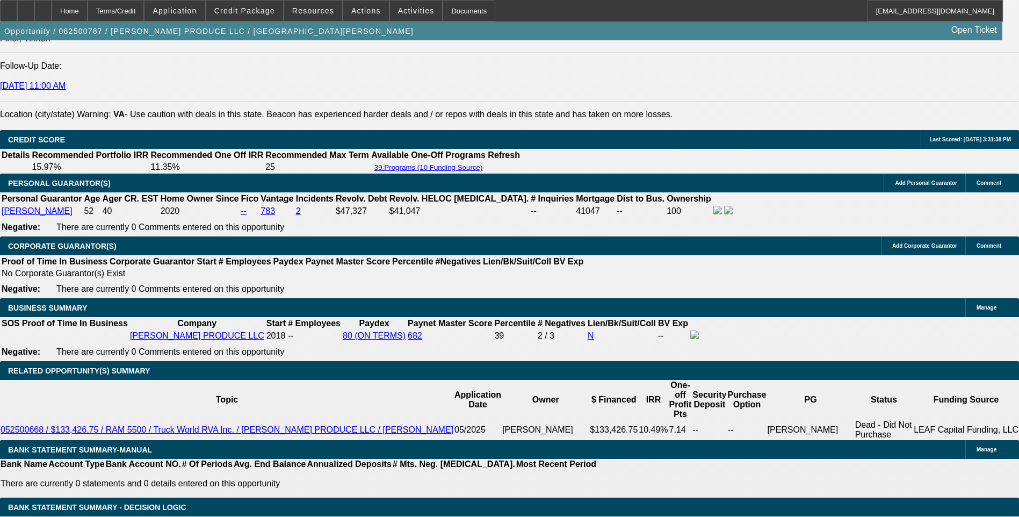
scroll to position [1505, 0]
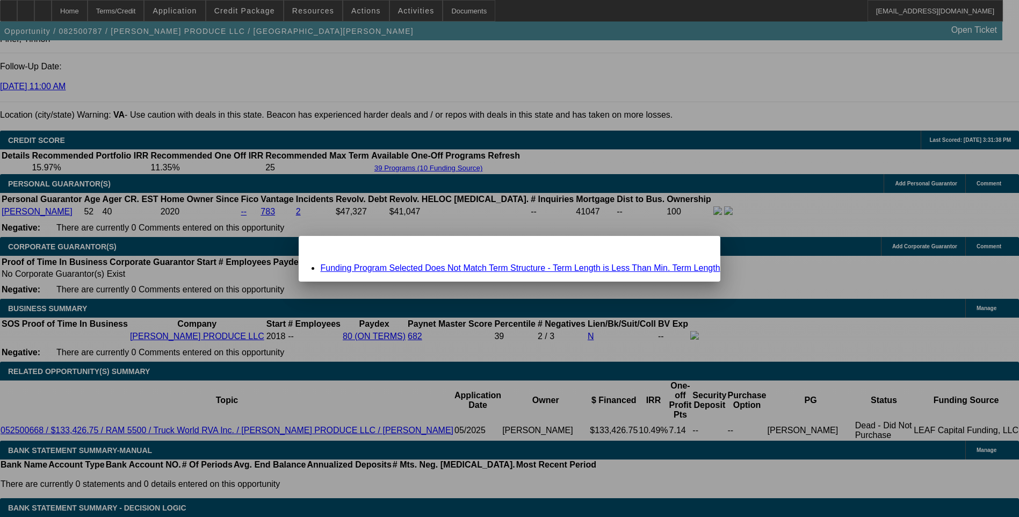
click at [540, 270] on link "Funding Program Selected Does Not Match Term Structure - Term Length is Less Th…" at bounding box center [520, 267] width 400 height 9
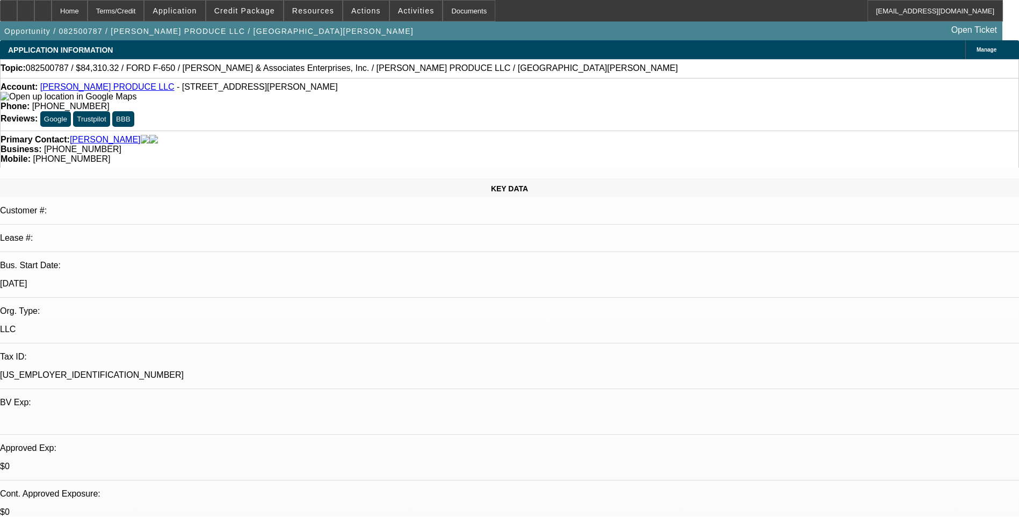
scroll to position [1505, 0]
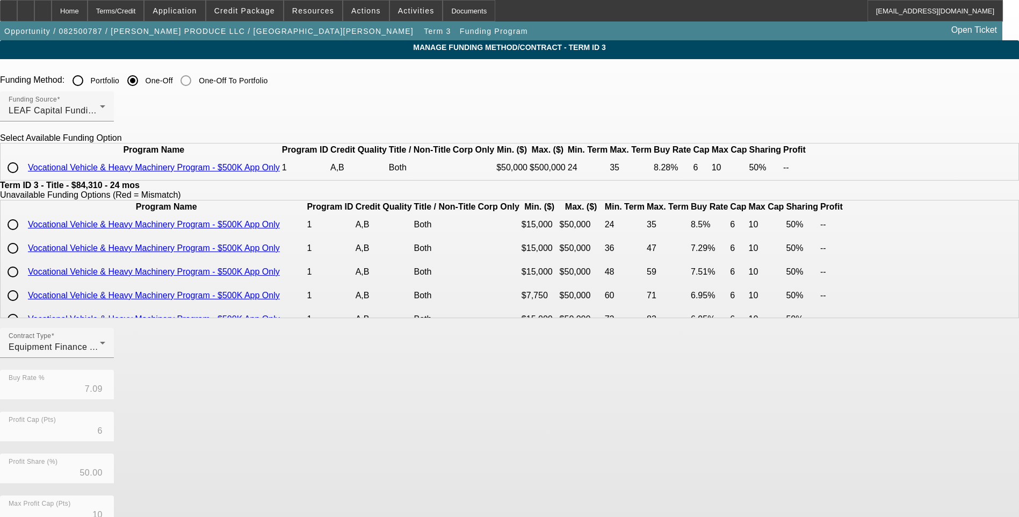
click at [24, 178] on input "radio" at bounding box center [12, 167] width 21 height 21
radio input "true"
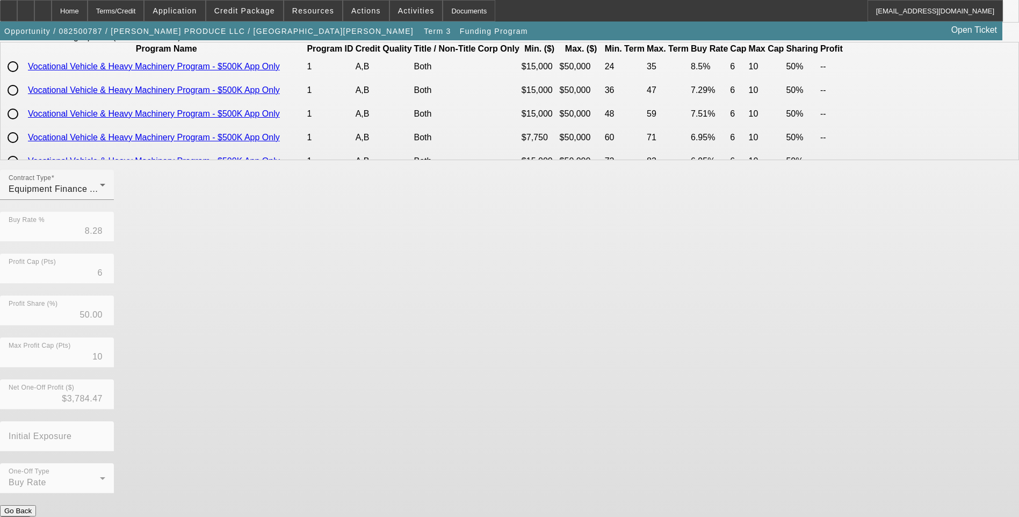
scroll to position [163, 0]
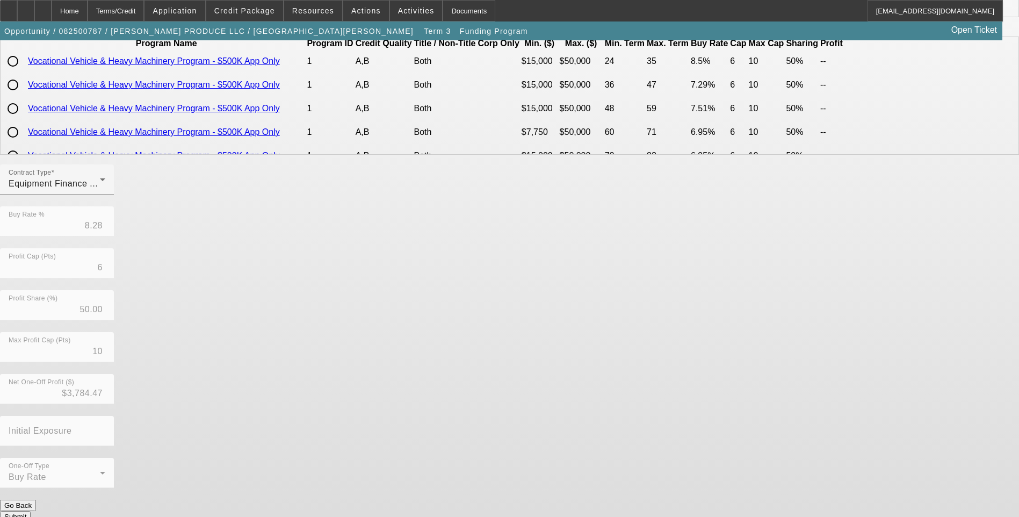
click at [31, 511] on button "Submit" at bounding box center [15, 516] width 31 height 11
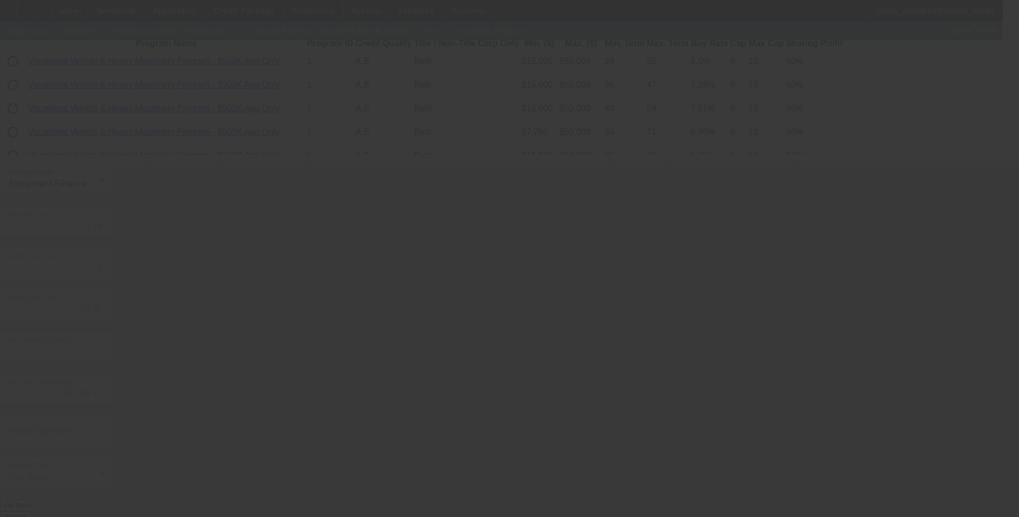
type input "7.09"
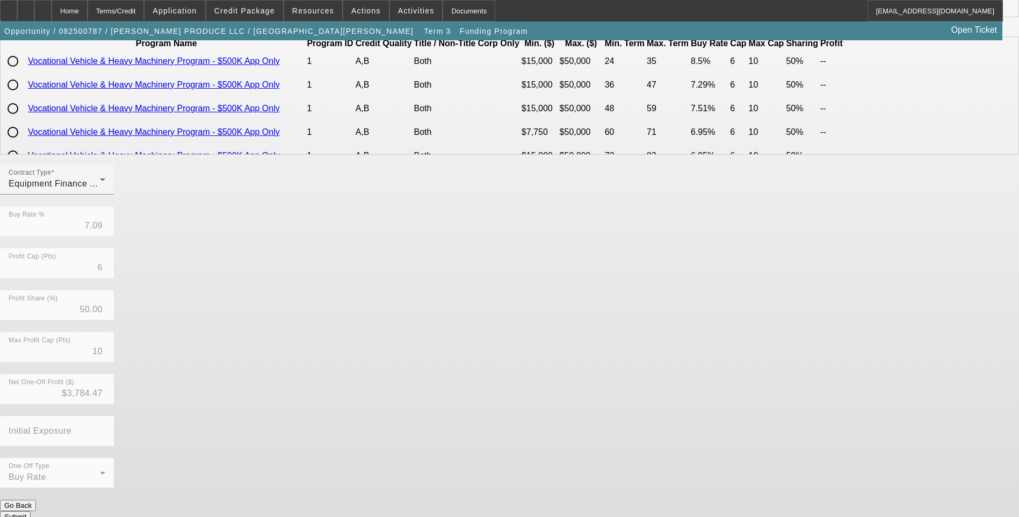
scroll to position [0, 0]
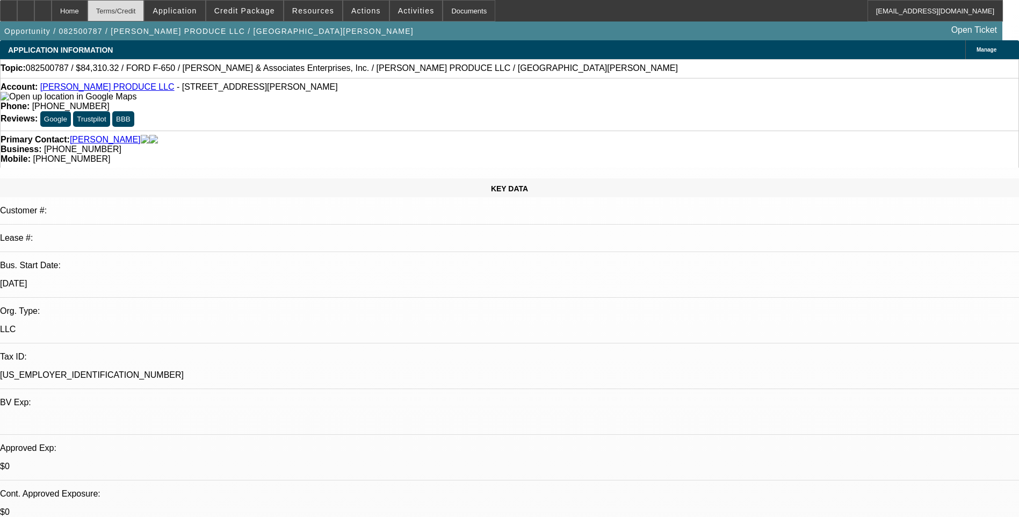
select select "0"
select select "6"
select select "0"
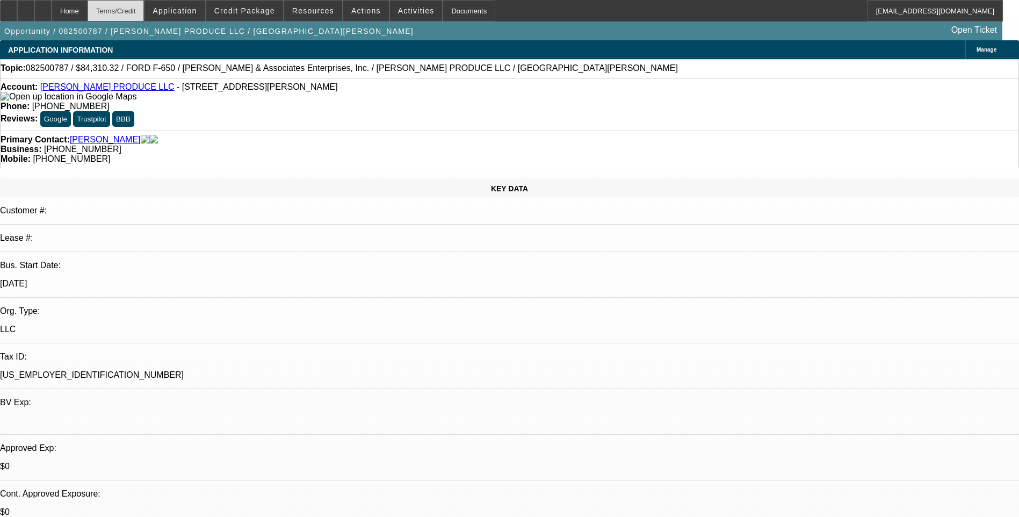
select select "0"
select select "6"
select select "0"
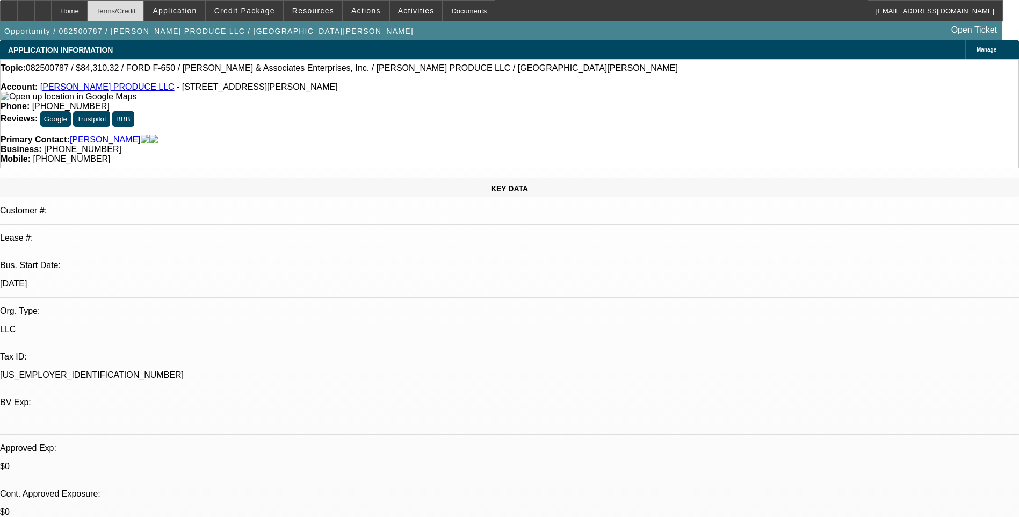
select select "0"
select select "6"
click at [145, 15] on div "Terms/Credit" at bounding box center [116, 10] width 57 height 21
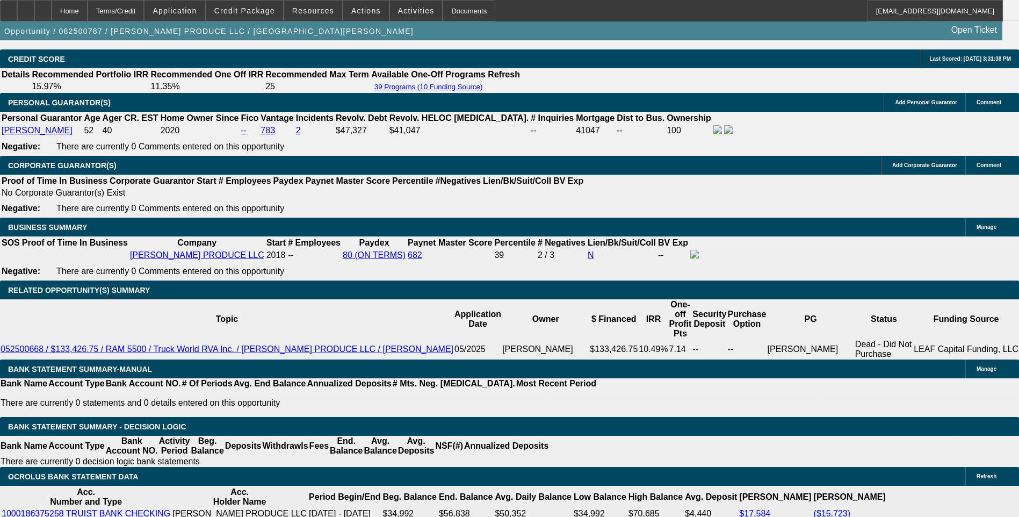
scroll to position [1612, 0]
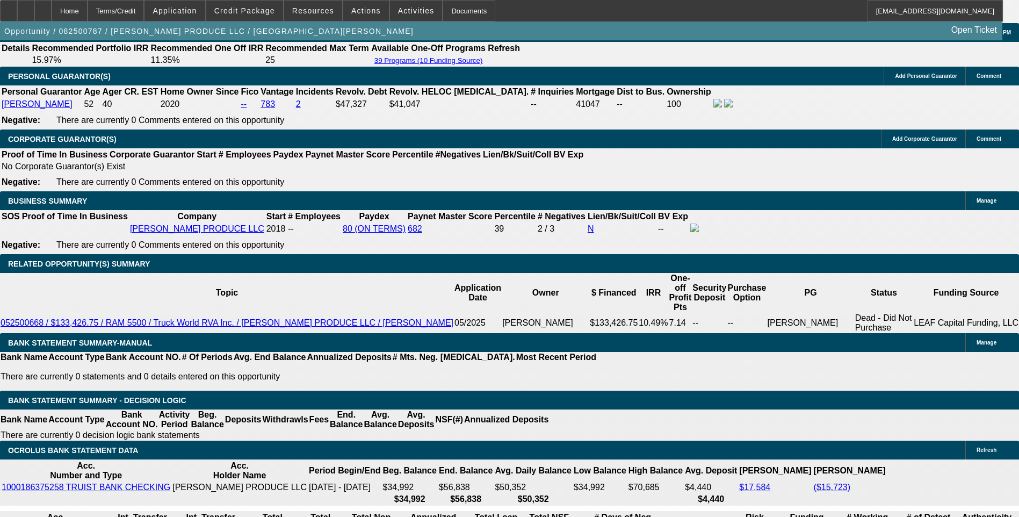
type input "39"
type input "UNKNOWN"
type input "3940"
type input "11.3"
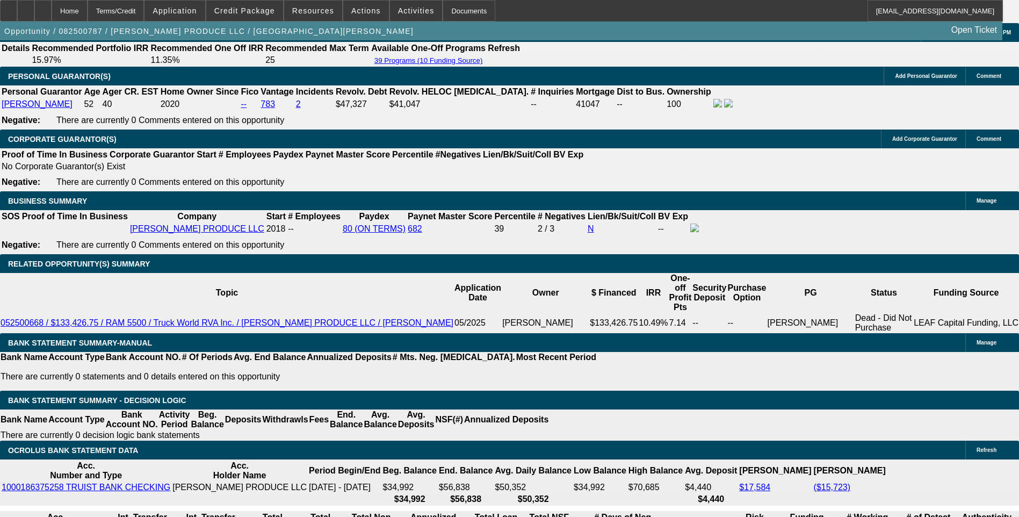
type input "$3,940.00"
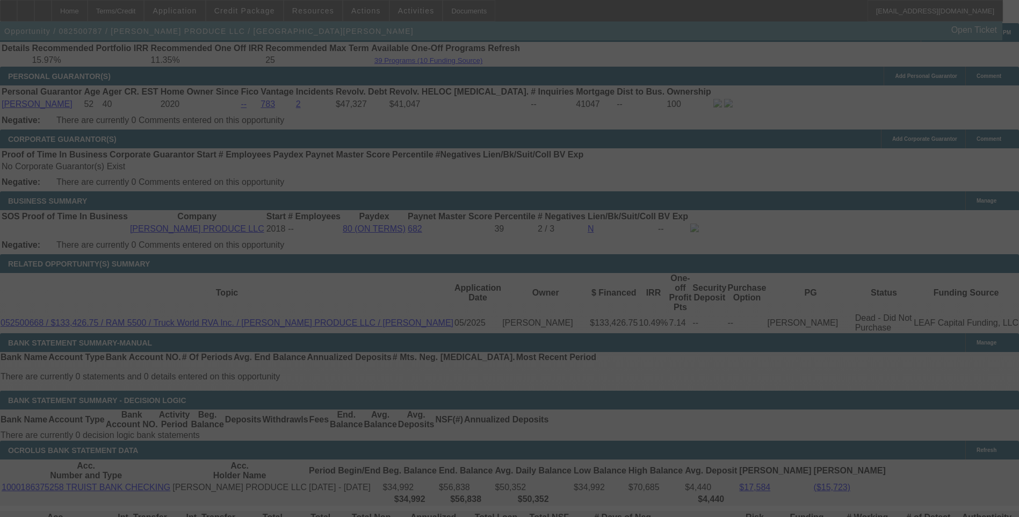
select select "0"
select select "6"
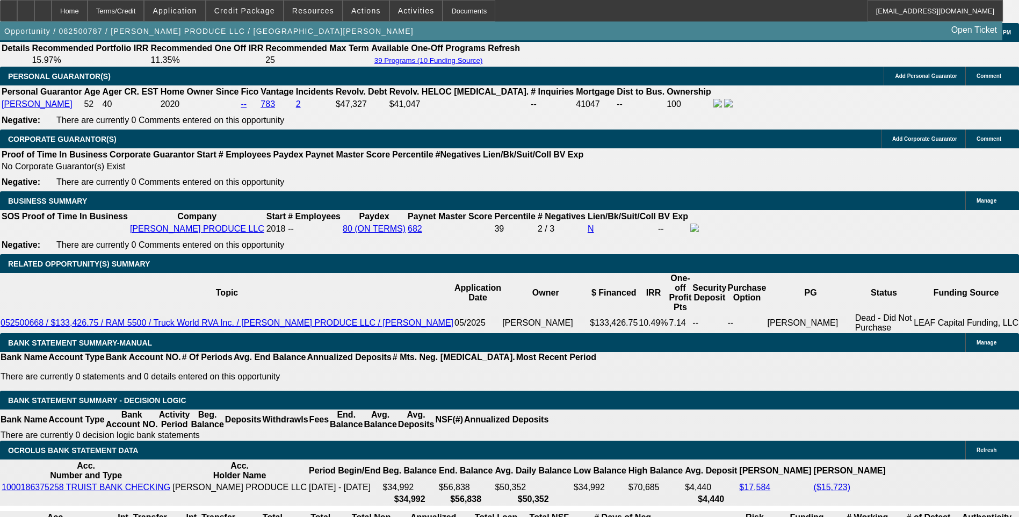
type input "394"
type input "UNKNOWN"
type input "39"
type input "3950"
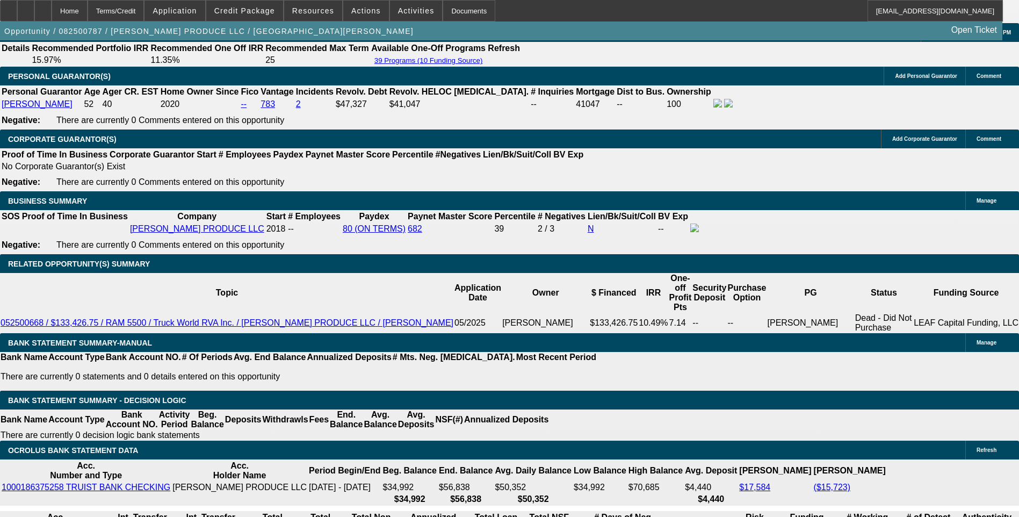
type input "11.5"
type input "$3,950.00"
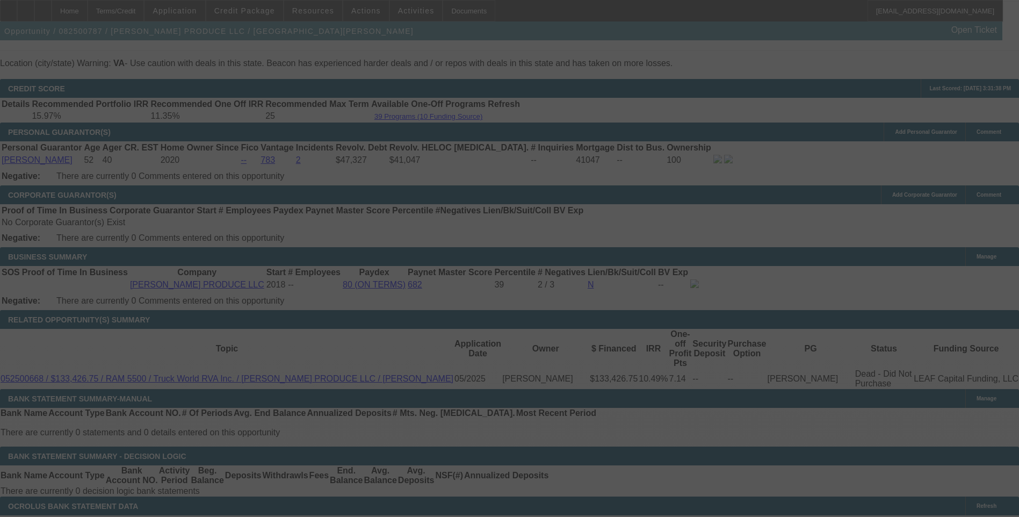
scroll to position [1558, 0]
select select "0"
select select "6"
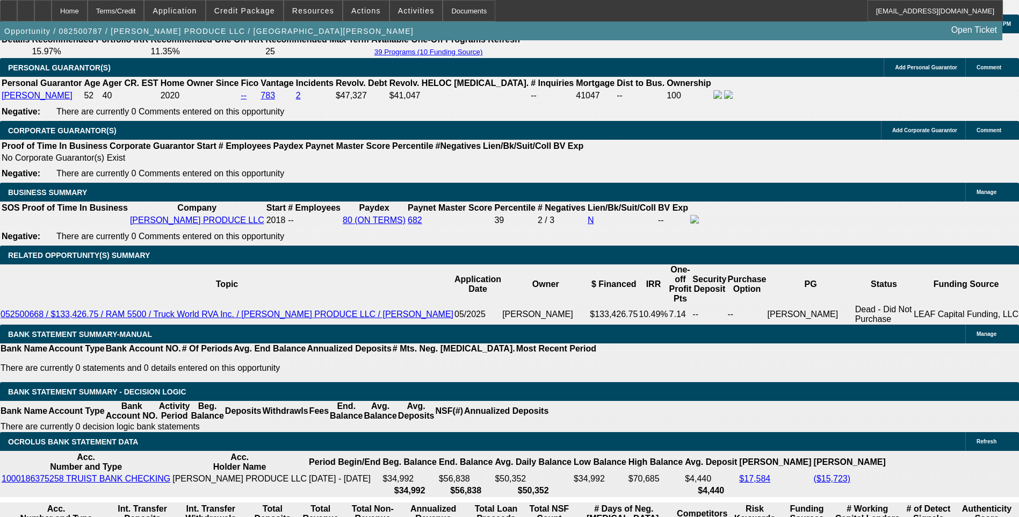
scroll to position [1934, 0]
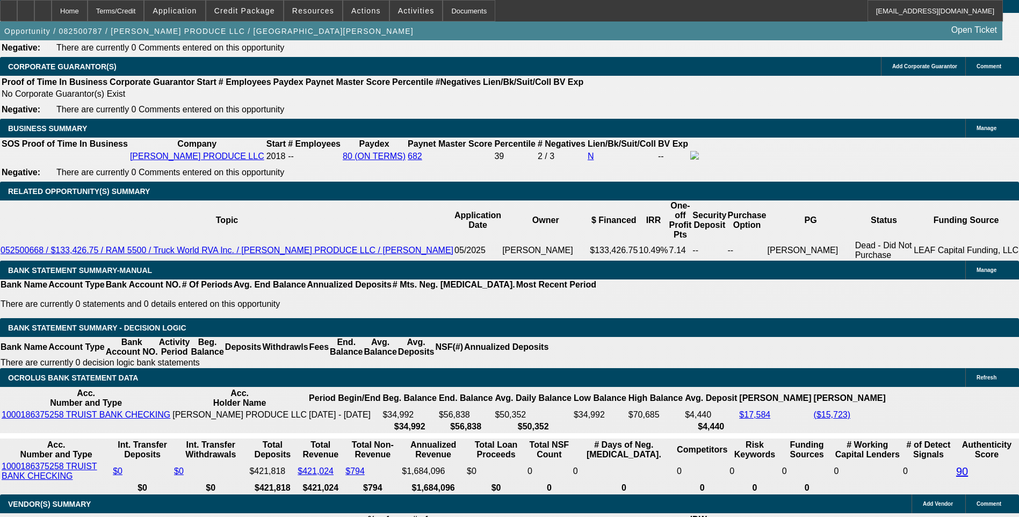
scroll to position [1666, 0]
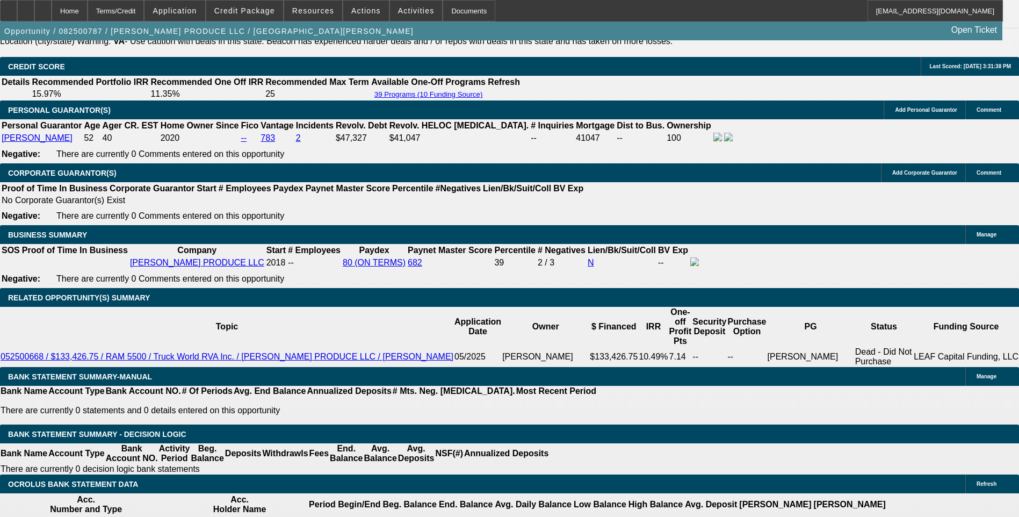
scroll to position [1612, 0]
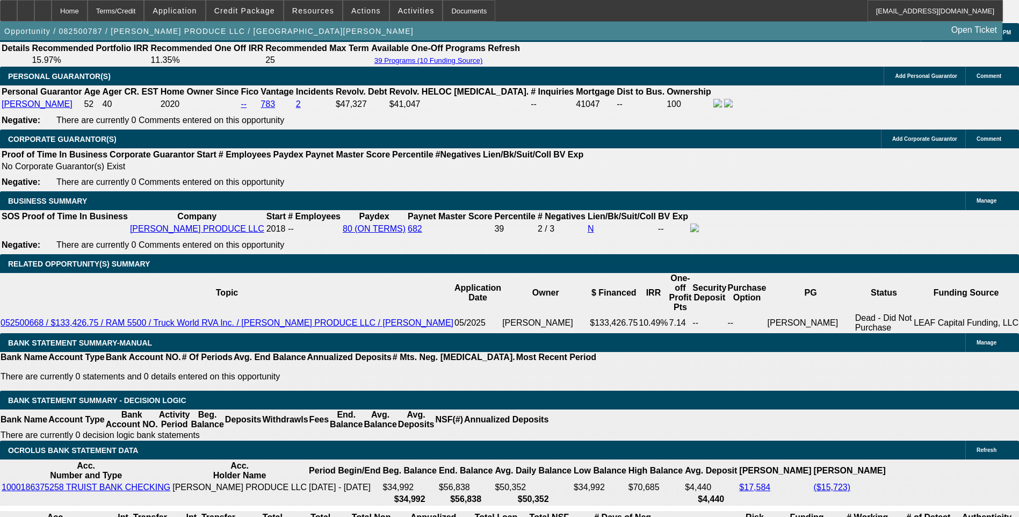
type input "UNKNOWN"
type input "2"
type input "$42,763.27"
type input "30"
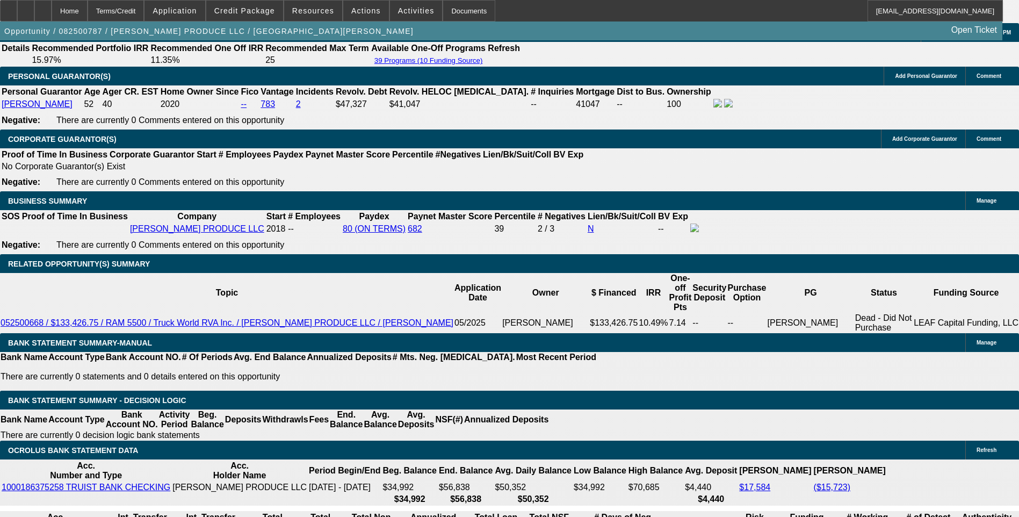
type input "$6.09"
type input "30"
type input "10"
type input "$3,187.89"
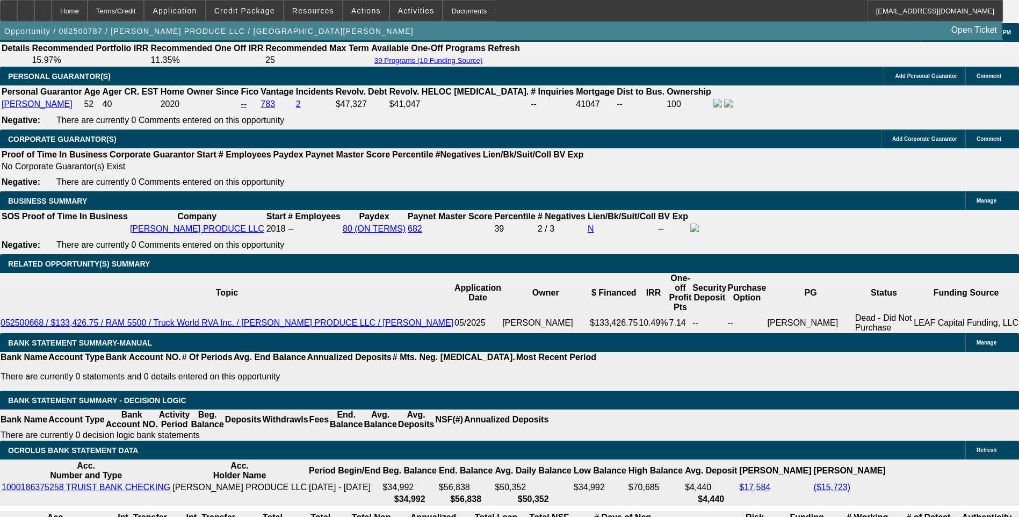
type input "10.9"
type input "$3,223.29"
type input "10.9"
type input "322"
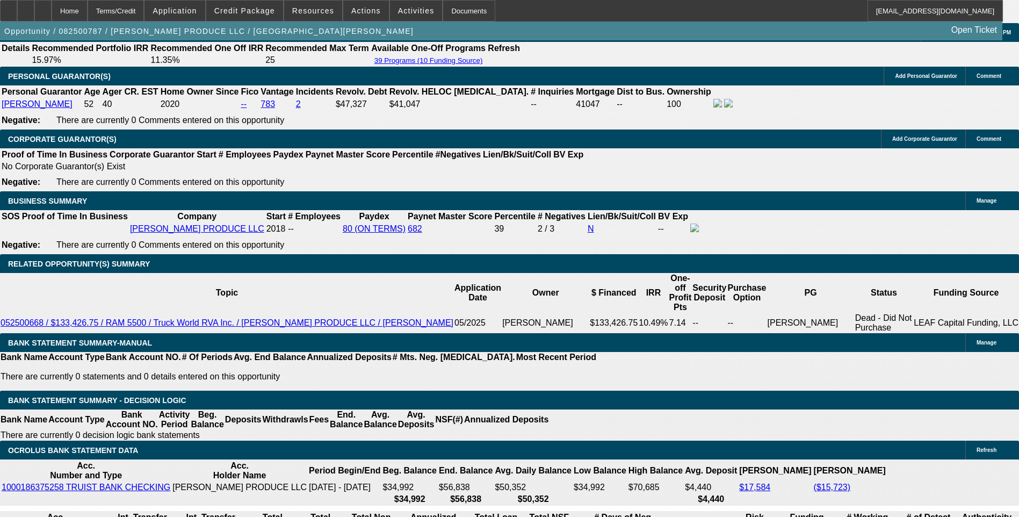
type input "3225"
type input "10.9"
type input "$3,225.00"
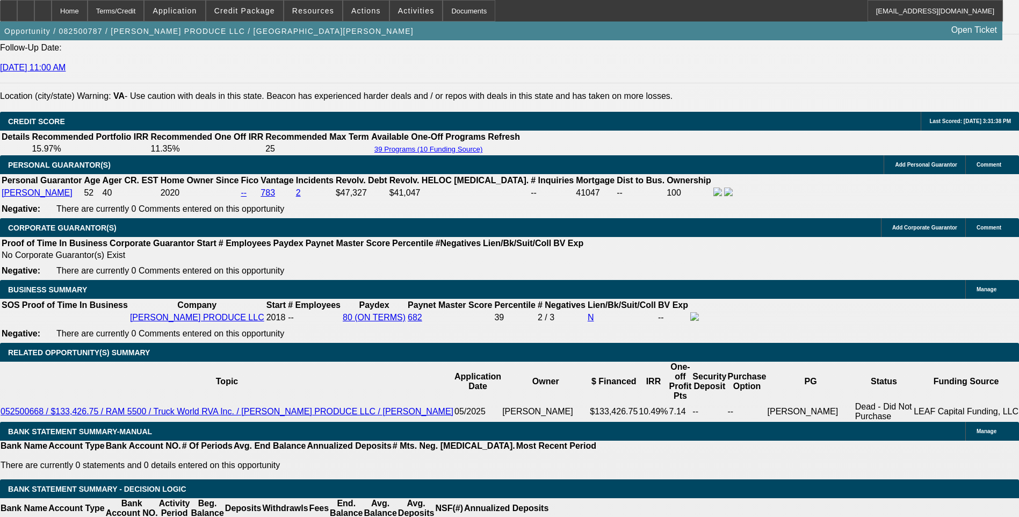
scroll to position [1505, 0]
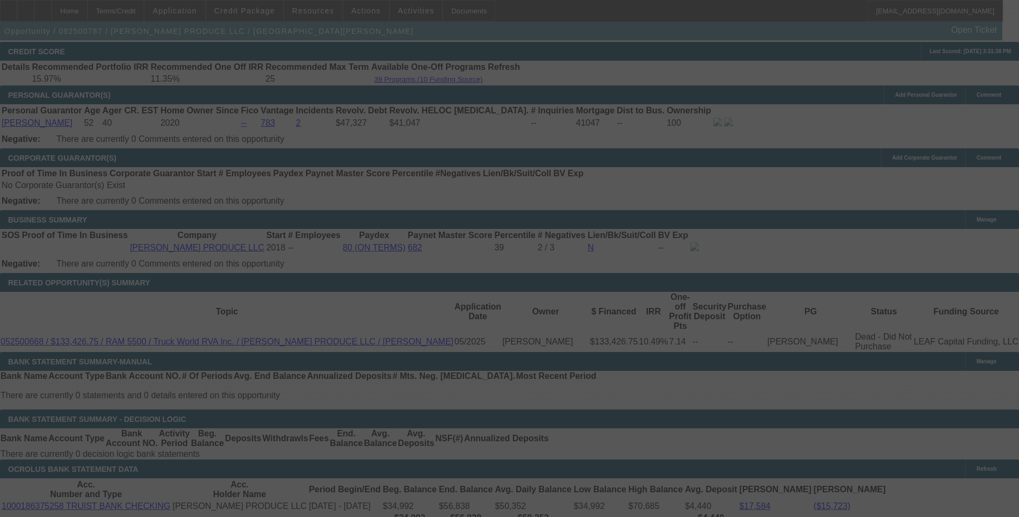
scroll to position [1612, 0]
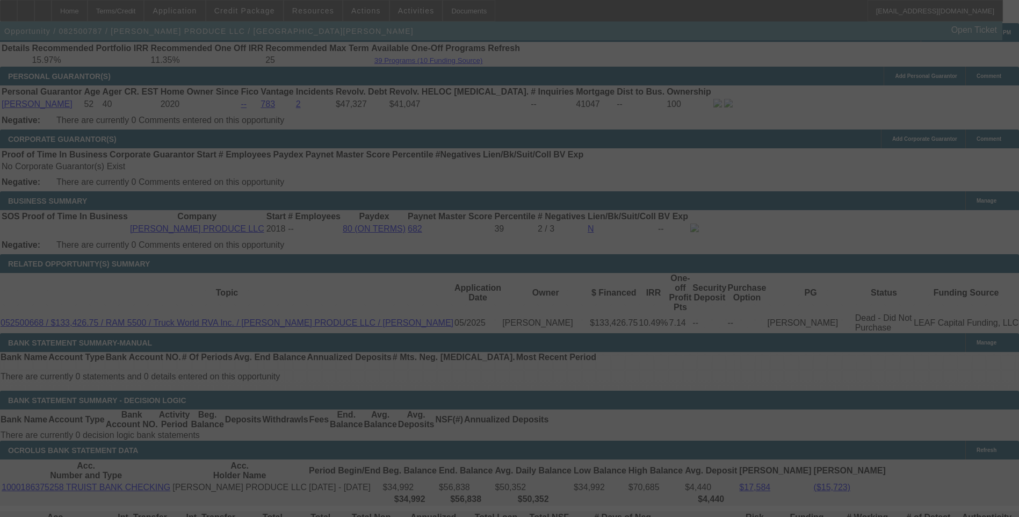
select select "0"
select select "6"
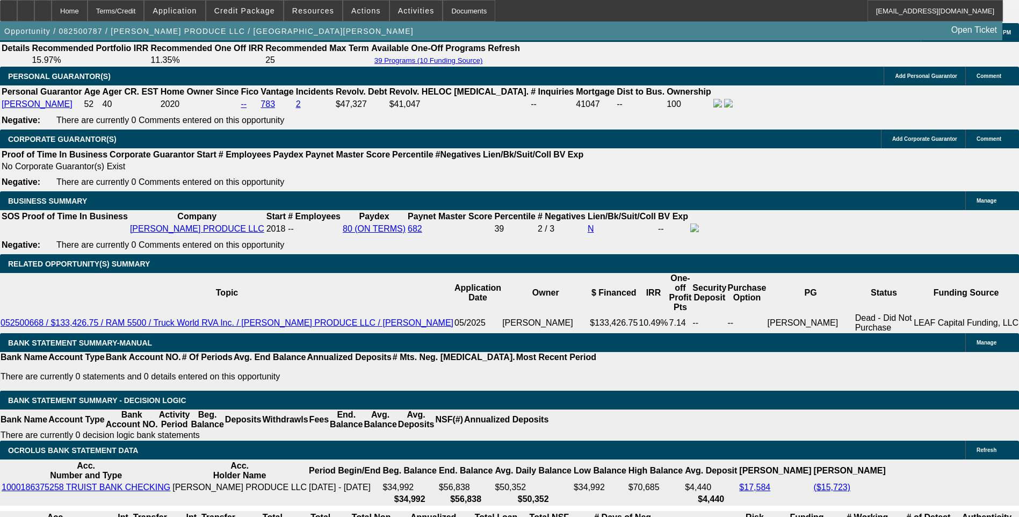
type input "UNKNOWN"
type input "1.9"
type input "$2,879.84"
type input "11.9"
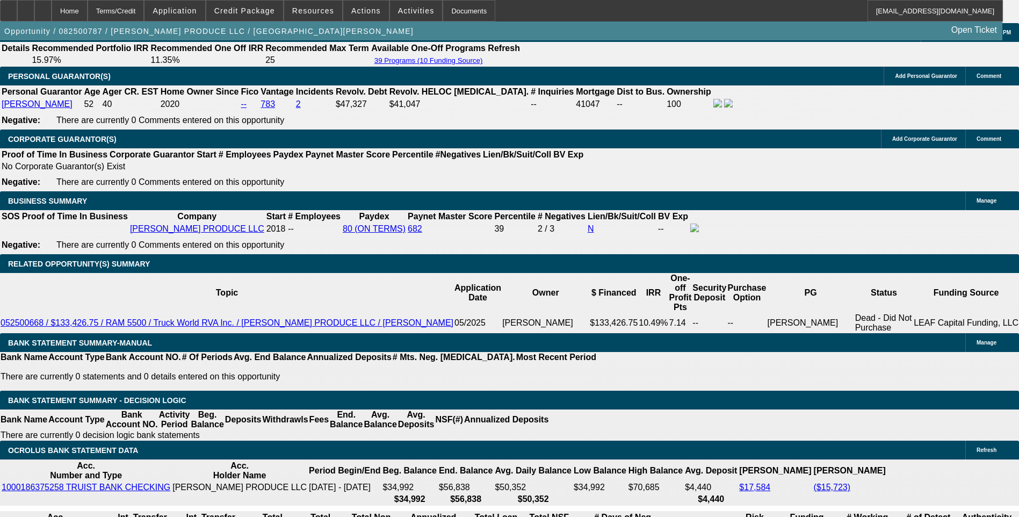
type input "$3,262.89"
type input "11."
type input "$3,227.24"
type input "11.5"
type input "$3,247.02"
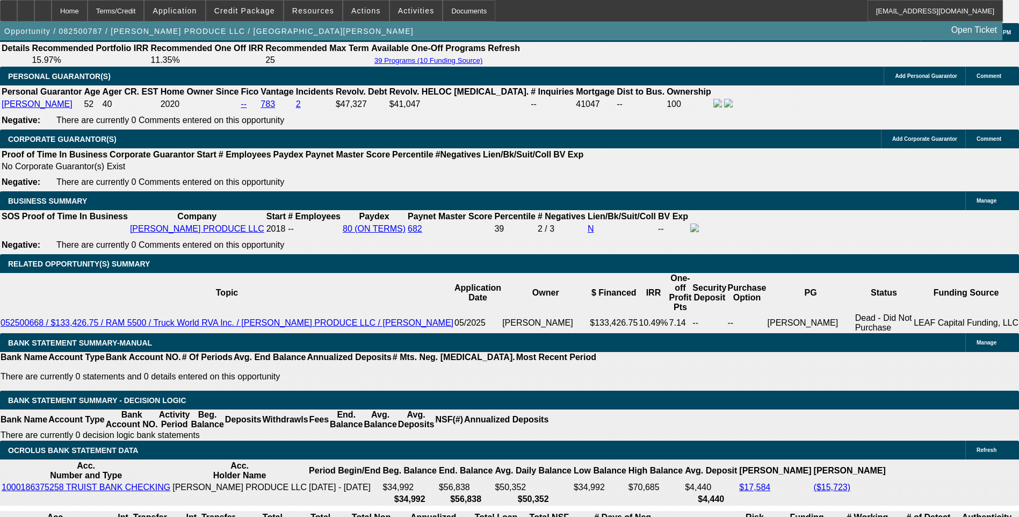
type input "11.5"
type input "324"
type input "3245"
type input "11.4"
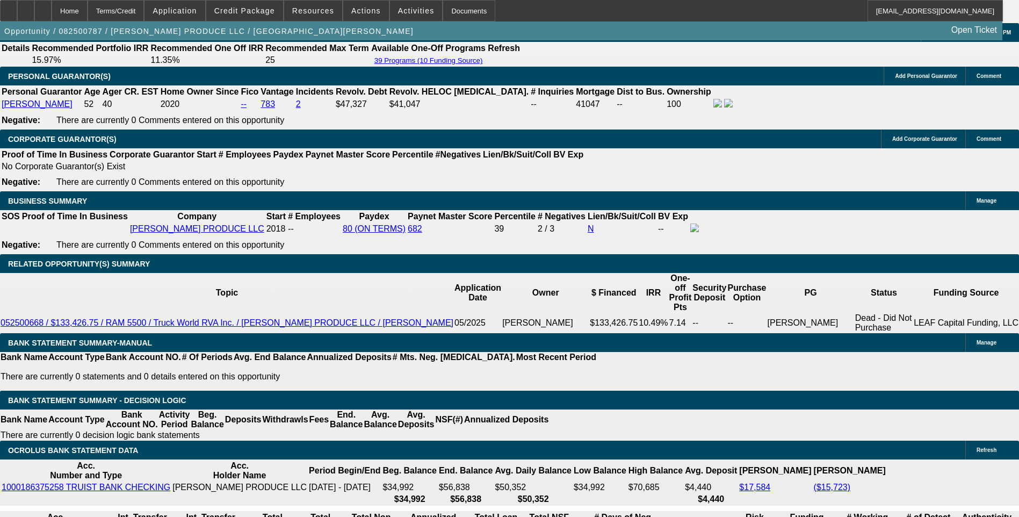
type input "$3,245.00"
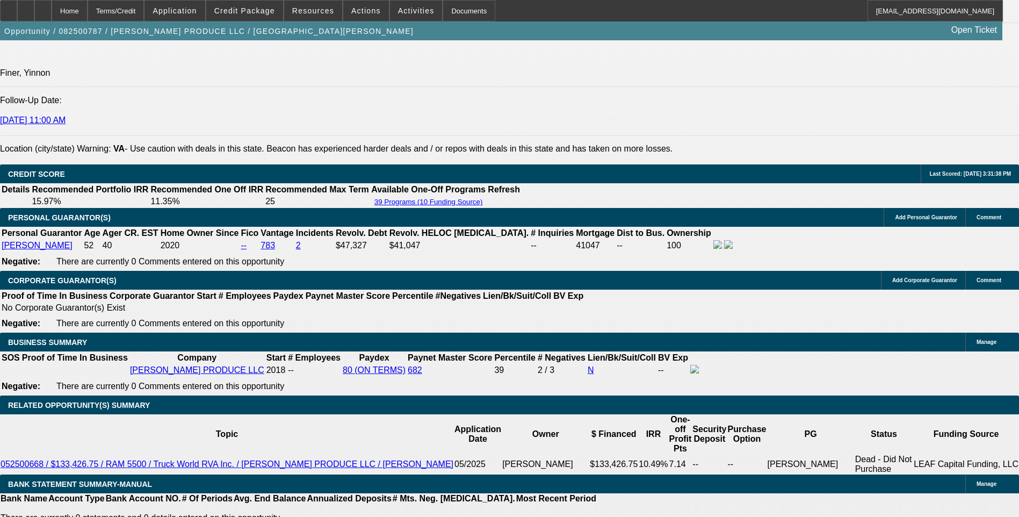
scroll to position [1451, 0]
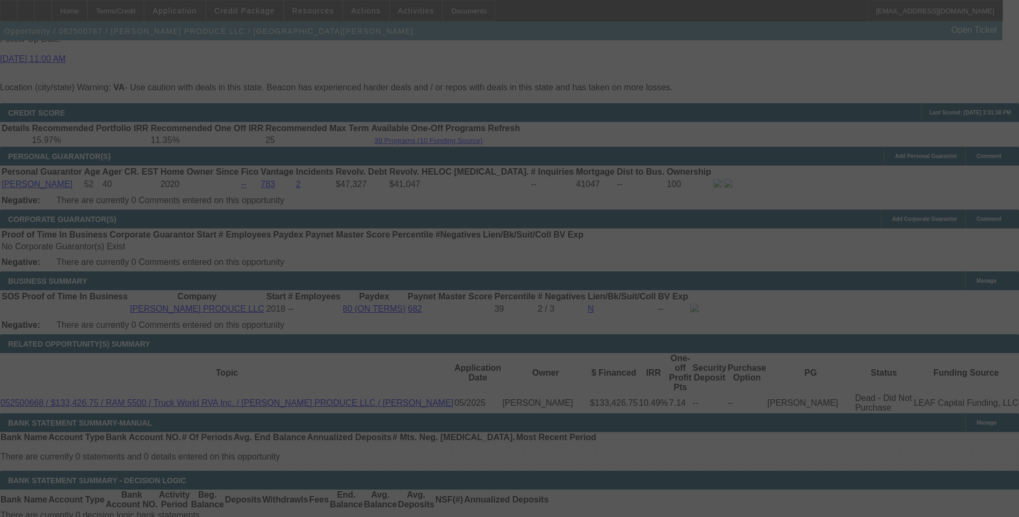
scroll to position [1558, 0]
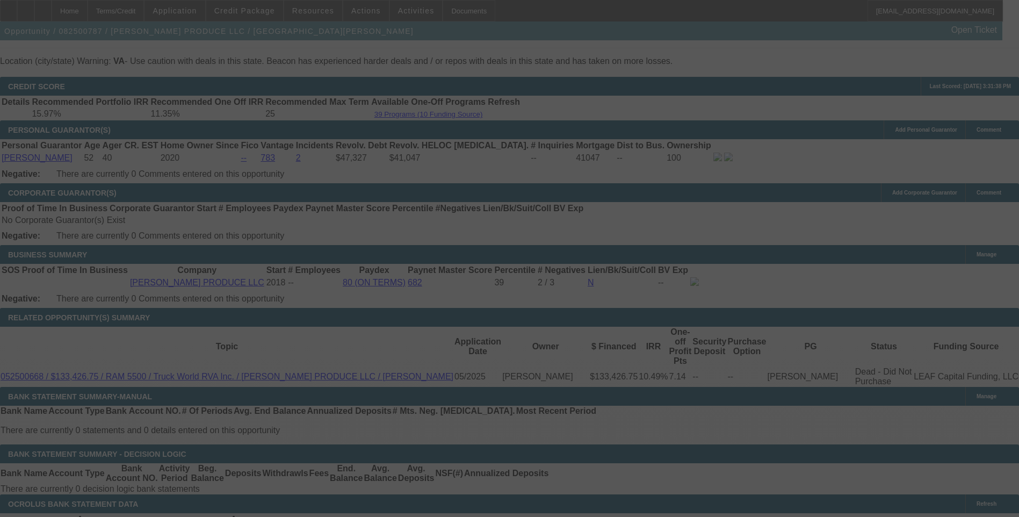
select select "0"
select select "6"
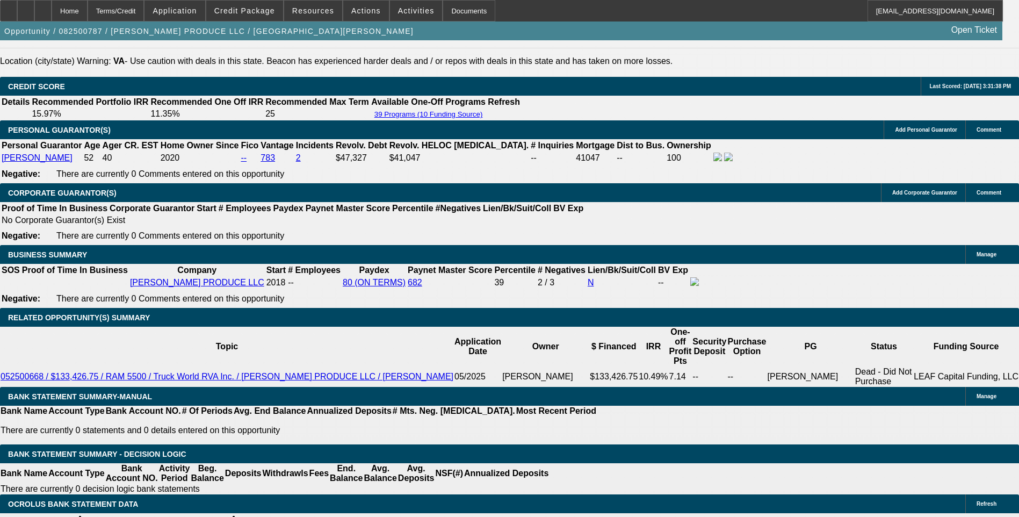
scroll to position [1612, 0]
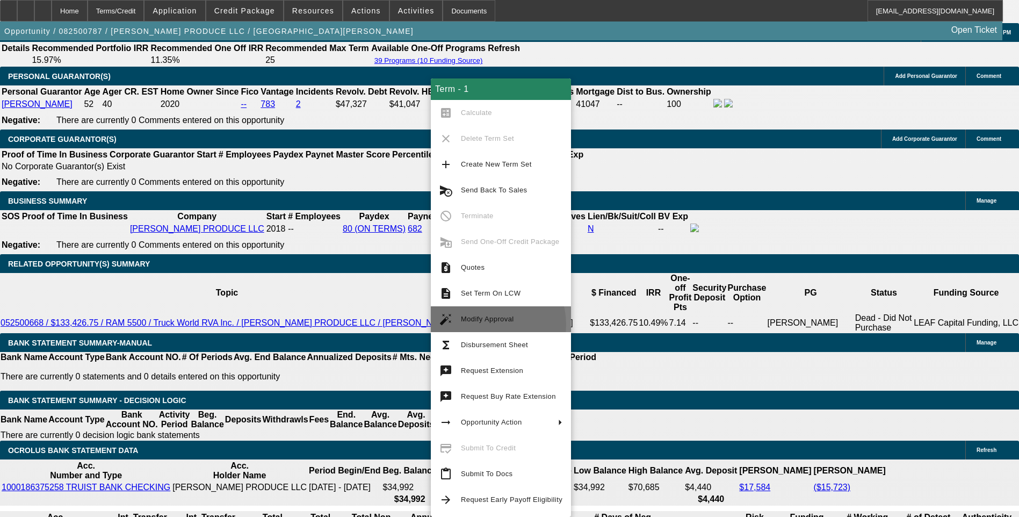
click at [485, 325] on span "Modify Approval" at bounding box center [512, 319] width 102 height 13
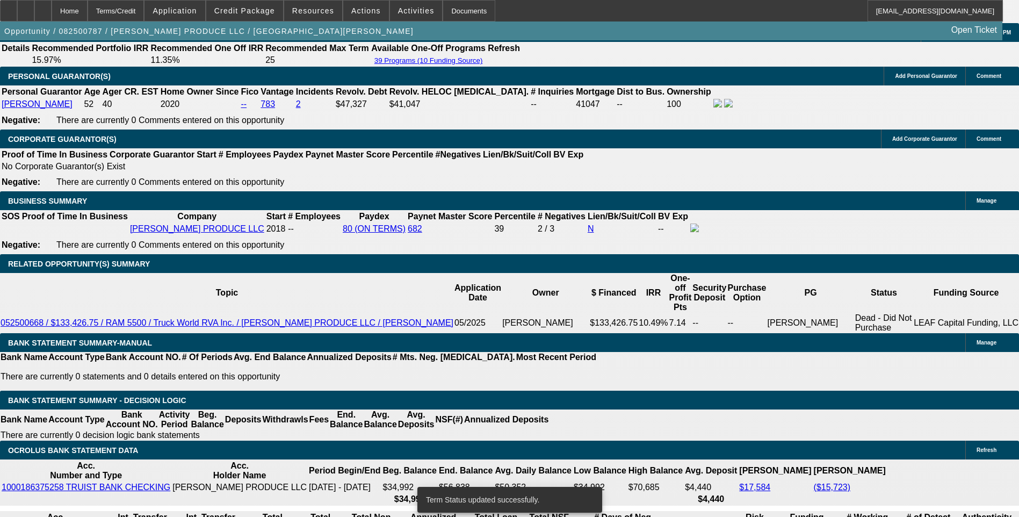
select select "0"
select select "6"
select select "0"
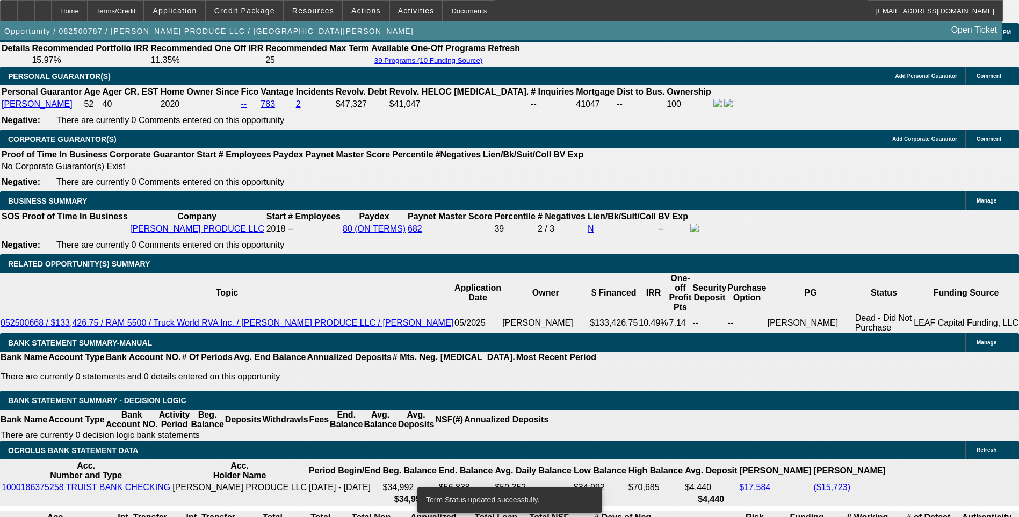
select select "0"
select select "6"
select select "0"
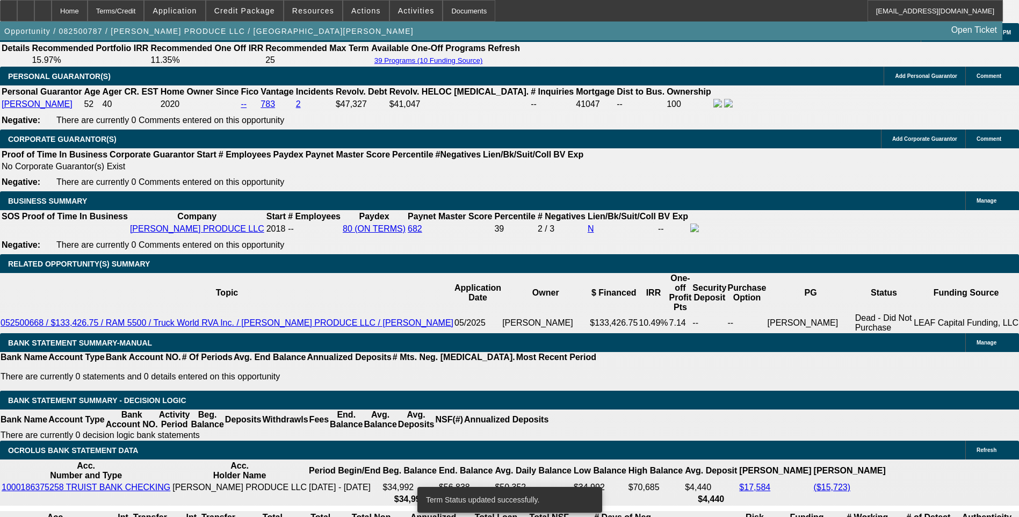
select select "0"
select select "6"
select select "0"
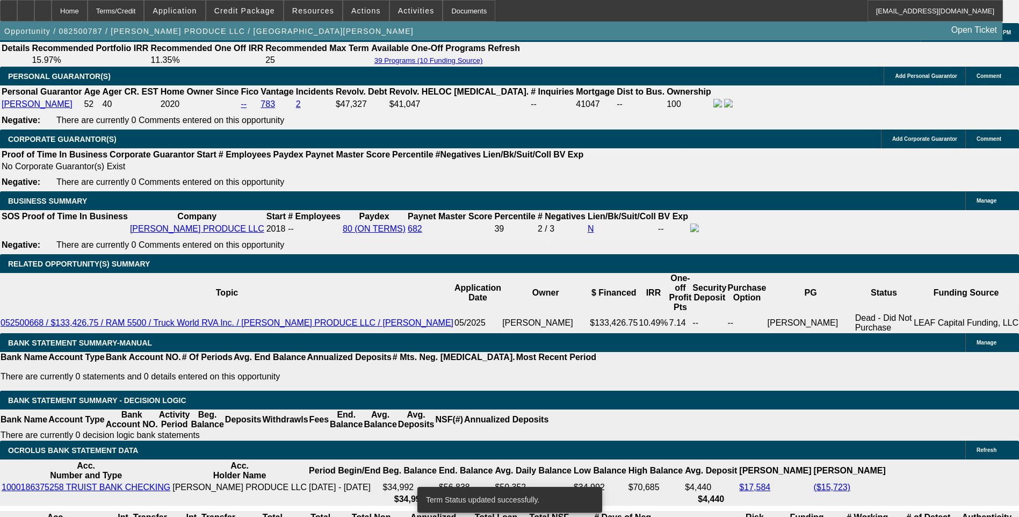
select select "6"
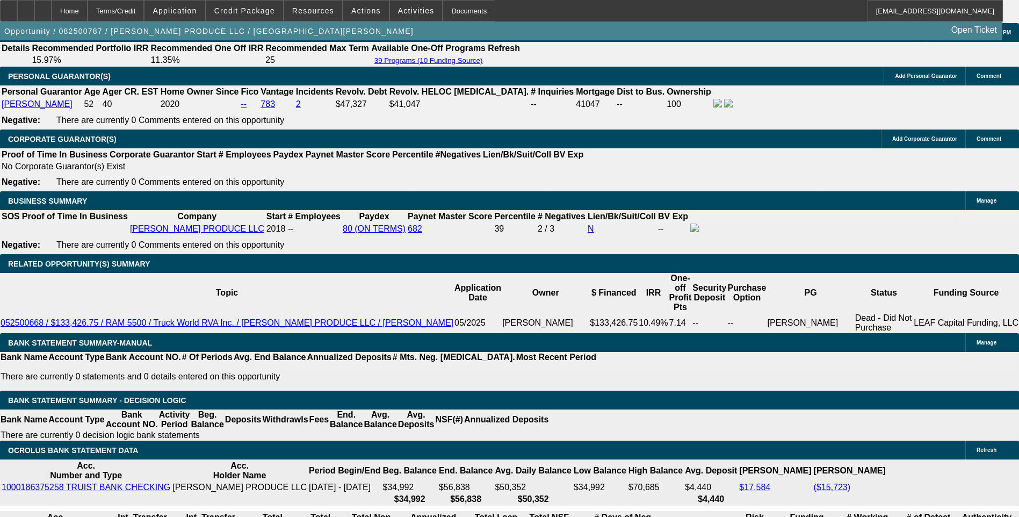
select select "0.15"
type input "$12,646.55"
type input "UNKNOWN"
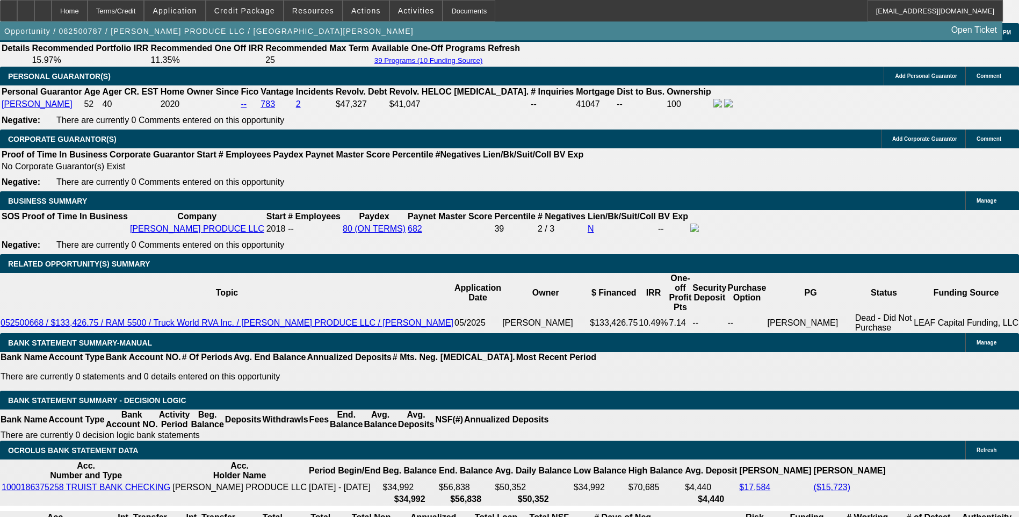
type input "230"
type input "2310"
type input "9.9"
type input "$2,310.00"
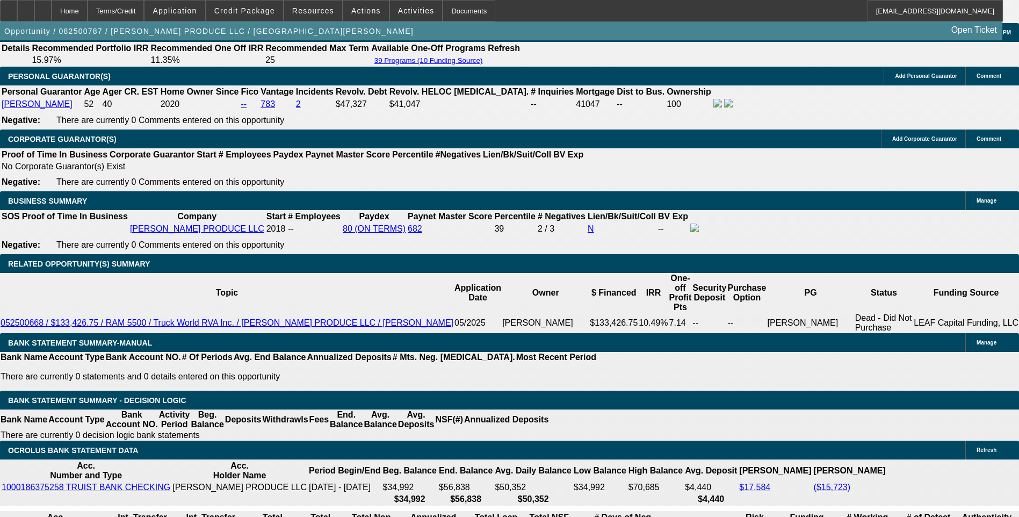
type input ".9"
type input "$2,018.40"
type input "1.9"
type input "$2,049.51"
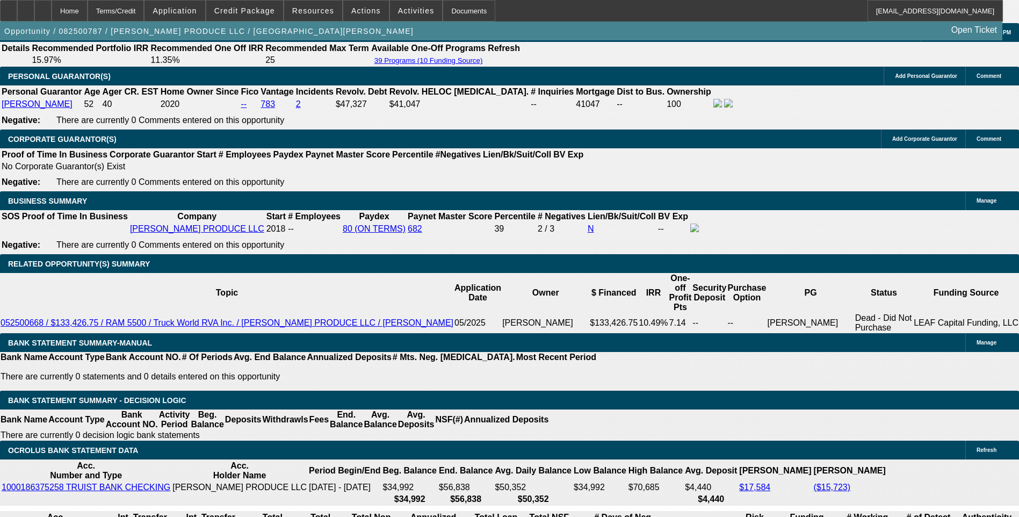
type input "10.9"
type input "$2,342.79"
type input "10.9"
type input "234"
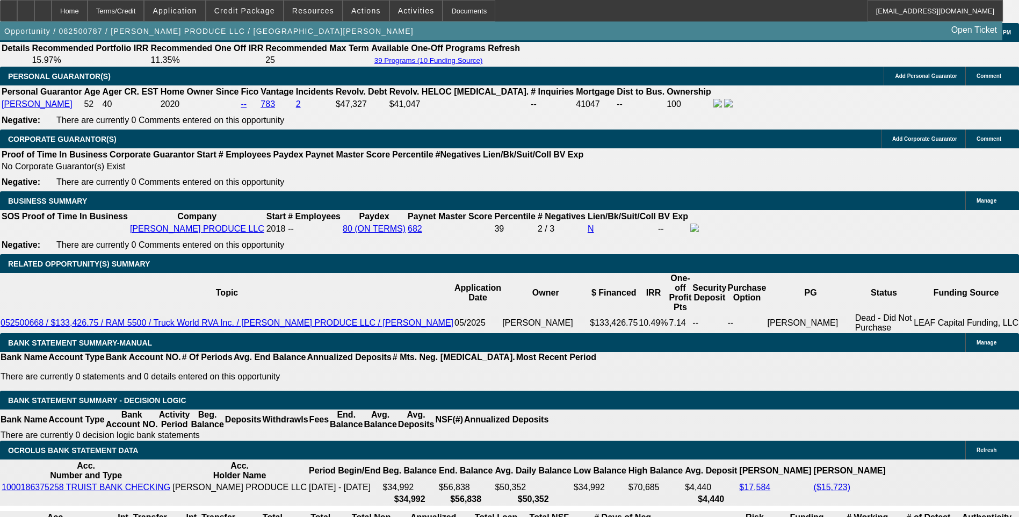
type input "10.9"
type input "2340"
type input "10.8"
type input "$2,340.00"
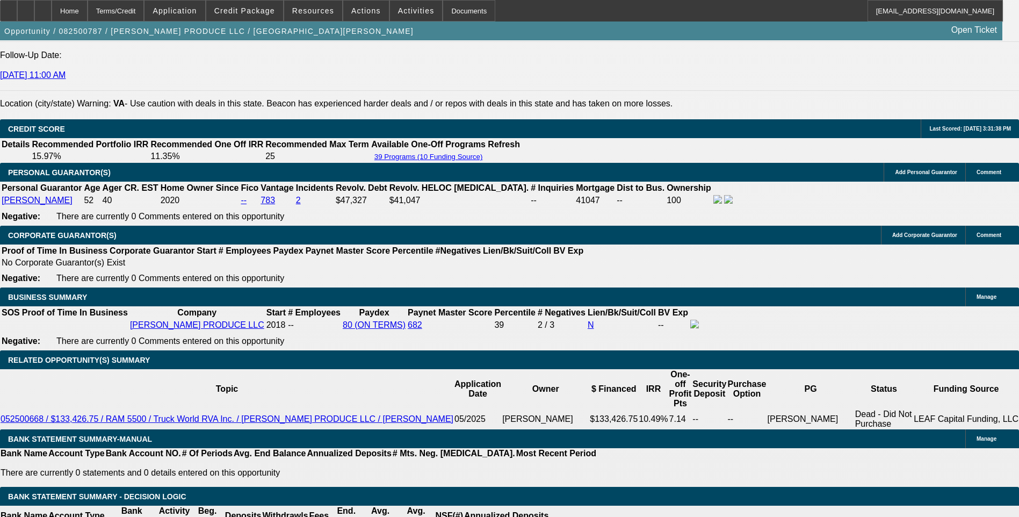
scroll to position [1505, 0]
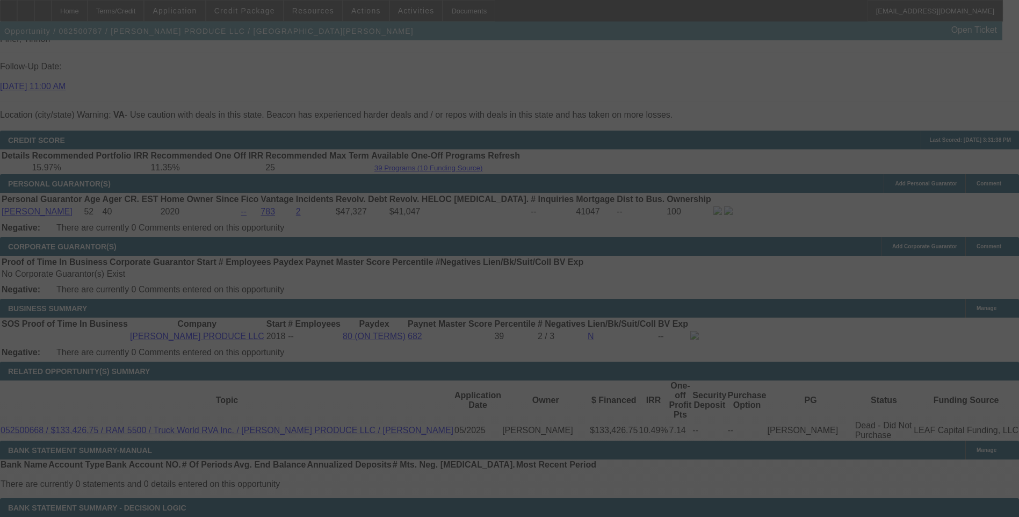
scroll to position [1558, 0]
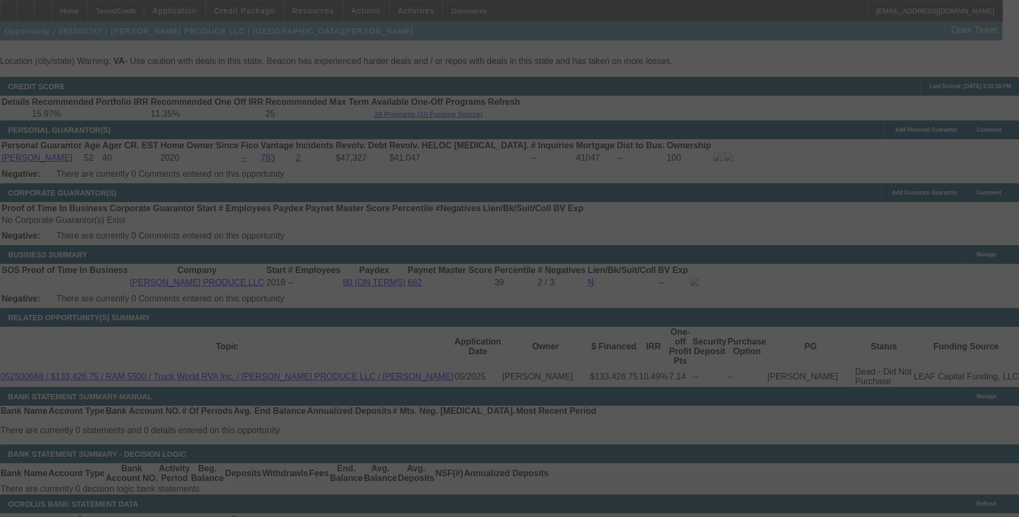
select select "0.15"
select select "0"
select select "6"
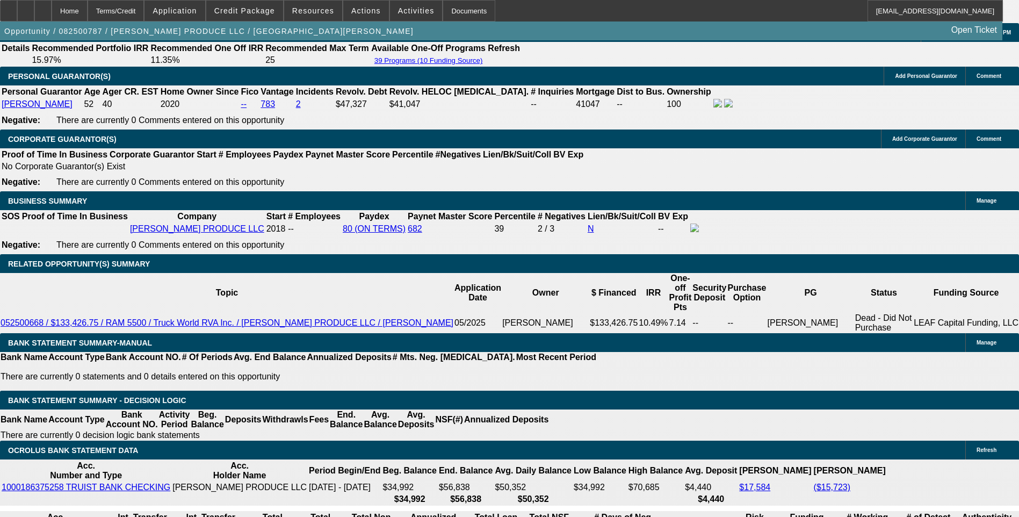
scroll to position [224, 0]
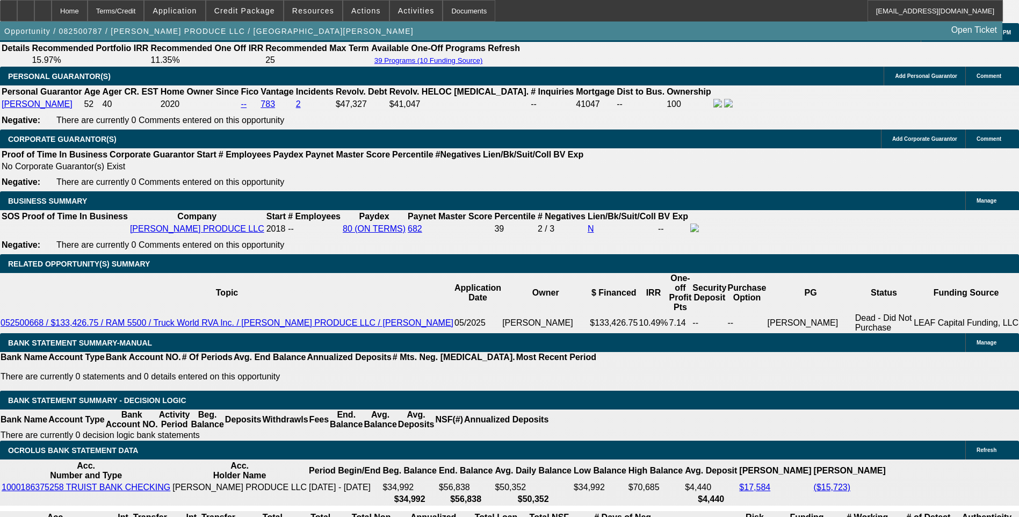
scroll to position [0, 0]
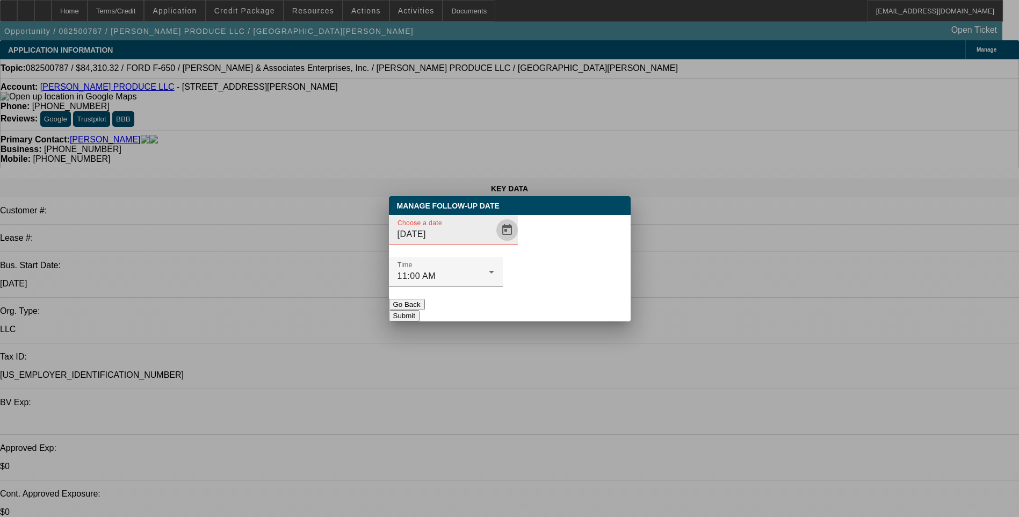
click at [494, 243] on span "Open calendar" at bounding box center [507, 230] width 26 height 26
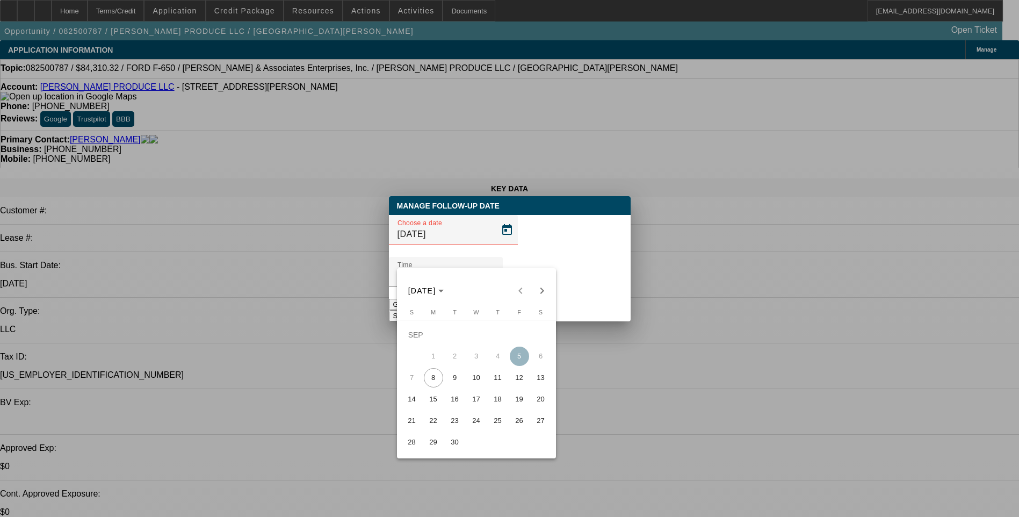
click at [453, 379] on span "9" at bounding box center [454, 377] width 19 height 19
type input "[DATE]"
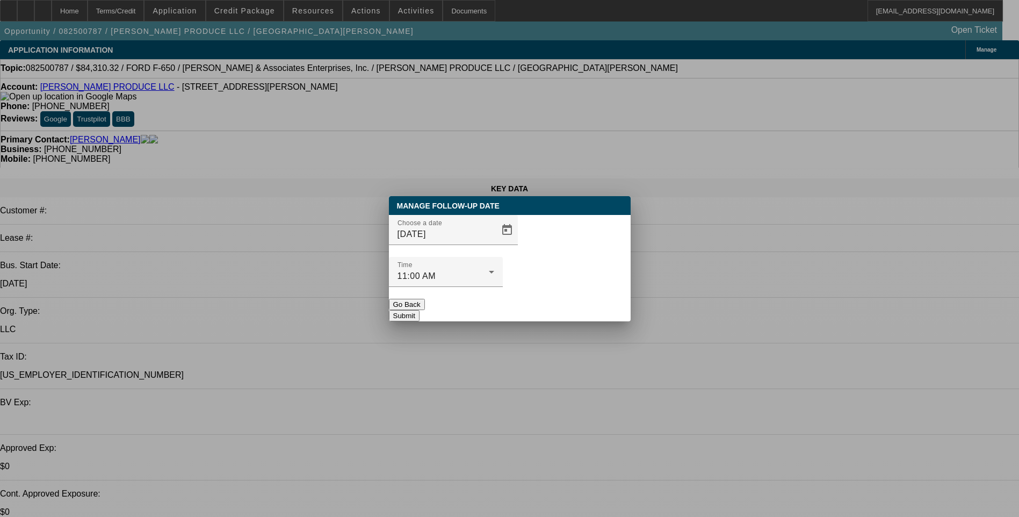
click at [420, 310] on button "Submit" at bounding box center [404, 315] width 31 height 11
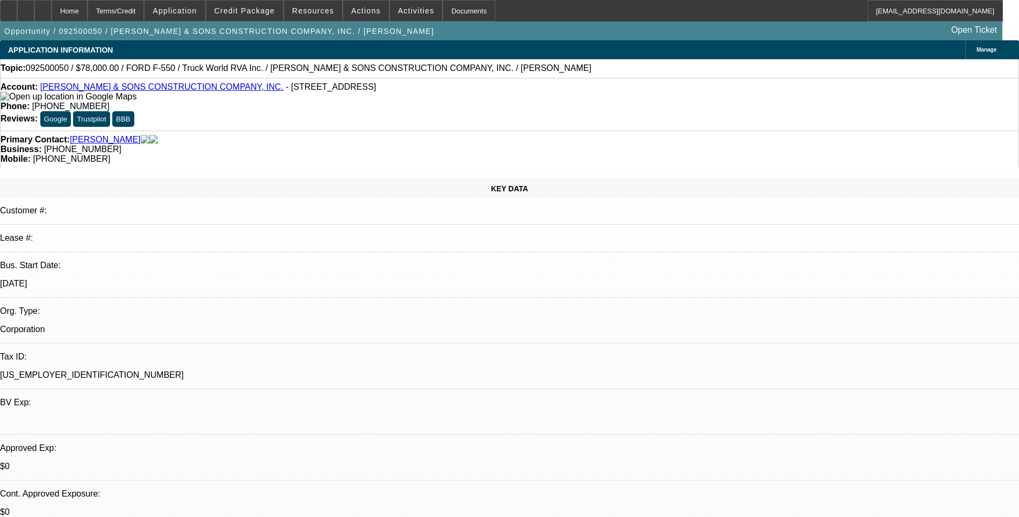
select select "0"
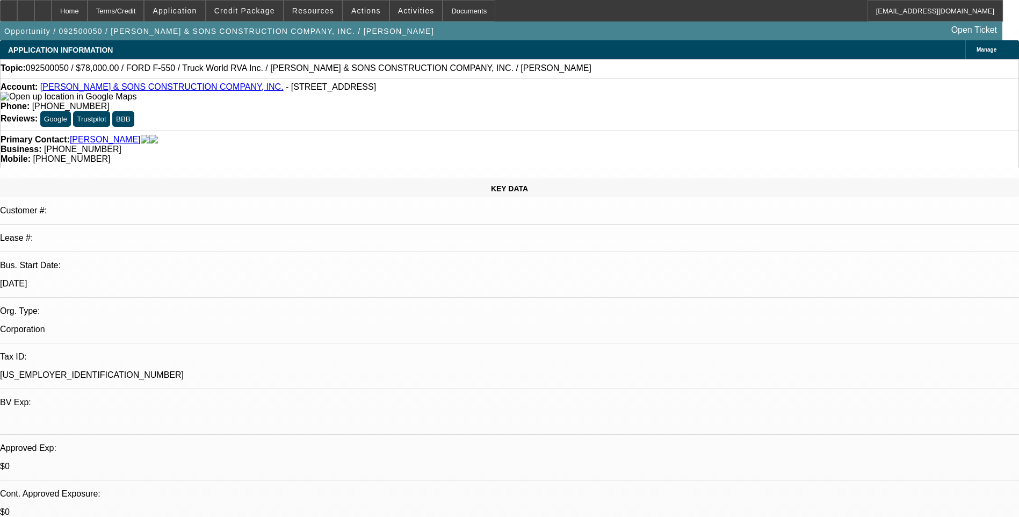
select select "0"
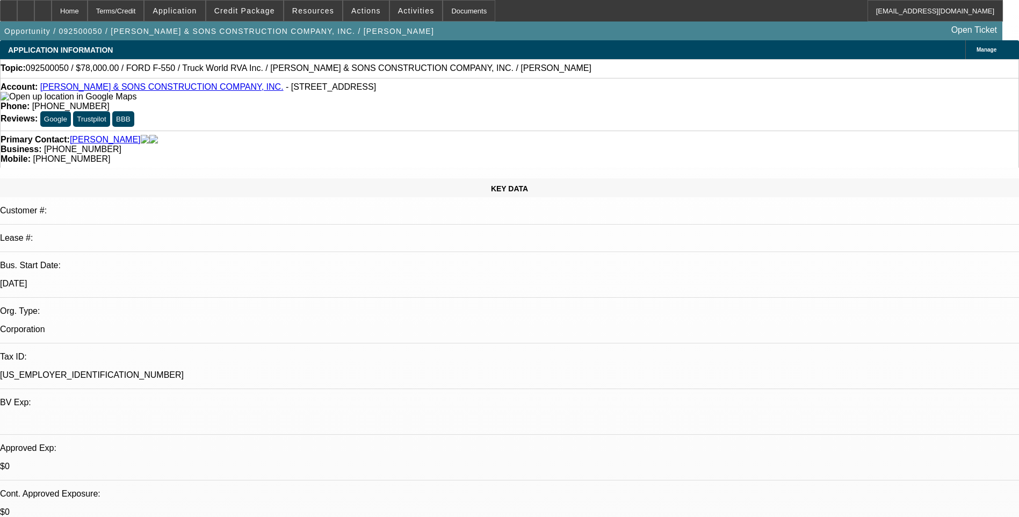
select select "0"
select select "1"
select select "6"
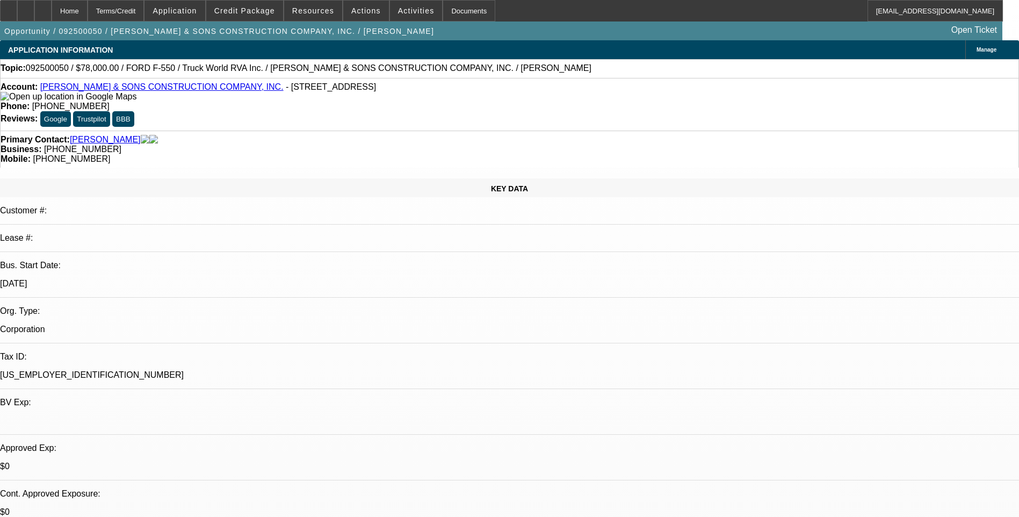
select select "1"
select select "6"
select select "1"
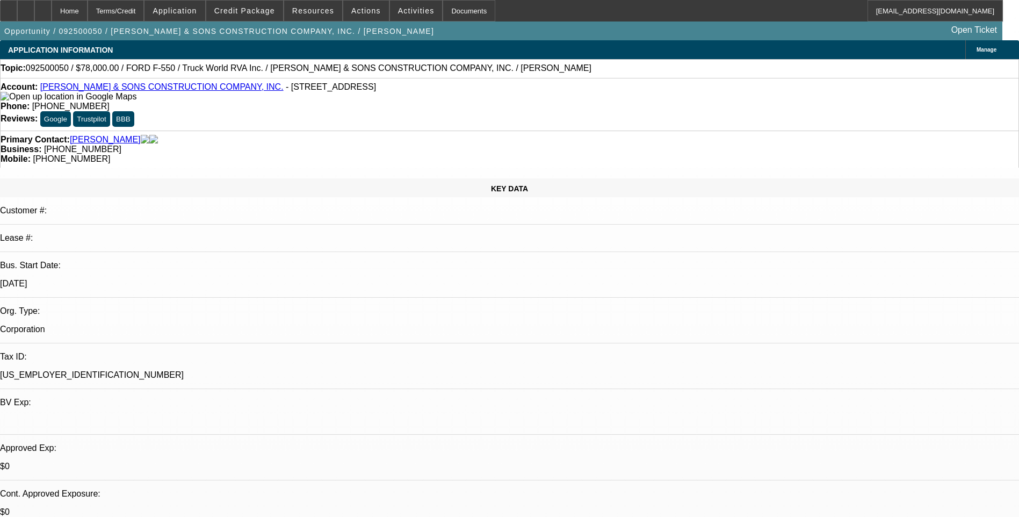
select select "6"
select select "1"
select select "6"
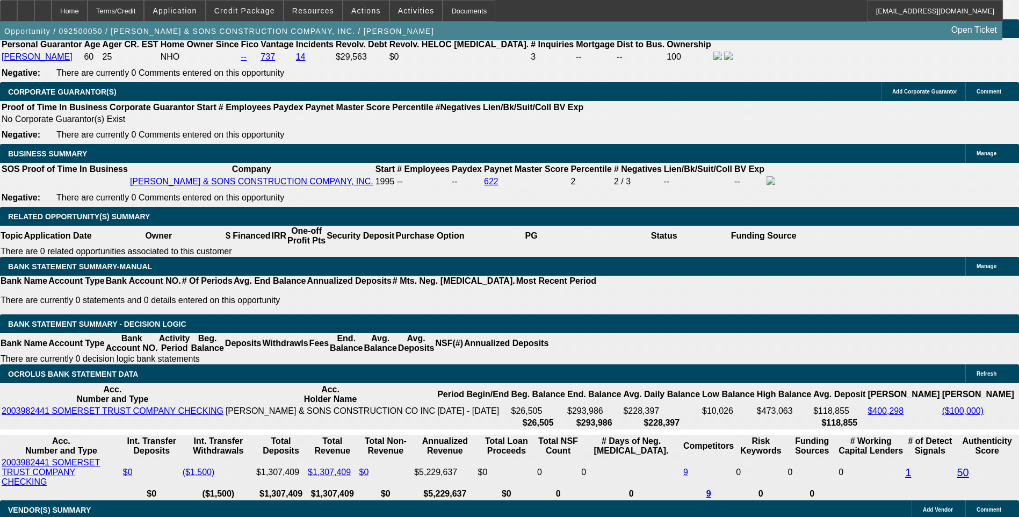
scroll to position [107, 0]
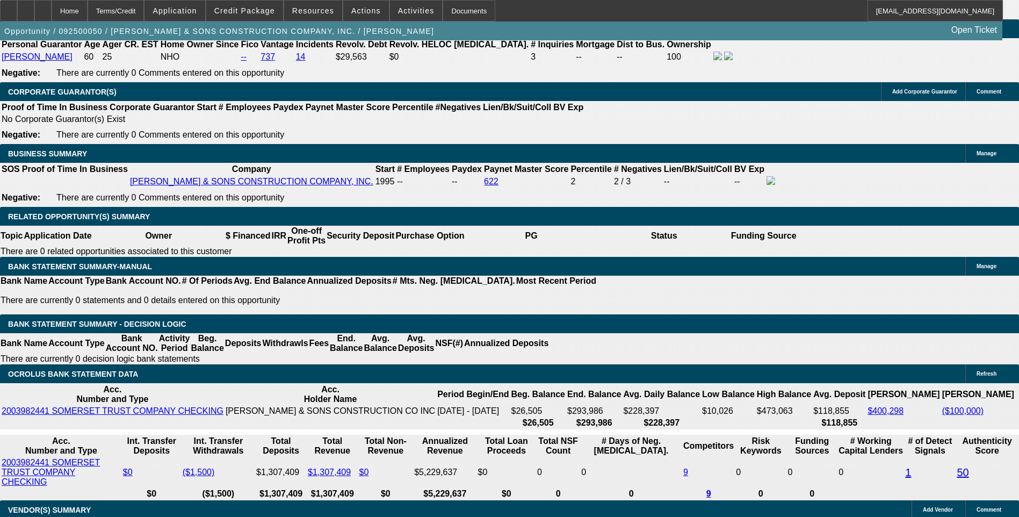
click at [247, 12] on span "Credit Package" at bounding box center [244, 10] width 61 height 9
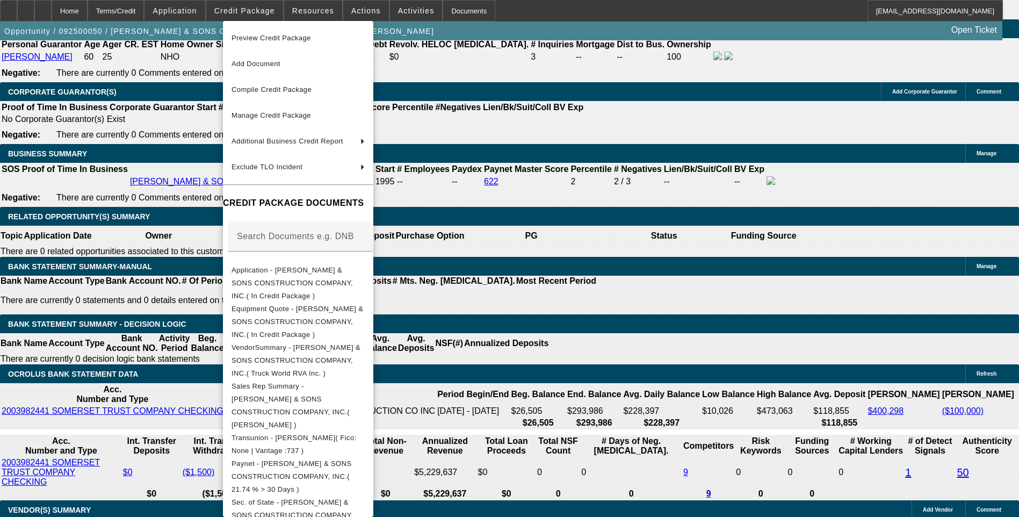
click at [603, 154] on div at bounding box center [509, 258] width 1019 height 517
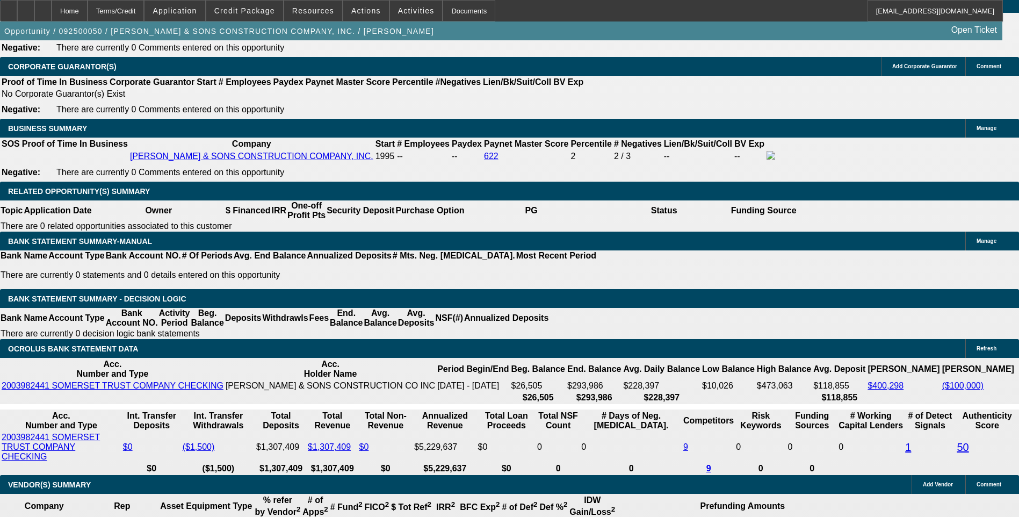
scroll to position [1612, 0]
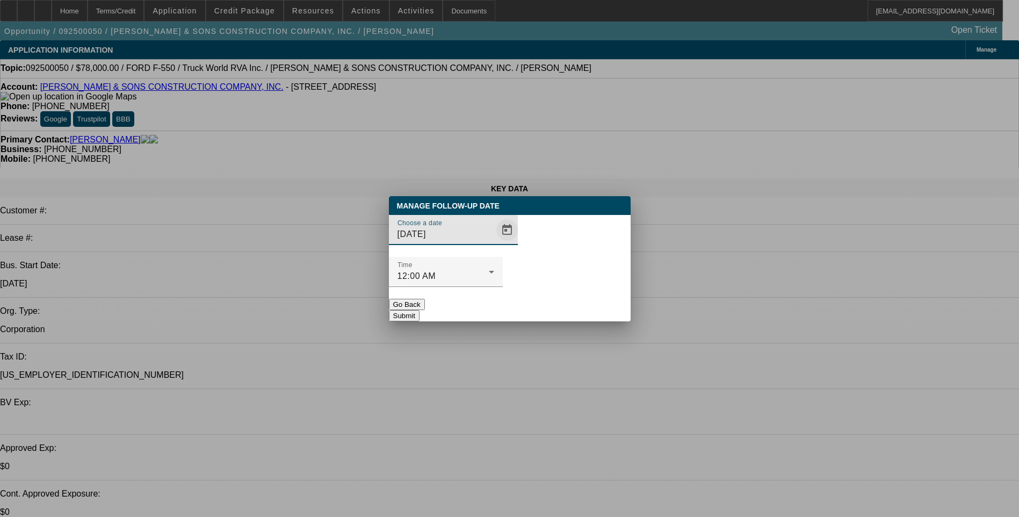
click at [494, 243] on span "Open calendar" at bounding box center [507, 230] width 26 height 26
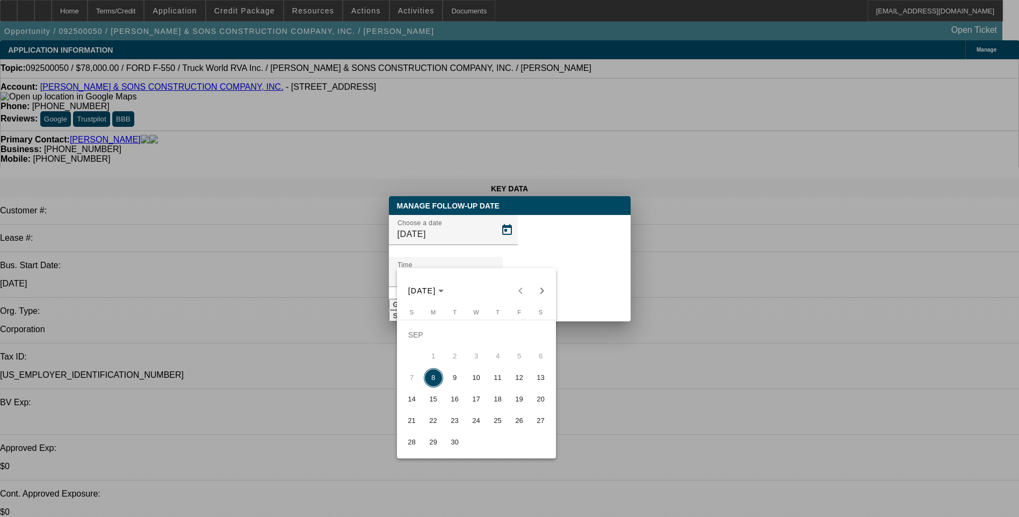
click at [457, 383] on span "9" at bounding box center [454, 377] width 19 height 19
type input "[DATE]"
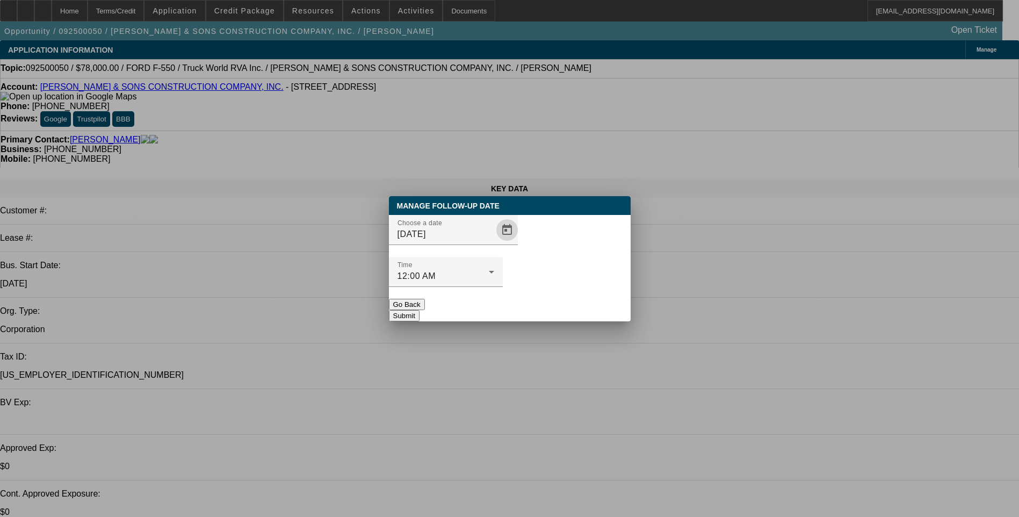
click at [420, 310] on button "Submit" at bounding box center [404, 315] width 31 height 11
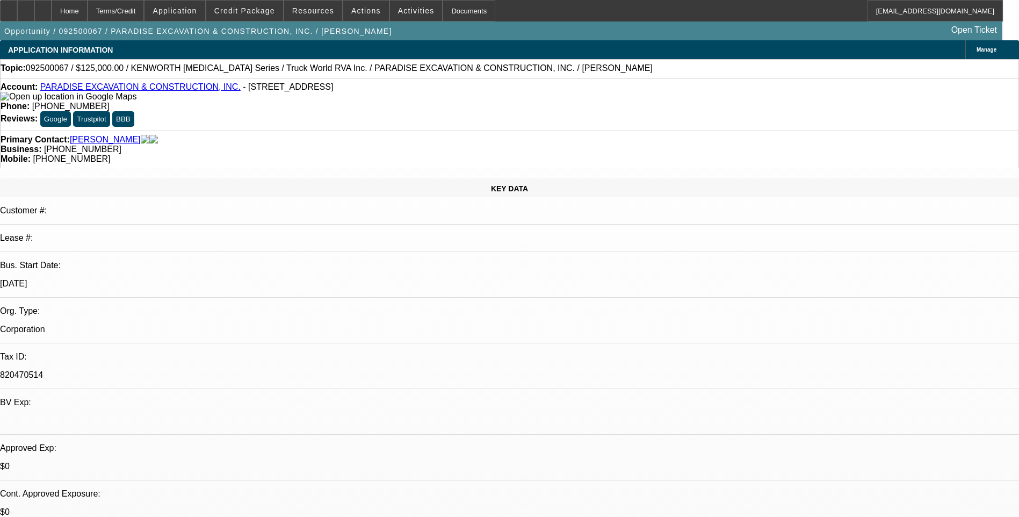
select select "0"
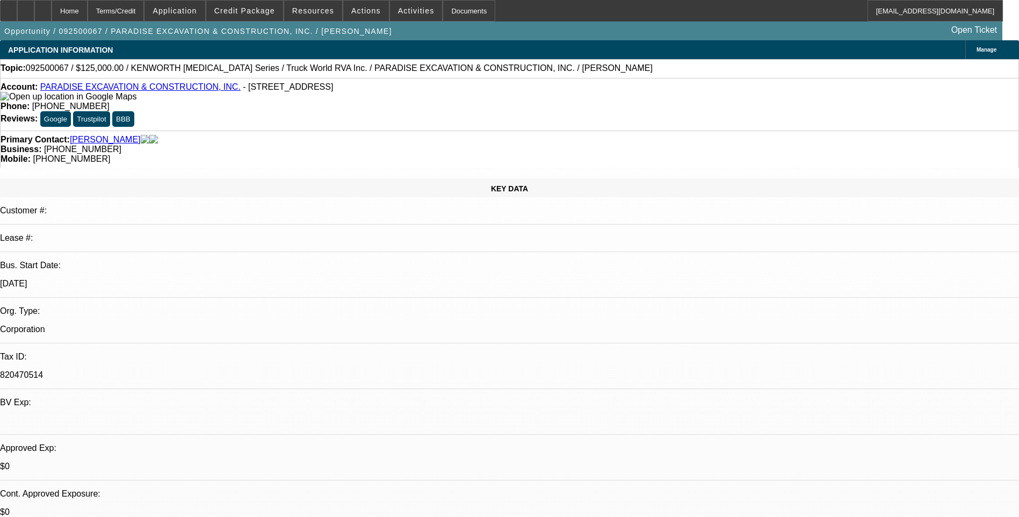
select select "0"
select select "1"
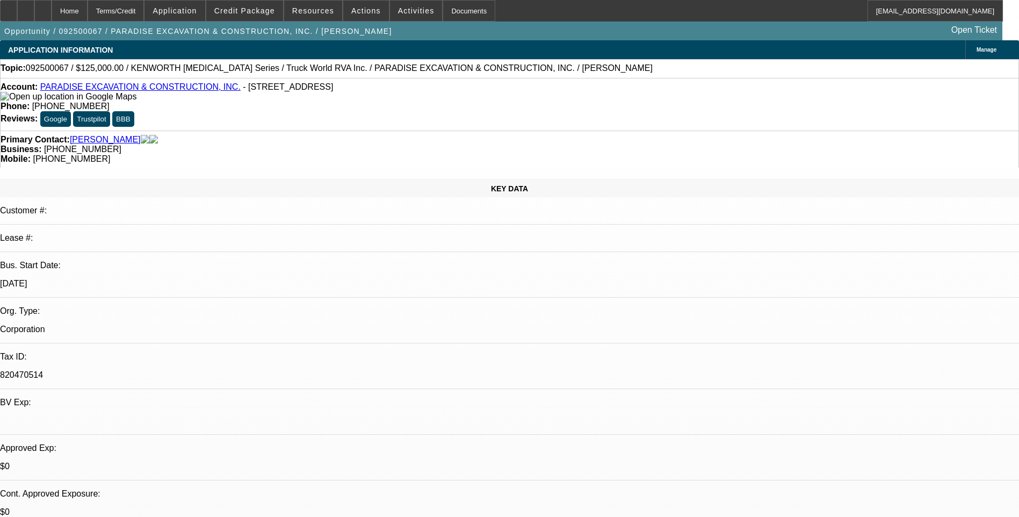
select select "1"
select select "6"
select select "1"
select select "6"
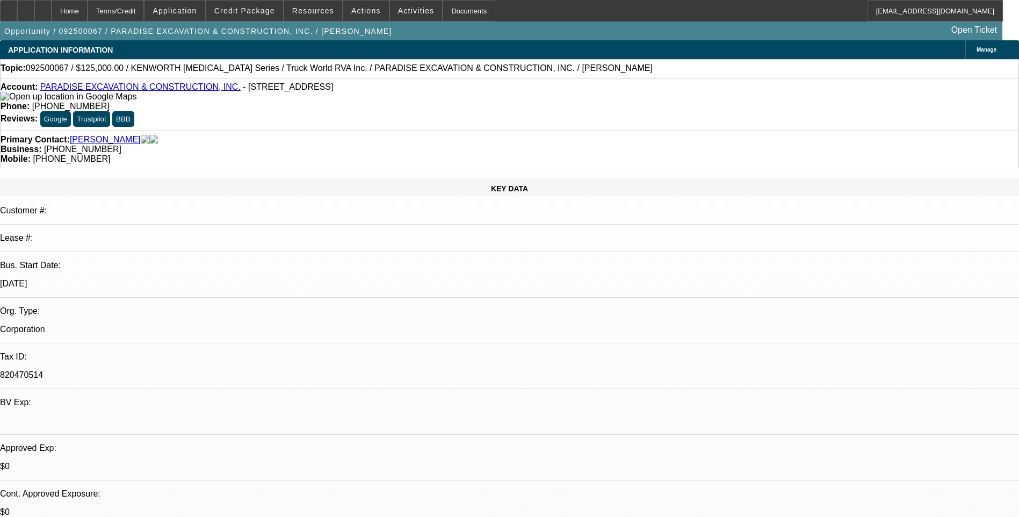
select select "1"
select select "6"
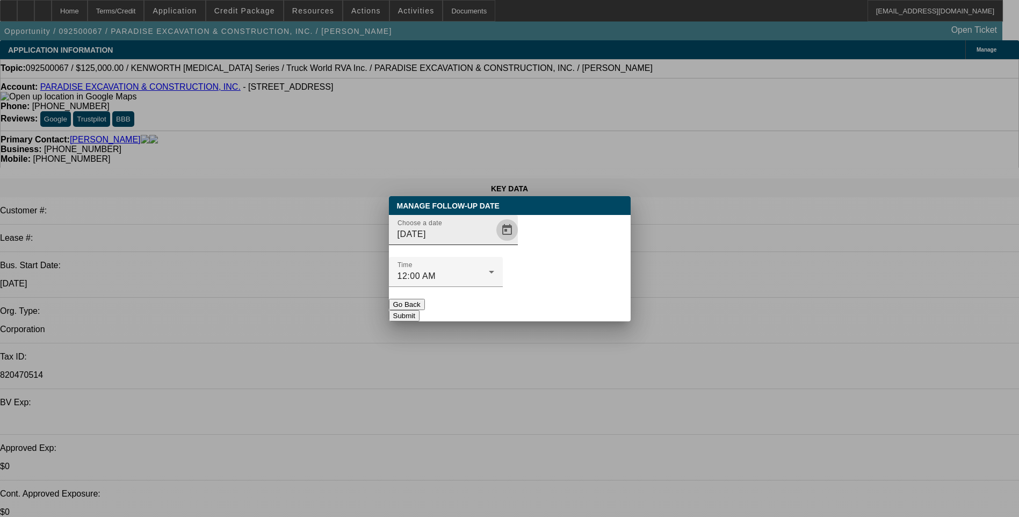
click at [494, 243] on span "Open calendar" at bounding box center [507, 230] width 26 height 26
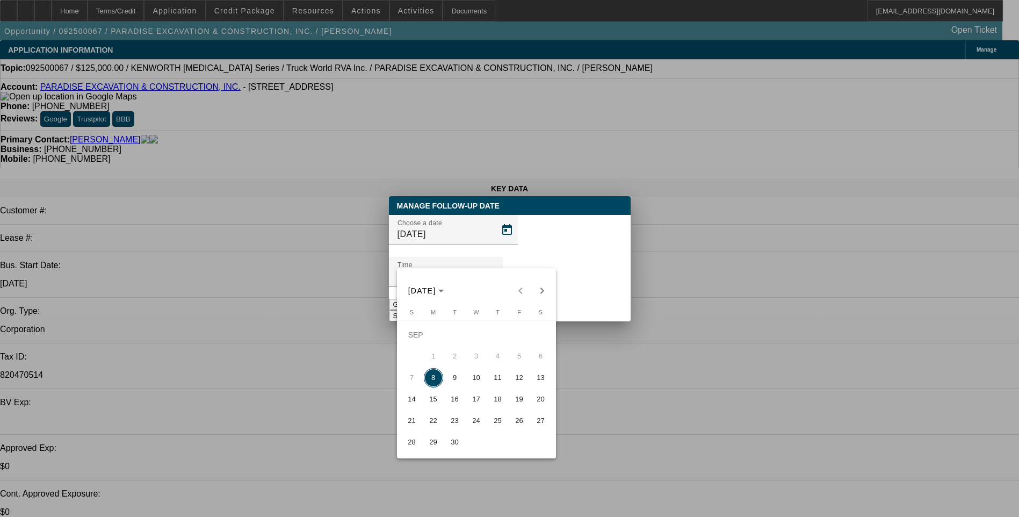
click at [452, 378] on span "9" at bounding box center [454, 377] width 19 height 19
type input "[DATE]"
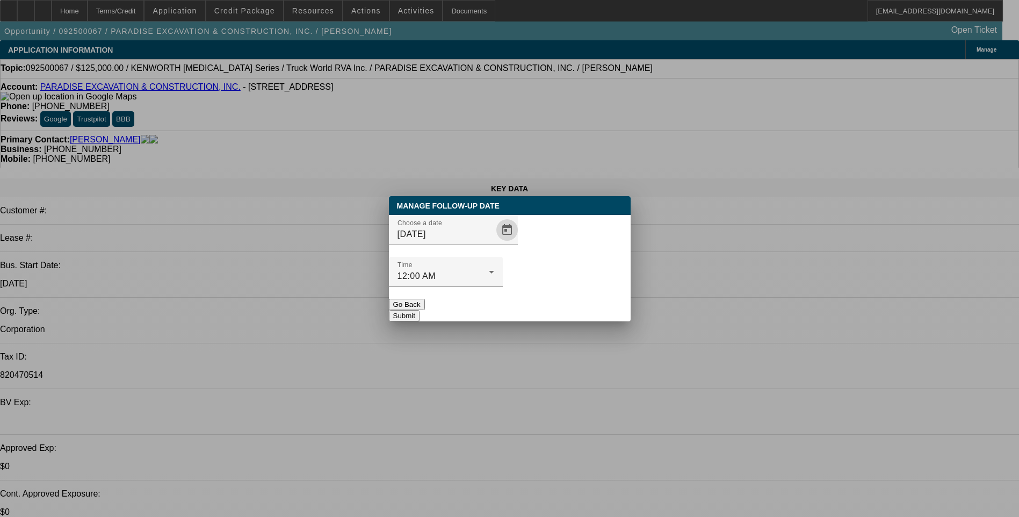
click at [420, 310] on button "Submit" at bounding box center [404, 315] width 31 height 11
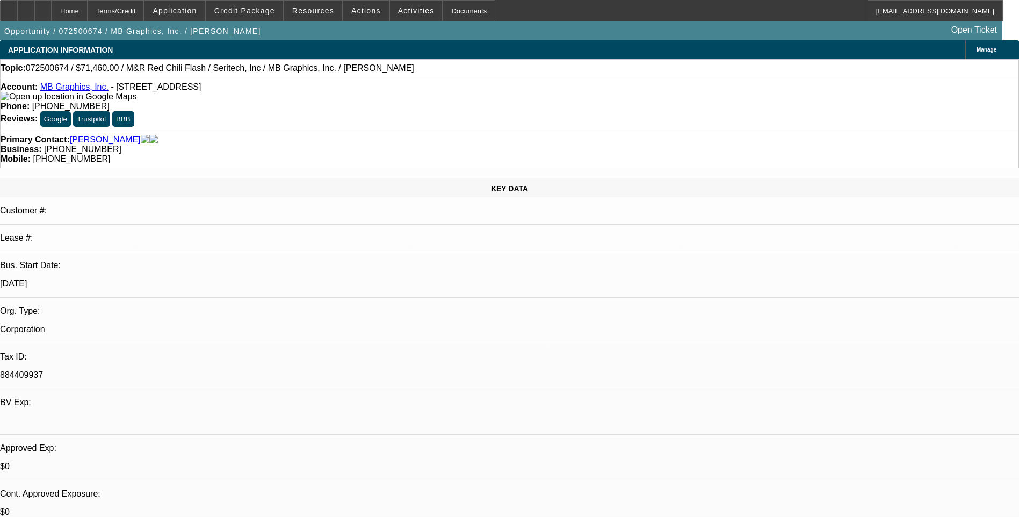
select select "0.1"
select select "0"
select select "0.1"
select select "0"
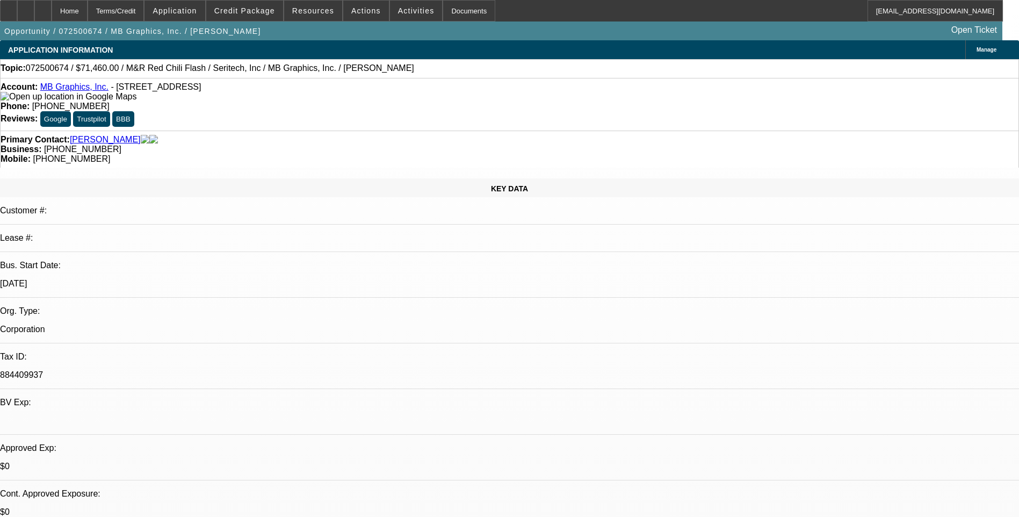
select select "0.1"
select select "0"
select select "0.1"
select select "0"
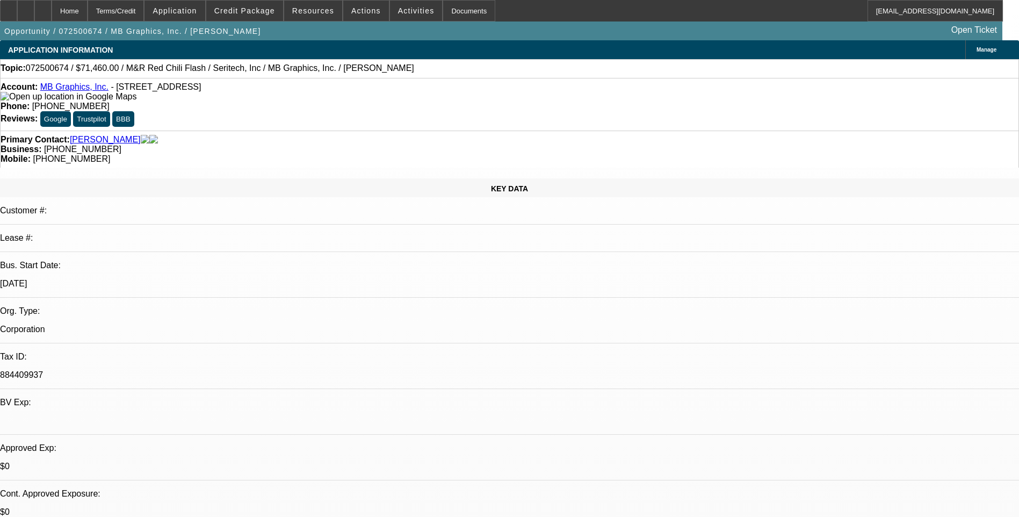
select select "0"
select select "0.1"
select select "1"
select select "5"
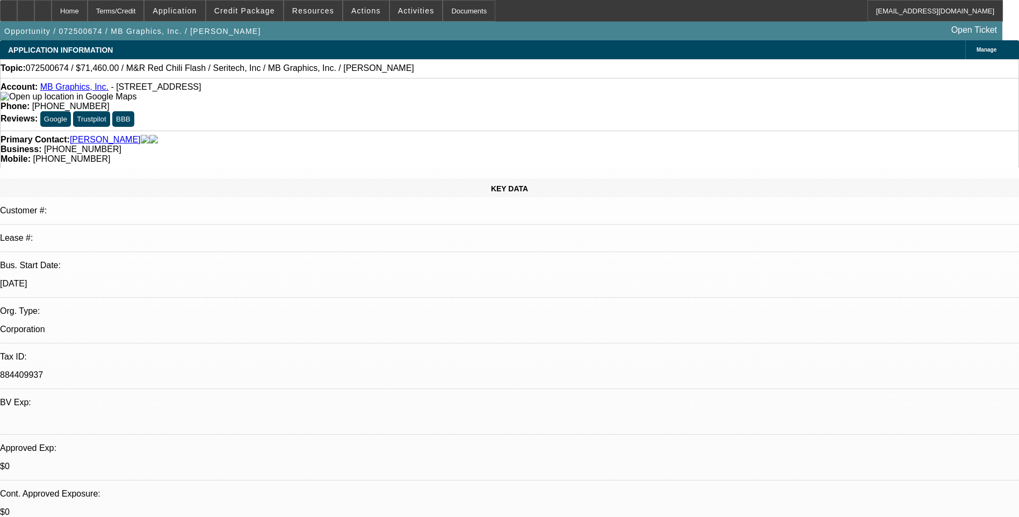
select select "1"
select select "5"
select select "1"
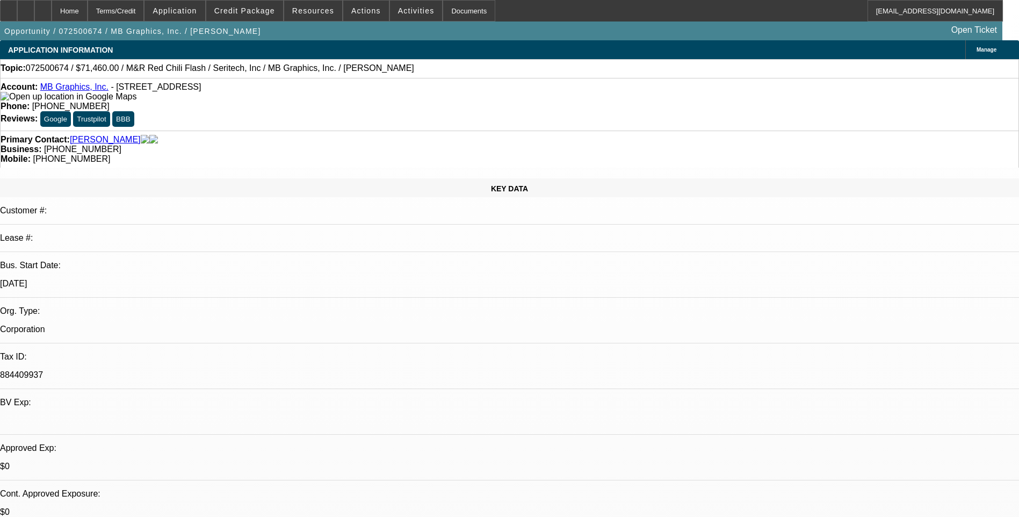
select select "5"
select select "1"
select select "5"
click at [671, 131] on div "Primary Contact: [PERSON_NAME] Business: [PHONE_NUMBER] Mobile: [PHONE_NUMBER]" at bounding box center [509, 149] width 1019 height 37
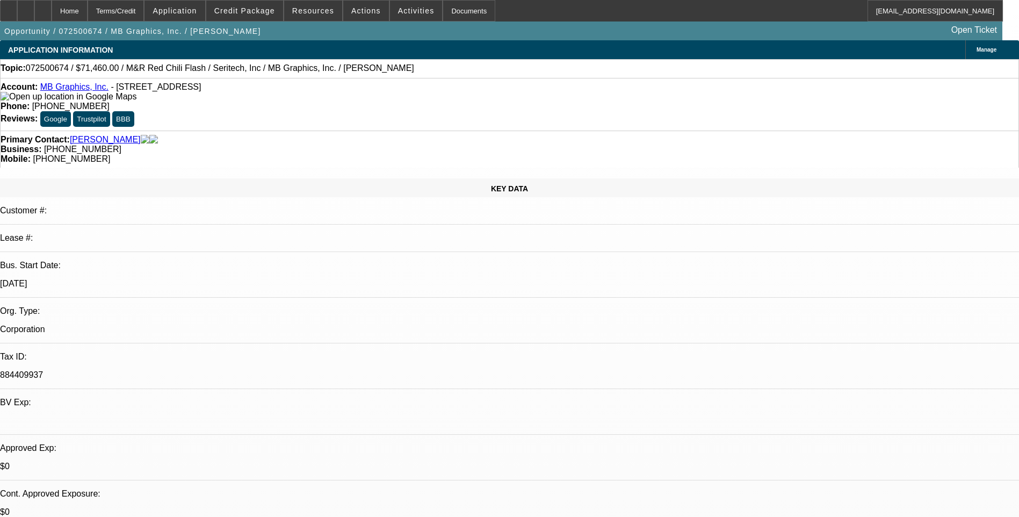
click at [671, 78] on div "Topic: 072500674 / $71,460.00 / M&R Red Chili Flash / Seritech, Inc / MB Graphi…" at bounding box center [509, 68] width 1019 height 19
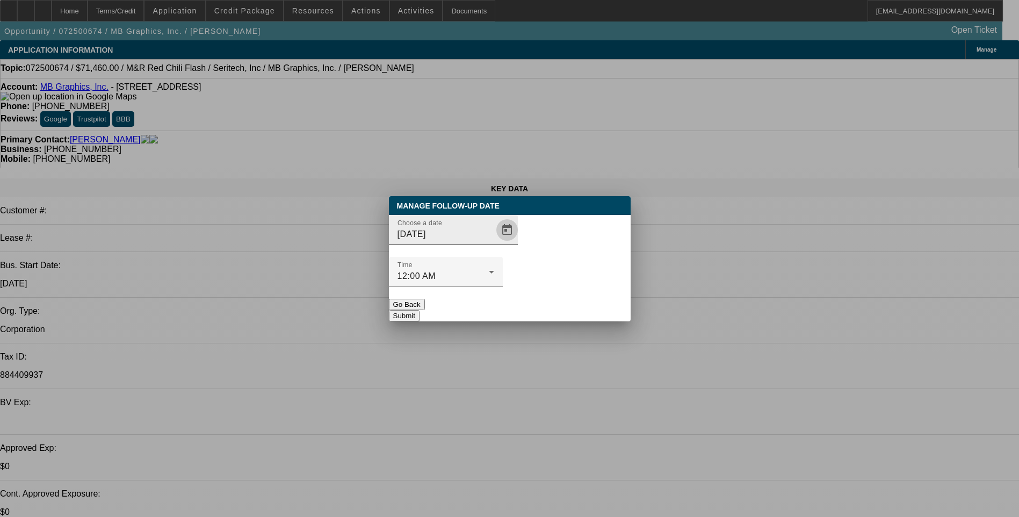
click at [494, 243] on span "Open calendar" at bounding box center [507, 230] width 26 height 26
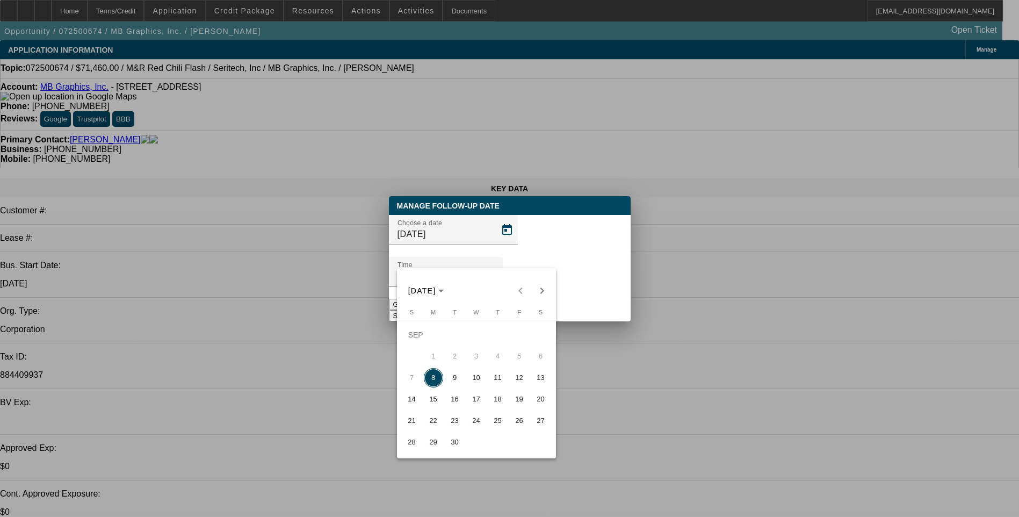
click at [456, 383] on span "9" at bounding box center [454, 377] width 19 height 19
type input "[DATE]"
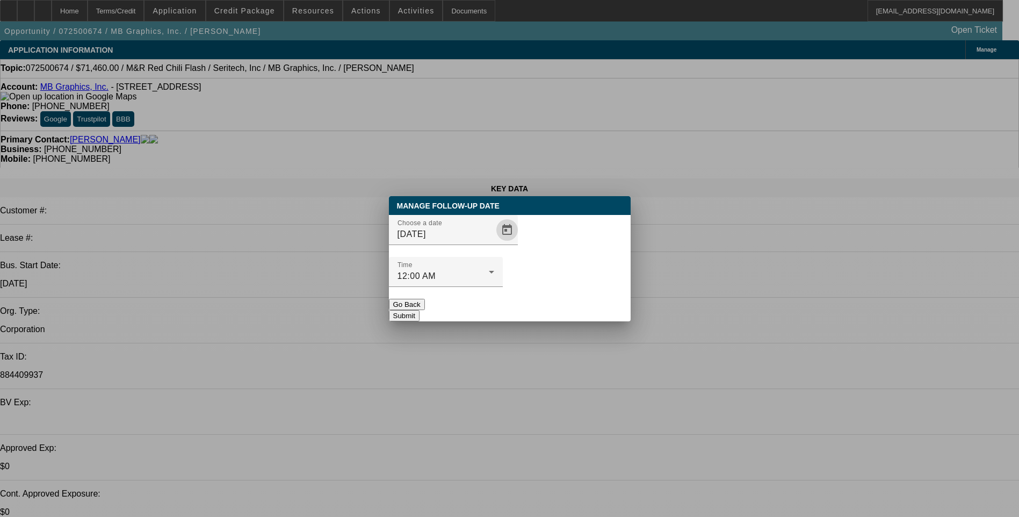
click at [420, 310] on button "Submit" at bounding box center [404, 315] width 31 height 11
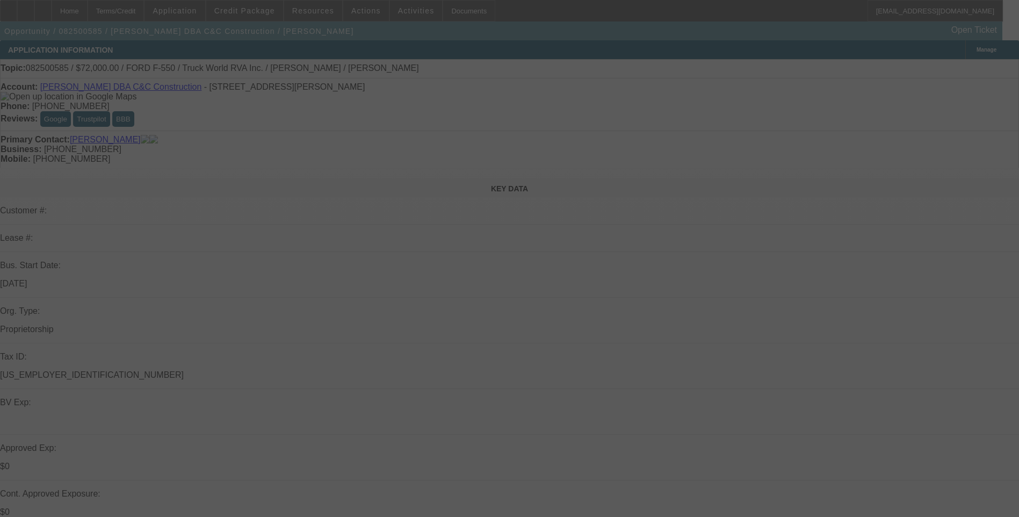
select select "0"
select select "6"
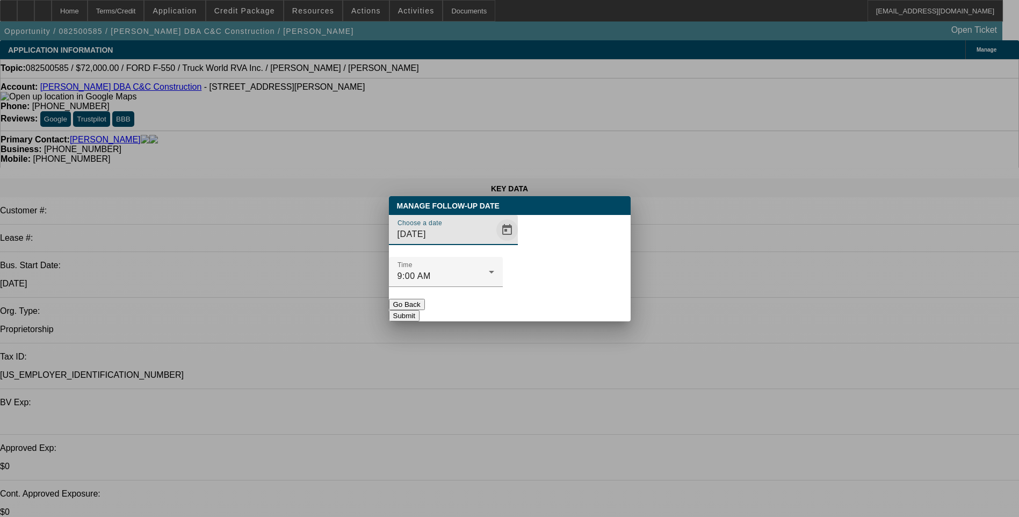
click at [494, 243] on span "Open calendar" at bounding box center [507, 230] width 26 height 26
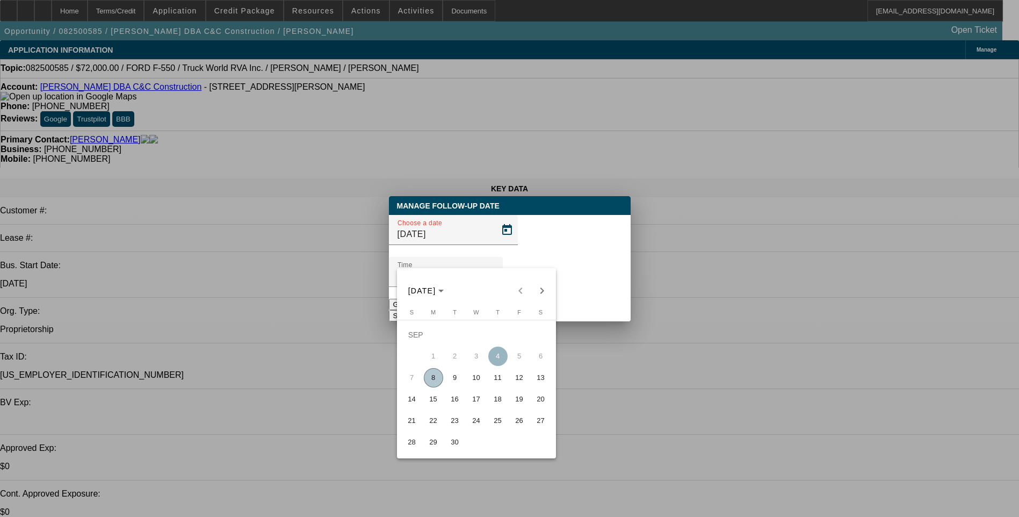
click at [453, 379] on span "9" at bounding box center [454, 377] width 19 height 19
type input "[DATE]"
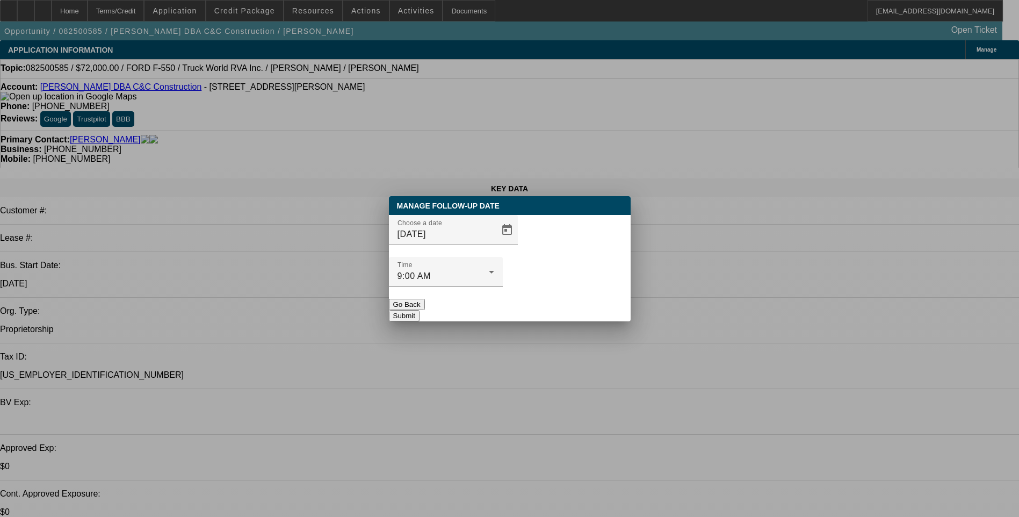
click at [420, 310] on button "Submit" at bounding box center [404, 315] width 31 height 11
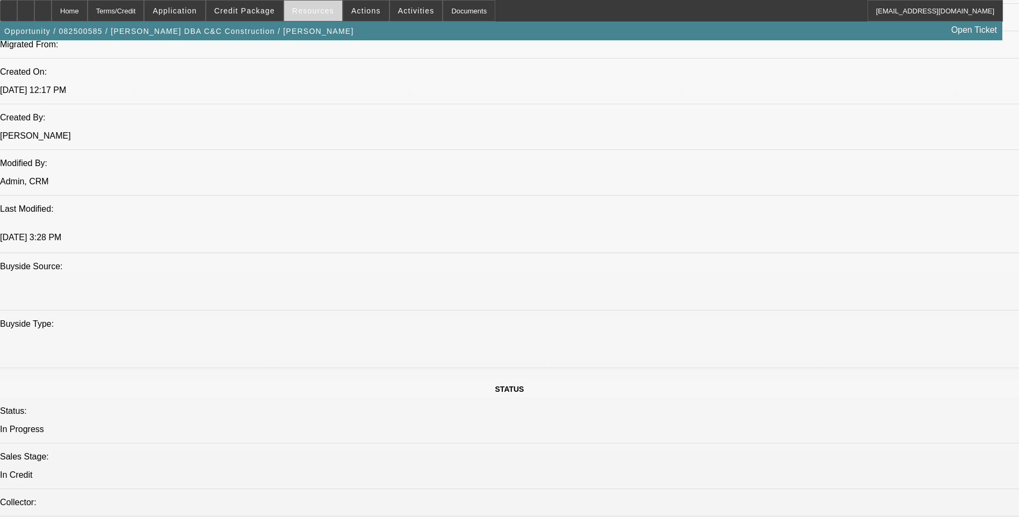
scroll to position [806, 0]
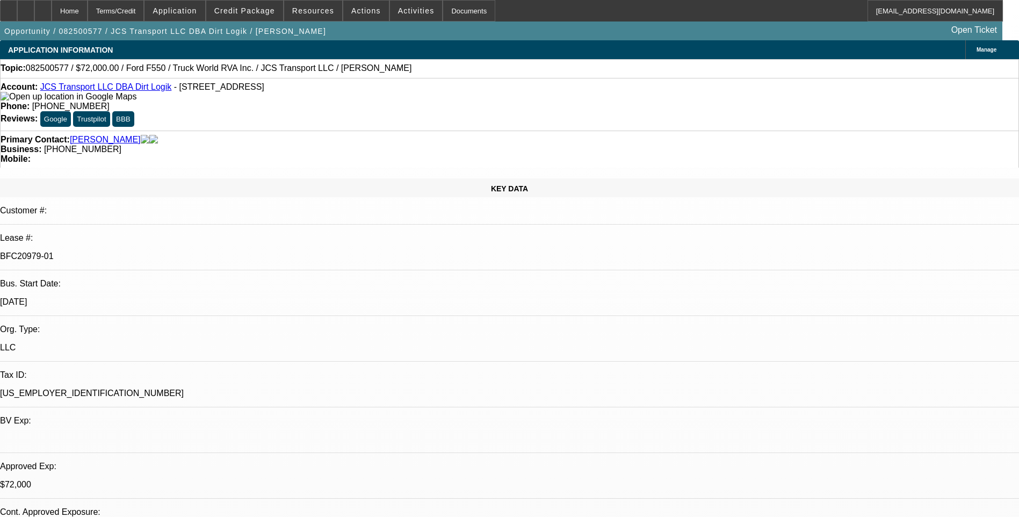
select select "0"
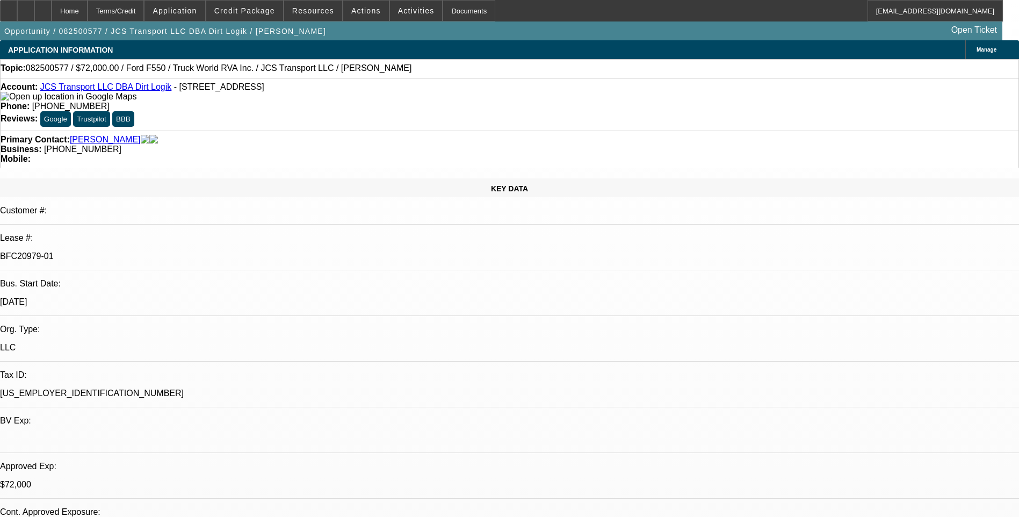
select select "0"
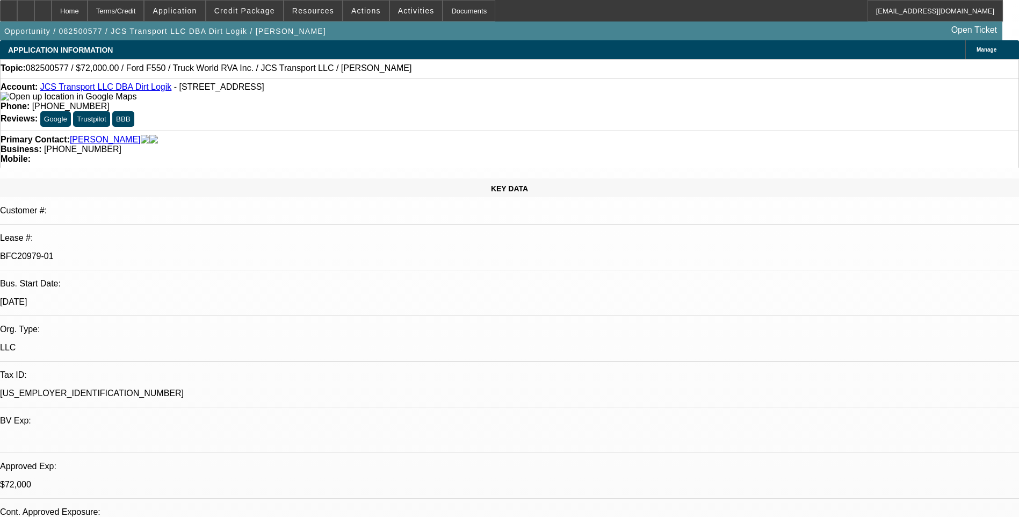
select select "0"
select select "1"
select select "6"
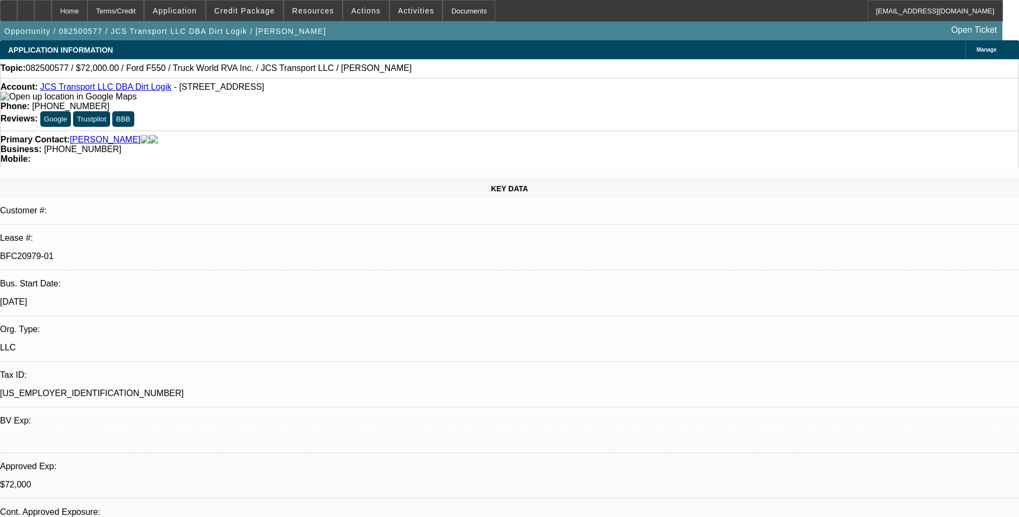
select select "1"
select select "6"
select select "1"
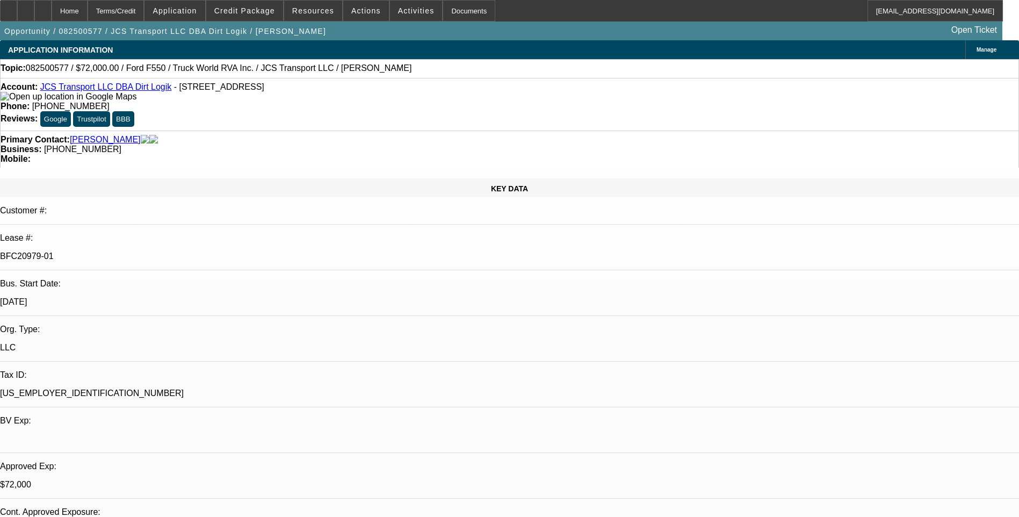
select select "6"
select select "1"
select select "6"
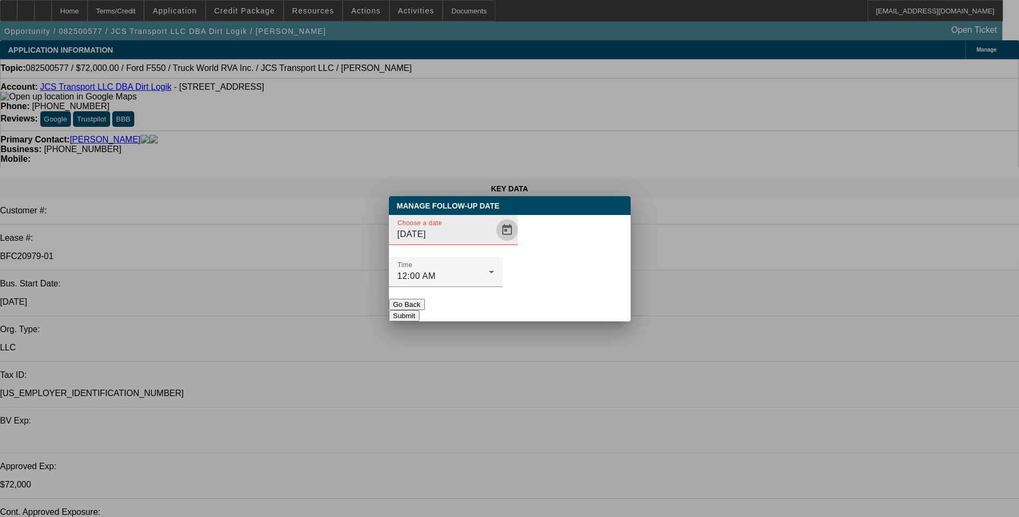
click at [494, 243] on span "Open calendar" at bounding box center [507, 230] width 26 height 26
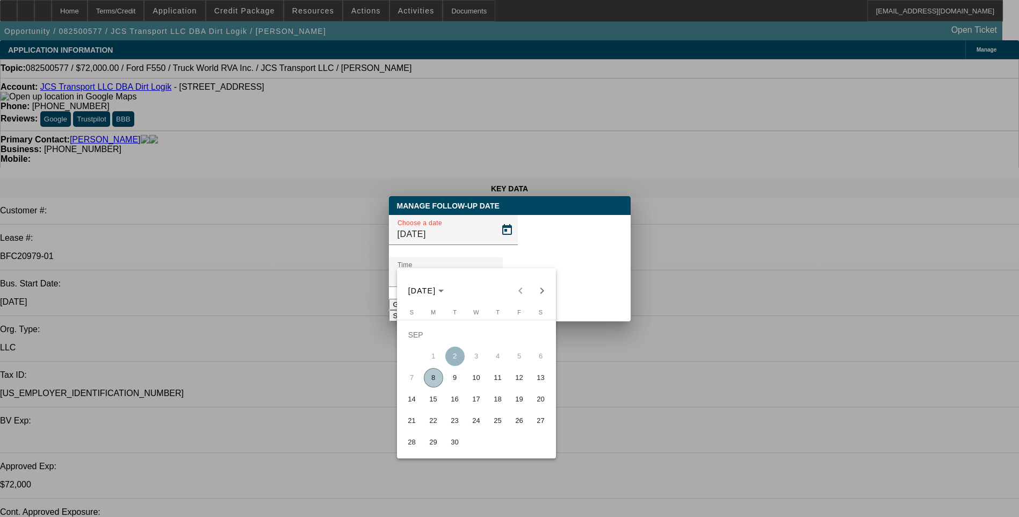
click at [453, 379] on span "9" at bounding box center [454, 377] width 19 height 19
type input "[DATE]"
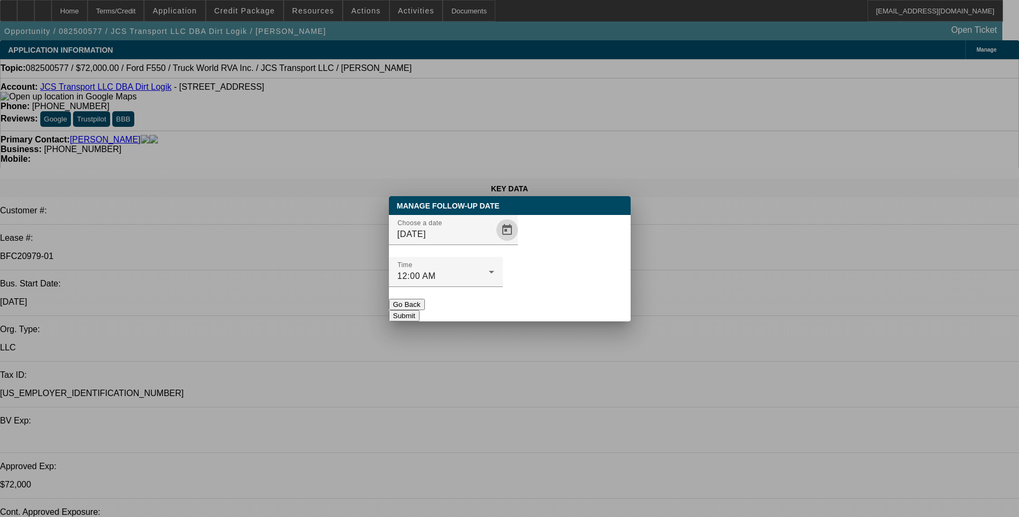
click at [420, 310] on button "Submit" at bounding box center [404, 315] width 31 height 11
